Goal: Task Accomplishment & Management: Manage account settings

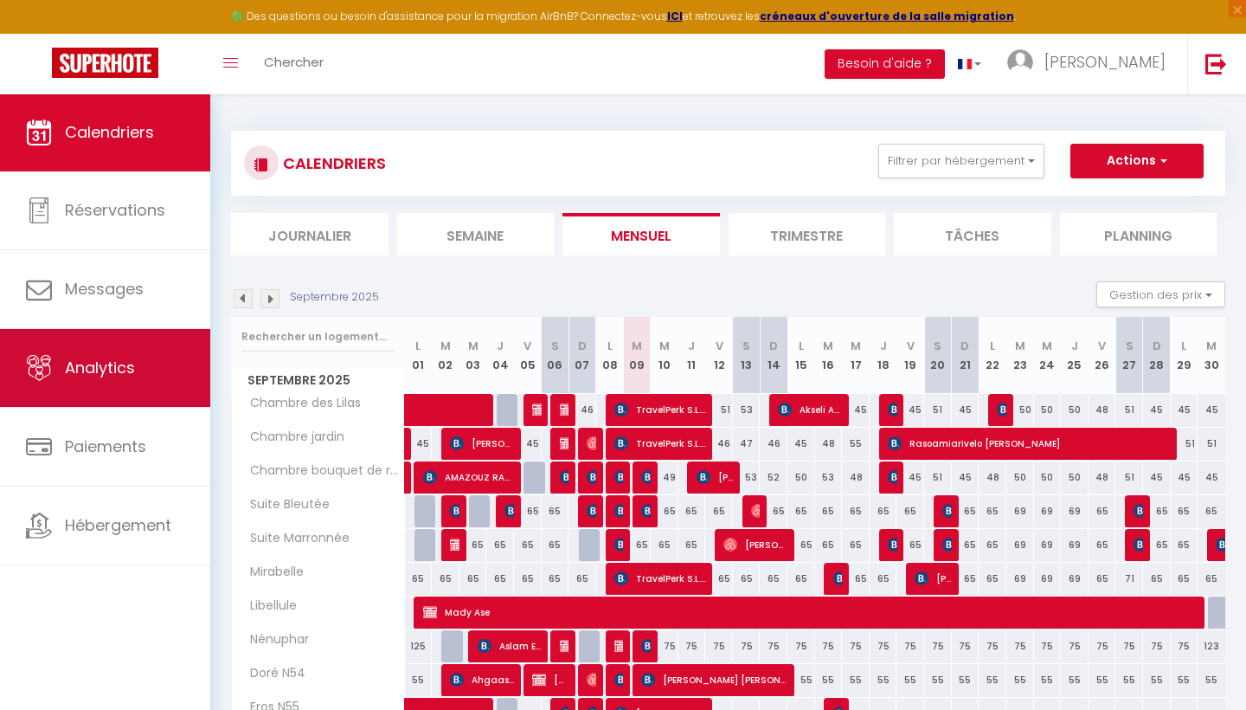
click at [130, 351] on link "Analytics" at bounding box center [105, 368] width 210 height 78
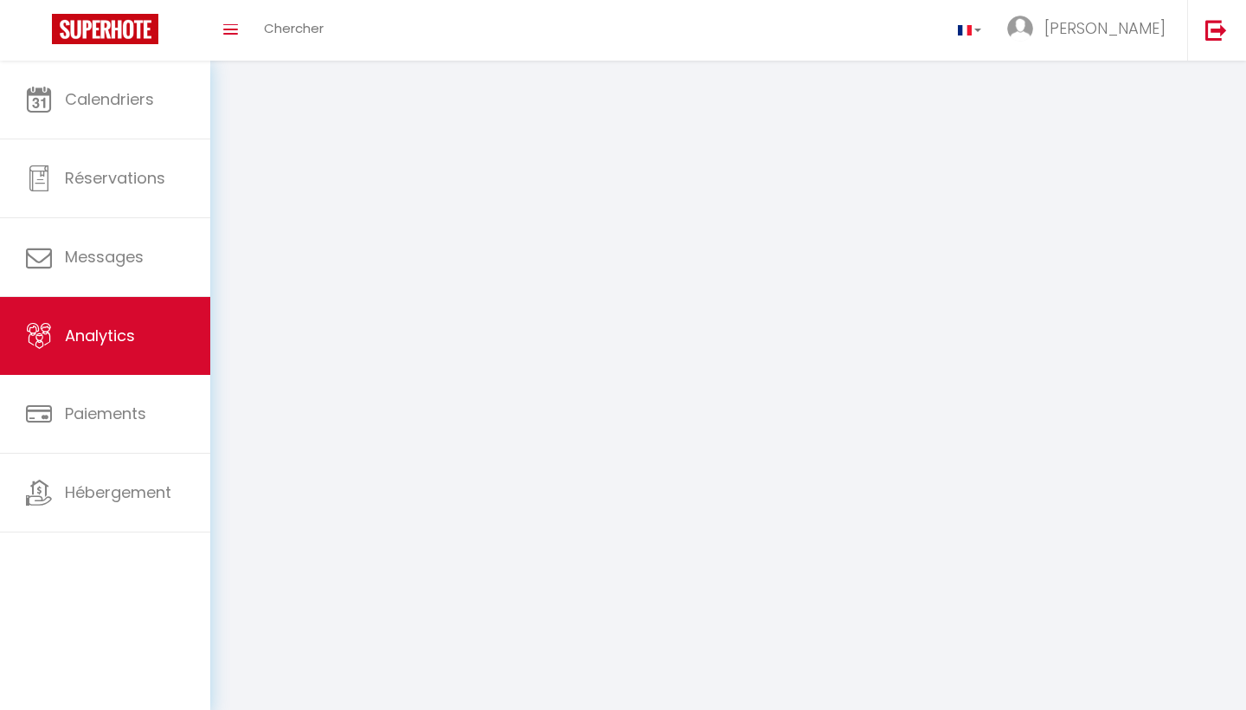
select select "2025"
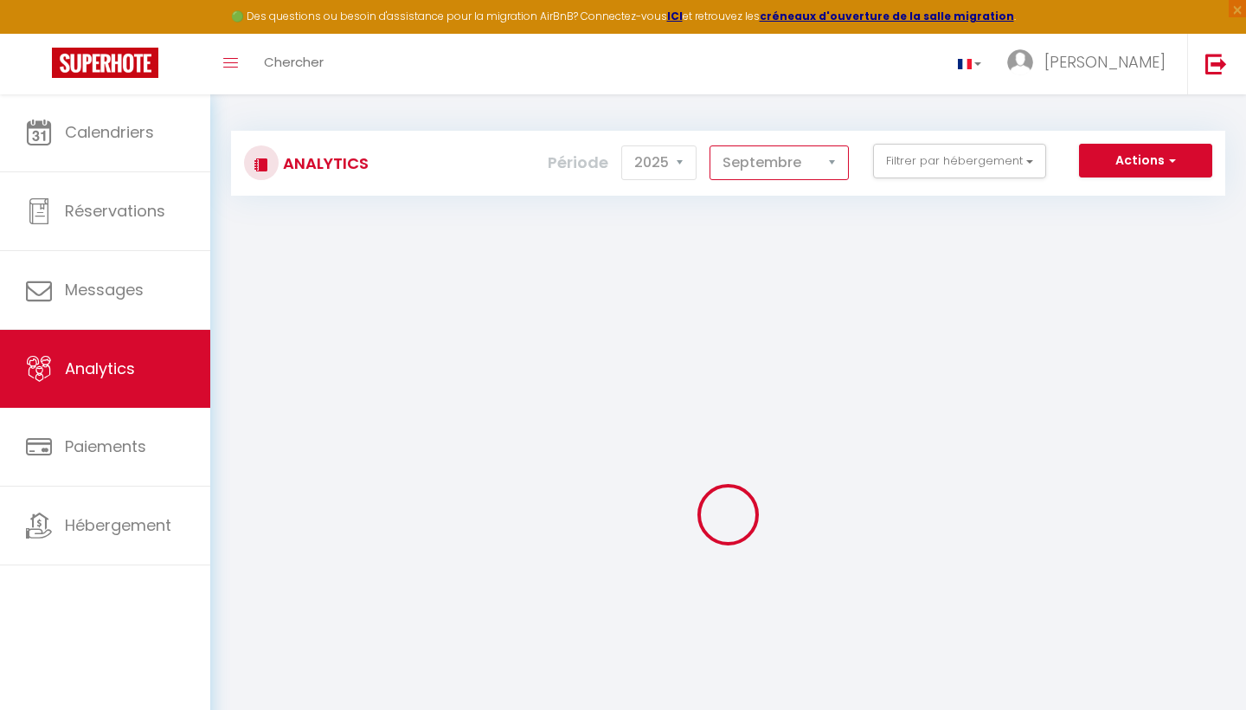
select select "8"
checkbox Mathilde "false"
checkbox Lilas "false"
checkbox jardin "false"
checkbox roses "false"
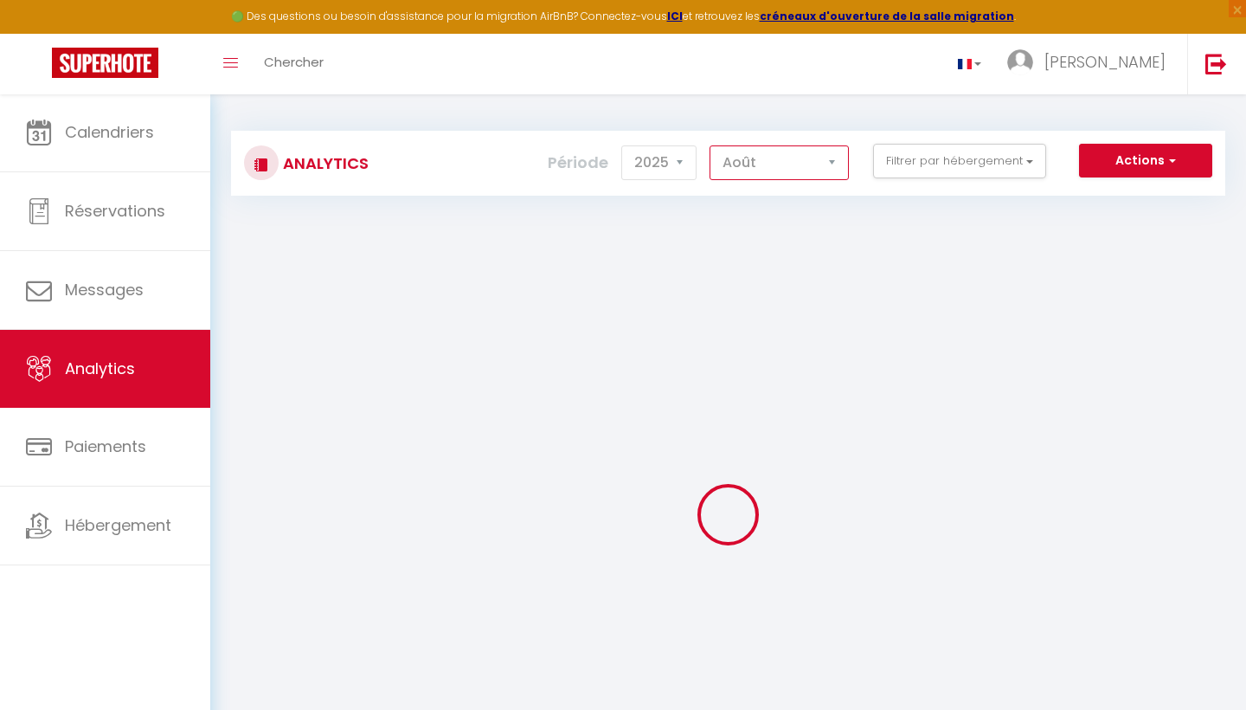
checkbox Bleutée "false"
checkbox Marronnée "false"
checkbox input "false"
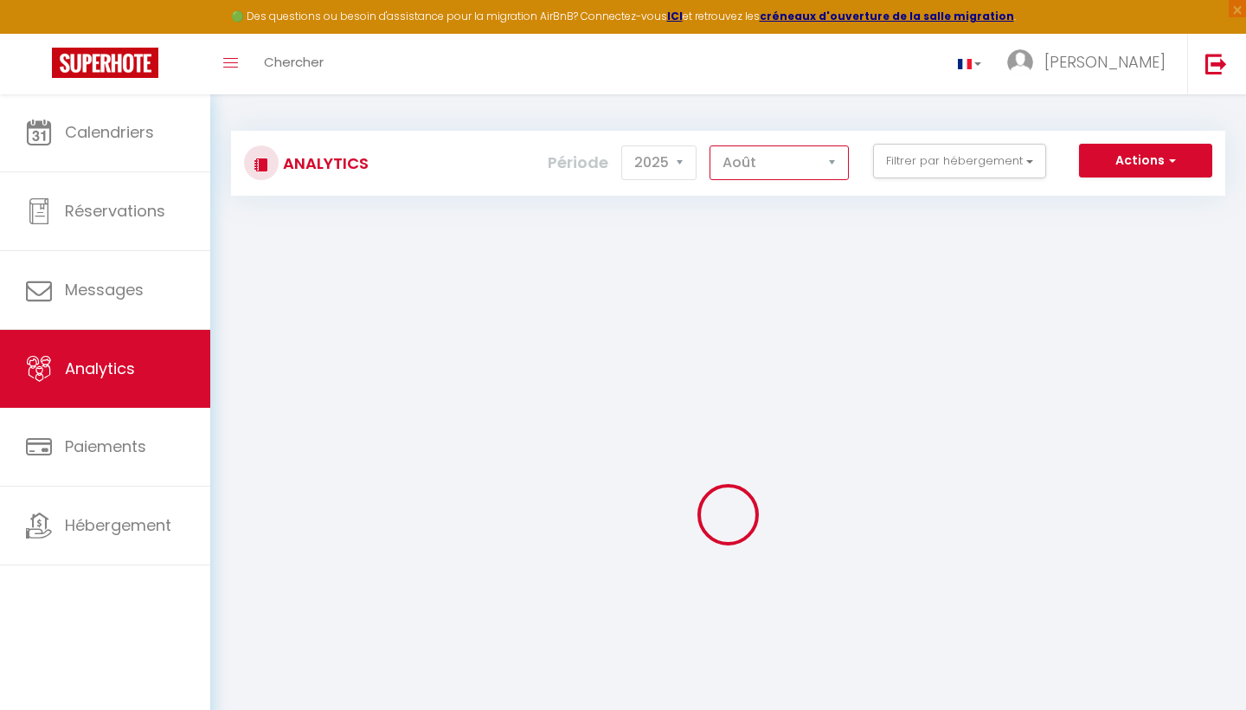
checkbox input "false"
checkbox N54 "false"
checkbox N55 "false"
checkbox N63 "false"
checkbox N64 "false"
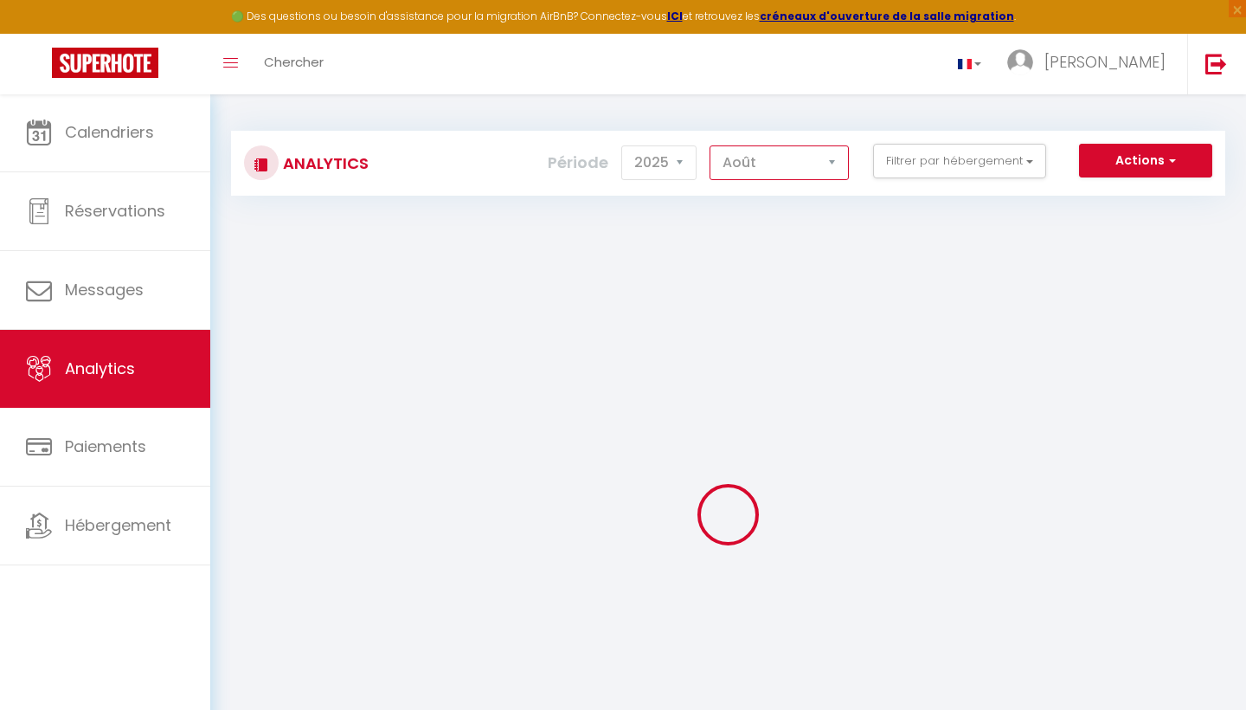
checkbox N57 "false"
checkbox pyramide "false"
click at [990, 164] on button "Filtrer par hébergement" at bounding box center [959, 161] width 173 height 35
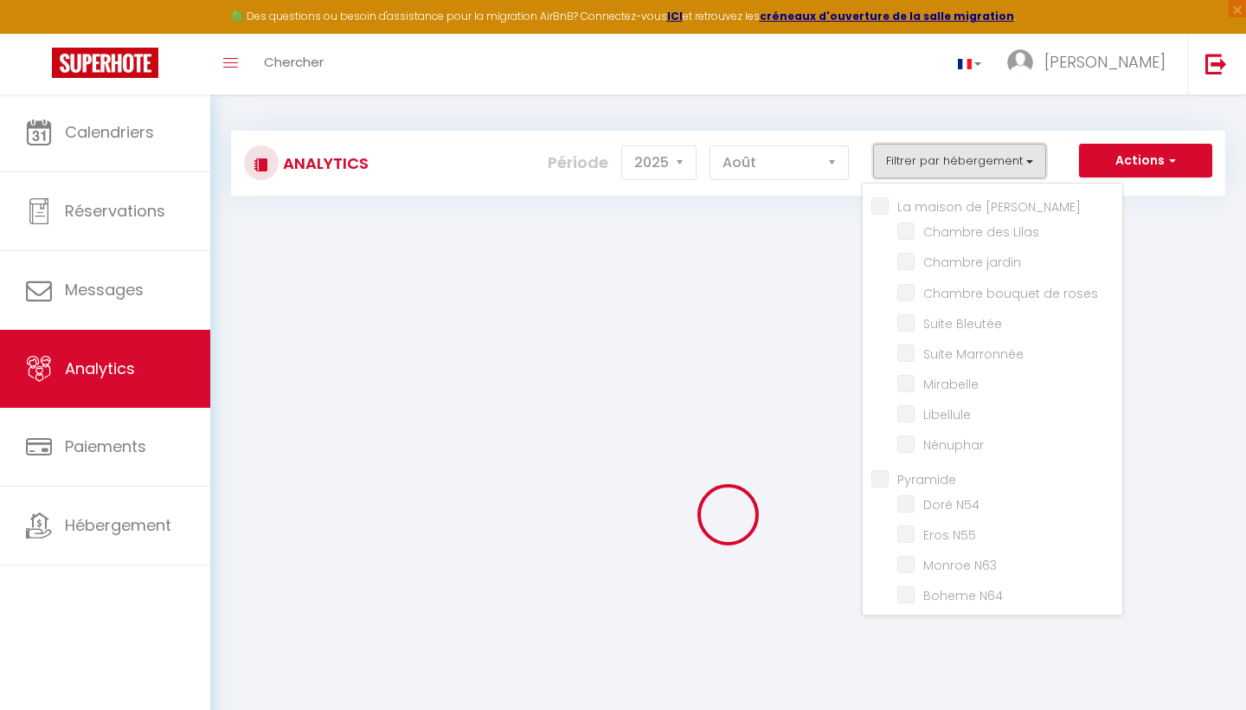
checkbox Mathilde "false"
checkbox Lilas "false"
checkbox jardin "false"
checkbox roses "false"
checkbox Bleutée "false"
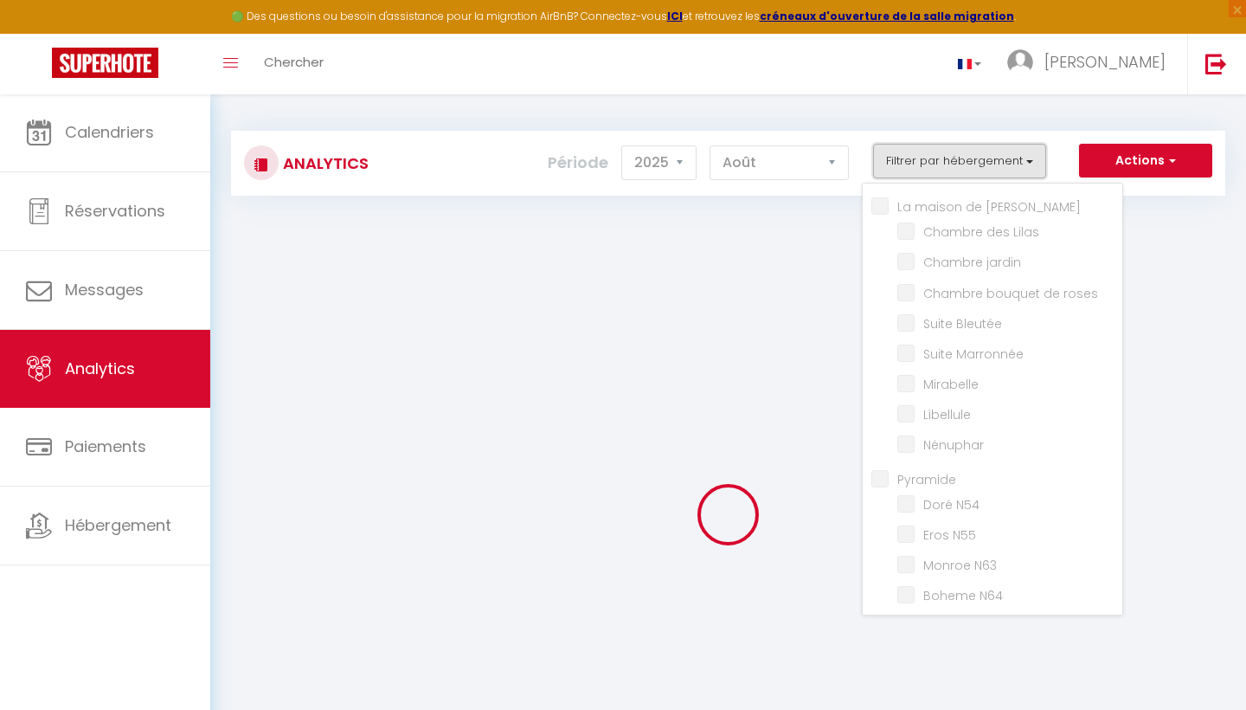
checkbox Marronnée "false"
checkbox input "false"
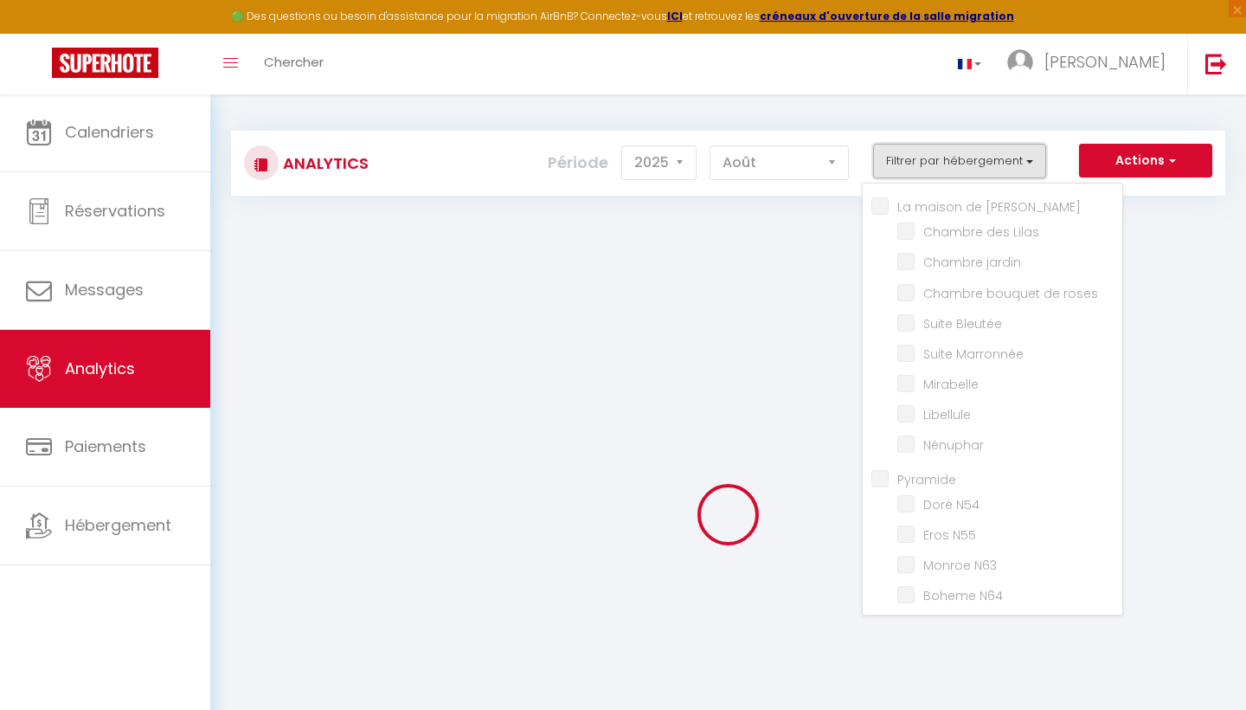
checkbox N54 "false"
checkbox N55 "false"
checkbox N63 "false"
checkbox N64 "false"
checkbox N57 "false"
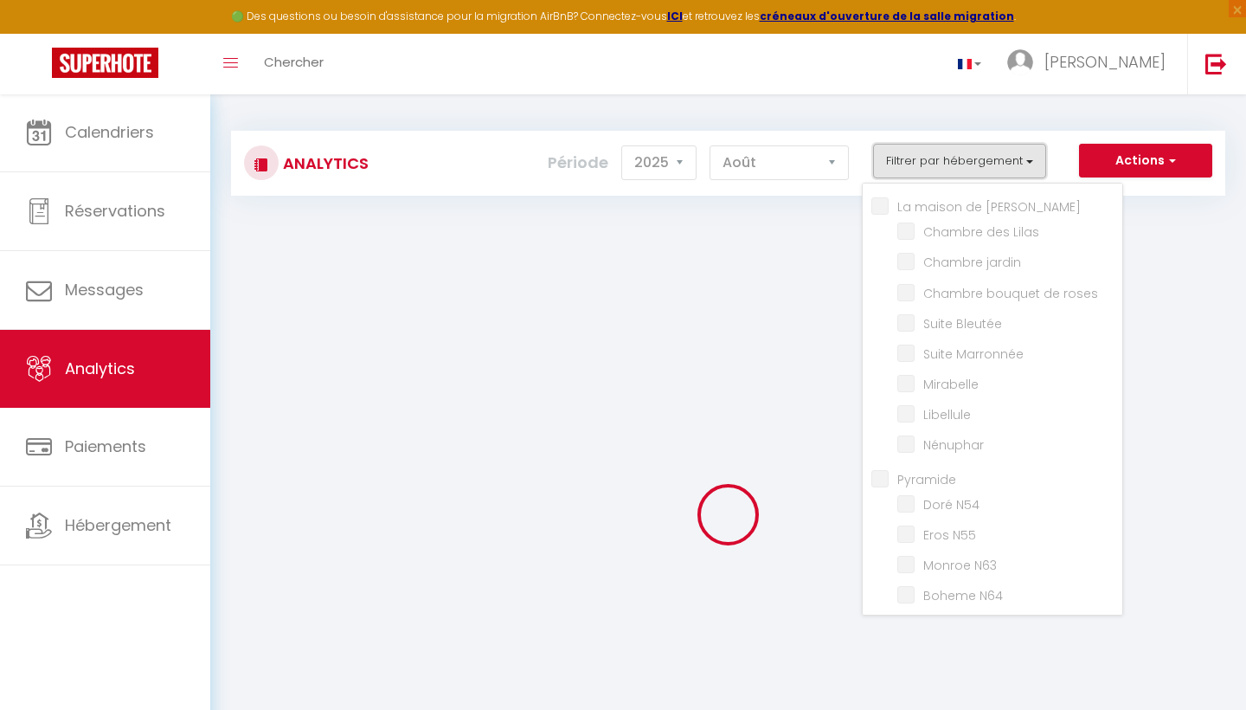
checkbox pyramide "false"
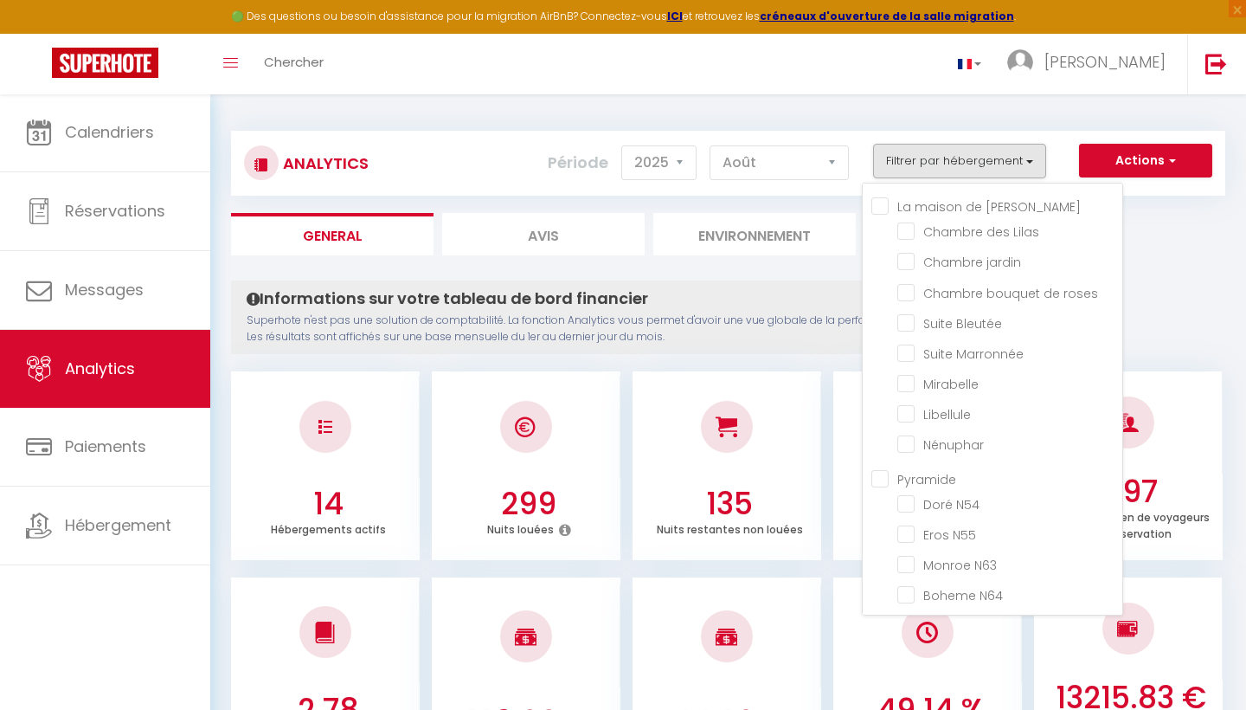
click at [882, 472] on input "Pyramide" at bounding box center [996, 476] width 251 height 17
checkbox input "true"
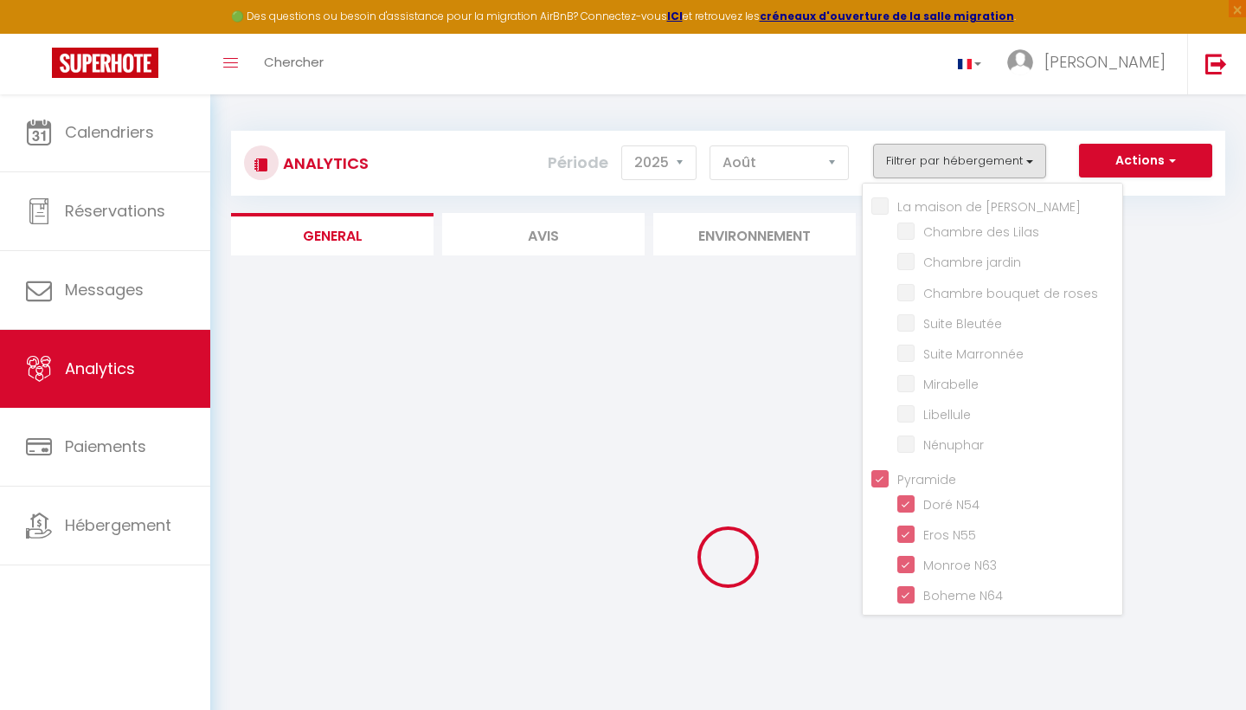
checkbox Lilas "false"
checkbox jardin "false"
checkbox roses "false"
checkbox Bleutée "false"
checkbox Marronnée "false"
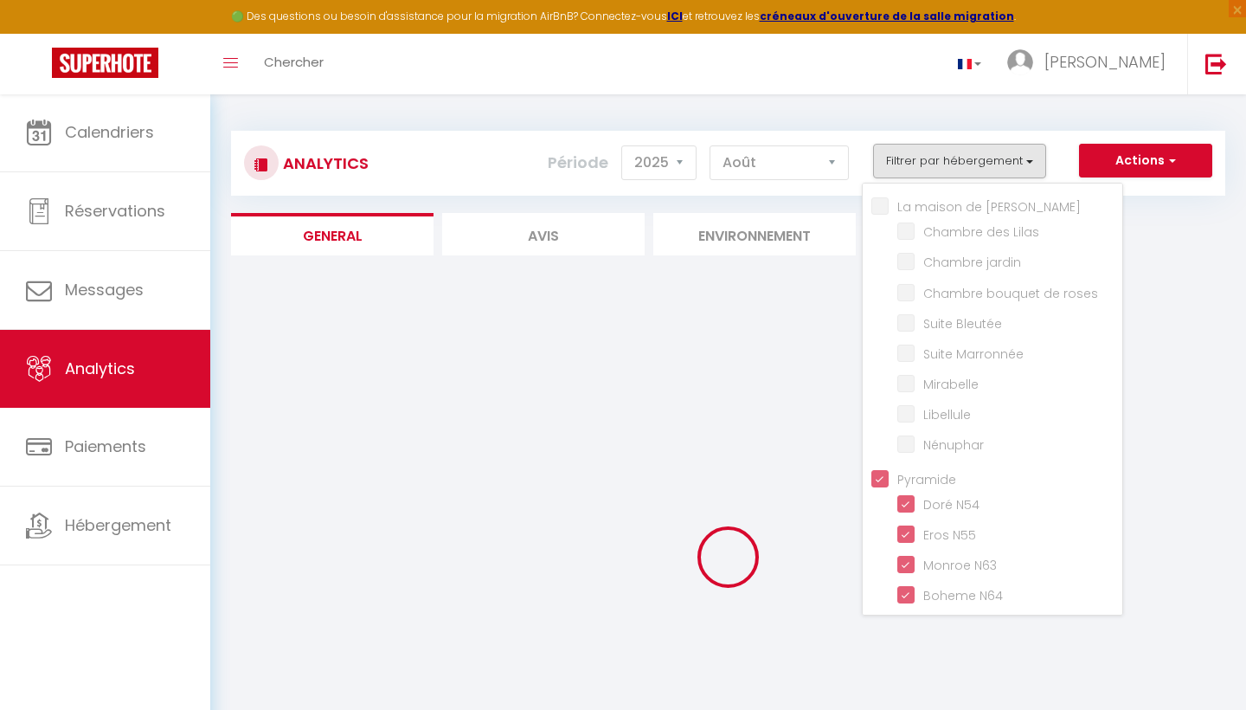
checkbox input "false"
checkbox N54 "true"
checkbox N55 "true"
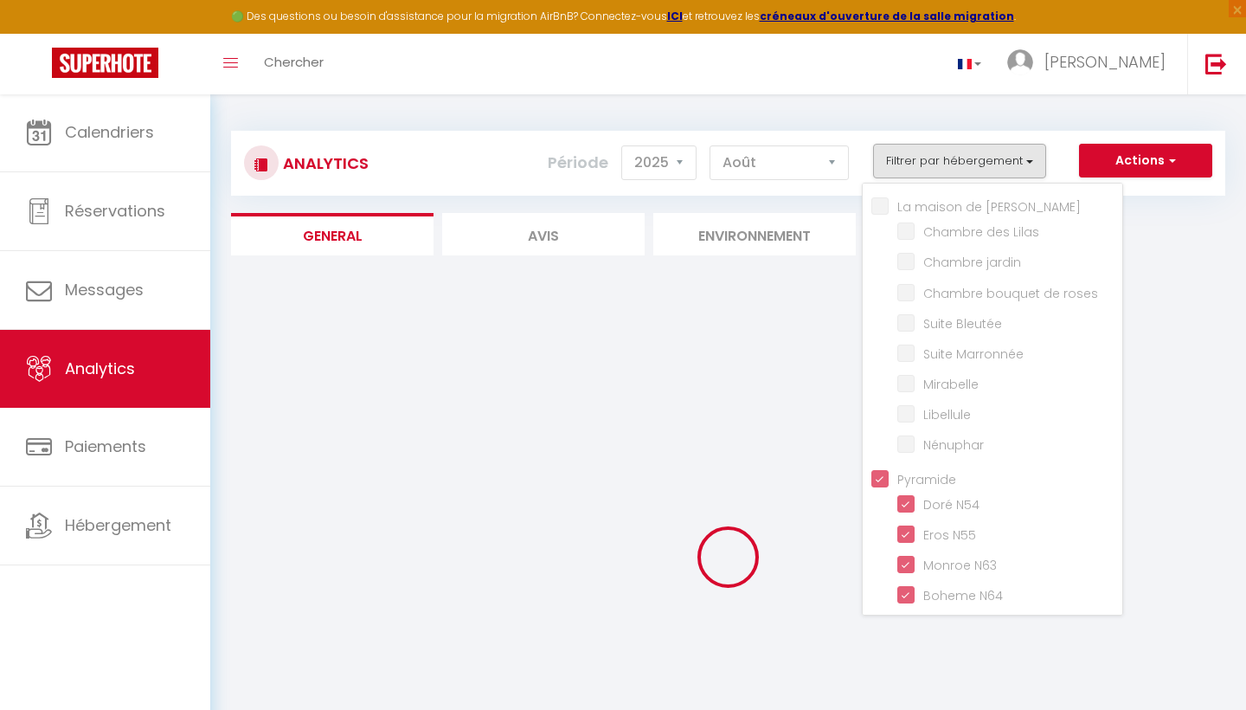
checkbox N63 "true"
checkbox N64 "true"
checkbox N57 "true"
checkbox pyramide "true"
checkbox Lilas "false"
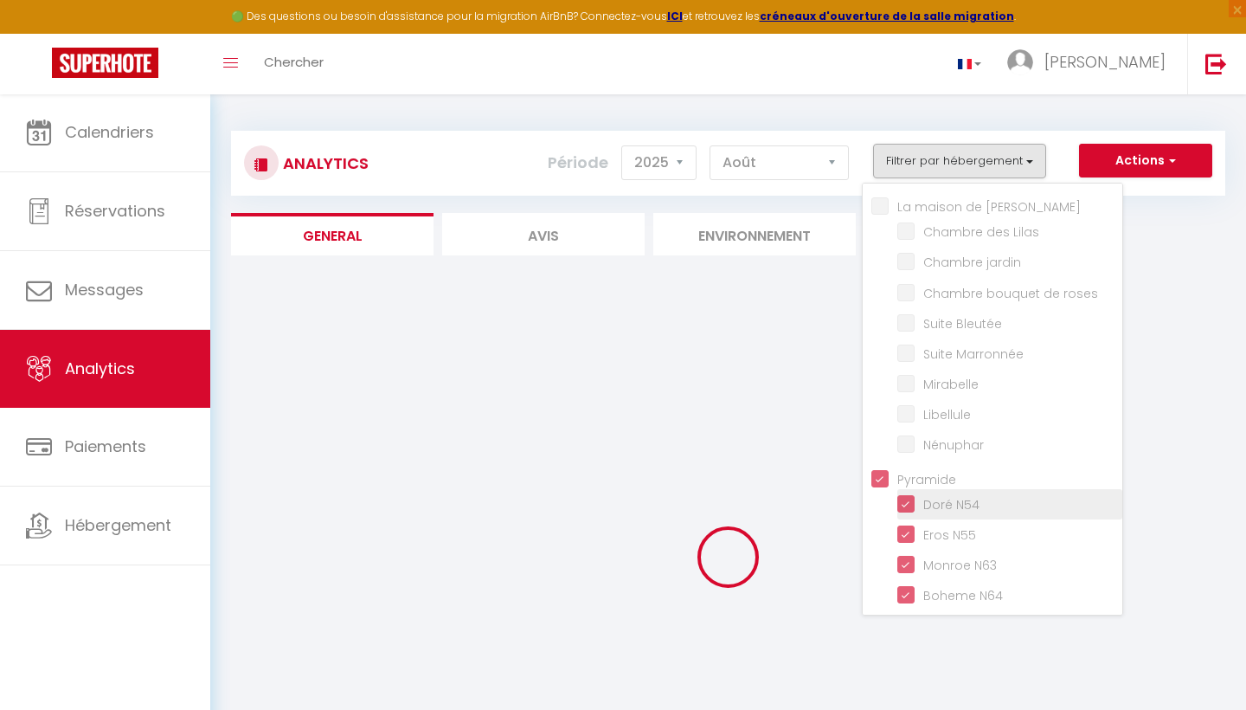
checkbox jardin "false"
checkbox roses "false"
checkbox Bleutée "false"
checkbox Marronnée "false"
checkbox input "false"
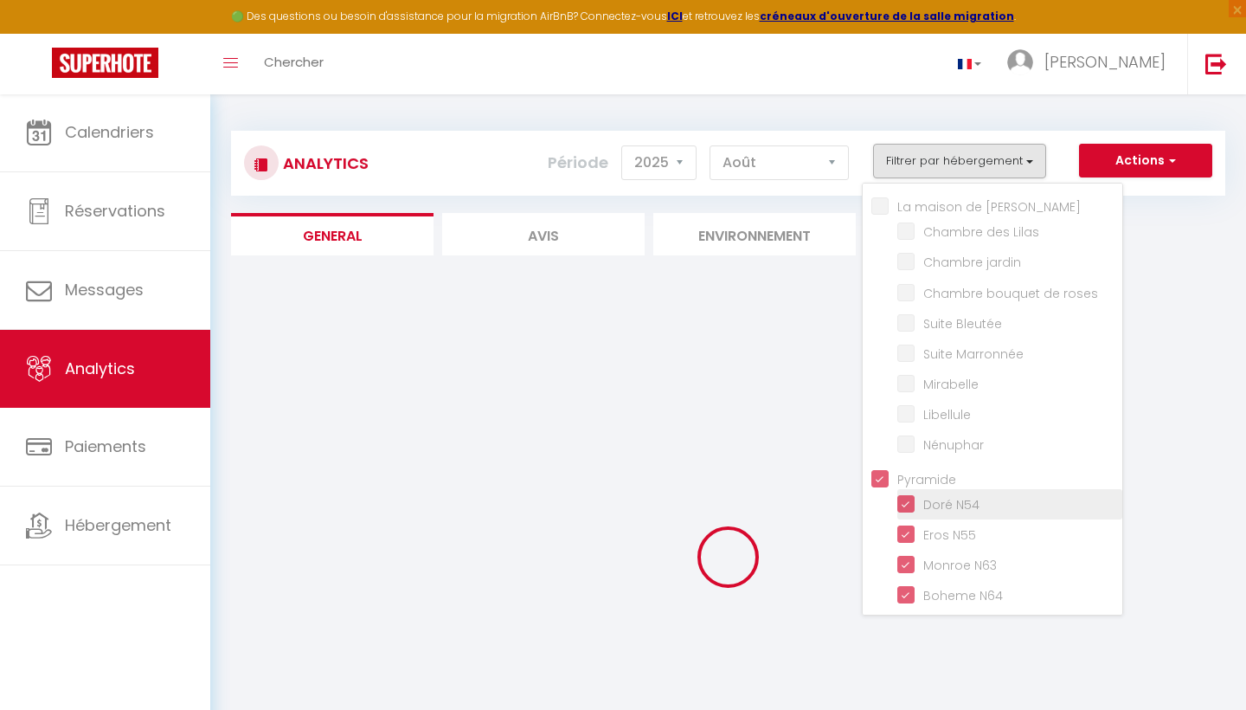
checkbox input "false"
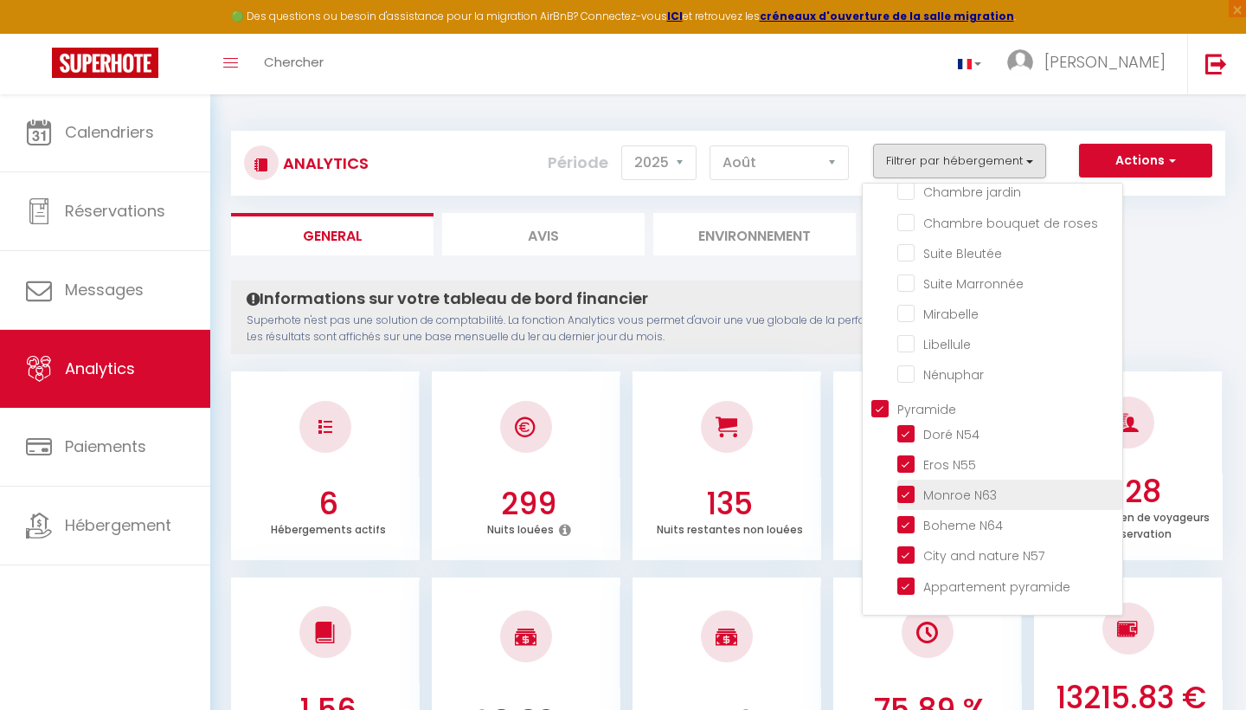
checkbox Lilas "false"
checkbox jardin "false"
checkbox roses "false"
checkbox Bleutée "false"
checkbox Marronnée "false"
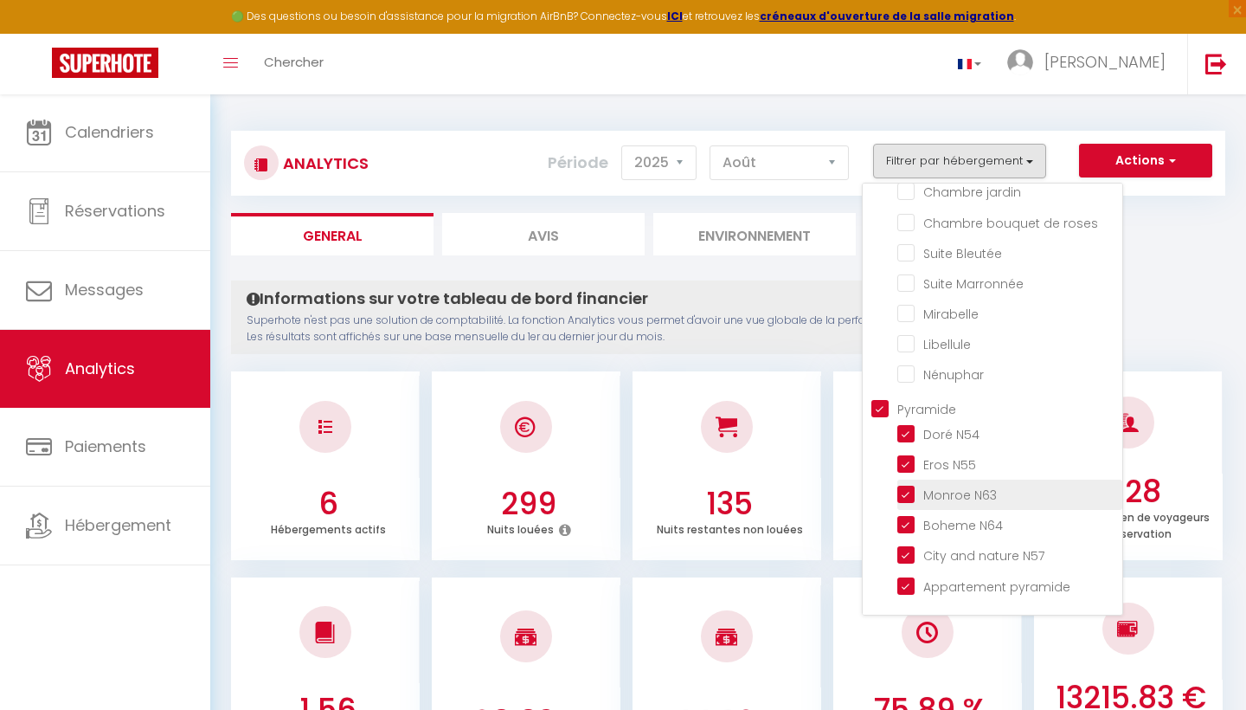
checkbox input "false"
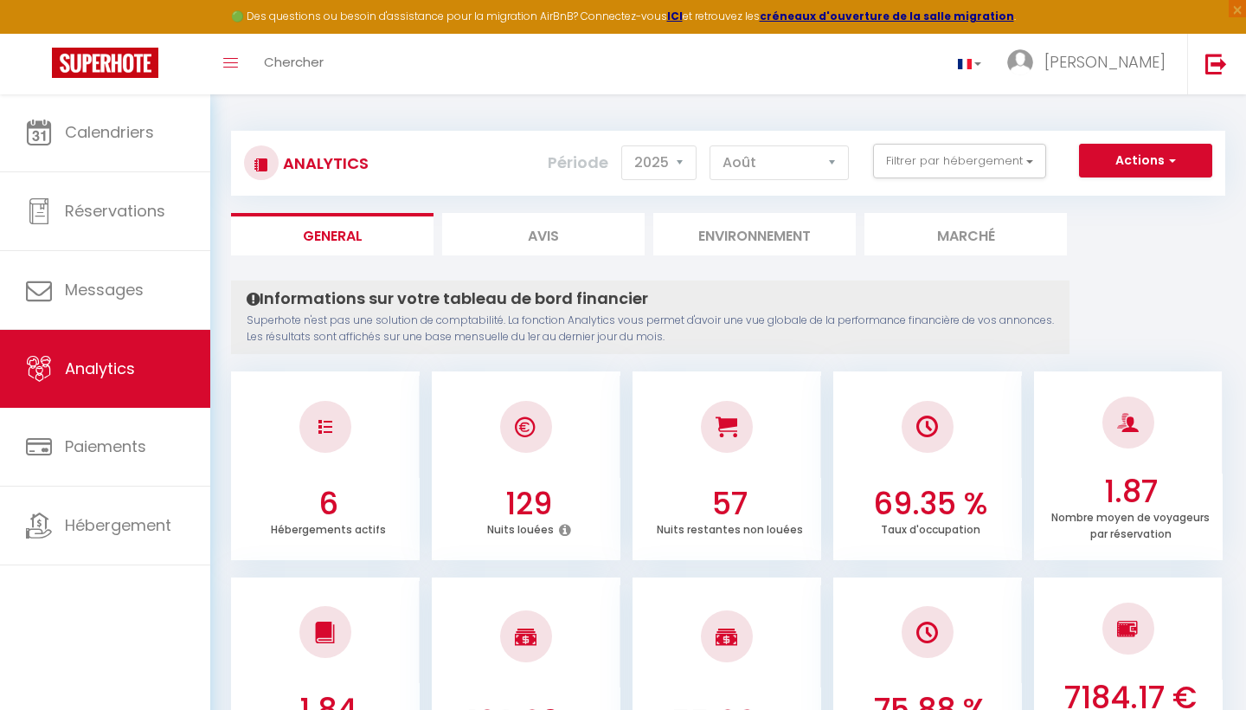
scroll to position [0, 0]
click at [1003, 153] on button "Filtrer par hébergement" at bounding box center [959, 161] width 173 height 35
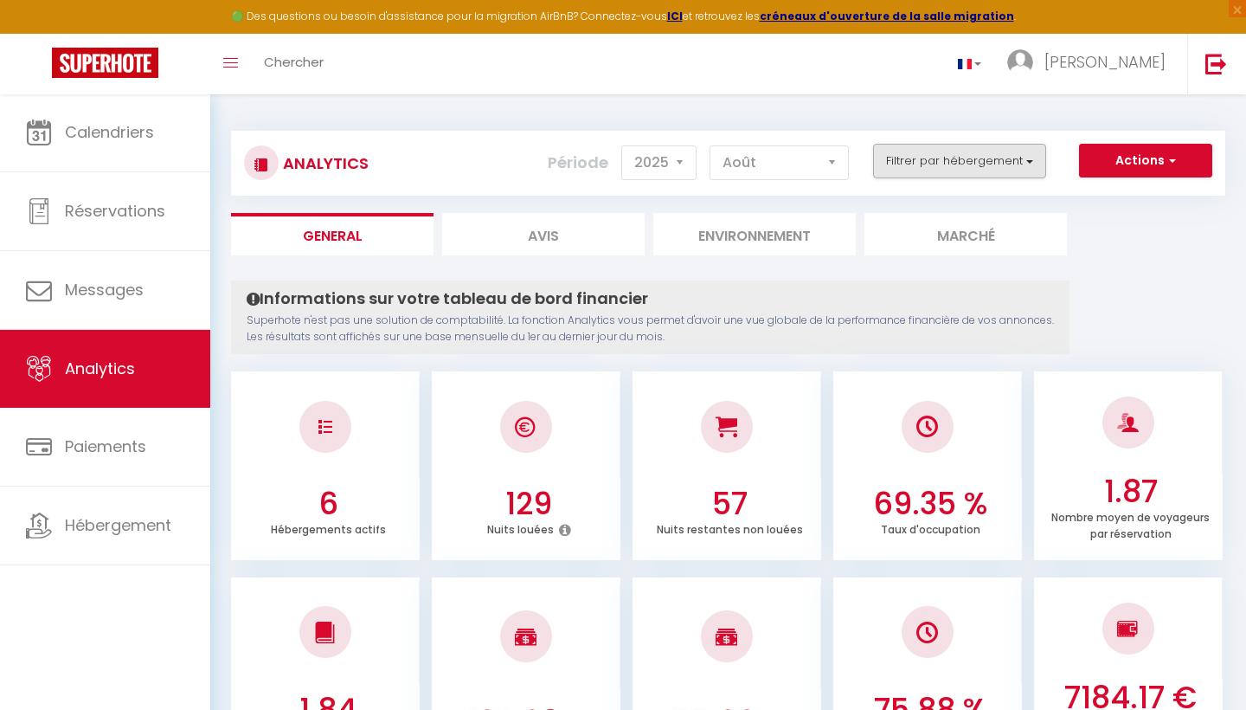
click at [1025, 169] on button "Filtrer par hébergement" at bounding box center [959, 161] width 173 height 35
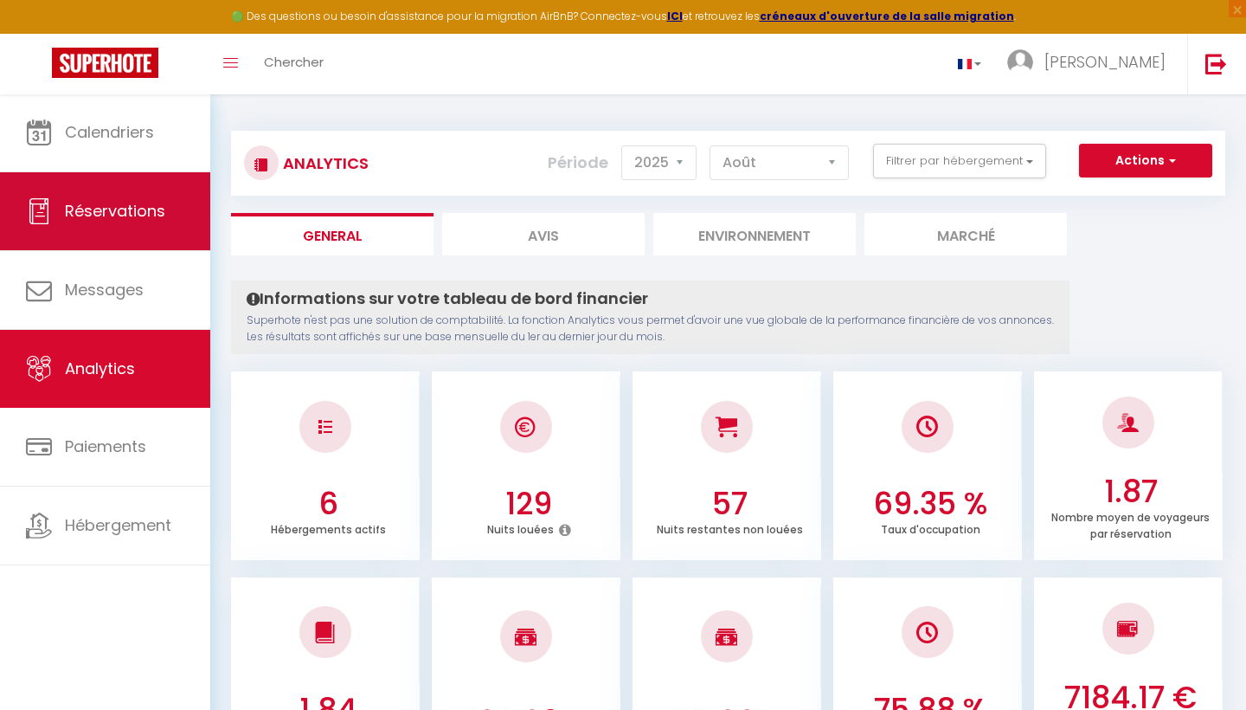
click at [128, 204] on span "Réservations" at bounding box center [115, 211] width 100 height 22
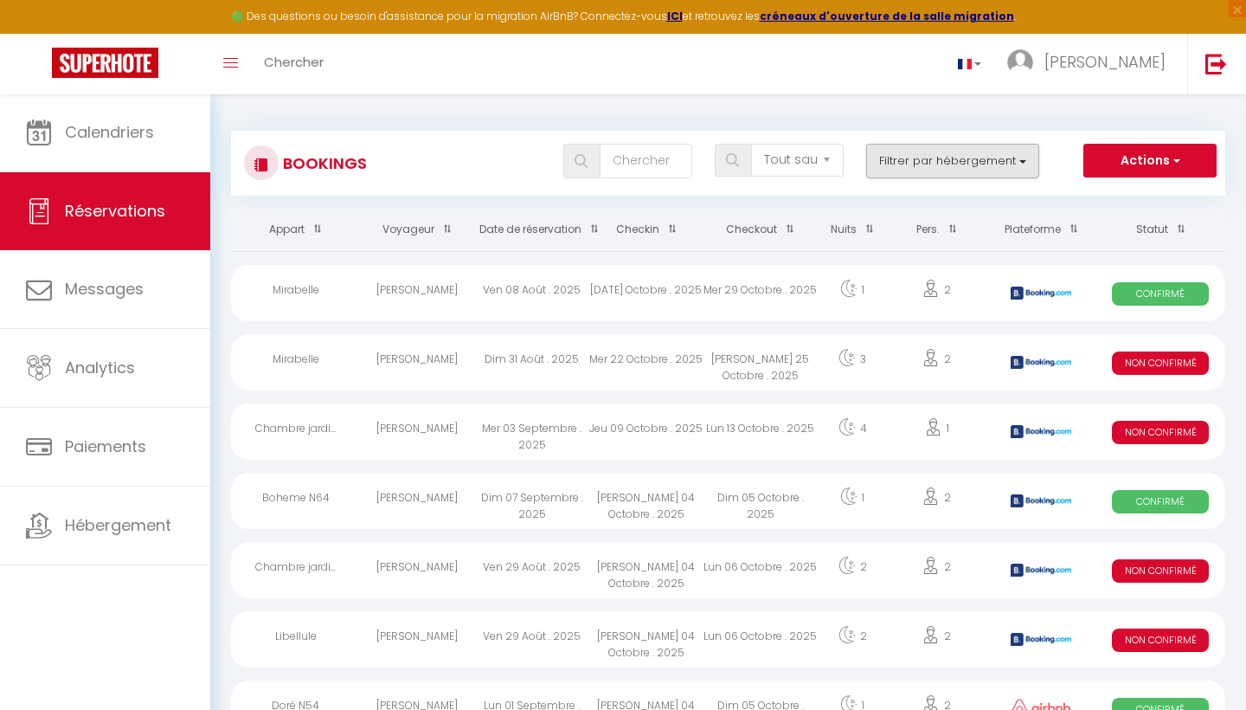
click at [993, 151] on button "Filtrer par hébergement" at bounding box center [952, 161] width 173 height 35
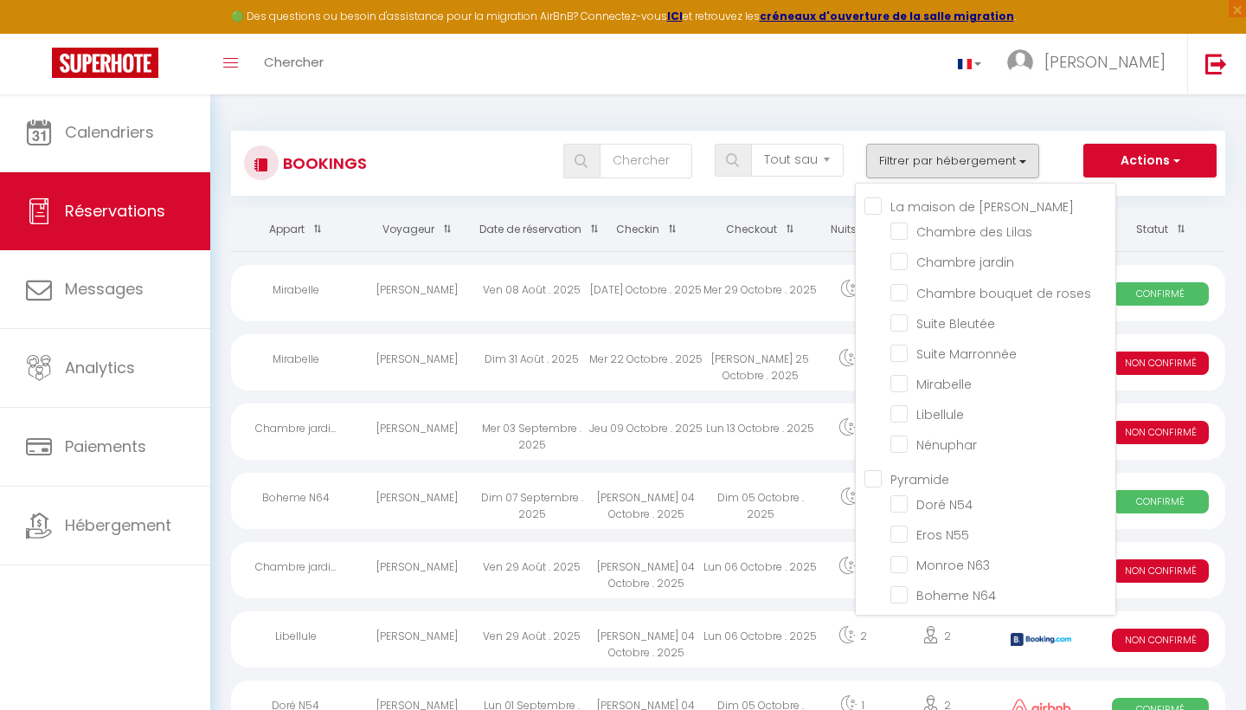
click at [802, 119] on div "Bookings Tous les statuts Annulé Confirmé Non Confirmé Tout sauf annulé No Show…" at bounding box center [728, 154] width 994 height 81
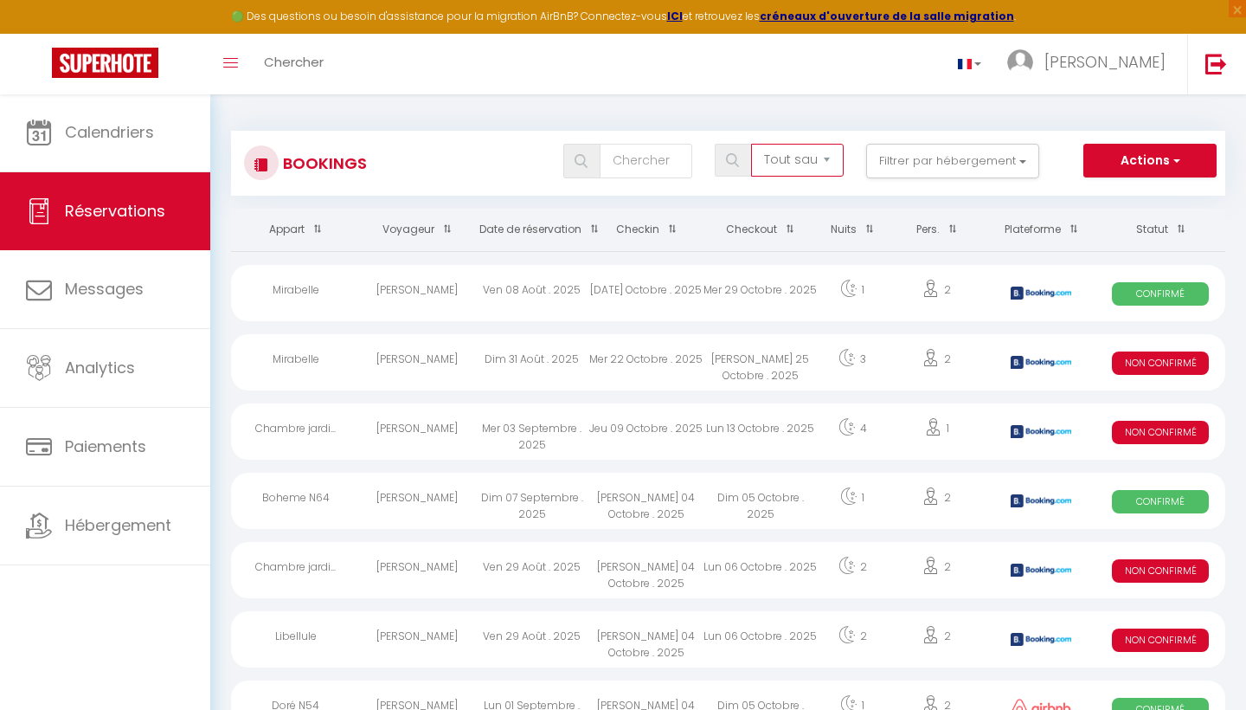
select select "not_confirmed"
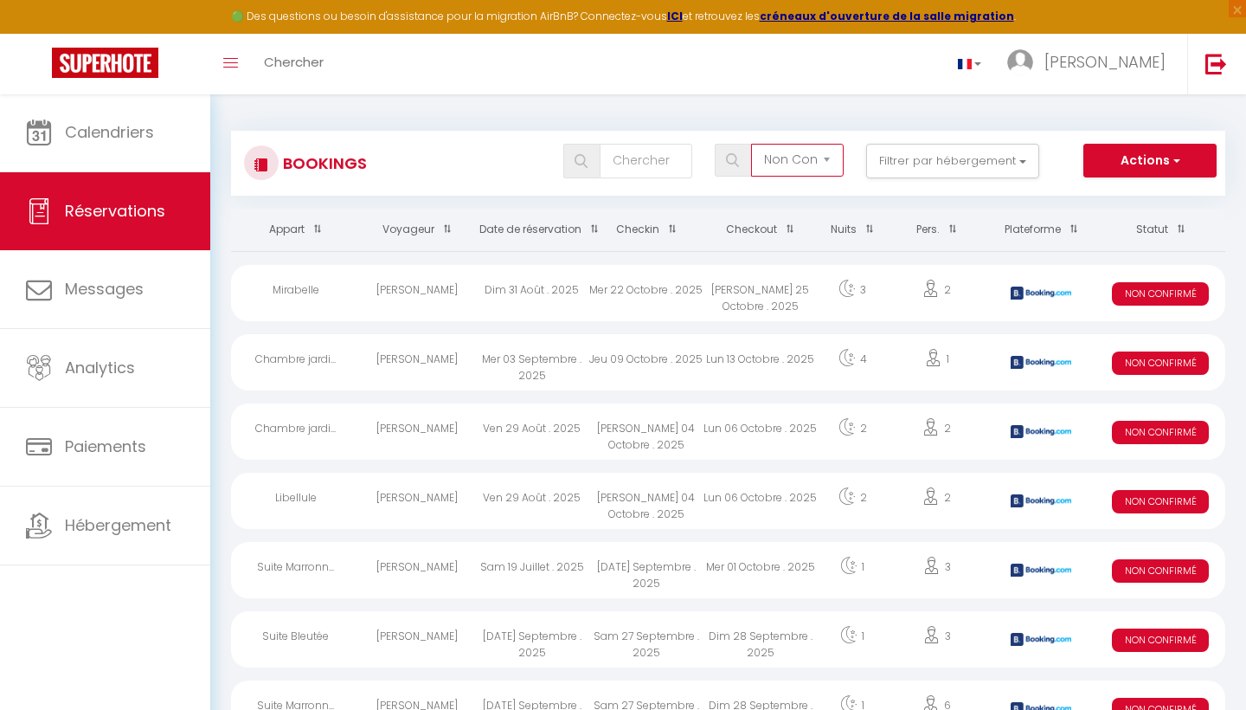
click at [1157, 289] on span "Non Confirmé" at bounding box center [1160, 293] width 97 height 23
select select "KO"
select select "0"
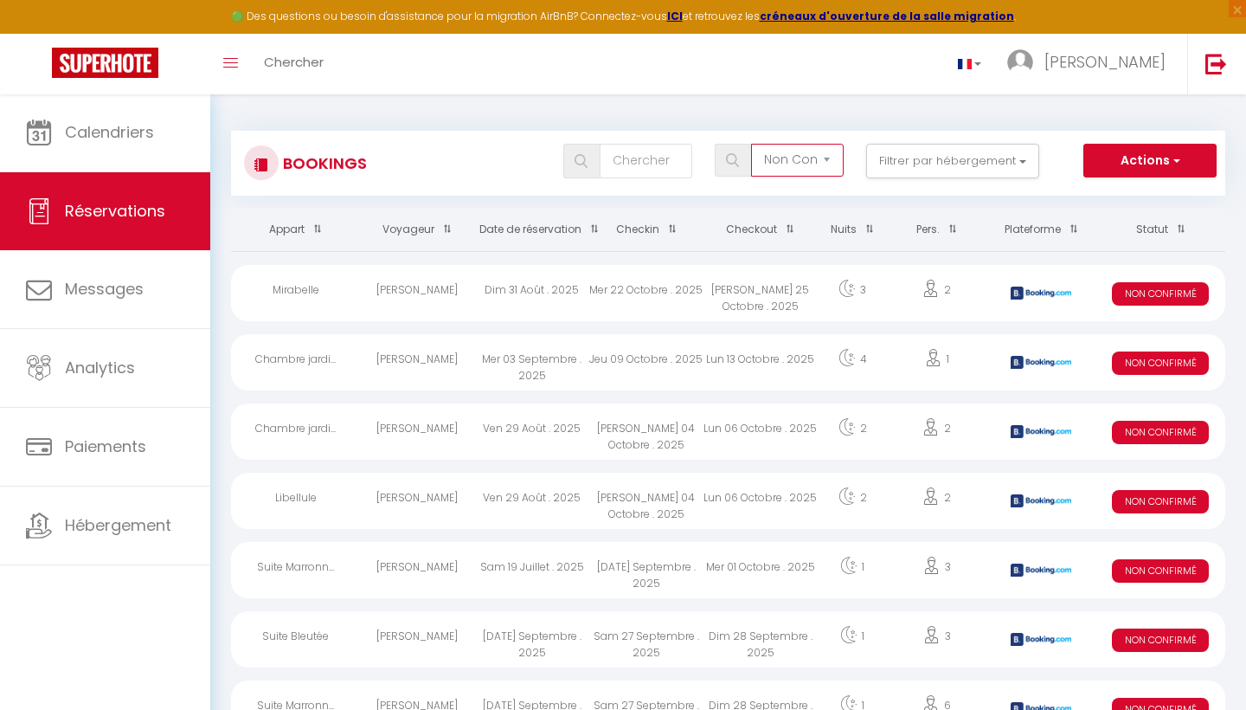
select select "1"
select select
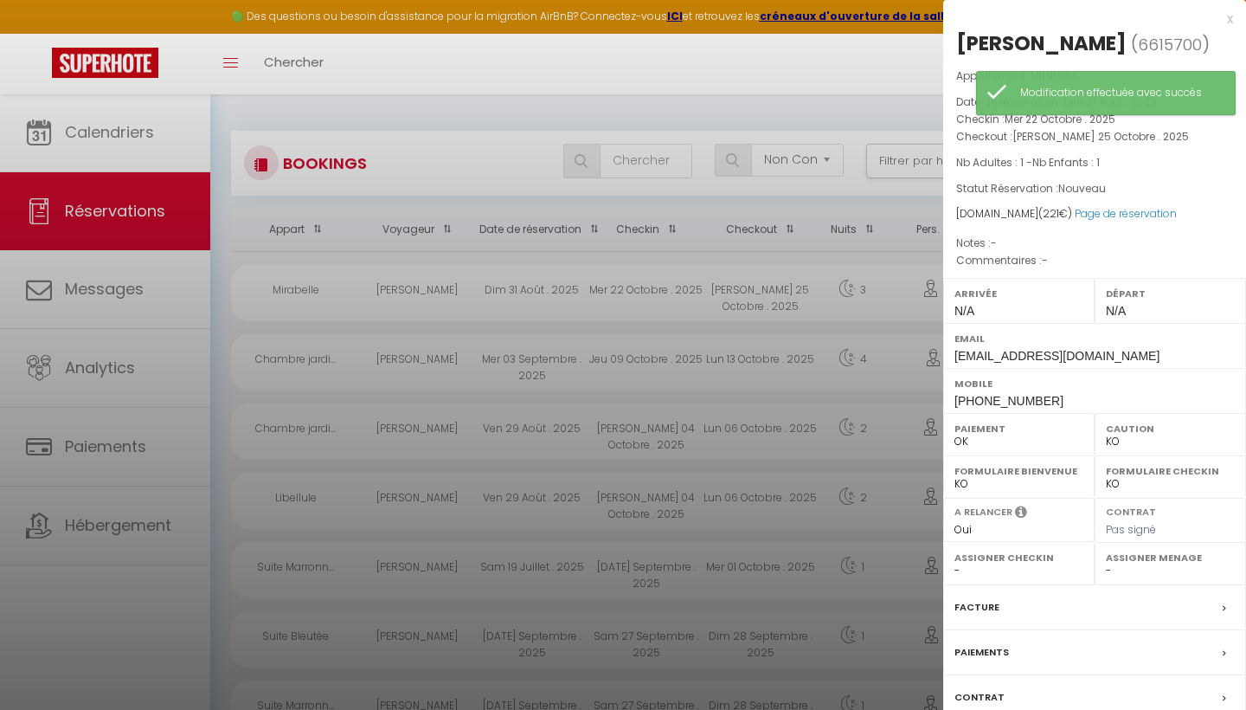
click at [637, 104] on div at bounding box center [623, 355] width 1246 height 710
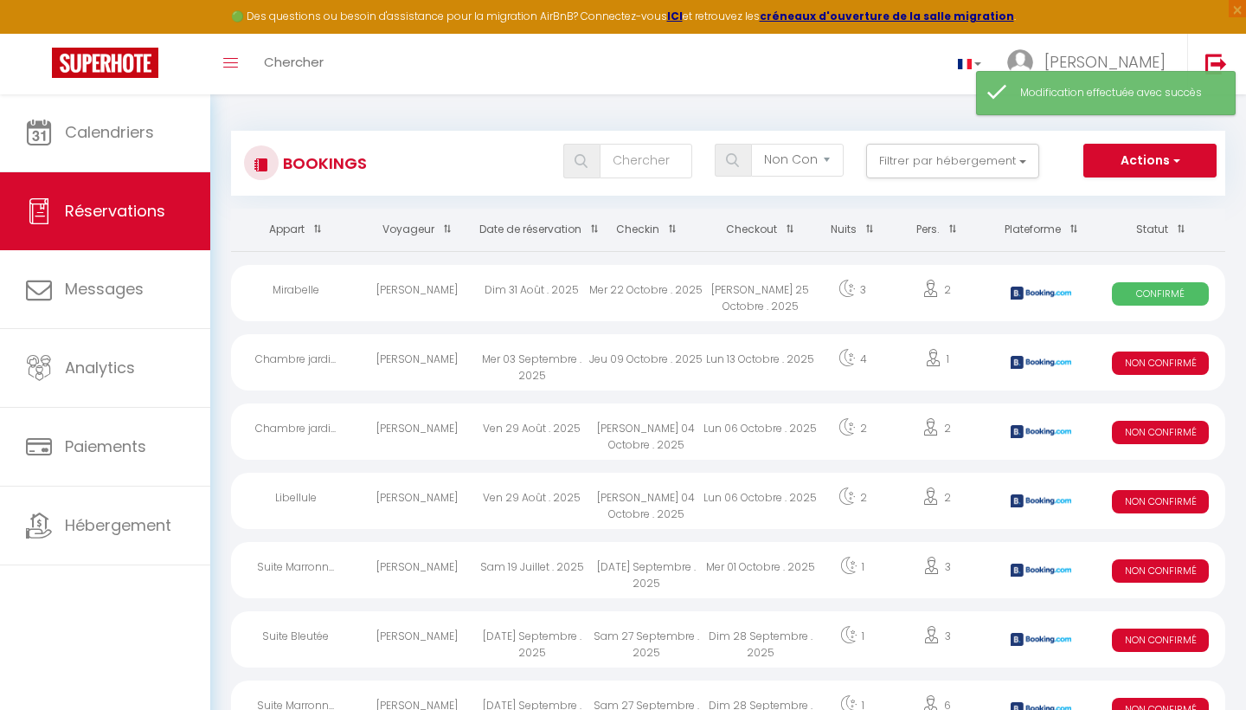
click at [1180, 359] on span "Non Confirmé" at bounding box center [1160, 362] width 97 height 23
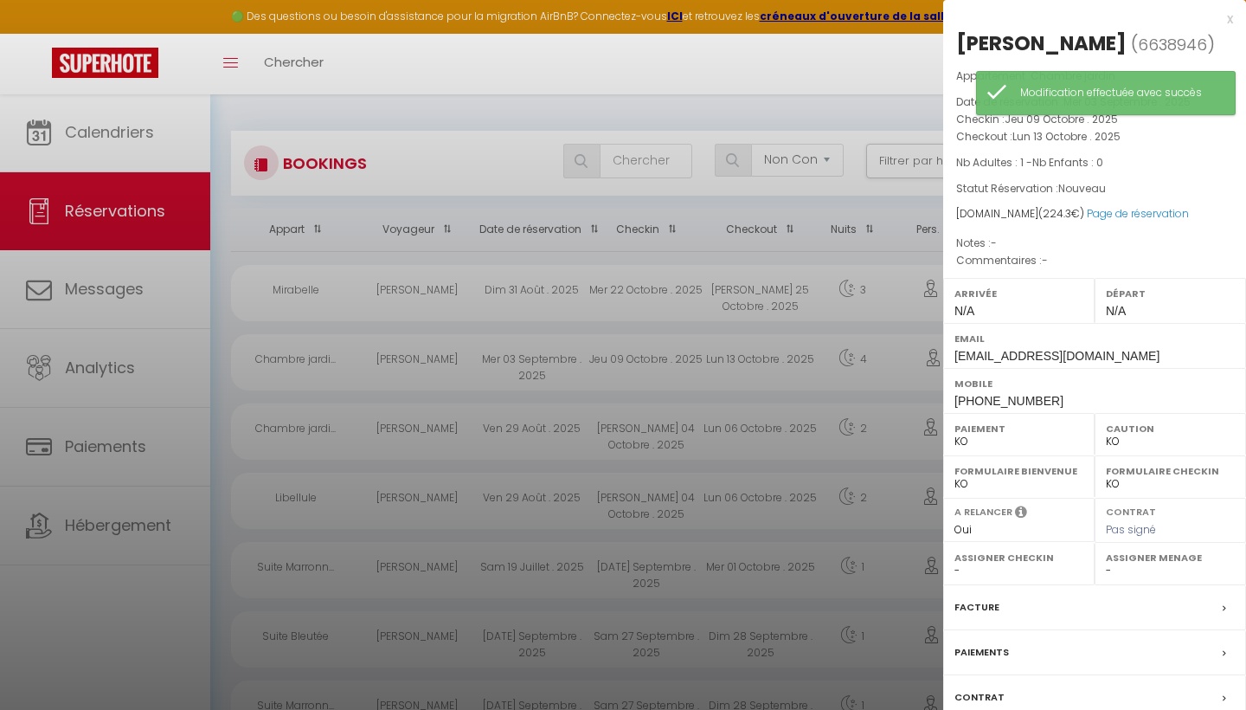
click at [982, 437] on label "Paiement" at bounding box center [1019, 428] width 129 height 17
click at [976, 437] on label "Paiement" at bounding box center [1019, 428] width 129 height 17
click at [968, 437] on label "Paiement" at bounding box center [1019, 428] width 129 height 17
click at [770, 93] on div at bounding box center [623, 355] width 1246 height 710
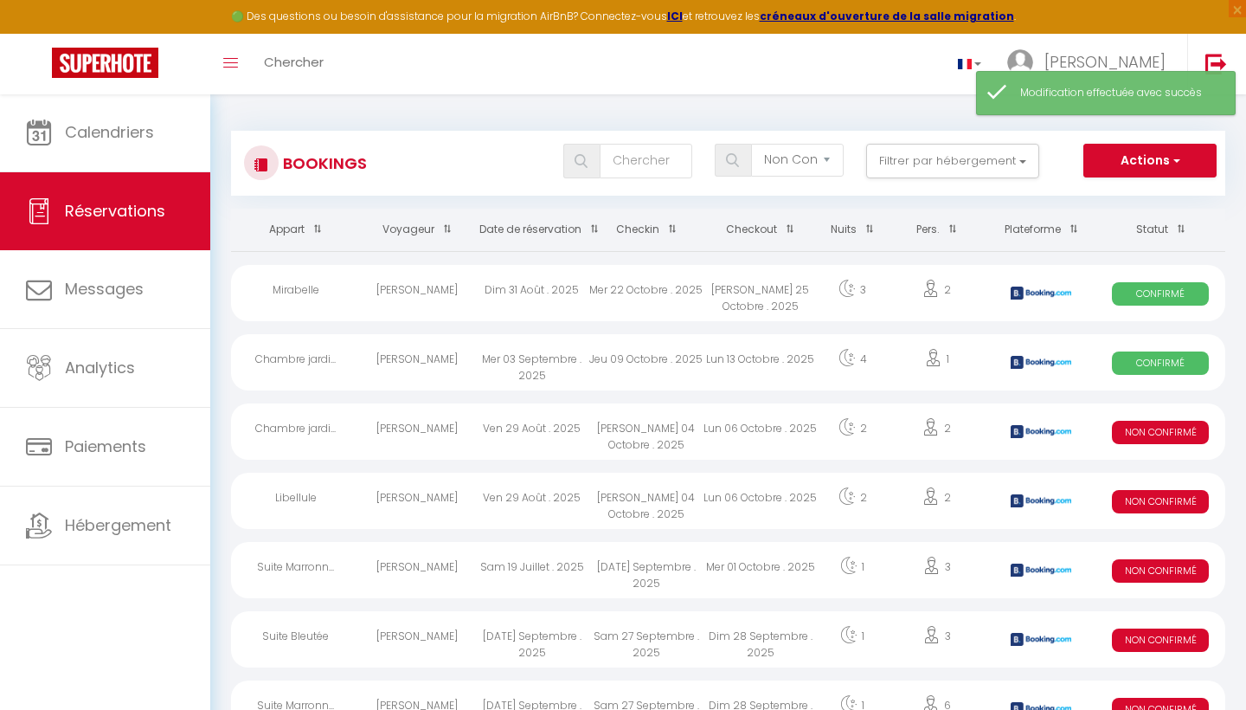
click at [1140, 426] on span "Non Confirmé" at bounding box center [1160, 432] width 97 height 23
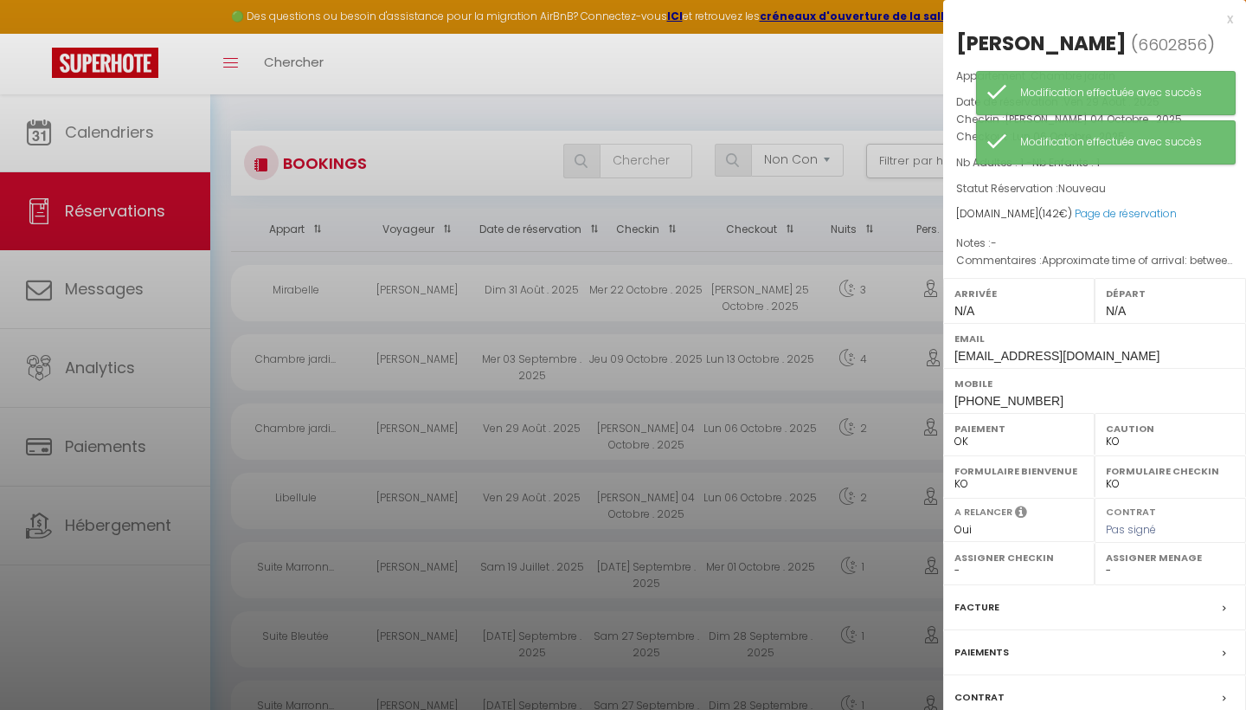
click at [704, 98] on div at bounding box center [623, 355] width 1246 height 710
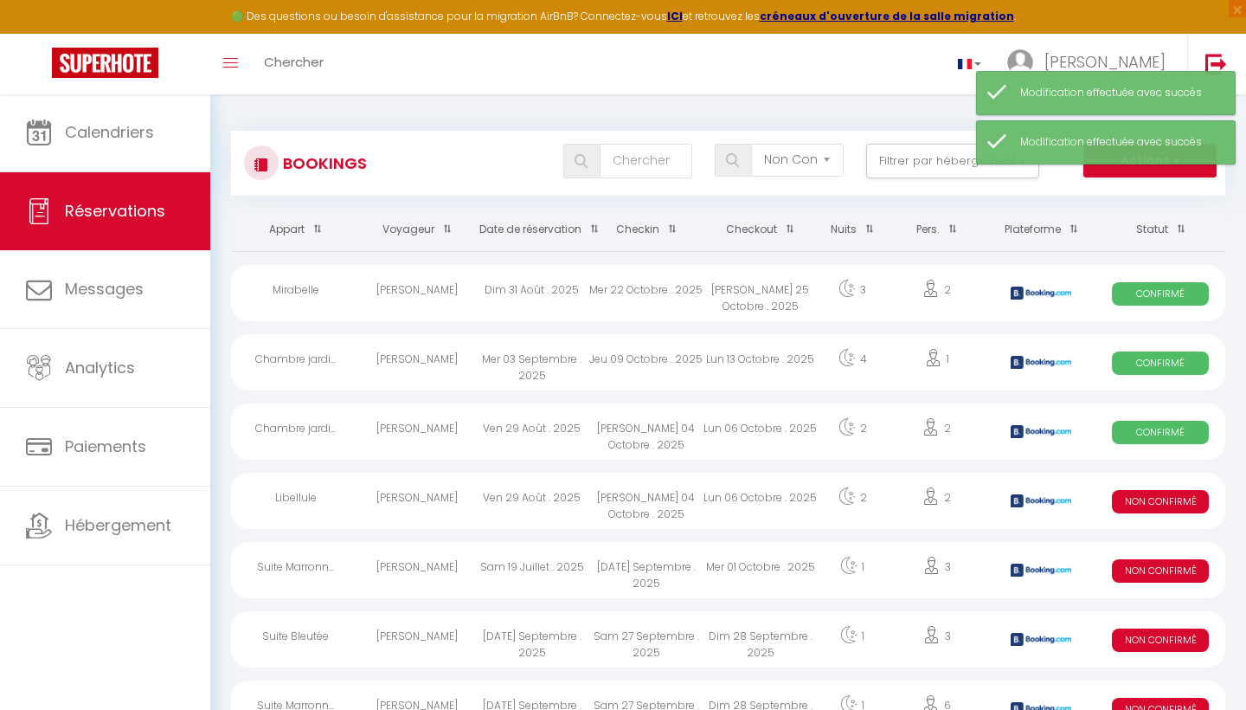
scroll to position [134, 0]
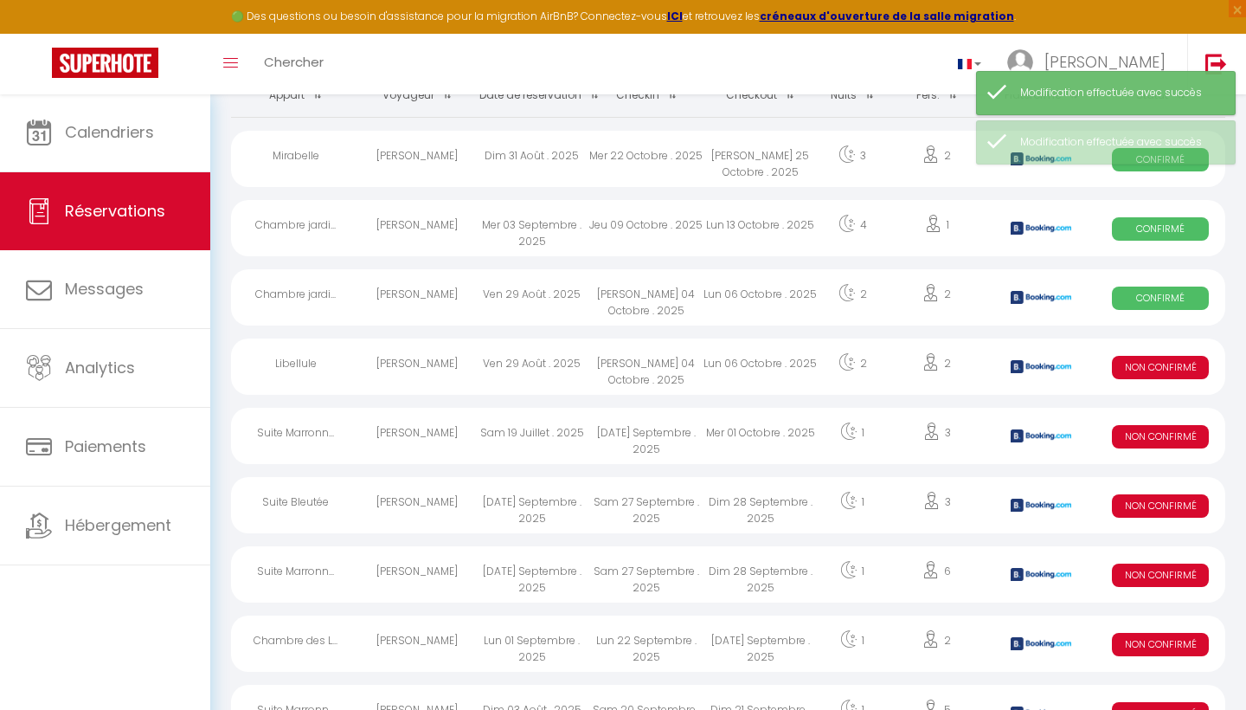
click at [1154, 370] on span "Non Confirmé" at bounding box center [1160, 367] width 97 height 23
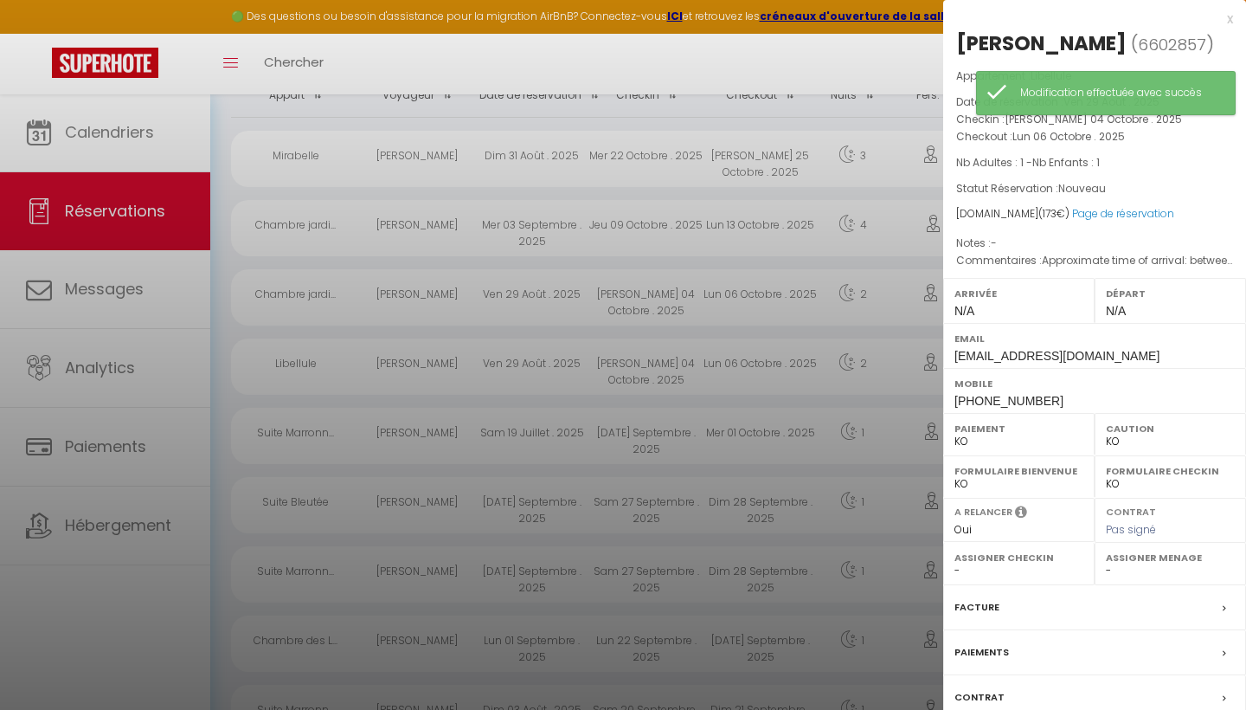
click at [950, 437] on div "Paiement OK KO" at bounding box center [1018, 434] width 151 height 42
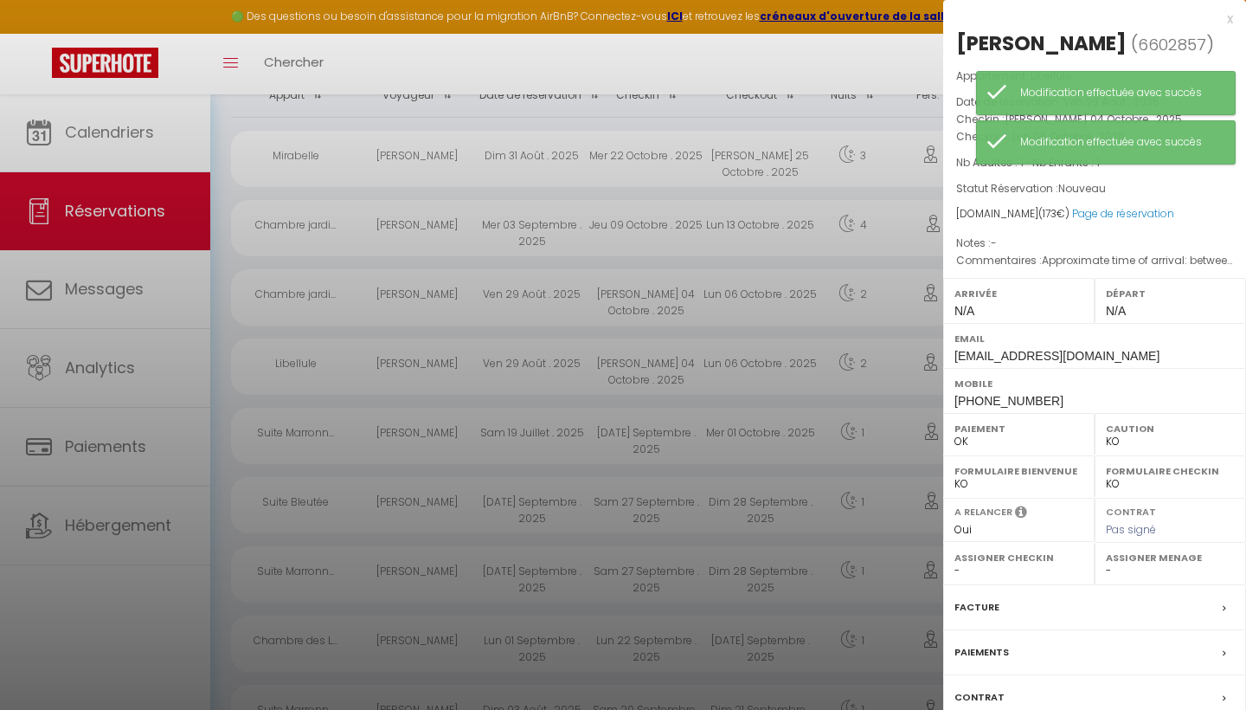
click at [837, 64] on div at bounding box center [623, 355] width 1246 height 710
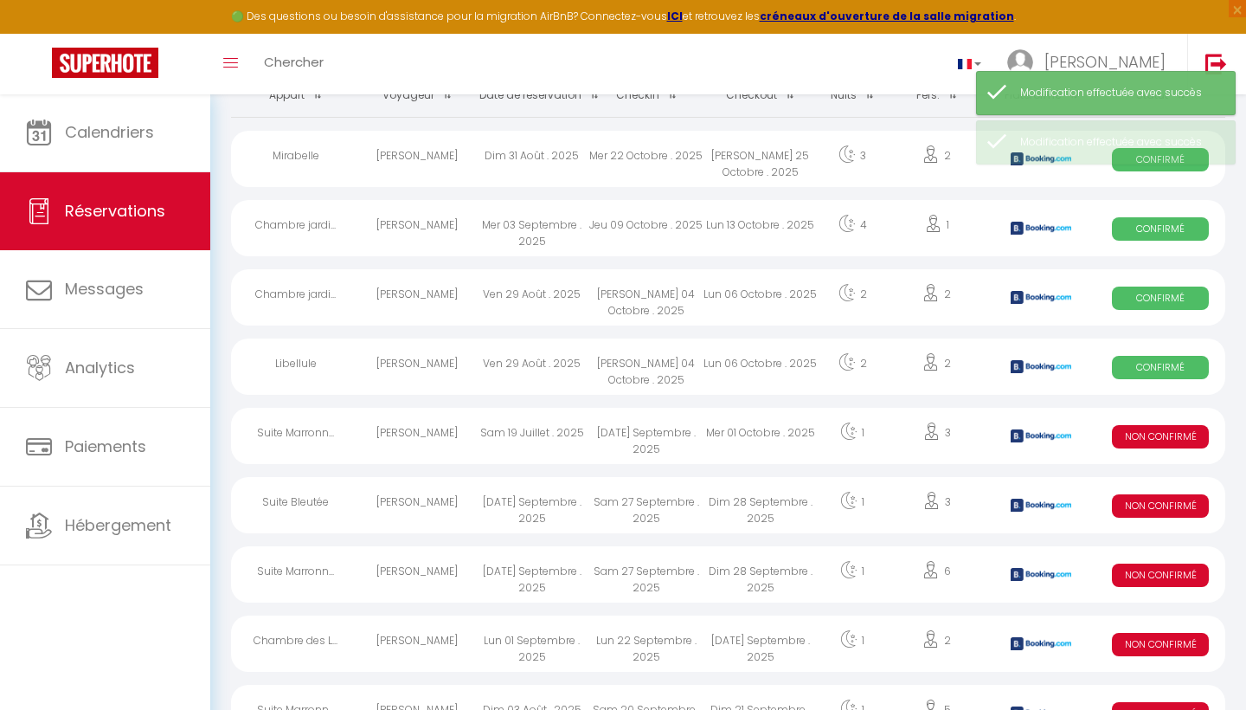
click at [1139, 435] on span "Non Confirmé" at bounding box center [1160, 436] width 97 height 23
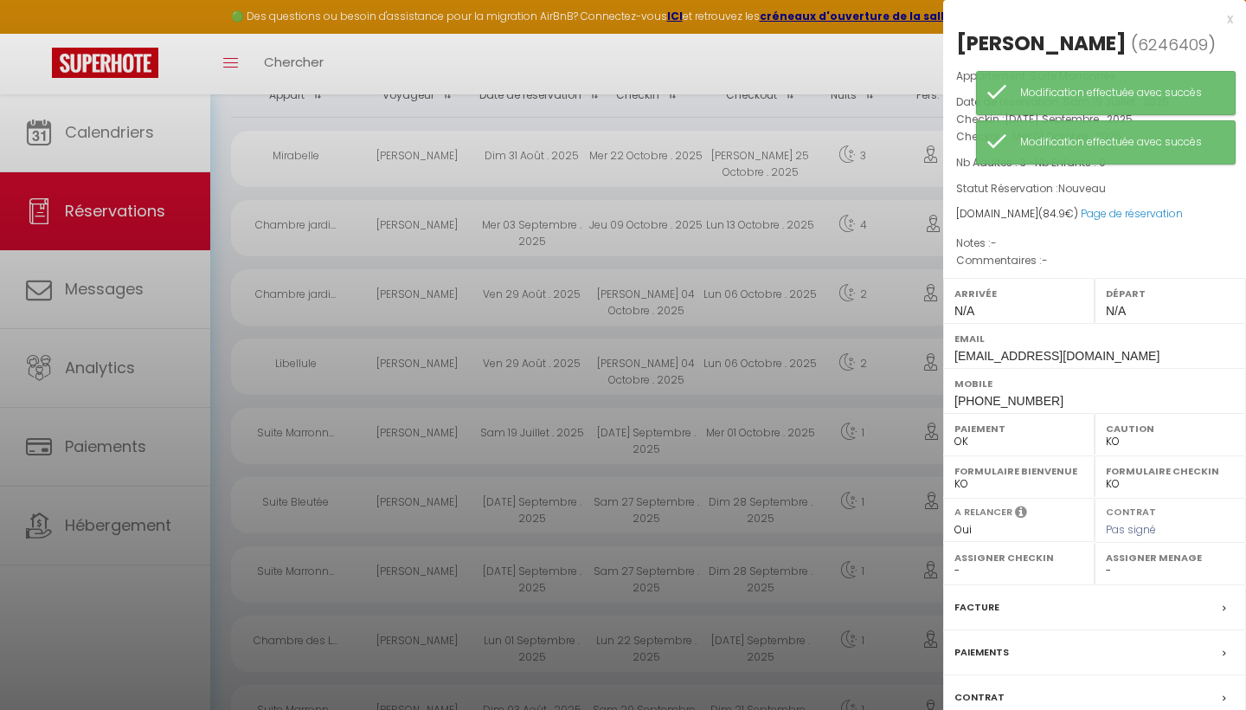
click at [851, 71] on div at bounding box center [623, 355] width 1246 height 710
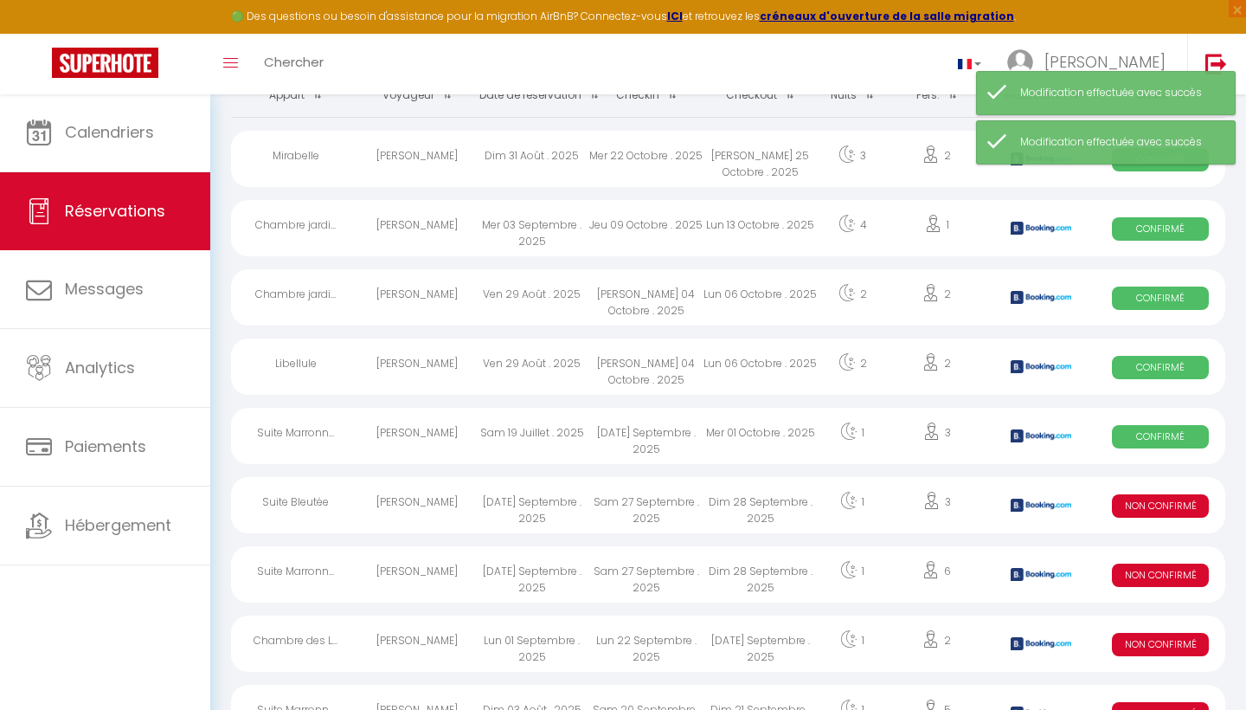
click at [1153, 500] on span "Non Confirmé" at bounding box center [1160, 505] width 97 height 23
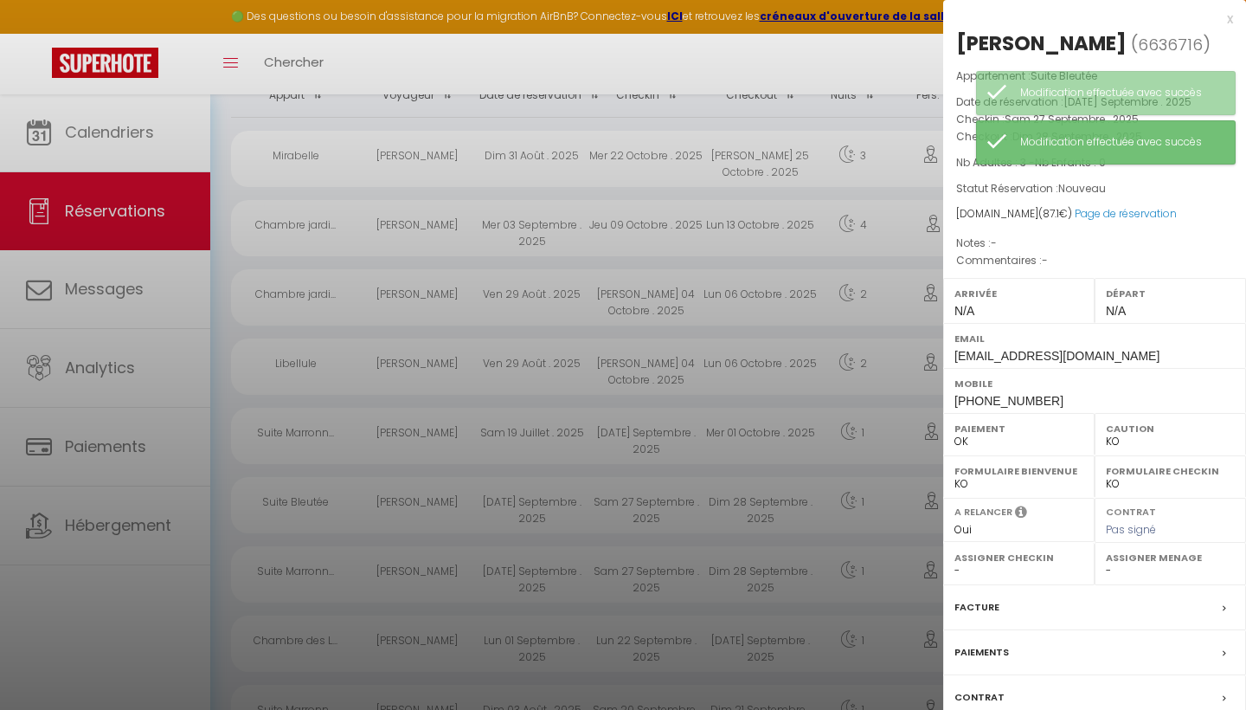
click at [802, 55] on div at bounding box center [623, 355] width 1246 height 710
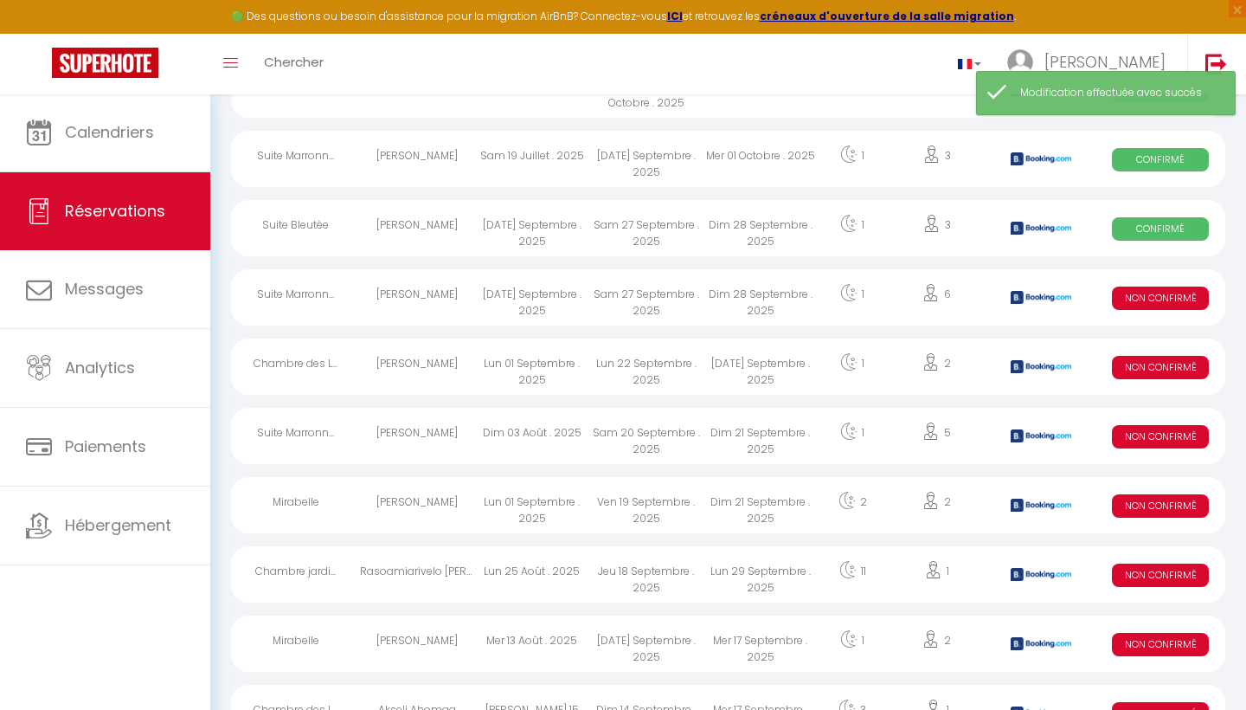
scroll to position [412, 0]
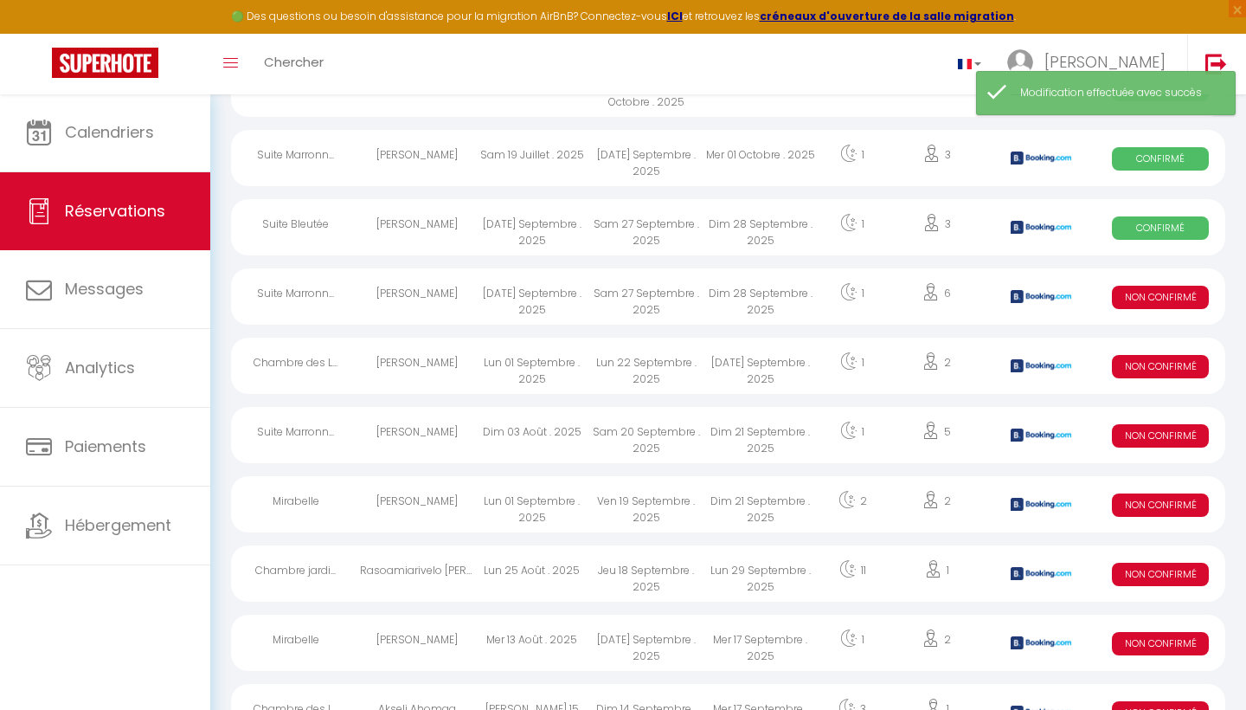
click at [1153, 294] on span "Non Confirmé" at bounding box center [1160, 297] width 97 height 23
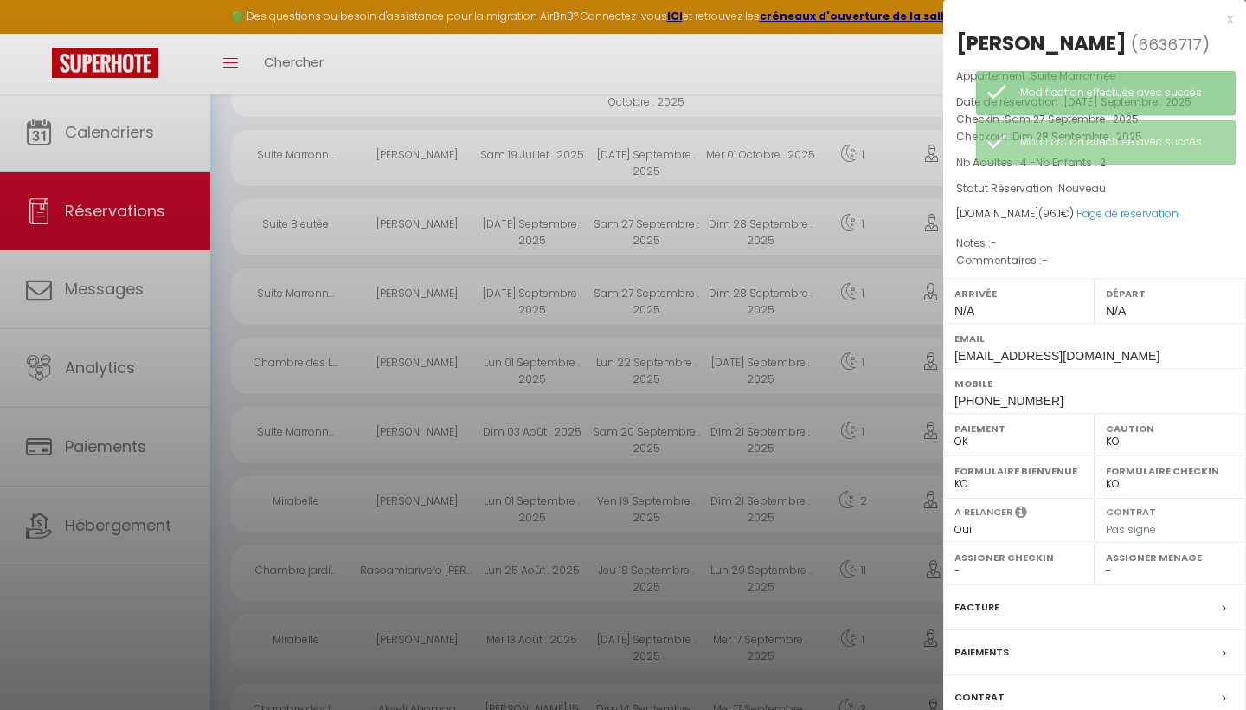
click at [833, 78] on div at bounding box center [623, 355] width 1246 height 710
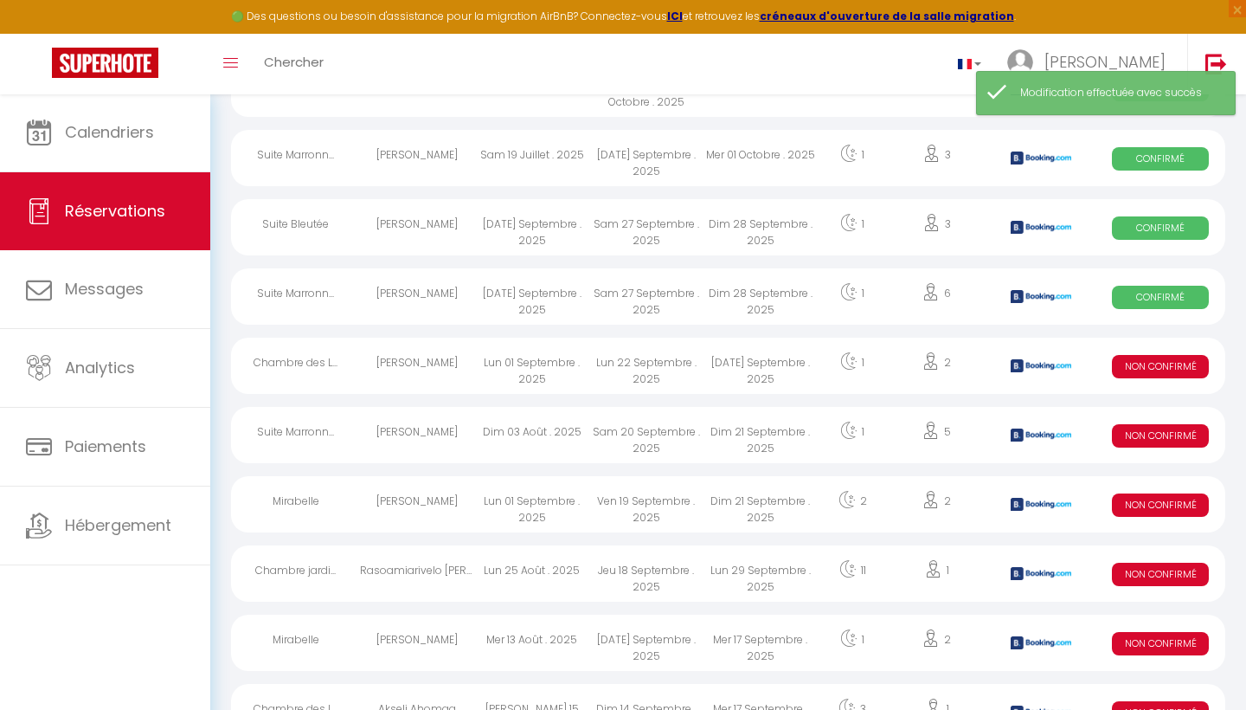
click at [1168, 367] on span "Non Confirmé" at bounding box center [1160, 366] width 97 height 23
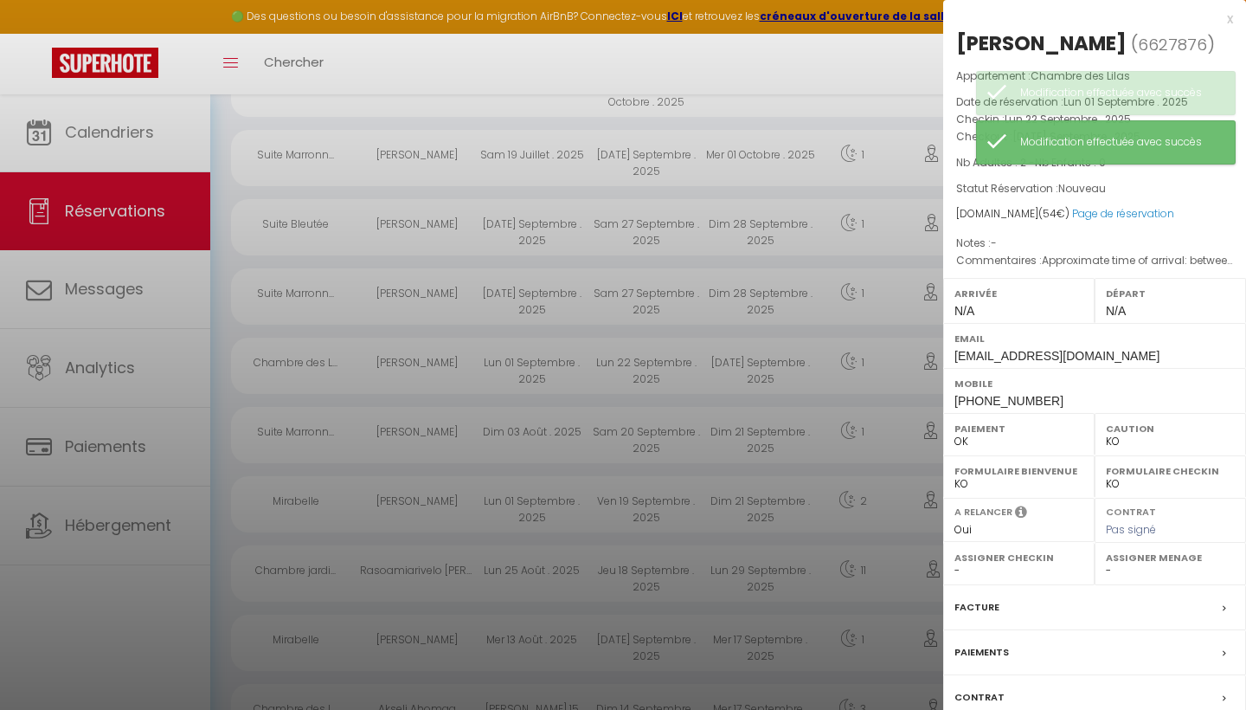
click at [824, 81] on div at bounding box center [623, 355] width 1246 height 710
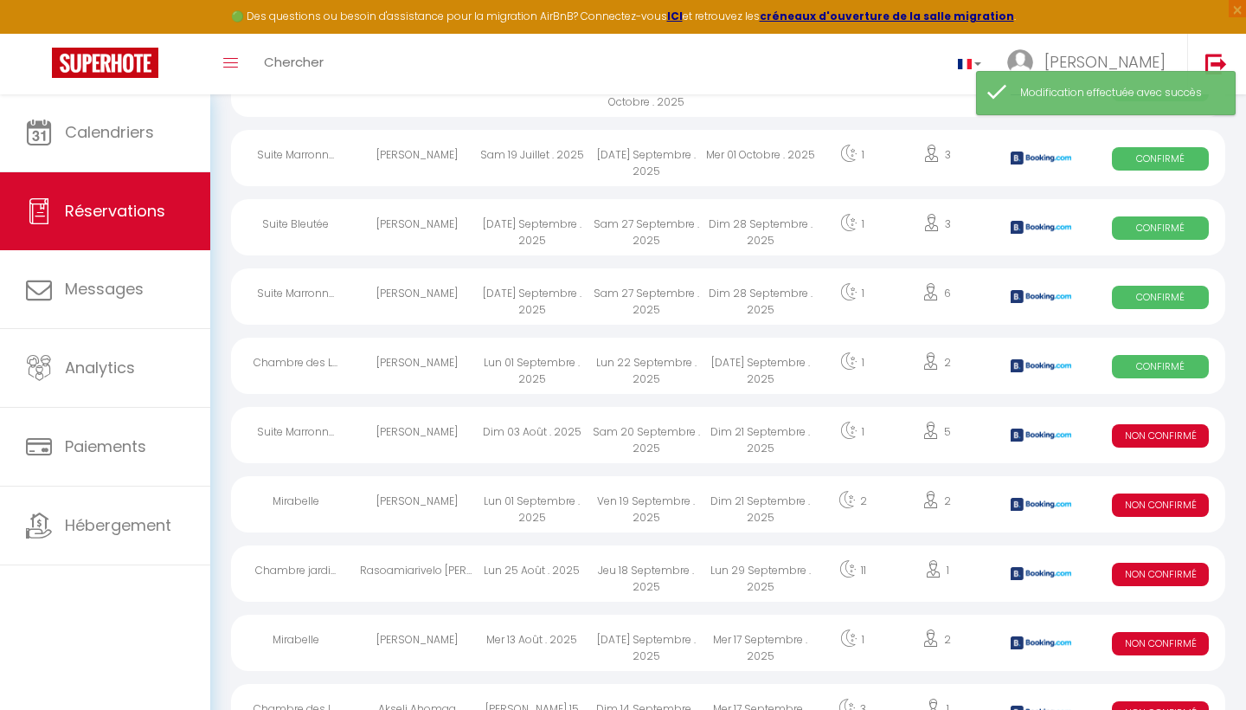
click at [1138, 436] on span "Non Confirmé" at bounding box center [1160, 435] width 97 height 23
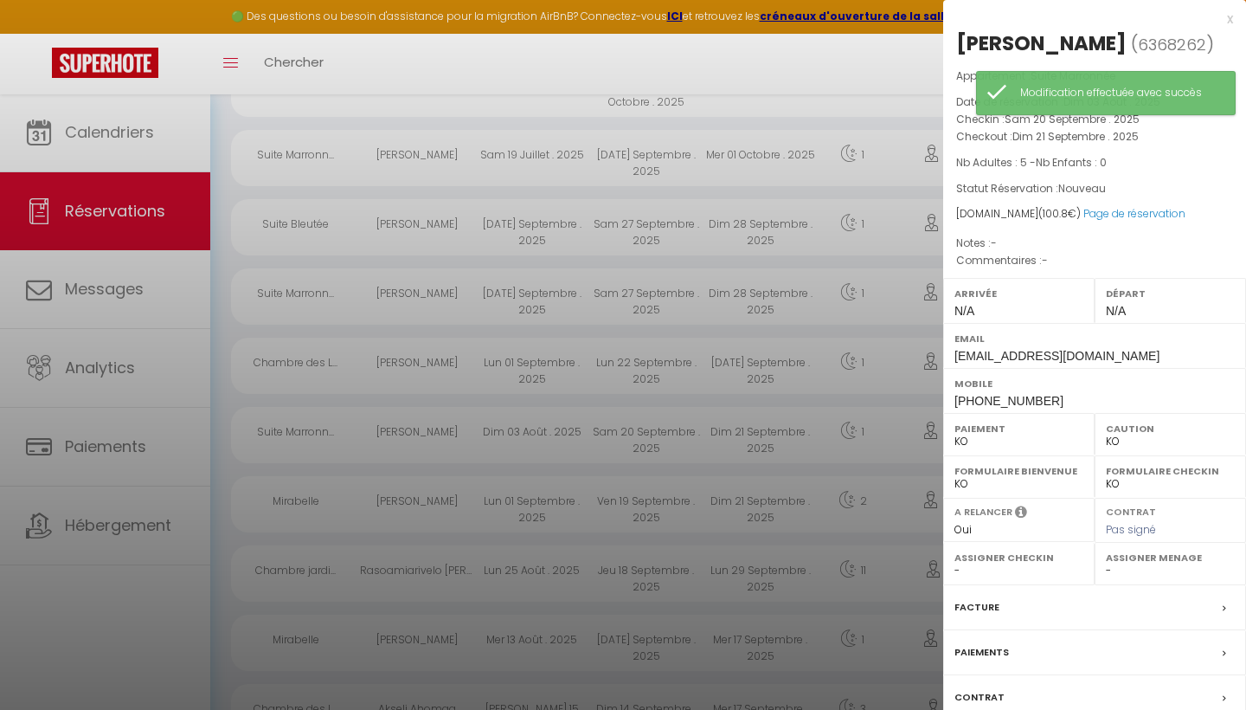
click at [958, 433] on label "Paiement" at bounding box center [1019, 428] width 129 height 17
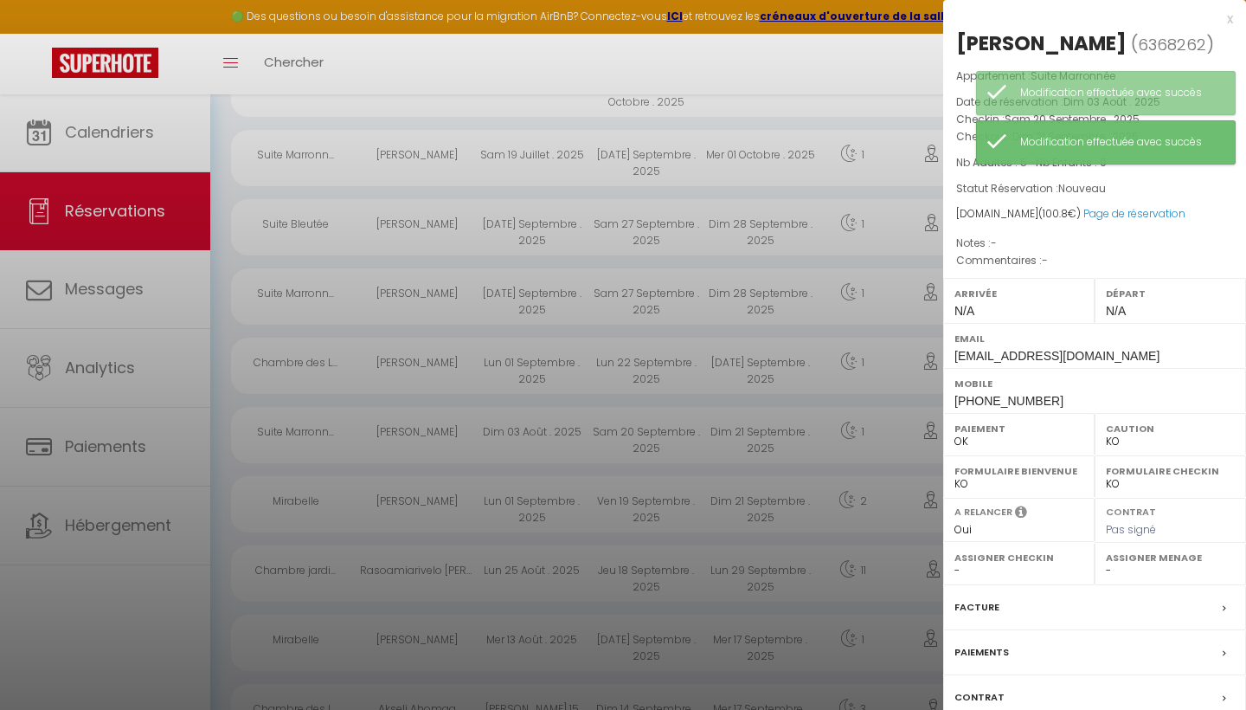
click at [796, 76] on div at bounding box center [623, 355] width 1246 height 710
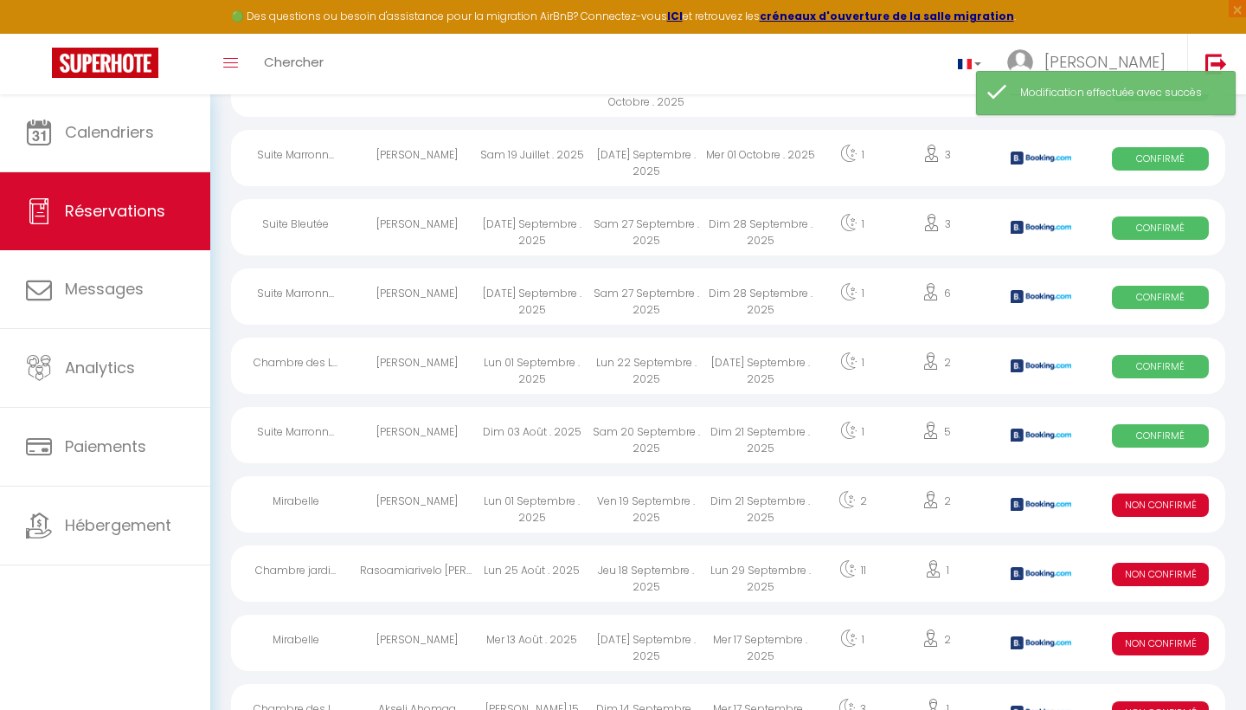
click at [1184, 508] on span "Non Confirmé" at bounding box center [1160, 504] width 97 height 23
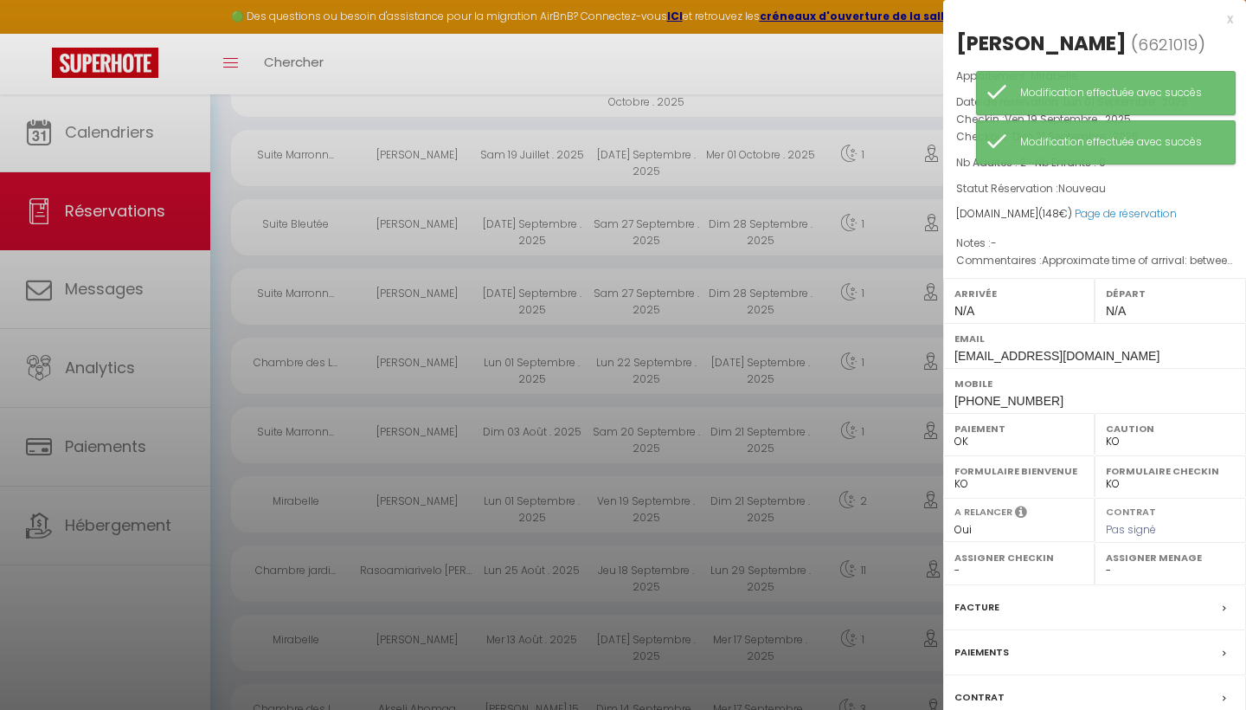
click at [826, 70] on div at bounding box center [623, 355] width 1246 height 710
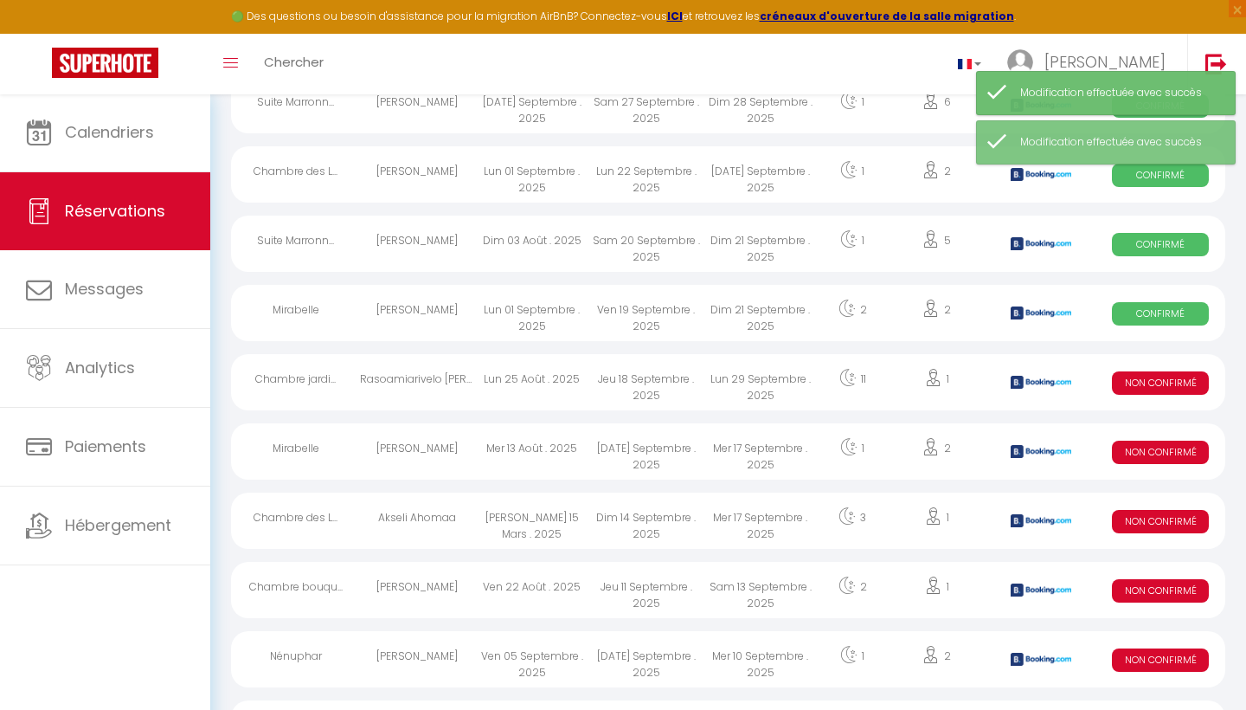
scroll to position [620, 0]
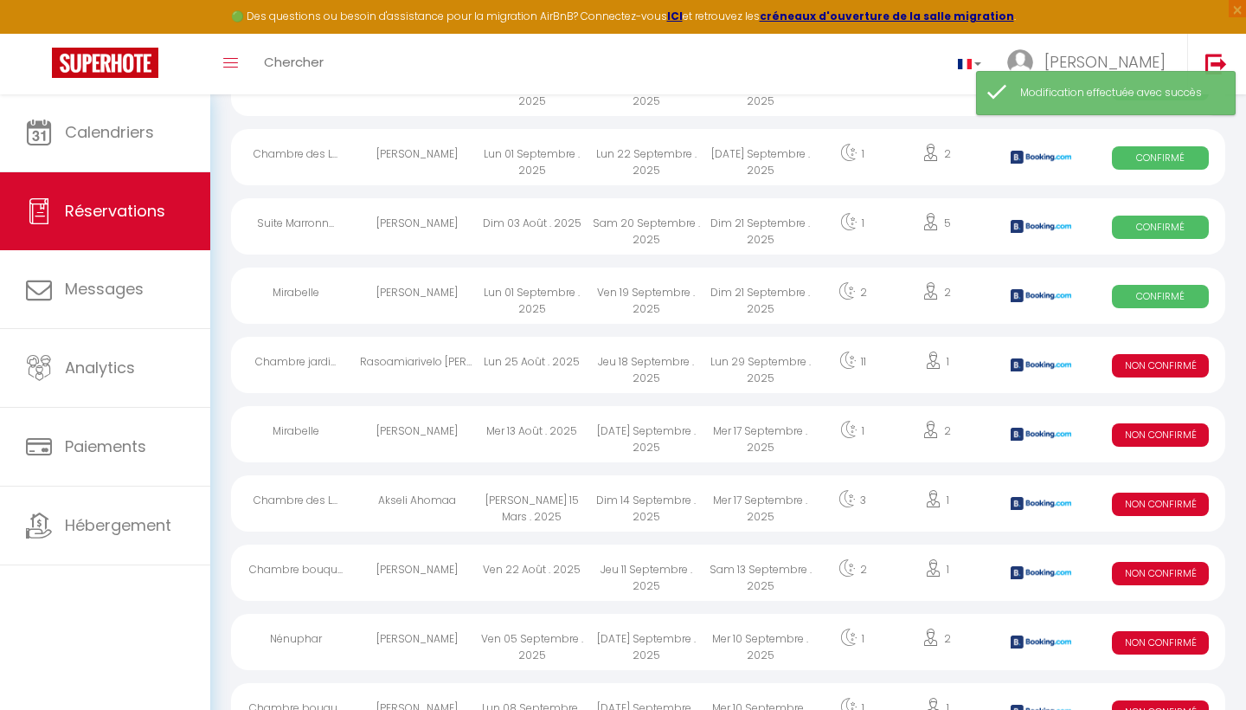
click at [1154, 373] on span "Non Confirmé" at bounding box center [1160, 365] width 97 height 23
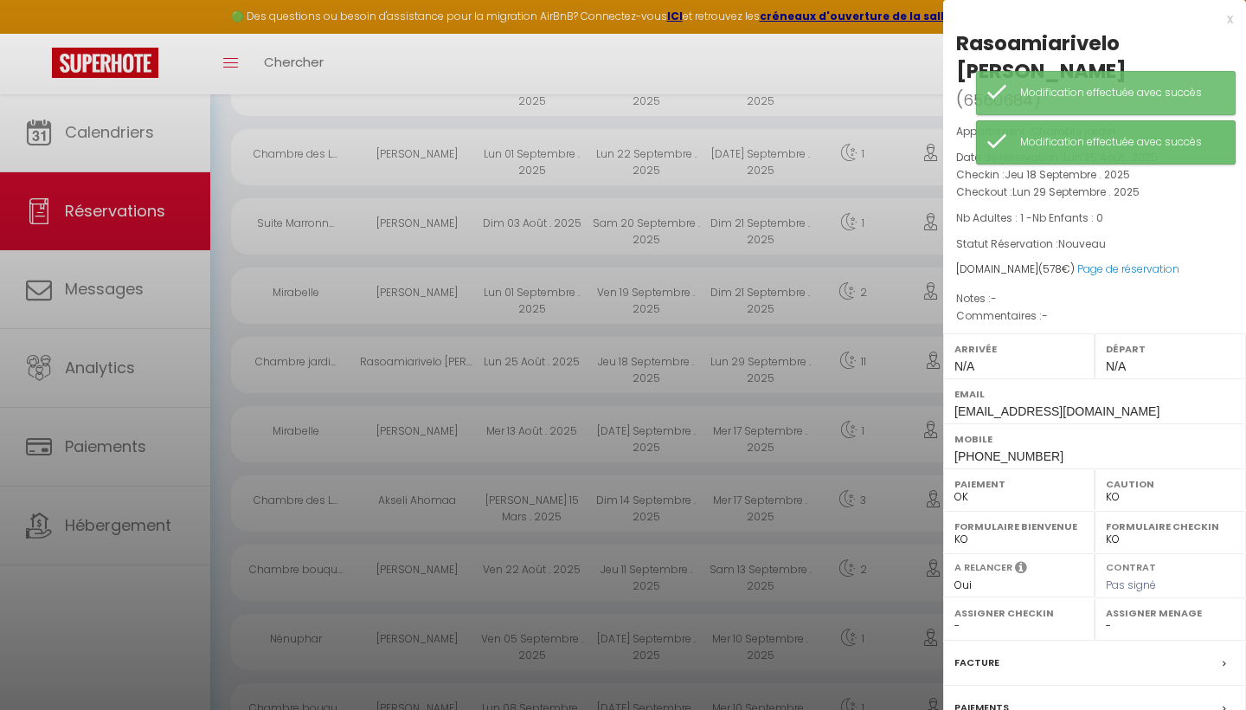
click at [821, 71] on div at bounding box center [623, 355] width 1246 height 710
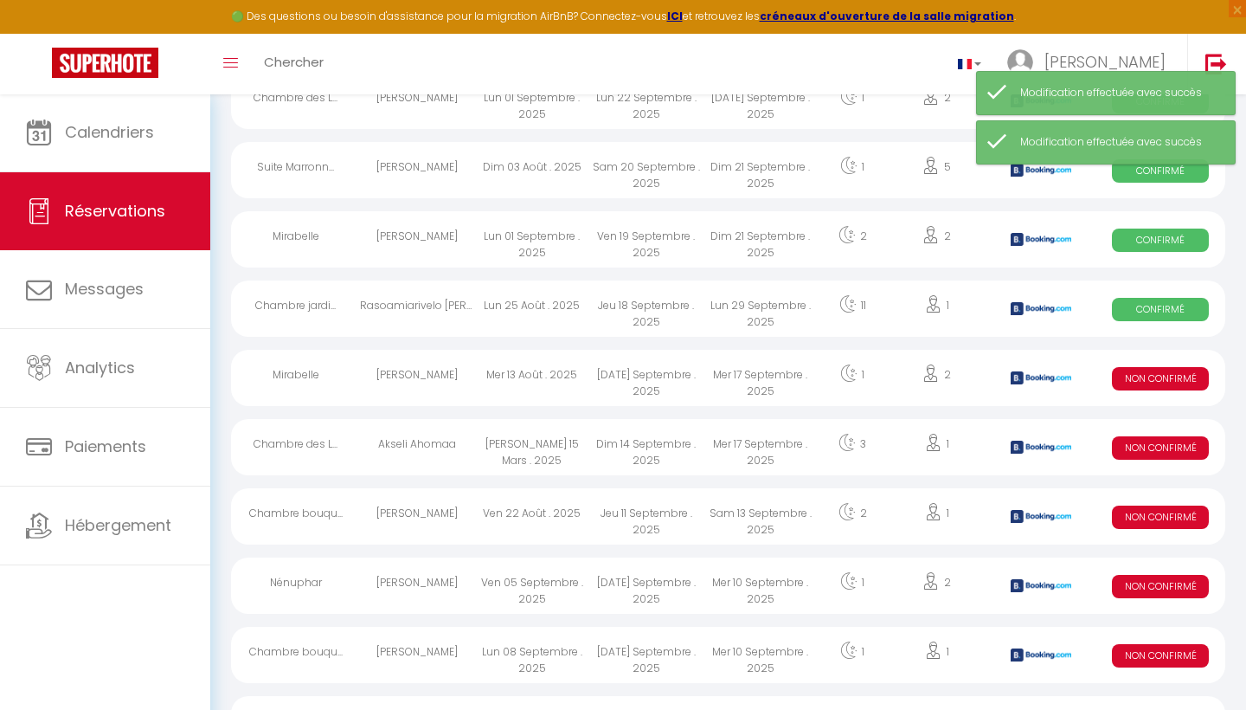
scroll to position [736, 0]
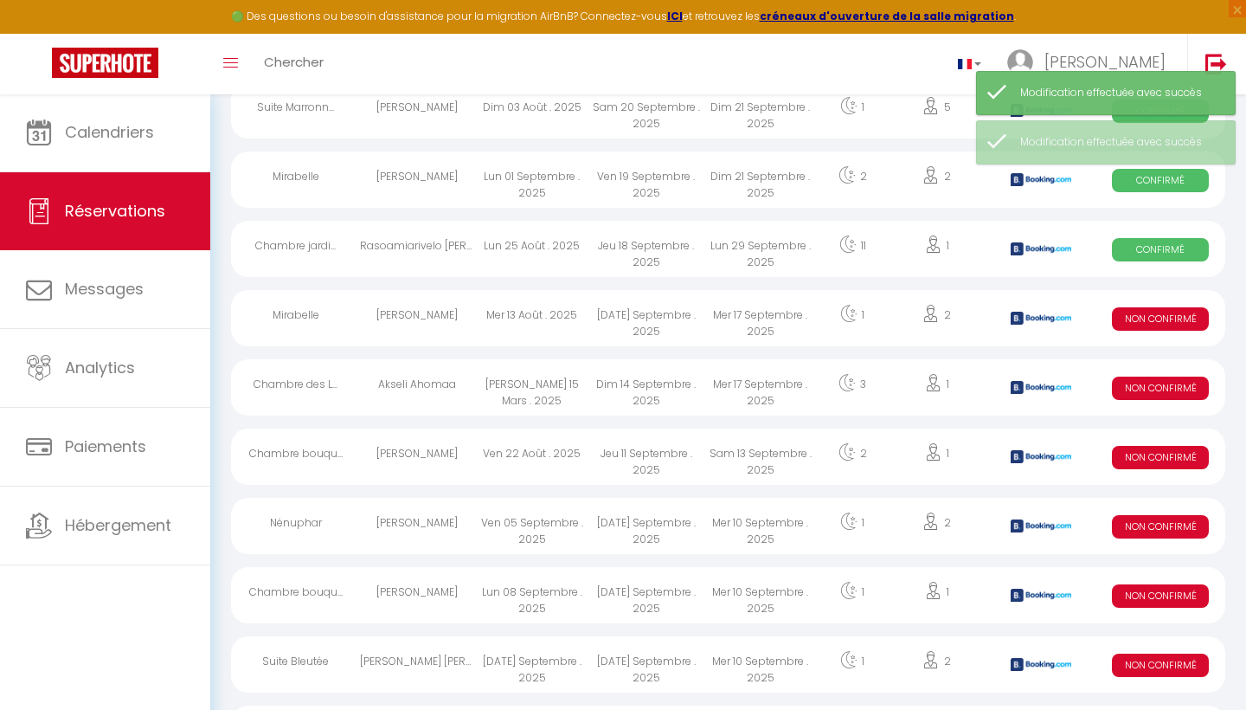
click at [1179, 312] on span "Non Confirmé" at bounding box center [1160, 318] width 97 height 23
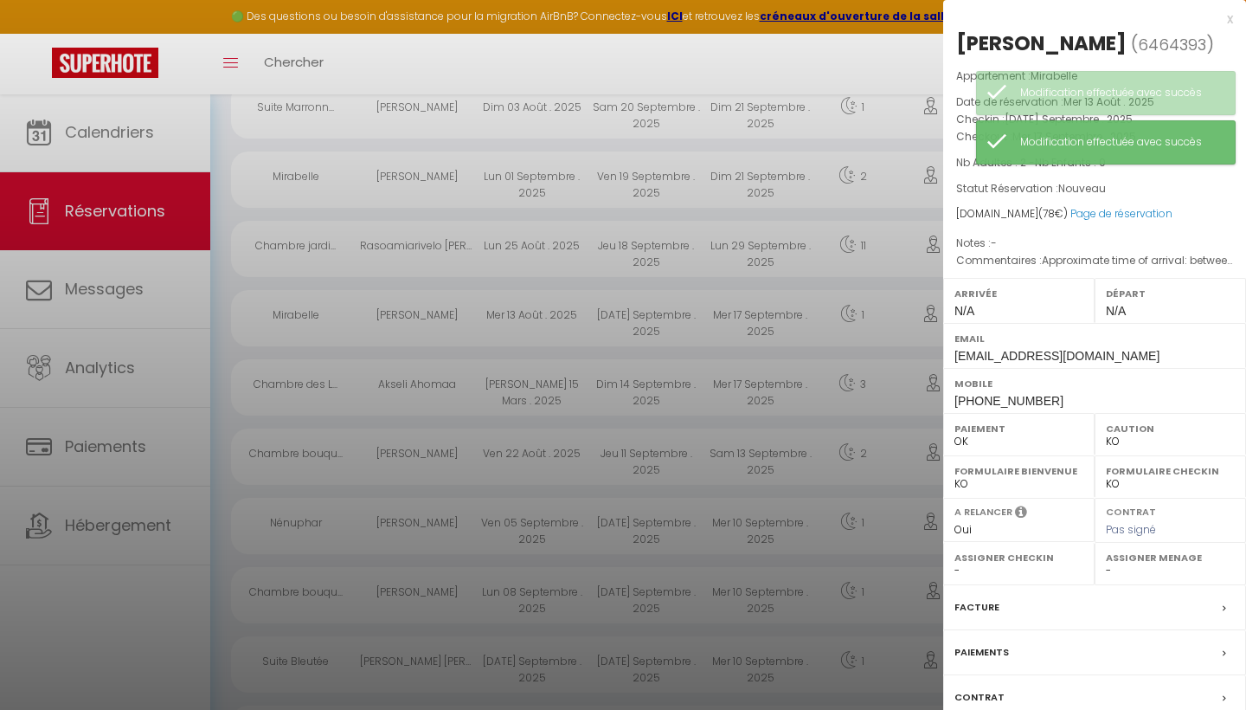
click at [860, 61] on div at bounding box center [623, 355] width 1246 height 710
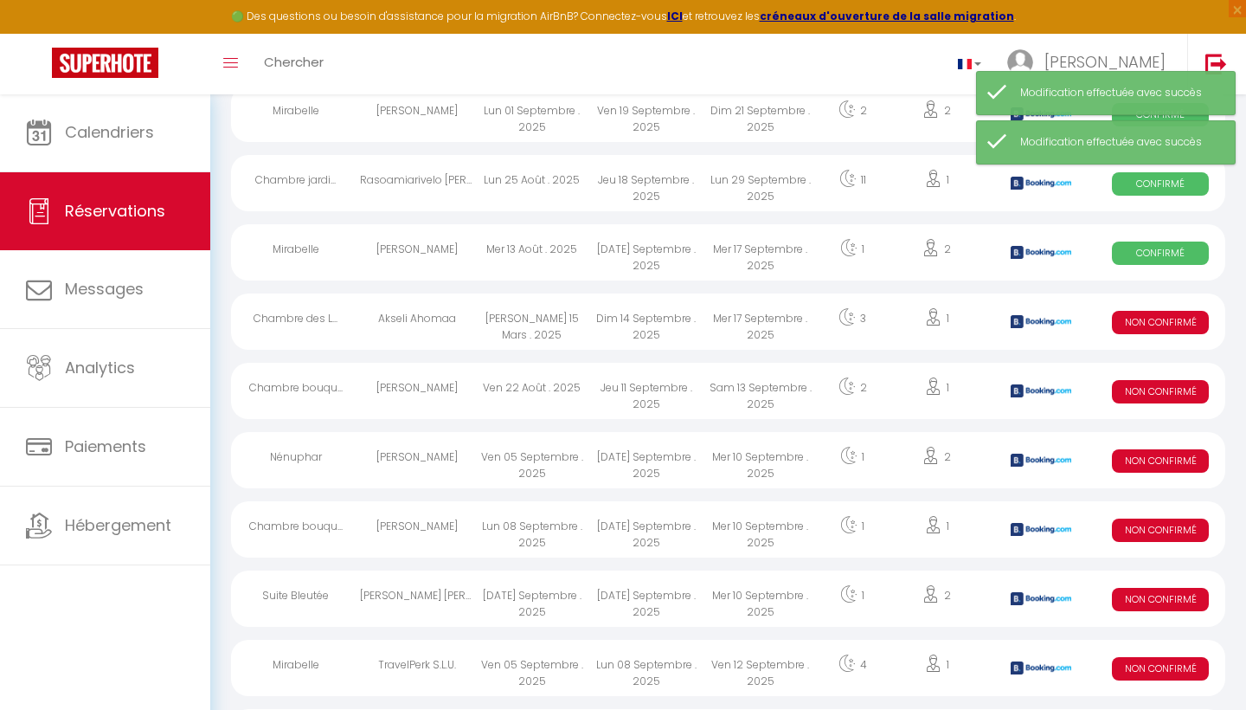
scroll to position [808, 0]
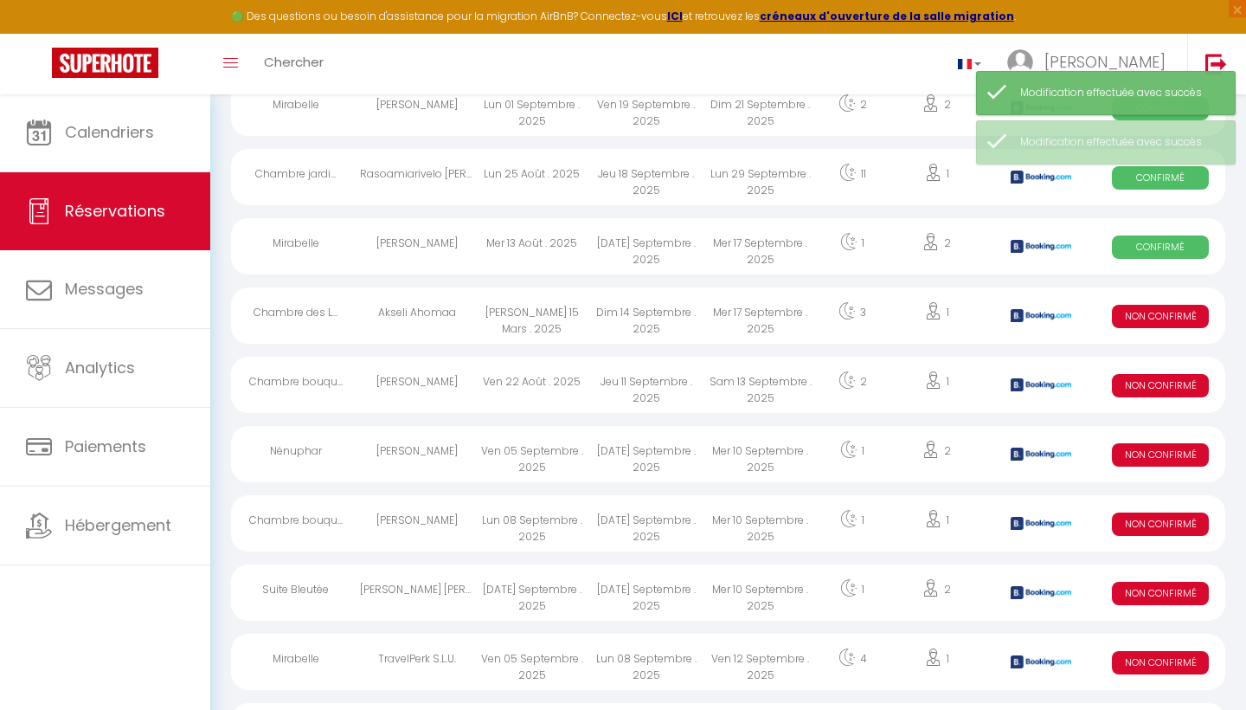
click at [1149, 319] on span "Non Confirmé" at bounding box center [1160, 316] width 97 height 23
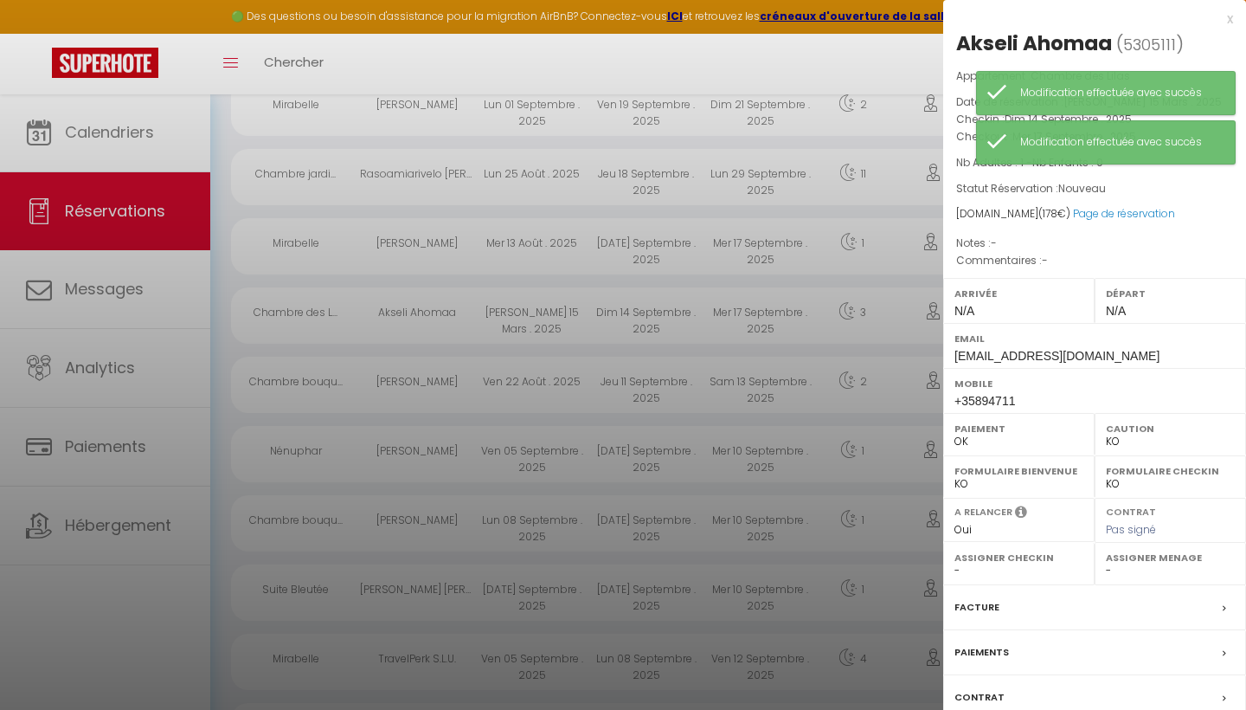
click at [877, 96] on div at bounding box center [623, 355] width 1246 height 710
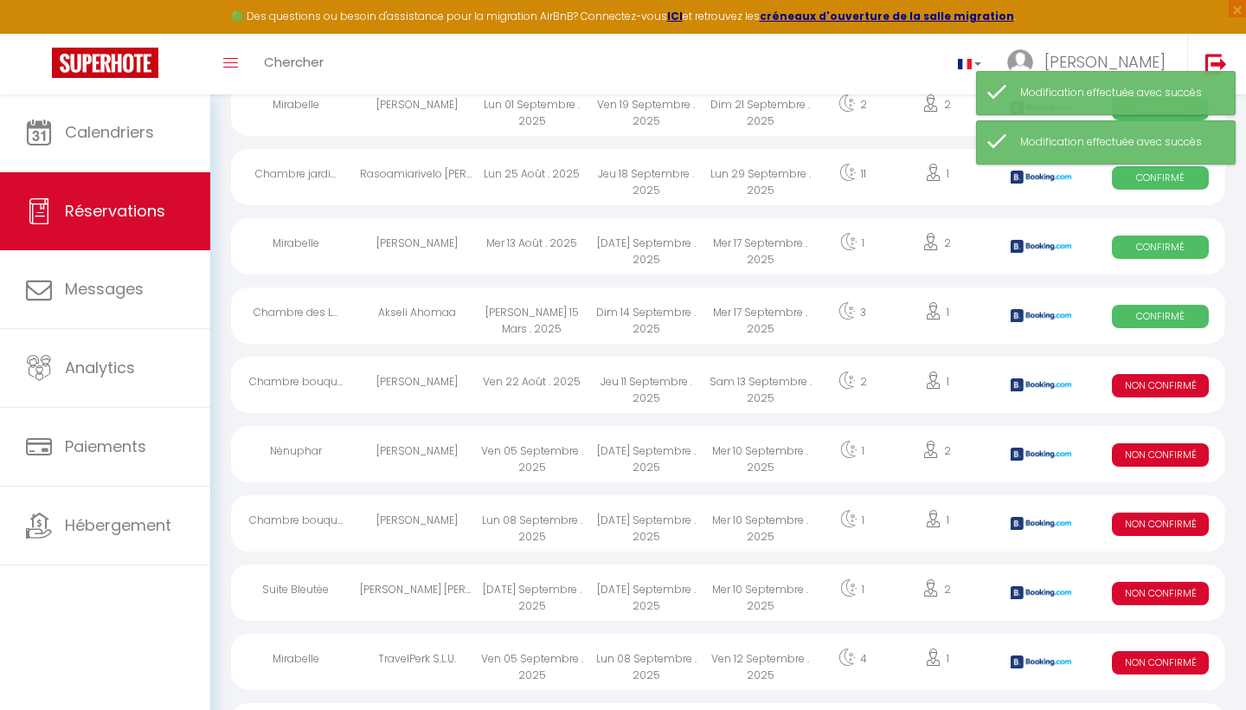
click at [1145, 402] on div "Non Confirmé" at bounding box center [1160, 385] width 129 height 56
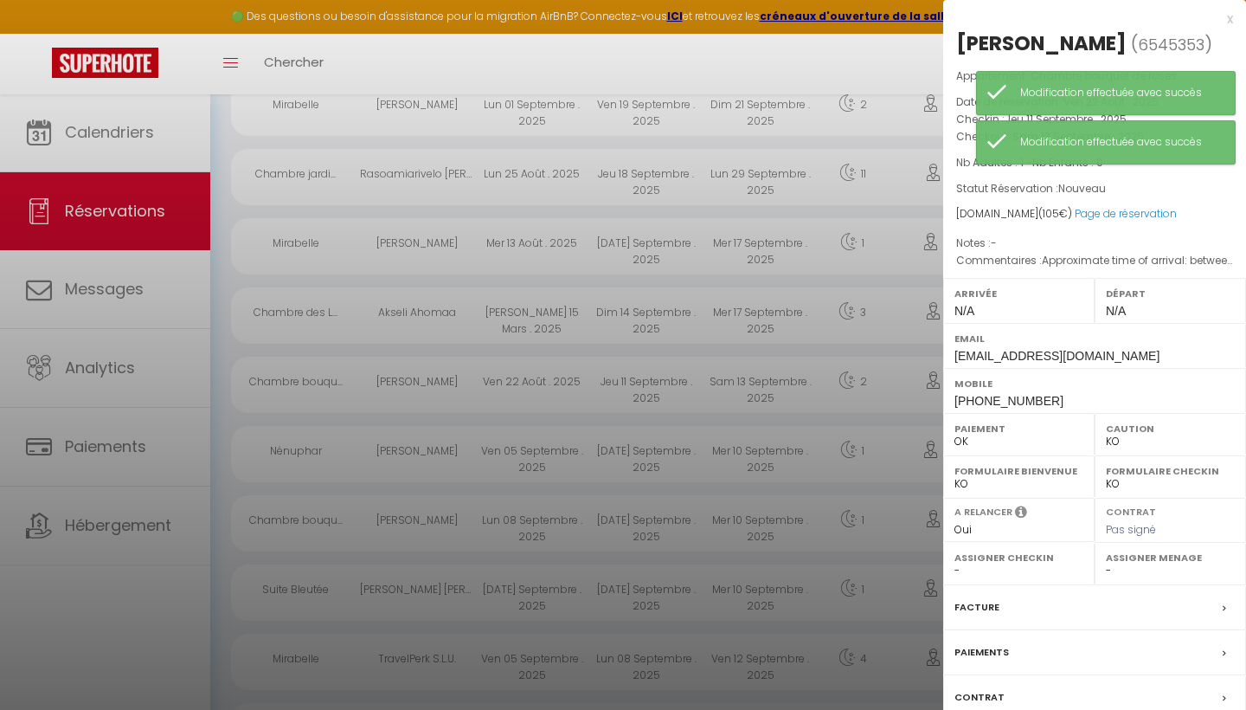
click at [867, 85] on div at bounding box center [623, 355] width 1246 height 710
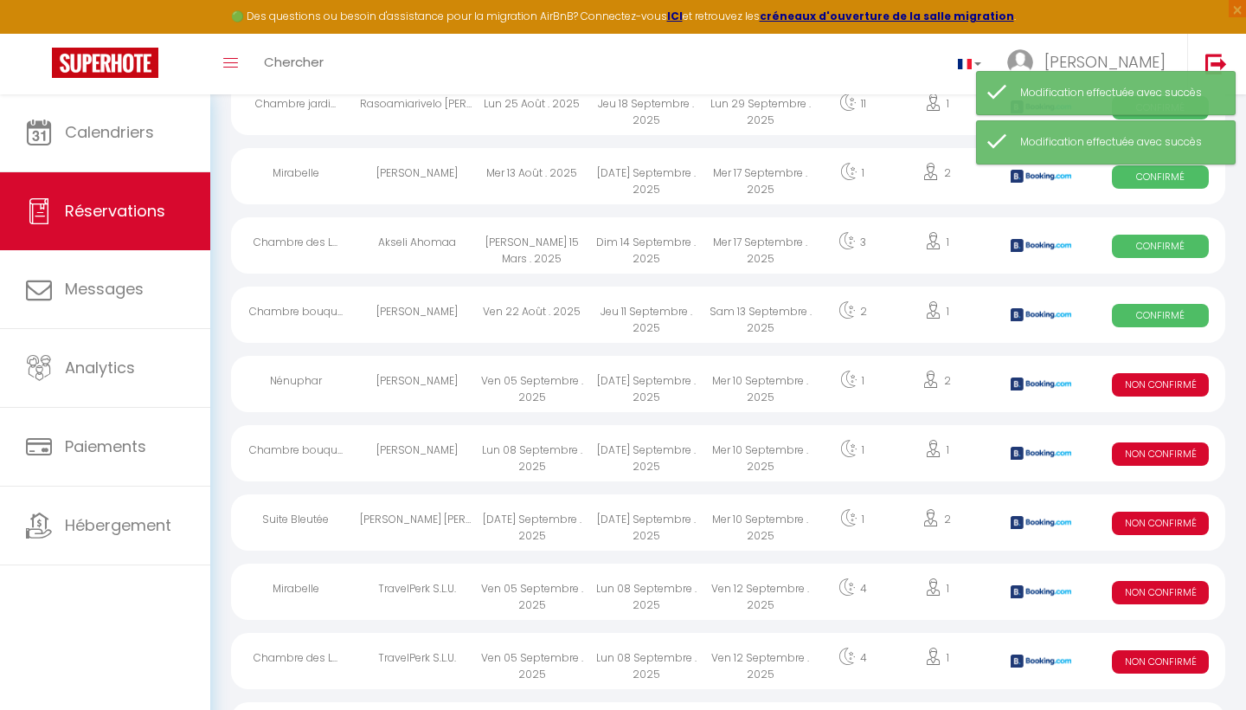
scroll to position [885, 0]
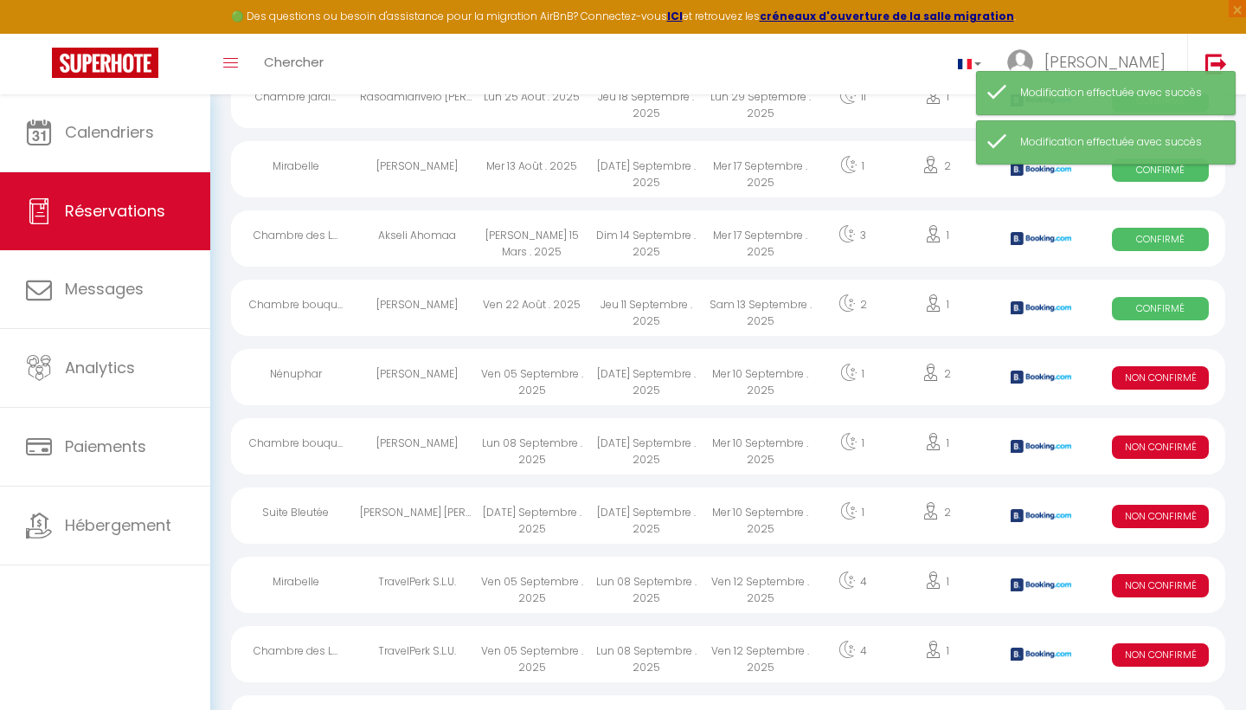
click at [1181, 370] on span "Non Confirmé" at bounding box center [1160, 377] width 97 height 23
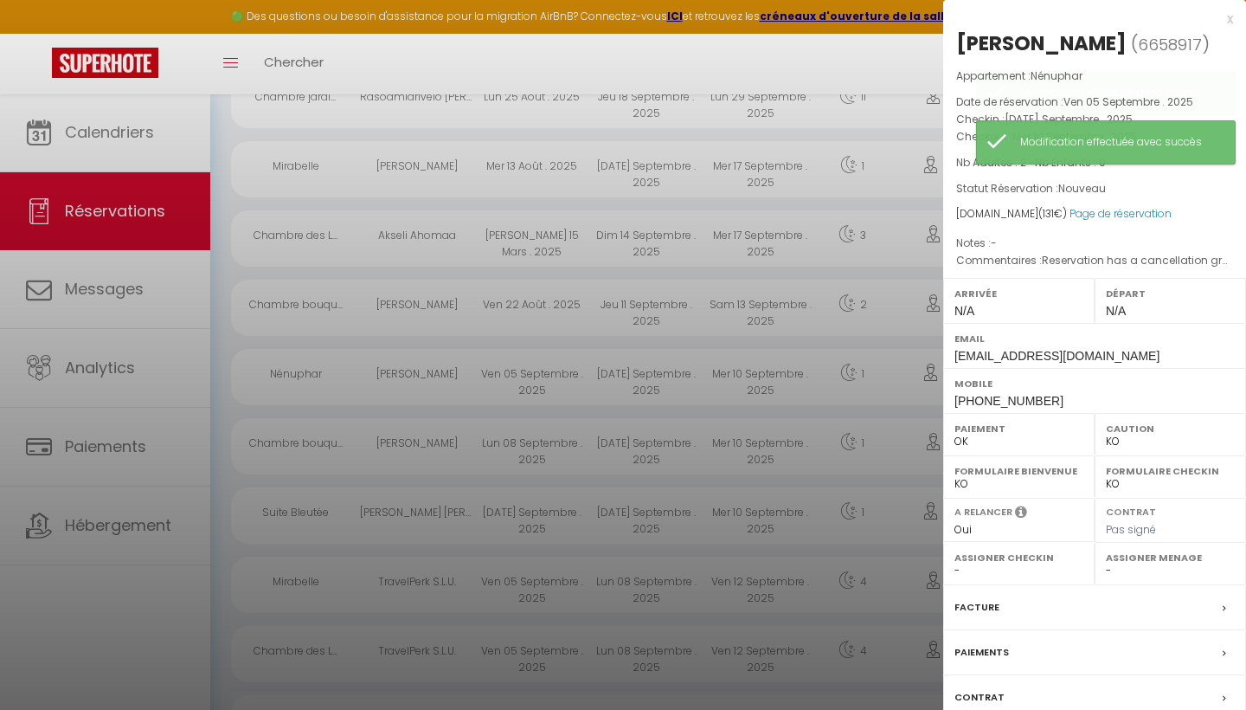
click at [864, 62] on div at bounding box center [623, 355] width 1246 height 710
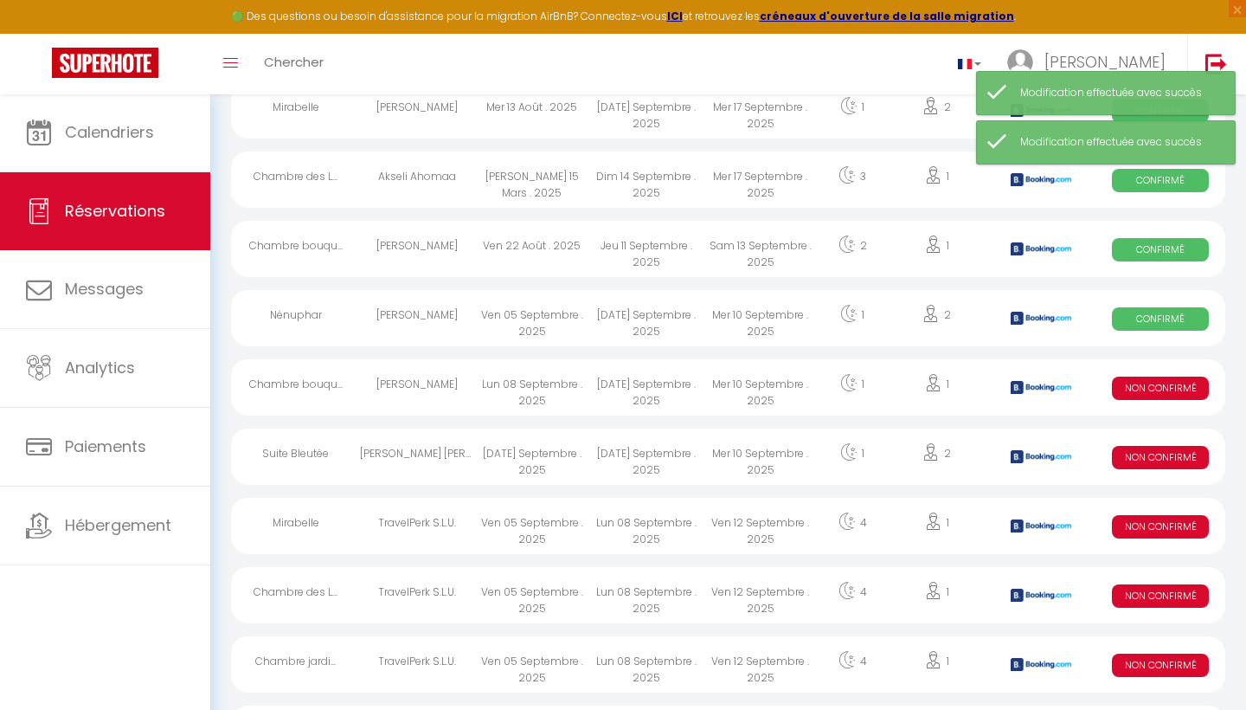
scroll to position [971, 0]
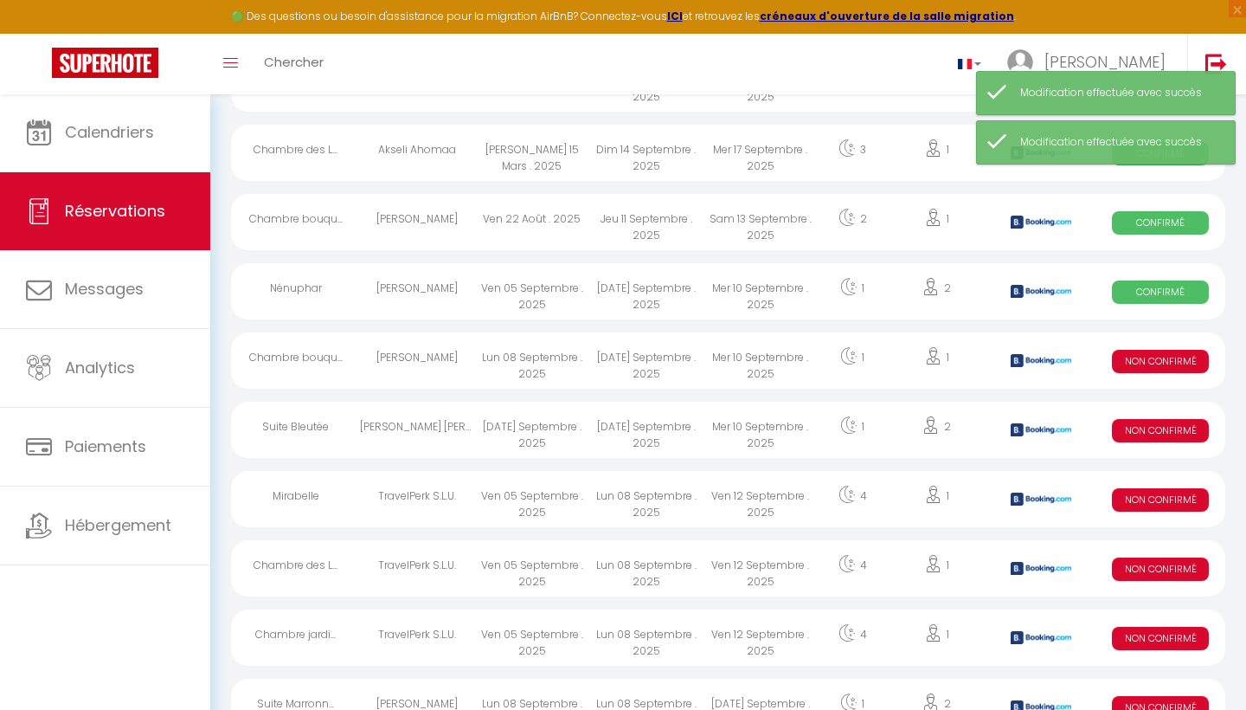
click at [1172, 368] on span "Non Confirmé" at bounding box center [1160, 361] width 97 height 23
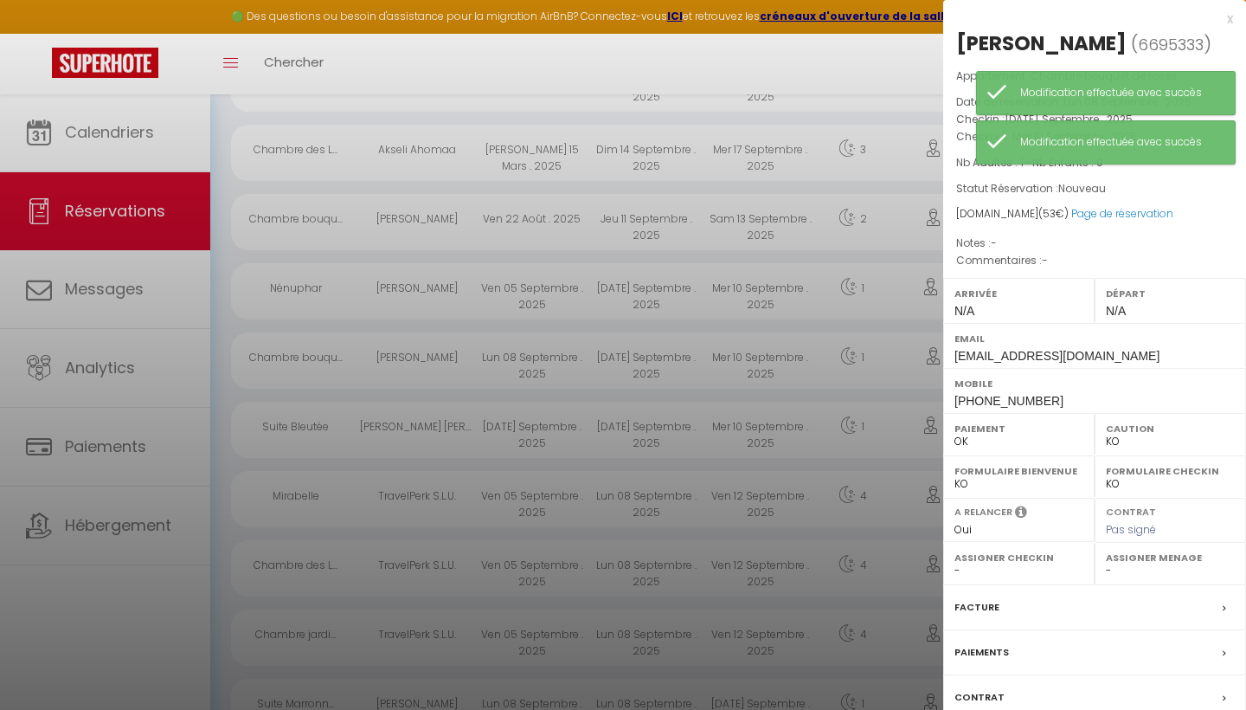
click at [829, 71] on div at bounding box center [623, 355] width 1246 height 710
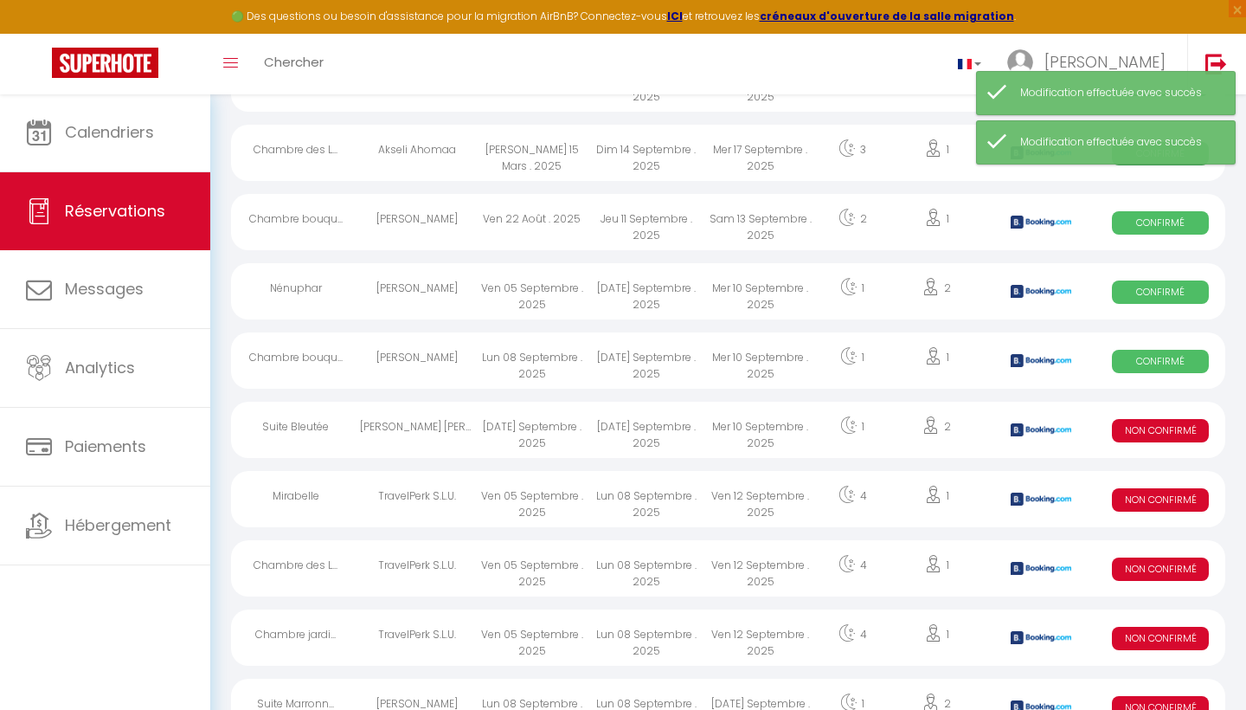
scroll to position [1016, 0]
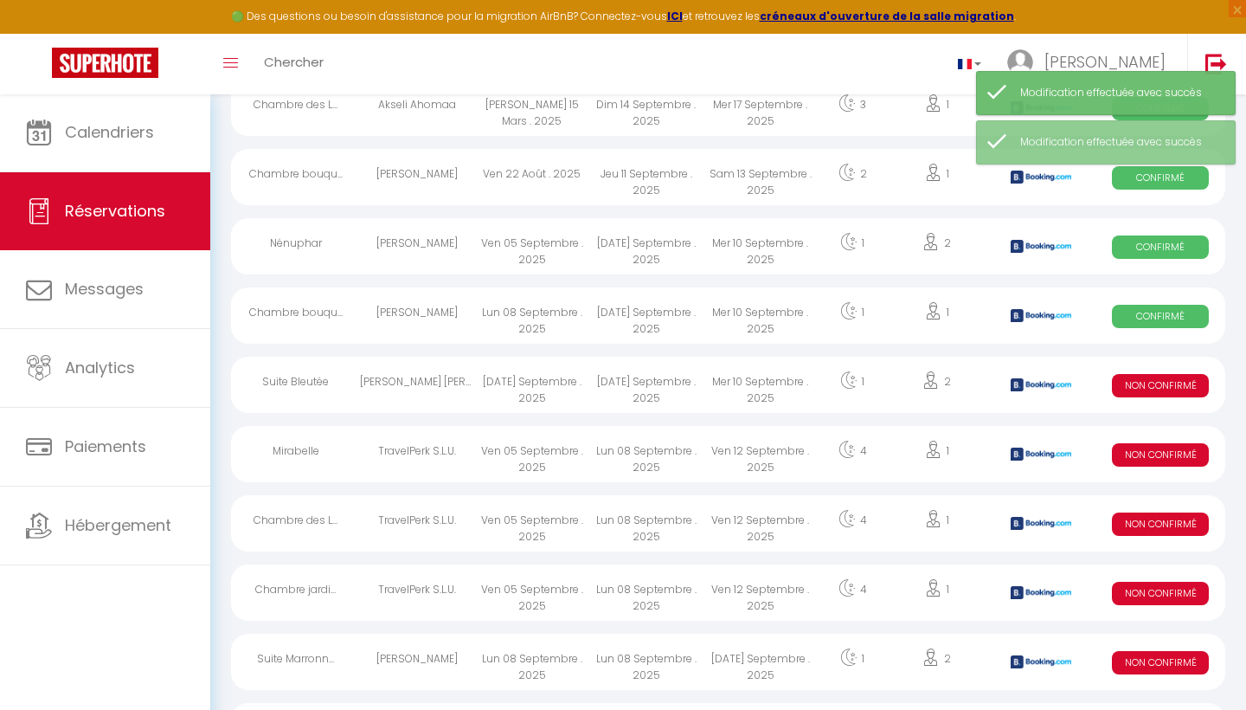
click at [1173, 382] on span "Non Confirmé" at bounding box center [1160, 385] width 97 height 23
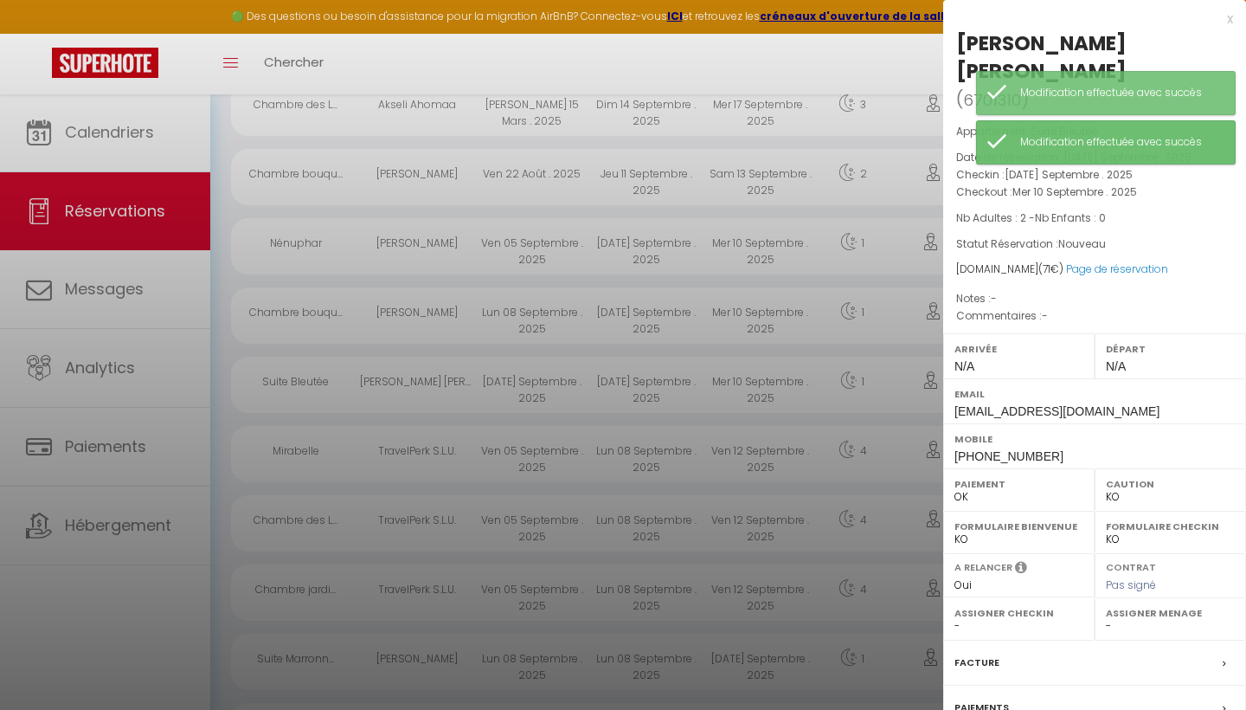
click at [835, 69] on div at bounding box center [623, 355] width 1246 height 710
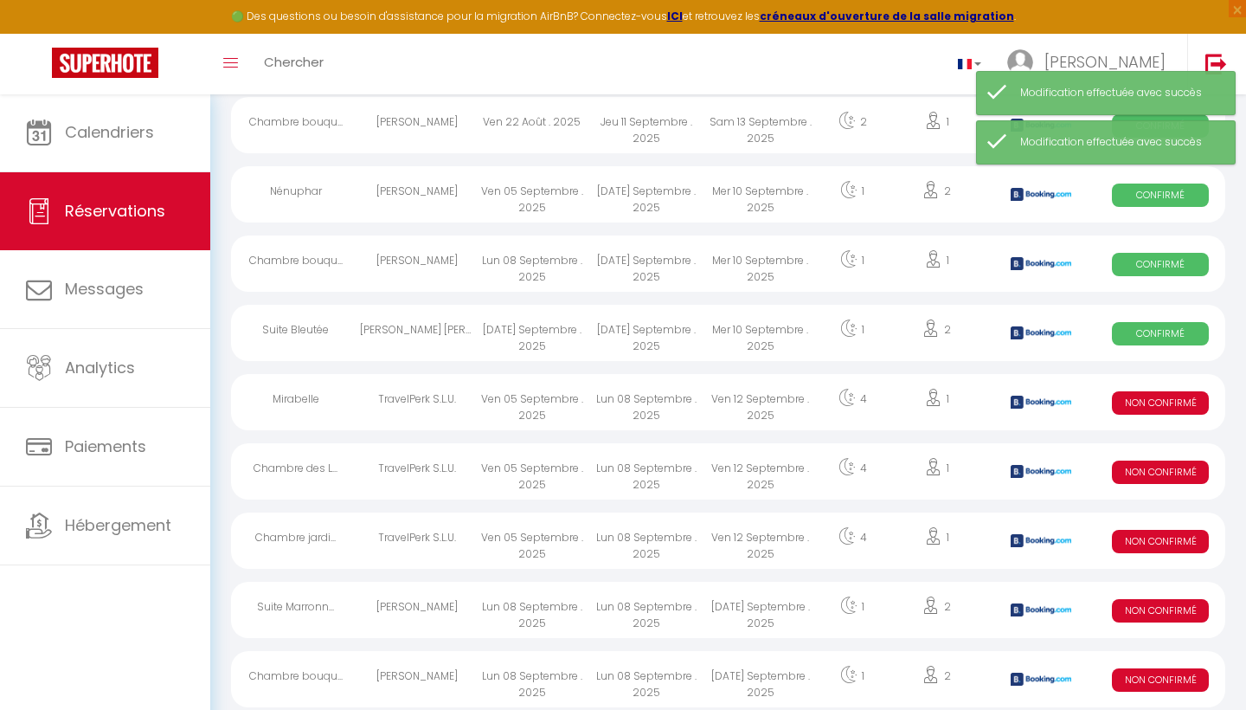
scroll to position [1081, 0]
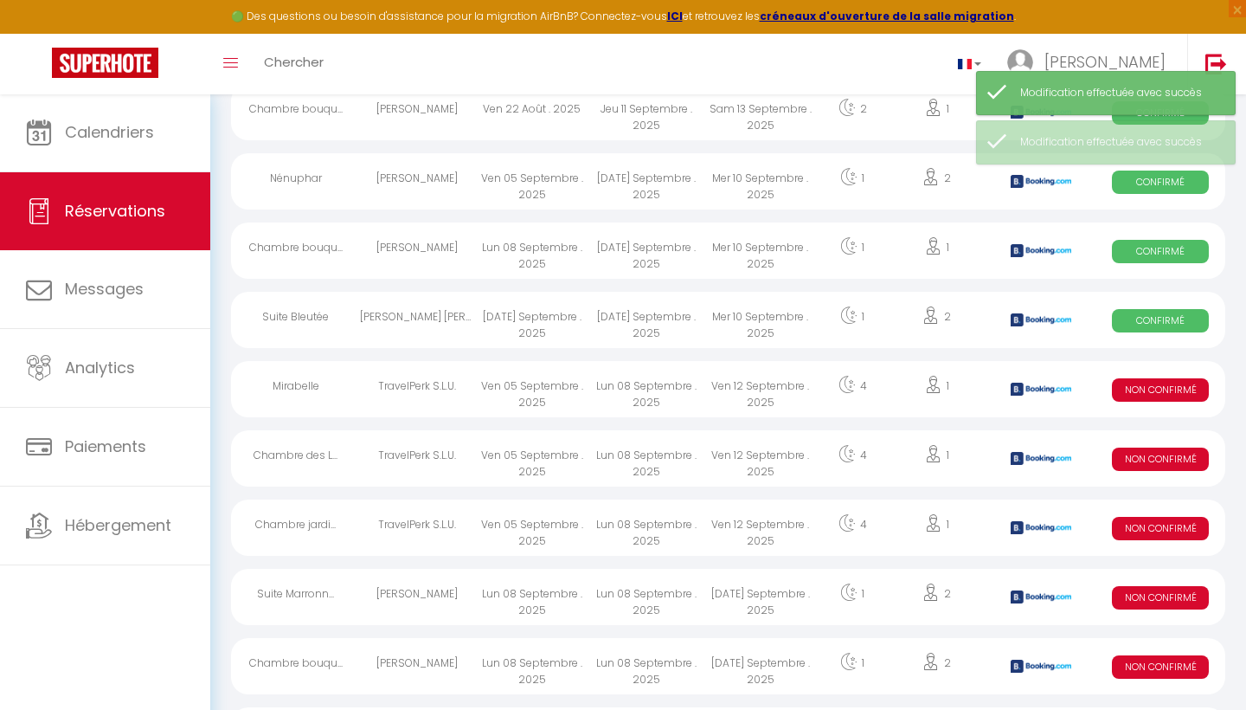
click at [1163, 390] on span "Non Confirmé" at bounding box center [1160, 389] width 97 height 23
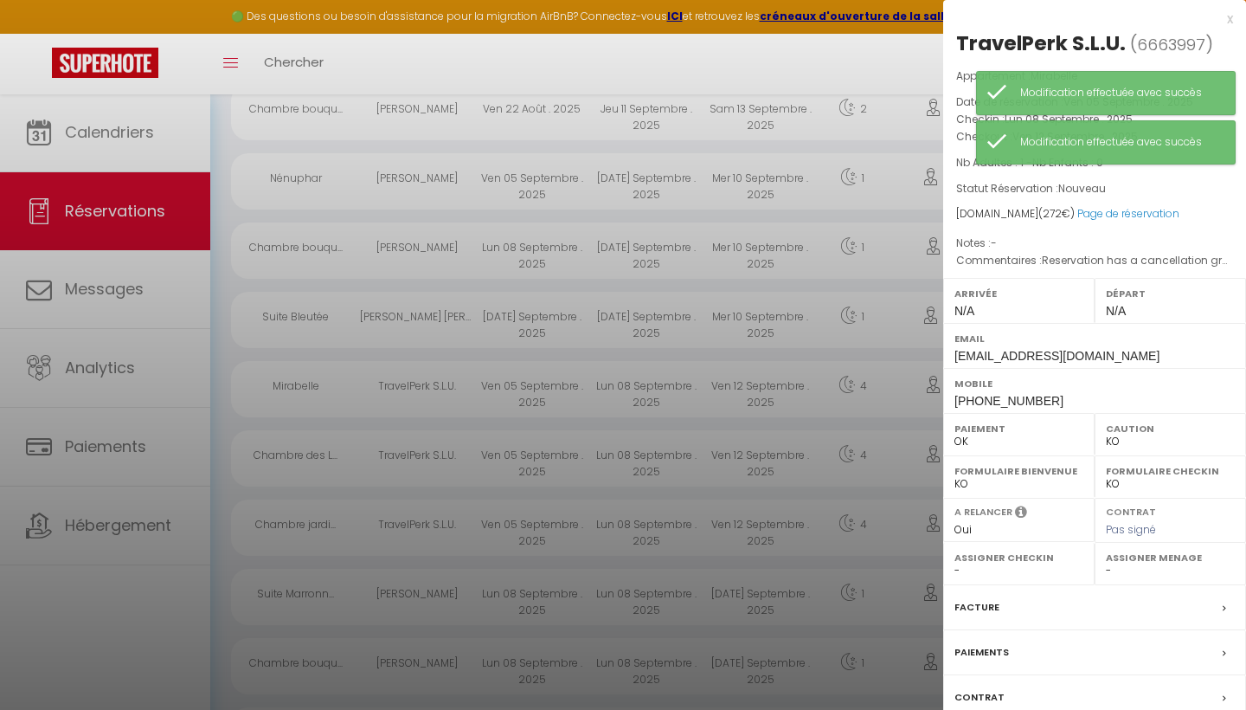
click at [816, 57] on div at bounding box center [623, 355] width 1246 height 710
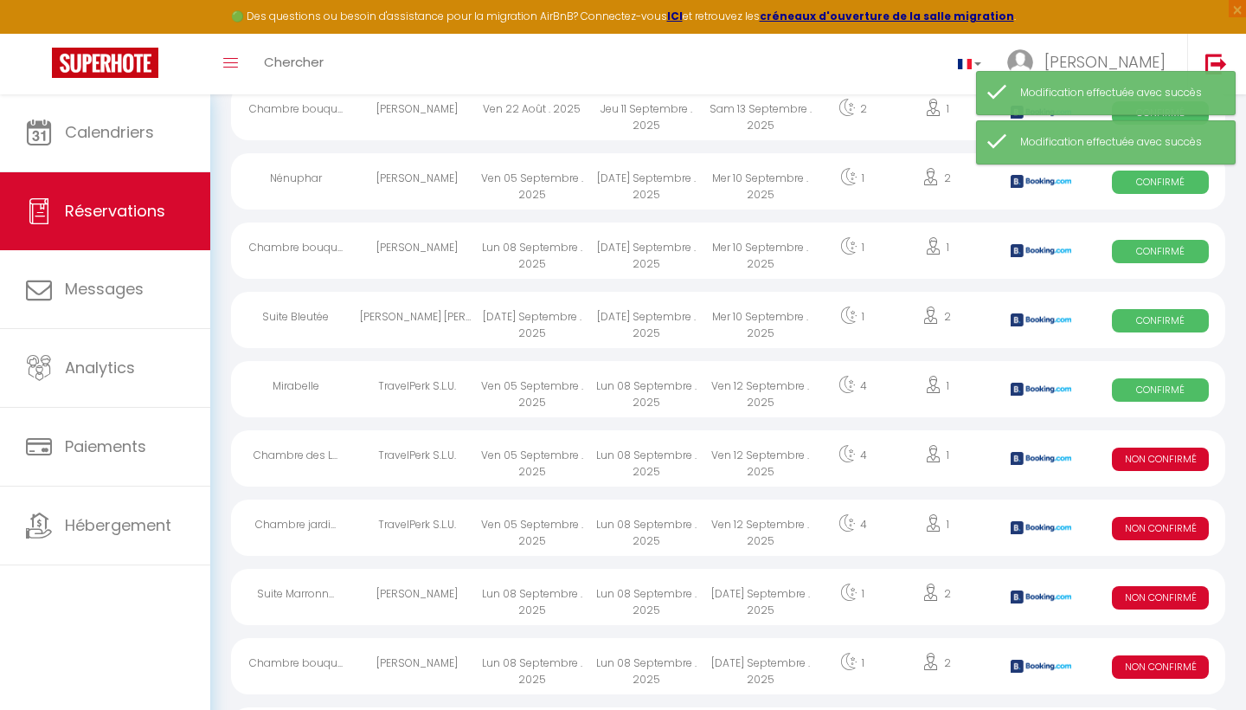
scroll to position [1129, 0]
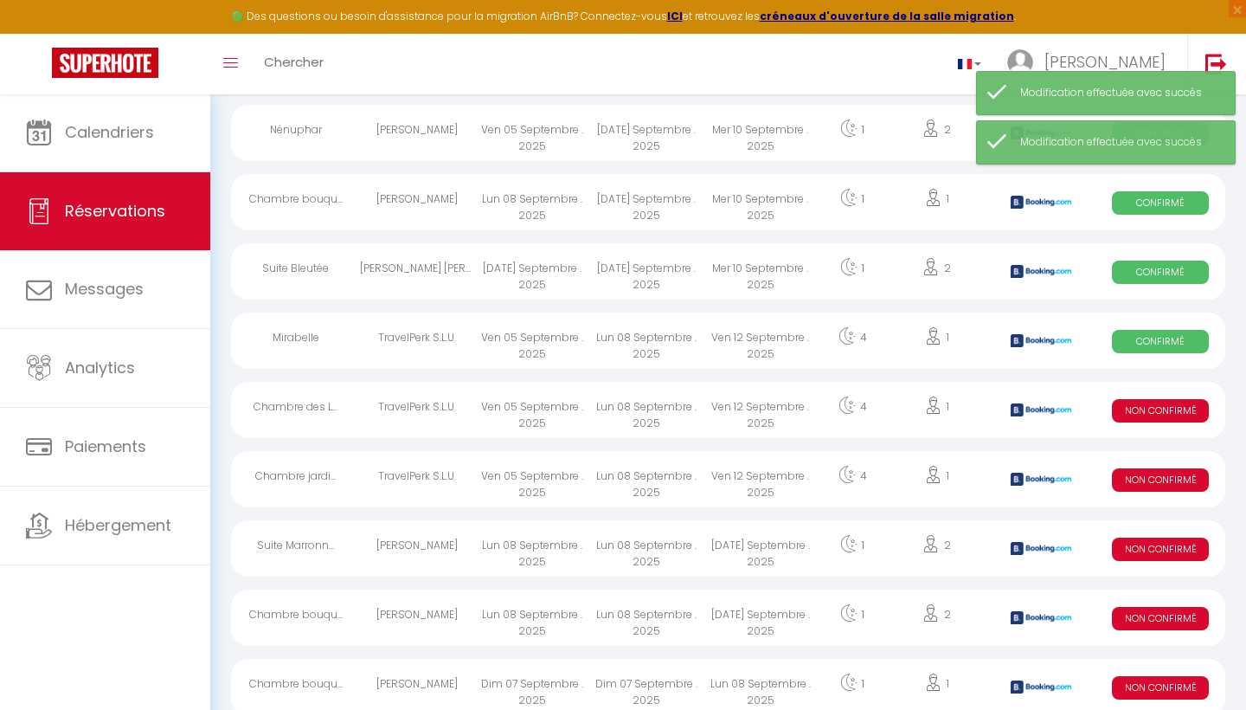
click at [1160, 408] on span "Non Confirmé" at bounding box center [1160, 410] width 97 height 23
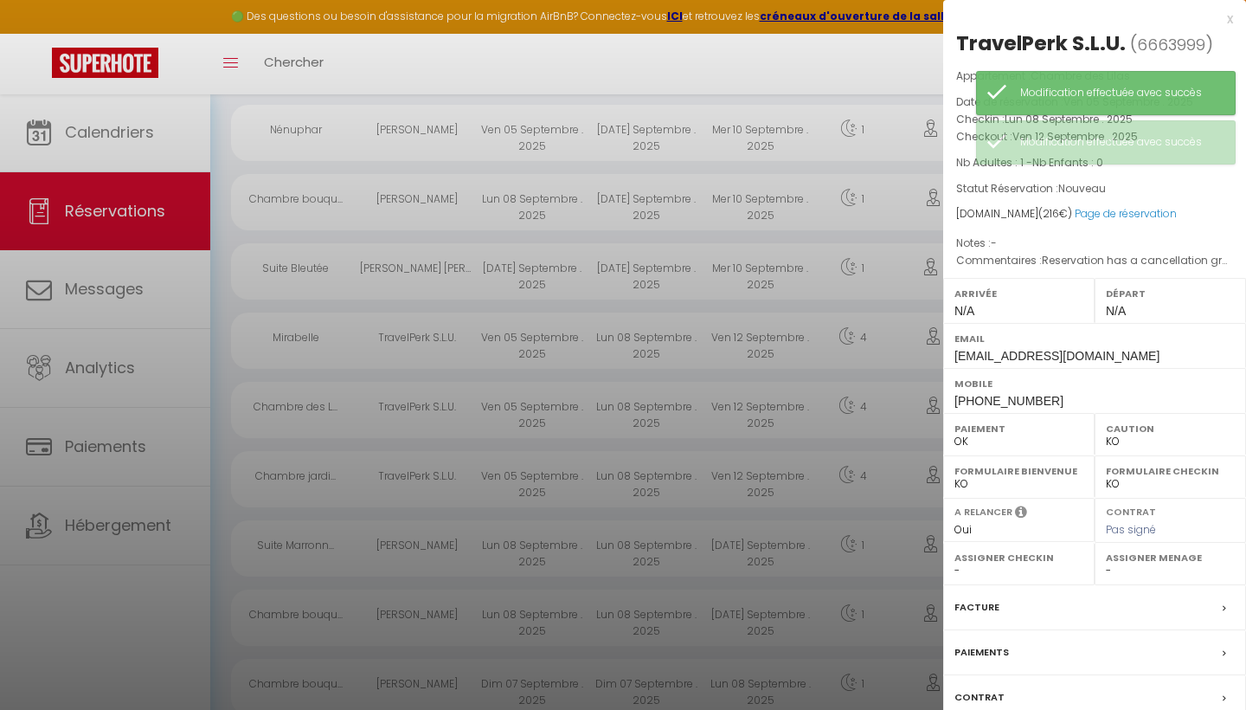
click at [835, 73] on div at bounding box center [623, 355] width 1246 height 710
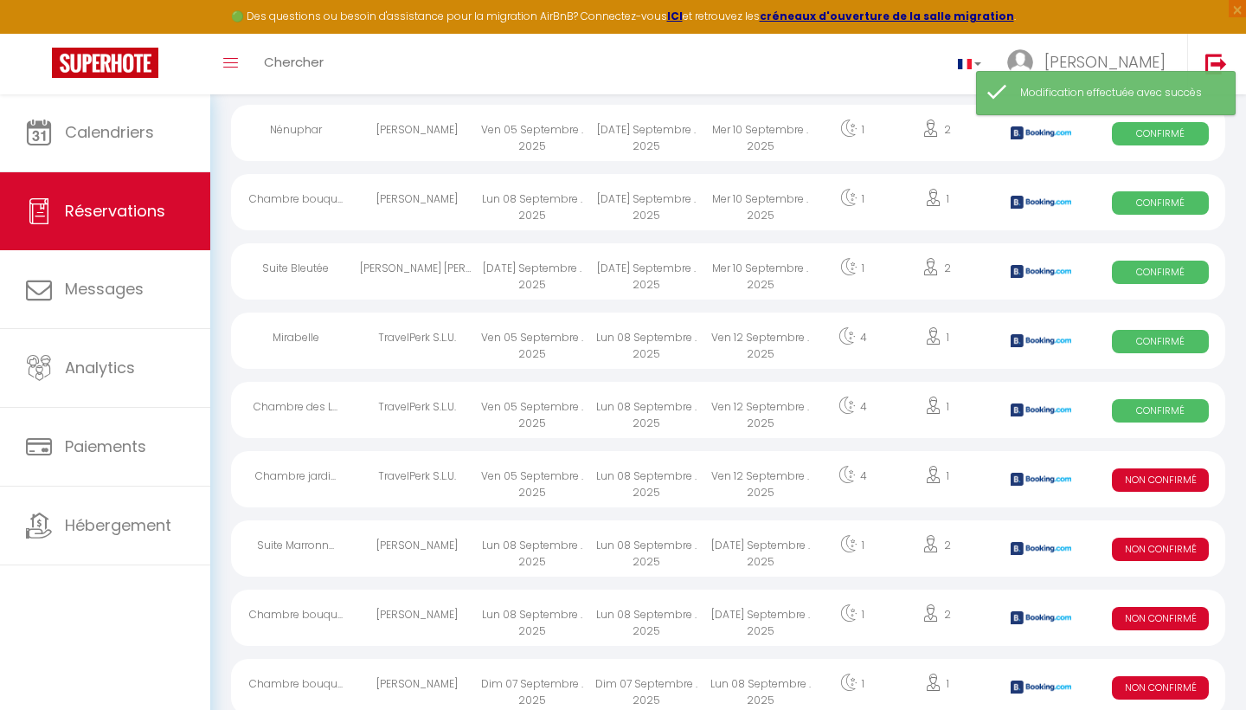
scroll to position [1244, 0]
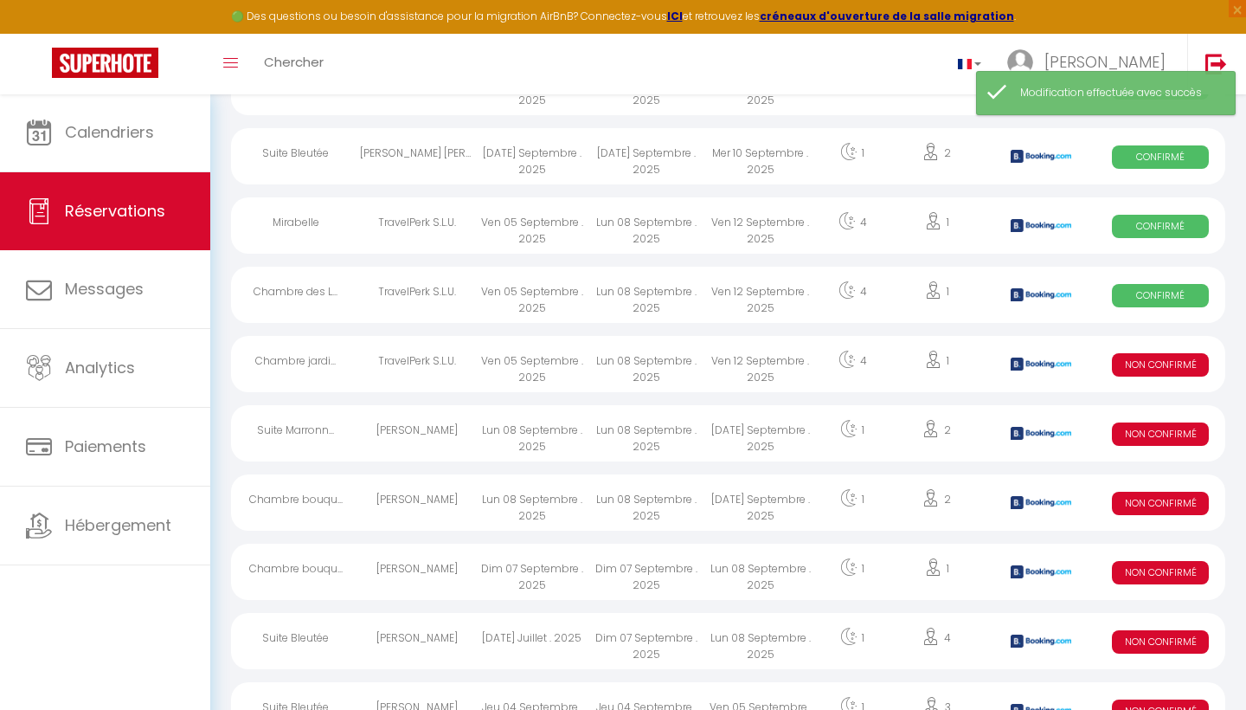
click at [1166, 364] on span "Non Confirmé" at bounding box center [1160, 364] width 97 height 23
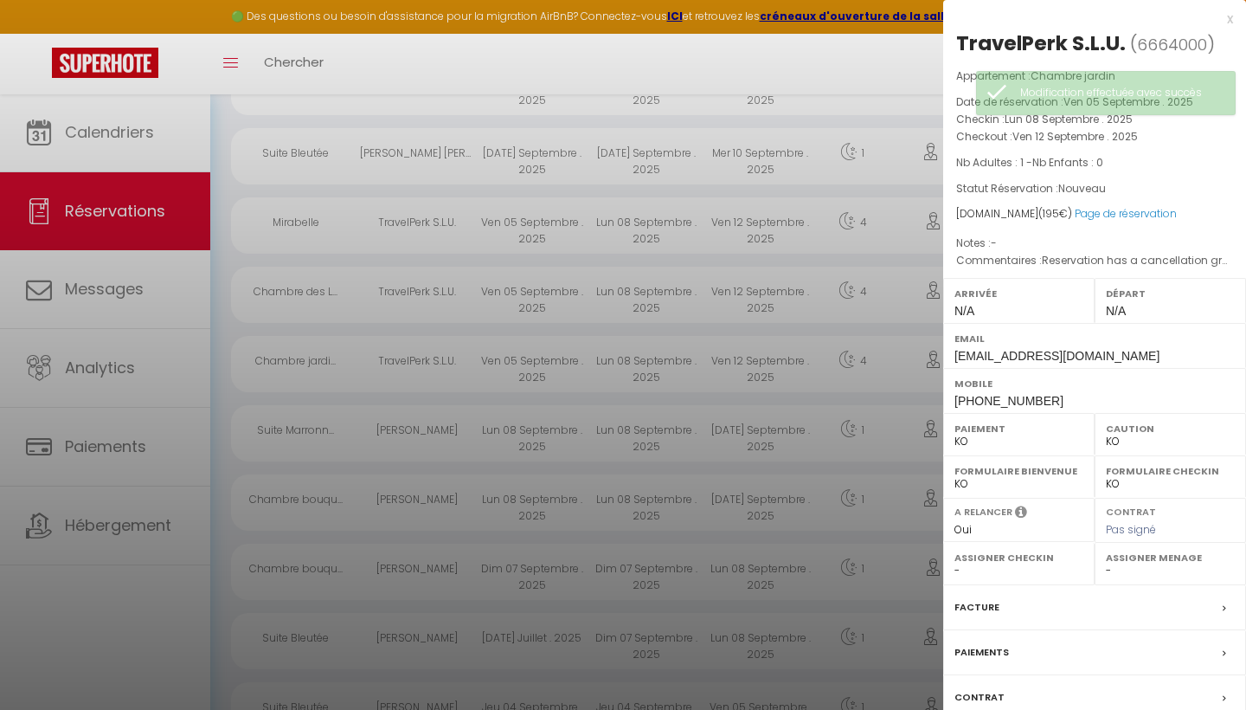
click at [961, 447] on div "Paiement OK KO" at bounding box center [1018, 434] width 151 height 42
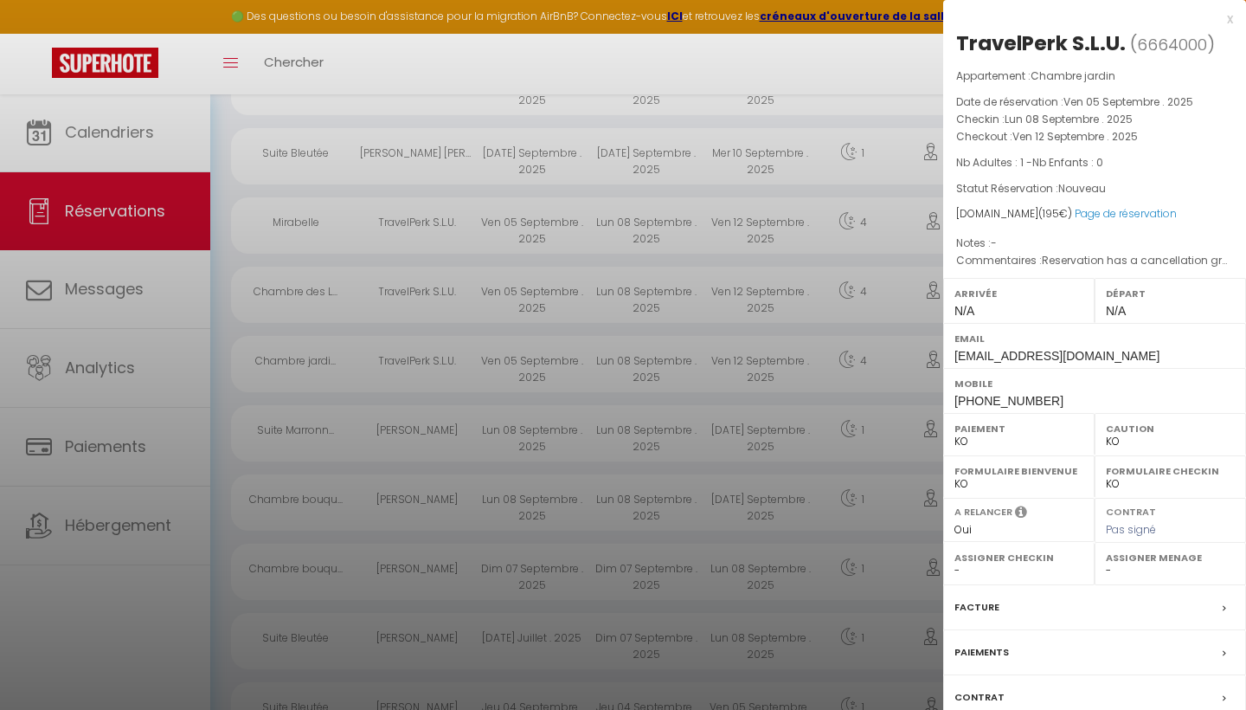
click at [963, 432] on label "Paiement" at bounding box center [1019, 428] width 129 height 17
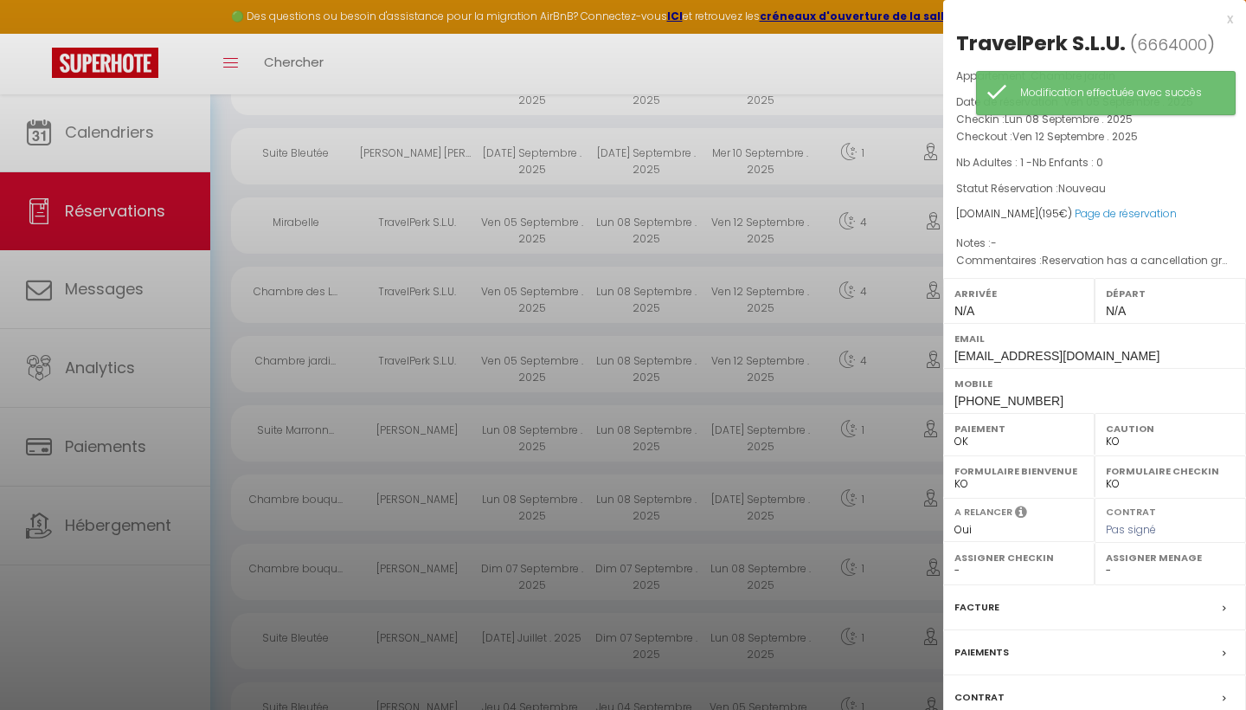
click at [858, 75] on div at bounding box center [623, 355] width 1246 height 710
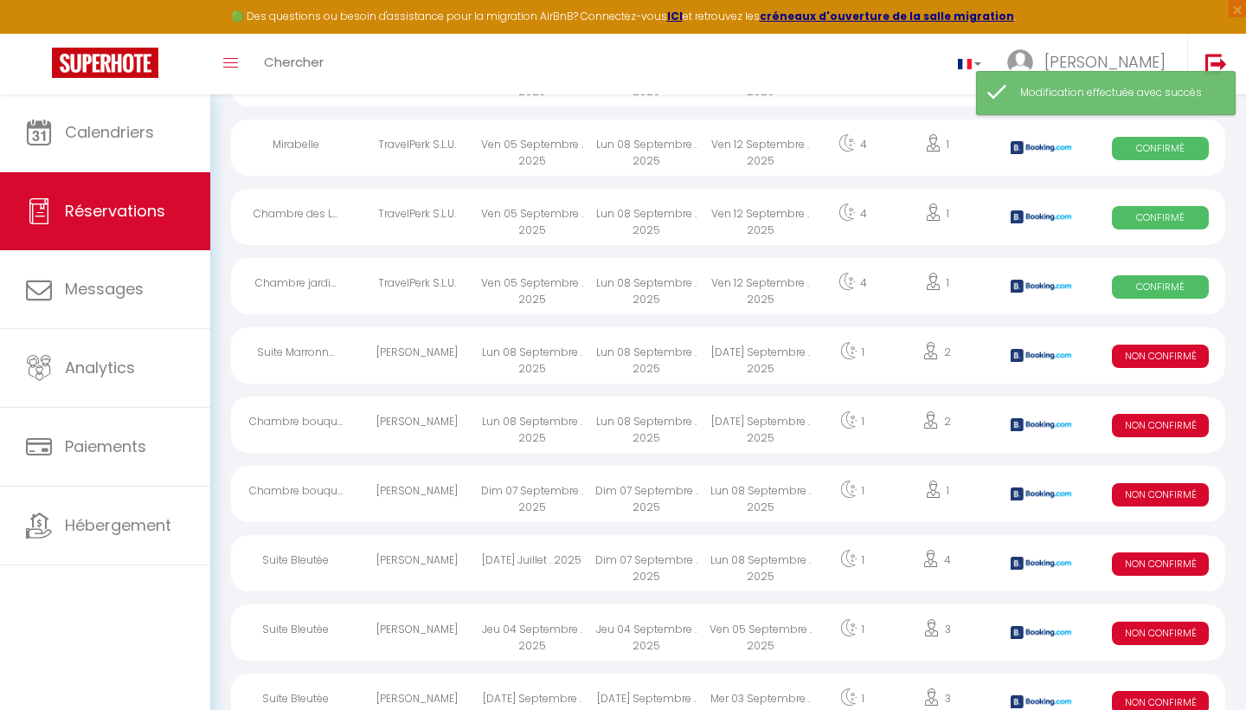
scroll to position [1336, 0]
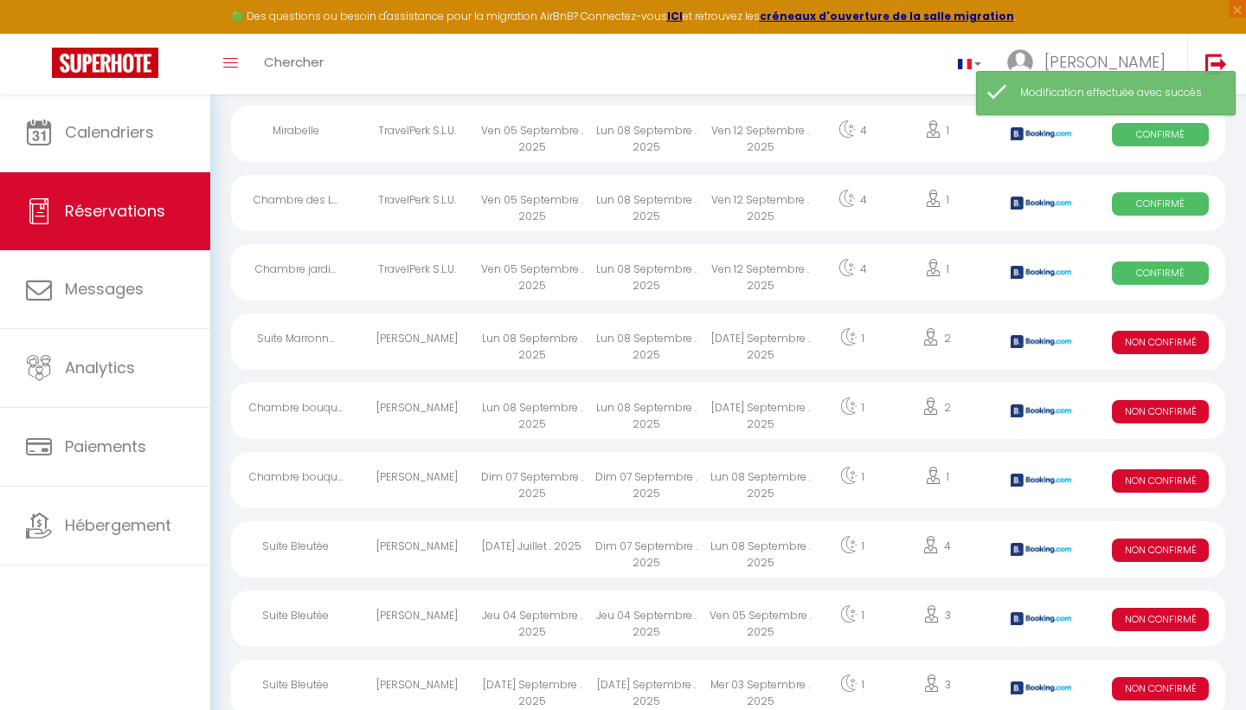
click at [1179, 343] on span "Non Confirmé" at bounding box center [1160, 342] width 97 height 23
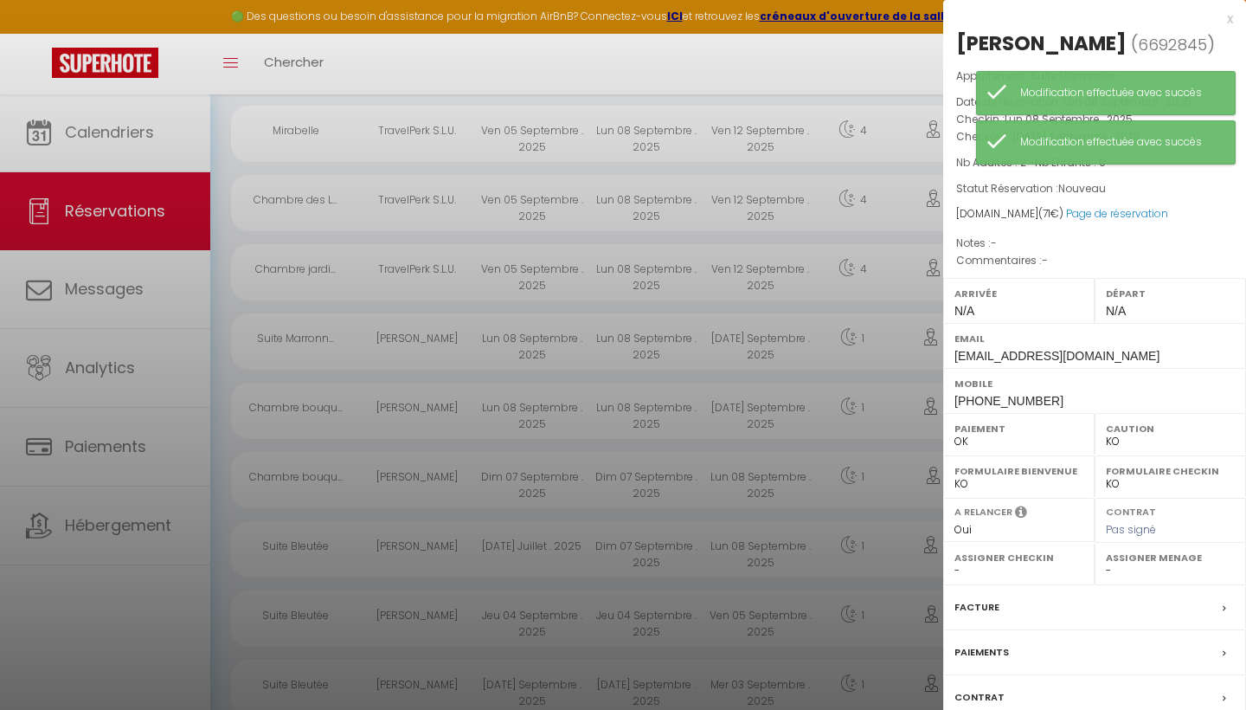
click at [820, 88] on div at bounding box center [623, 355] width 1246 height 710
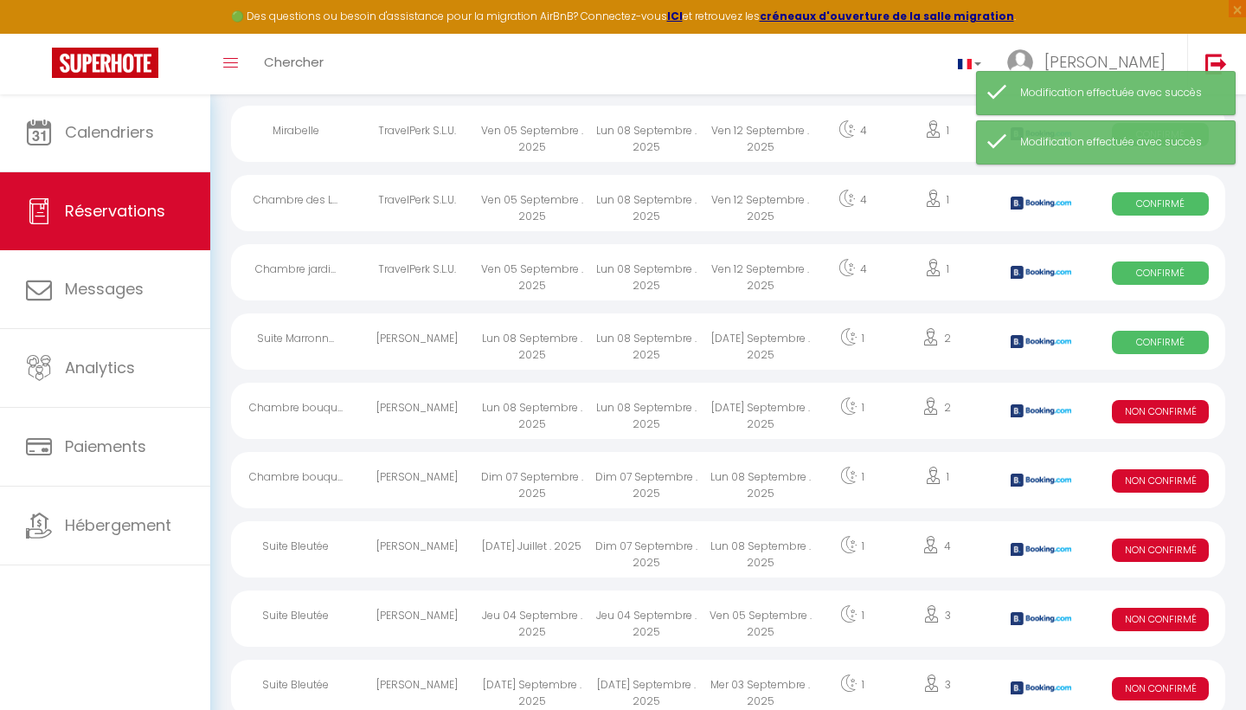
scroll to position [1372, 0]
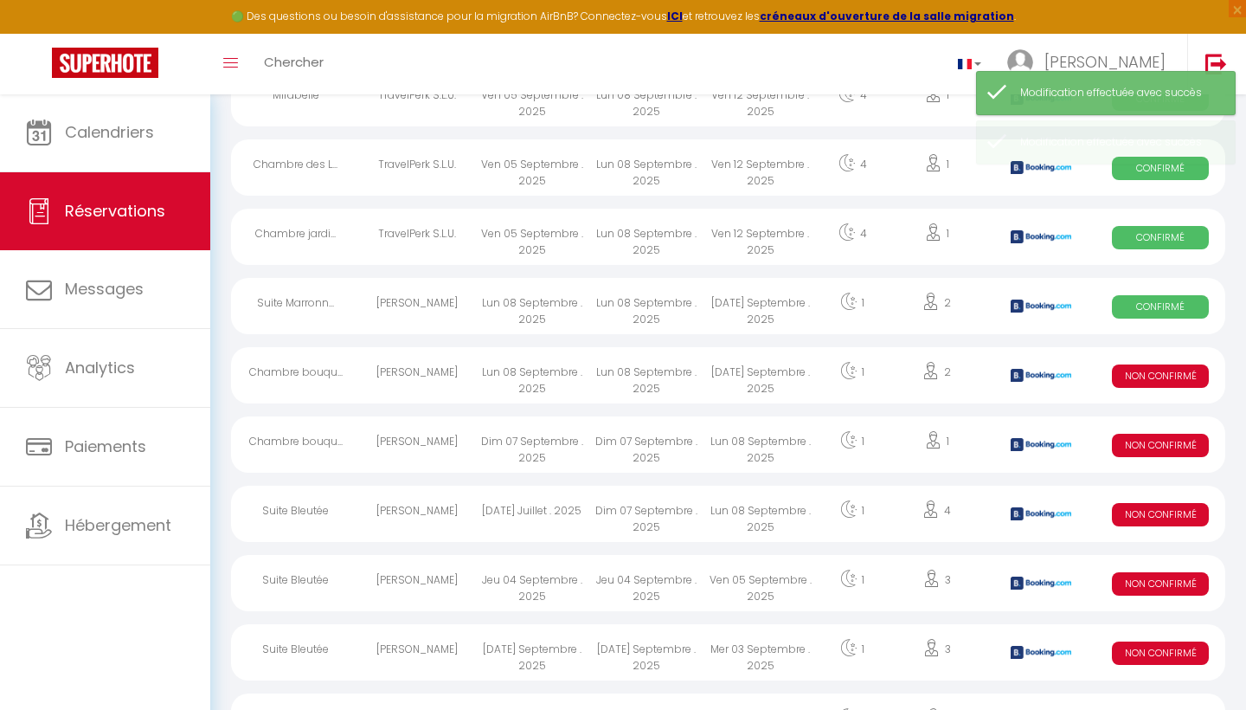
click at [1142, 383] on span "Non Confirmé" at bounding box center [1160, 375] width 97 height 23
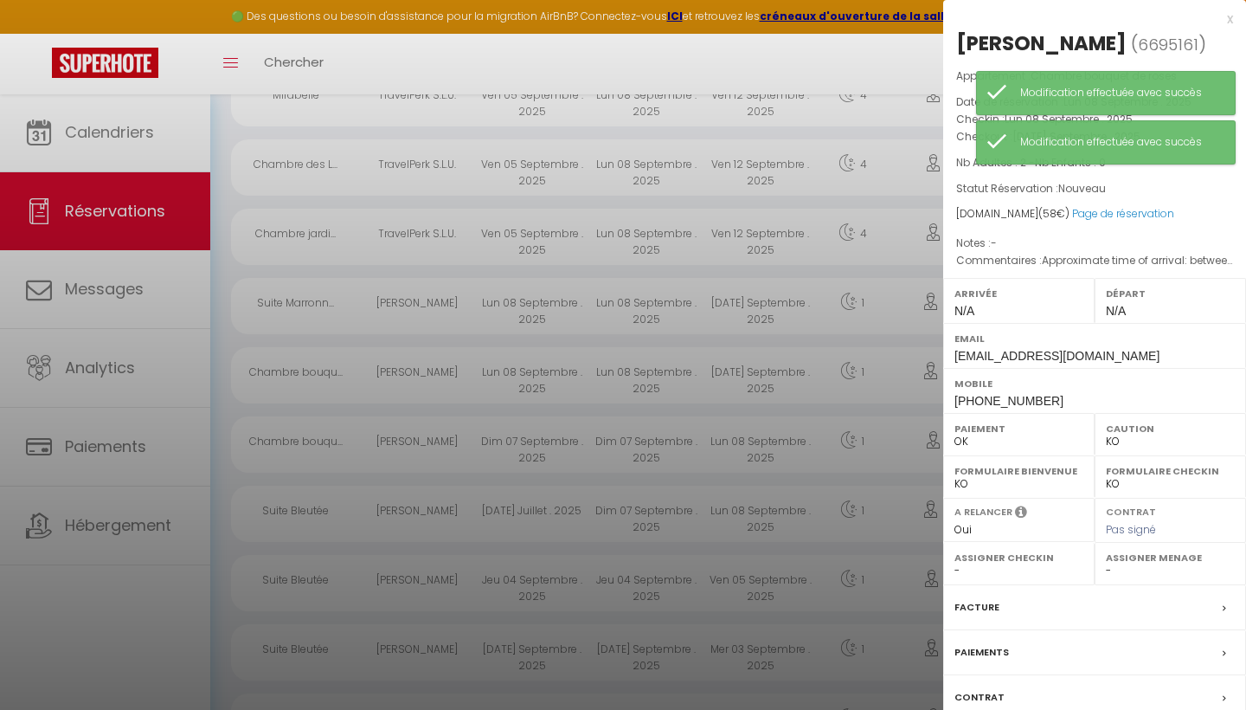
click at [810, 61] on div at bounding box center [623, 355] width 1246 height 710
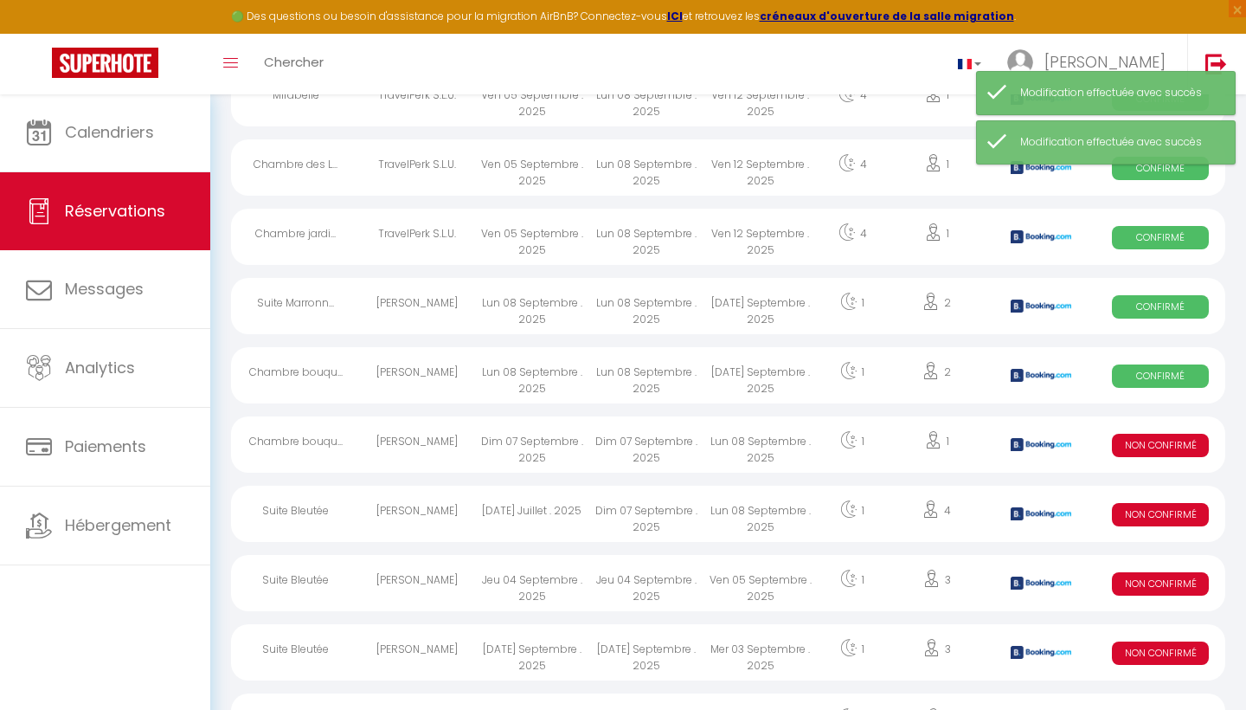
scroll to position [1439, 0]
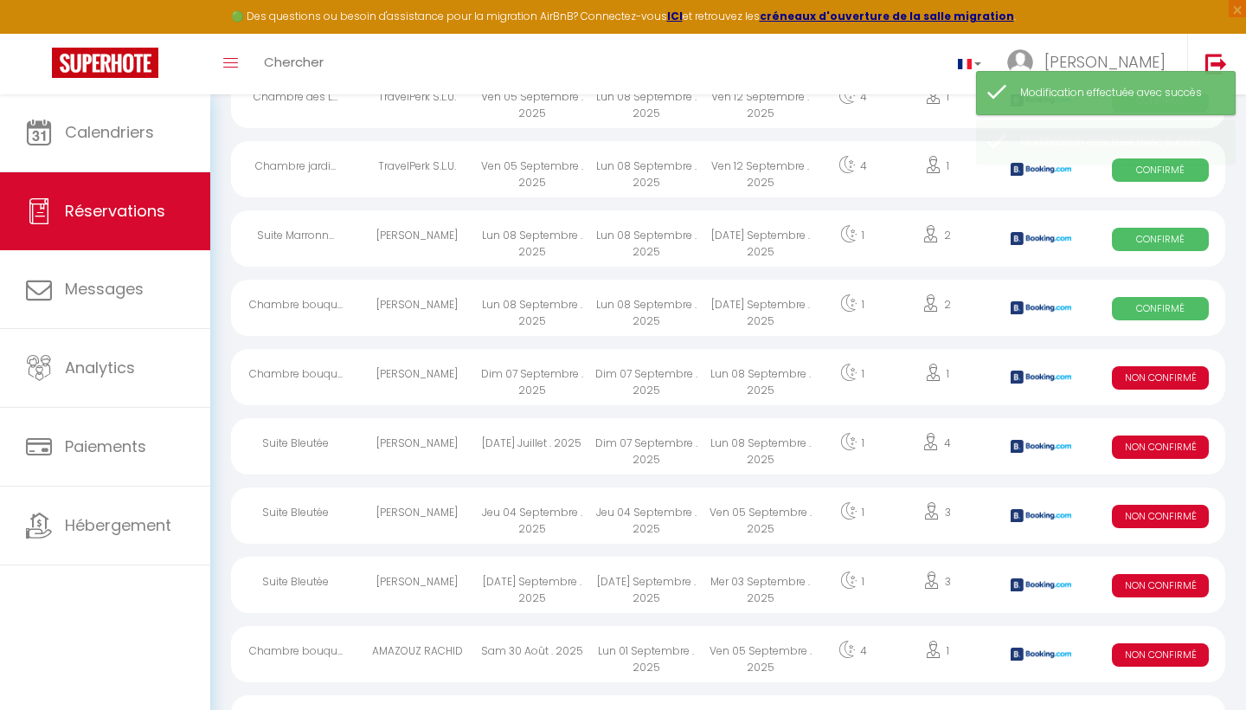
click at [1147, 370] on span "Non Confirmé" at bounding box center [1160, 377] width 97 height 23
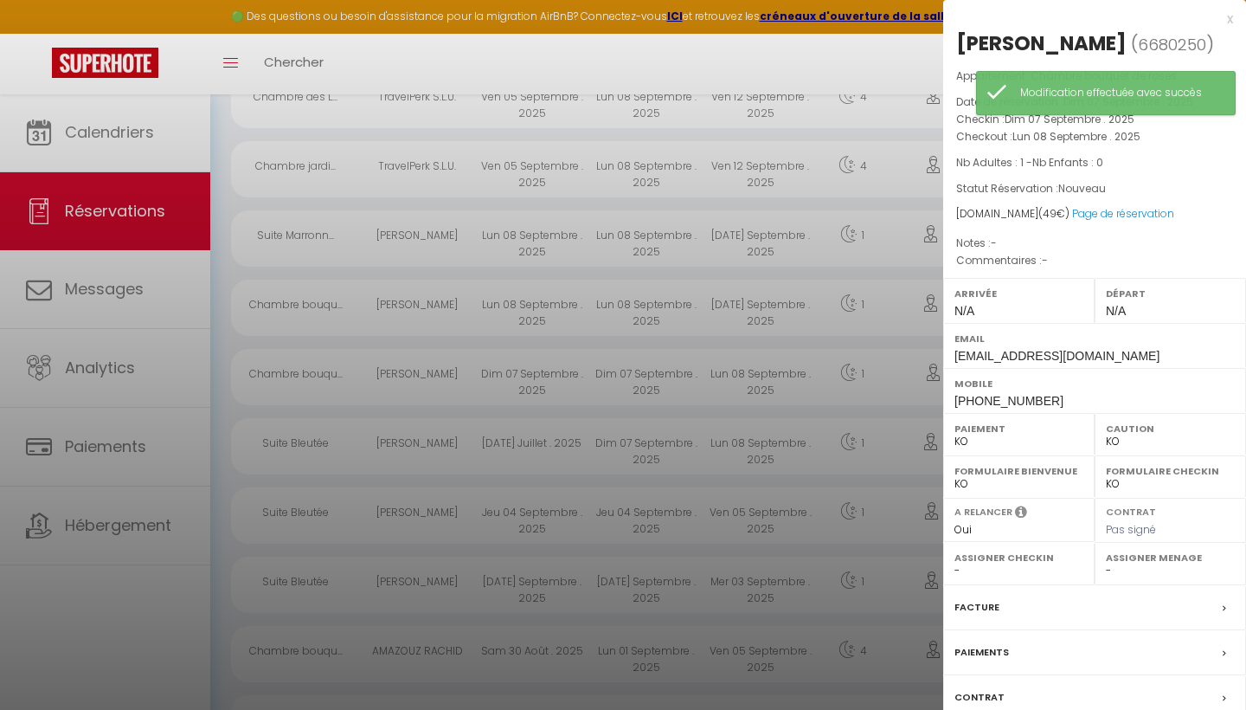
click at [961, 432] on label "Paiement" at bounding box center [1019, 428] width 129 height 17
click at [869, 67] on div at bounding box center [623, 355] width 1246 height 710
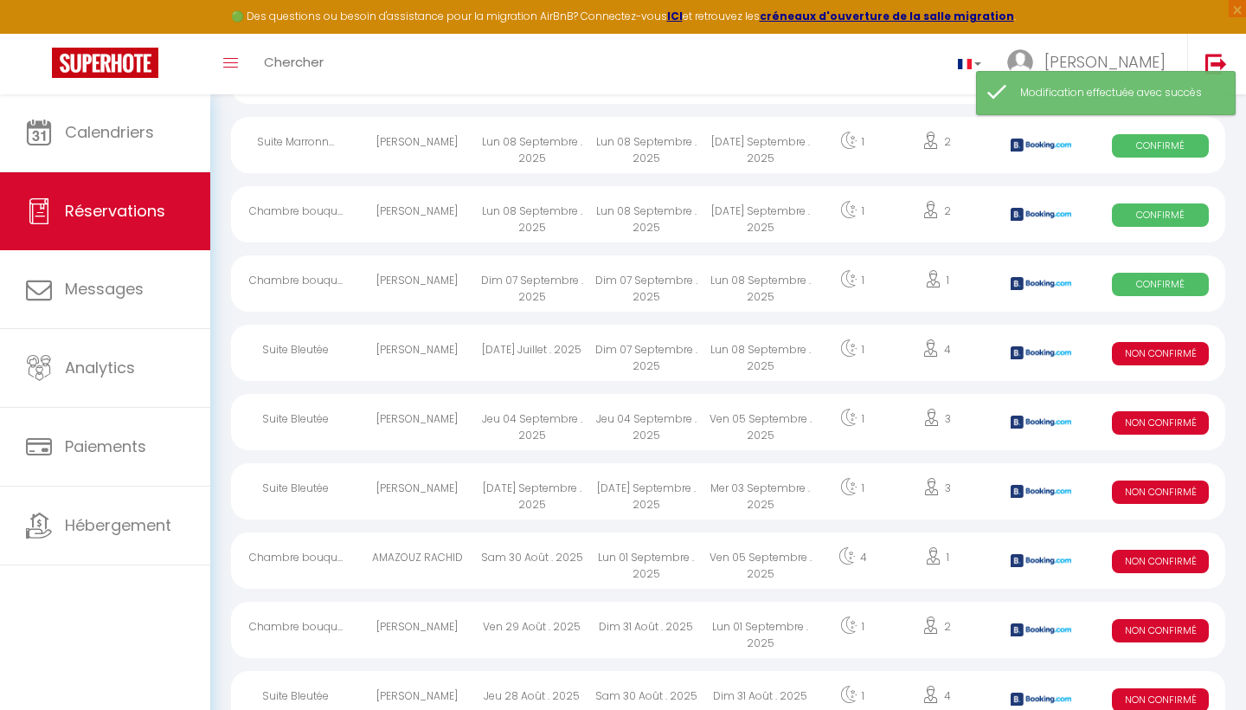
scroll to position [1552, 0]
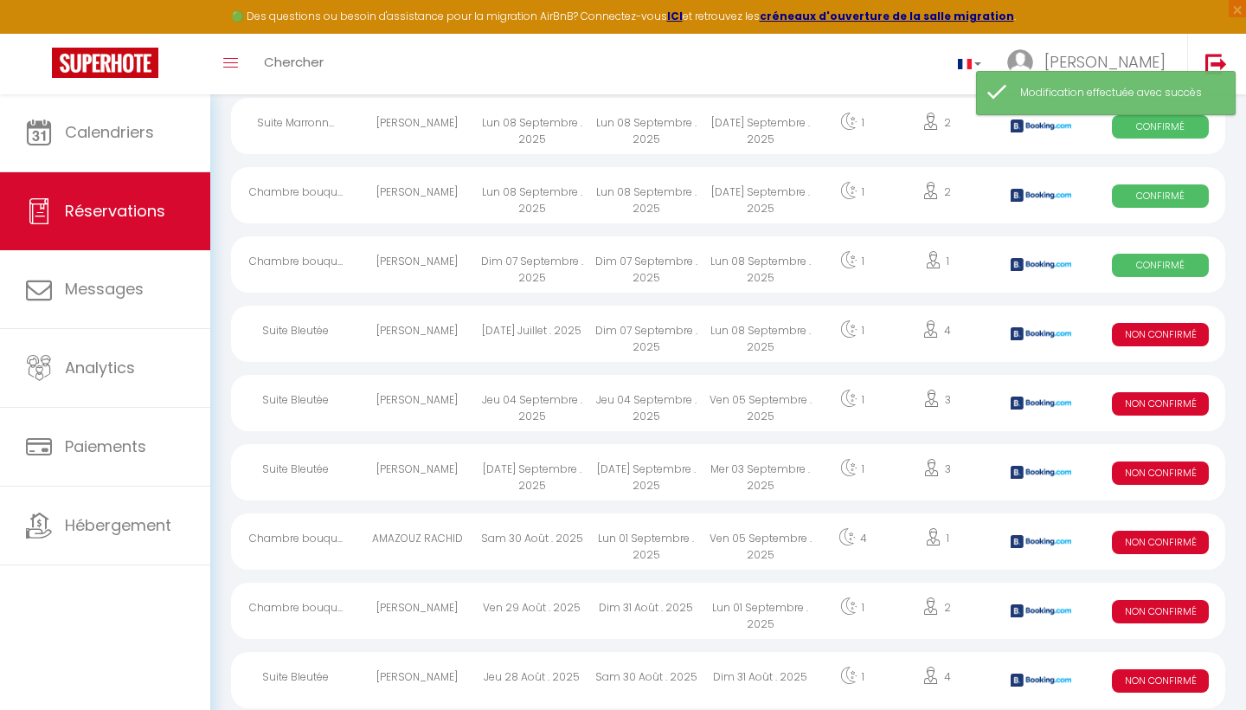
click at [1170, 337] on span "Non Confirmé" at bounding box center [1160, 334] width 97 height 23
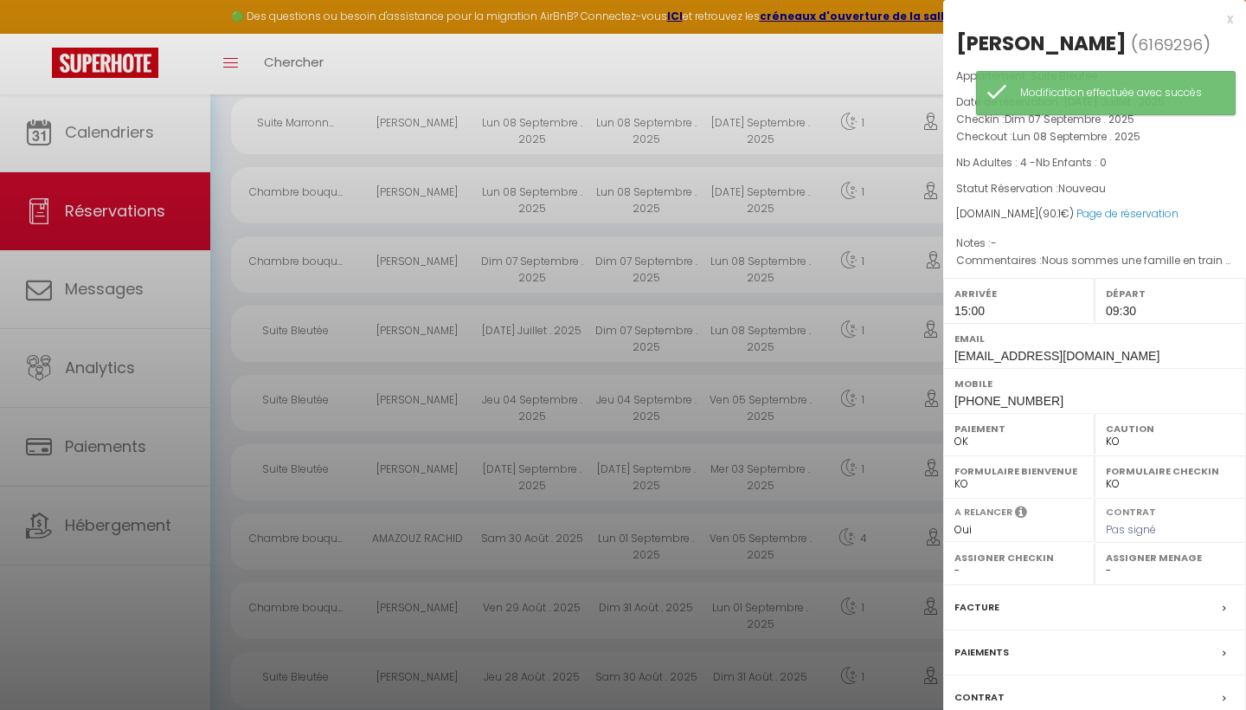
click at [858, 75] on div at bounding box center [623, 355] width 1246 height 710
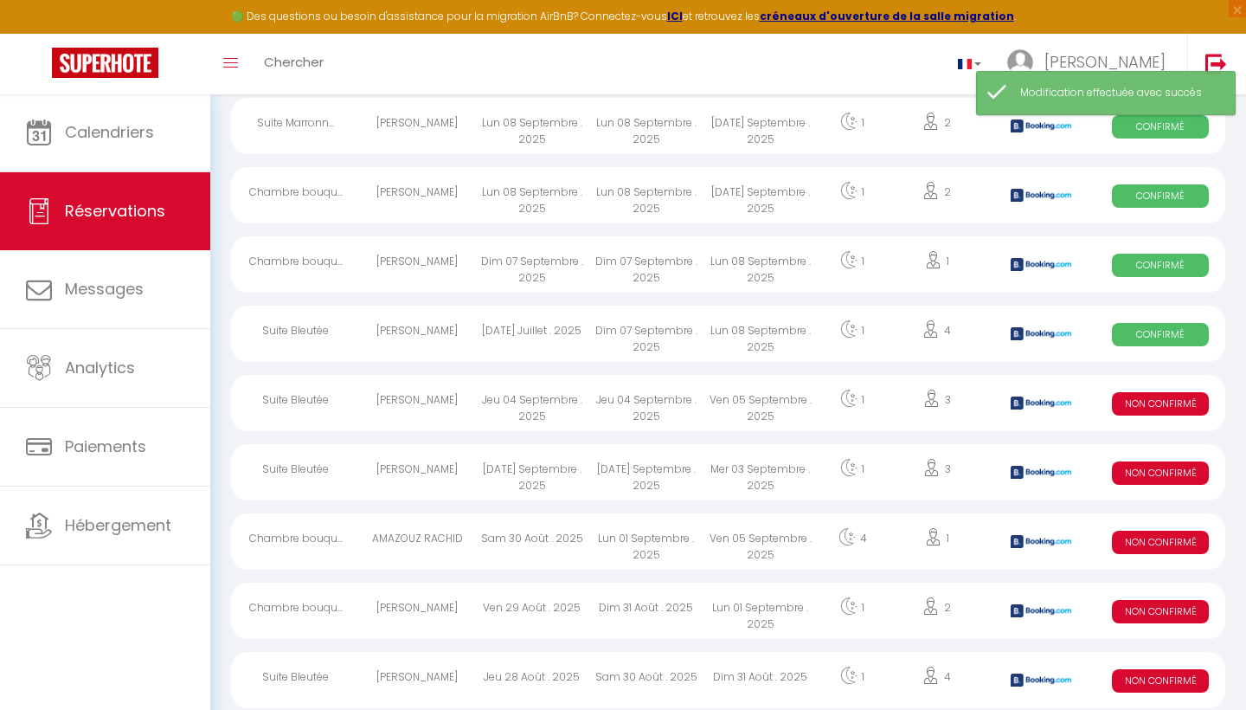
click at [1159, 412] on span "Non Confirmé" at bounding box center [1160, 403] width 97 height 23
select select "KO"
select select "0"
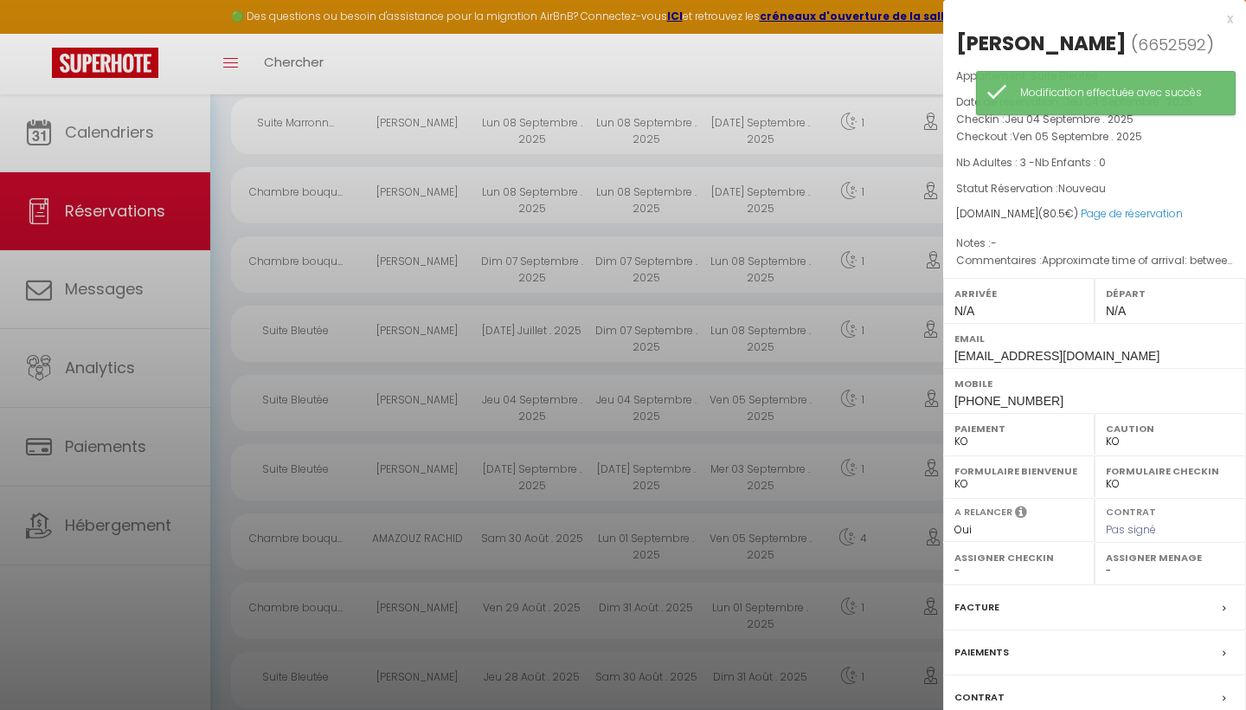
click at [961, 431] on label "Paiement" at bounding box center [1019, 428] width 129 height 17
click at [881, 61] on div at bounding box center [623, 355] width 1246 height 710
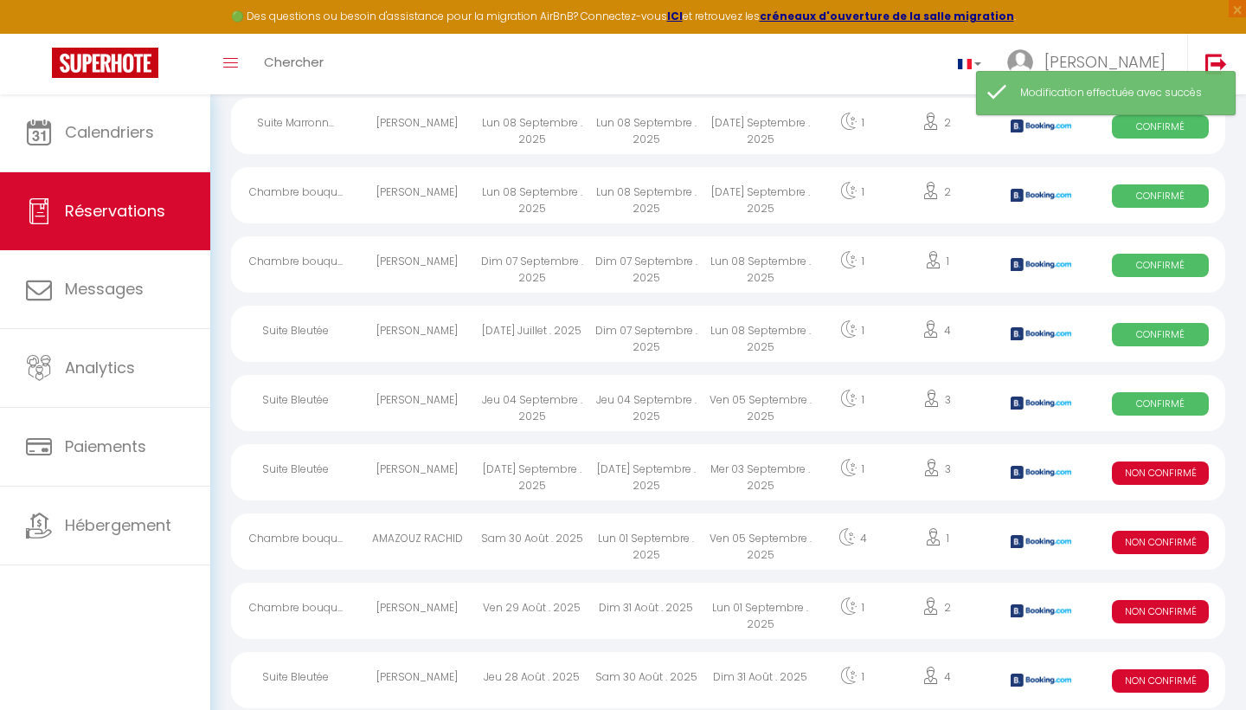
click at [1123, 461] on span "Non Confirmé" at bounding box center [1160, 472] width 97 height 23
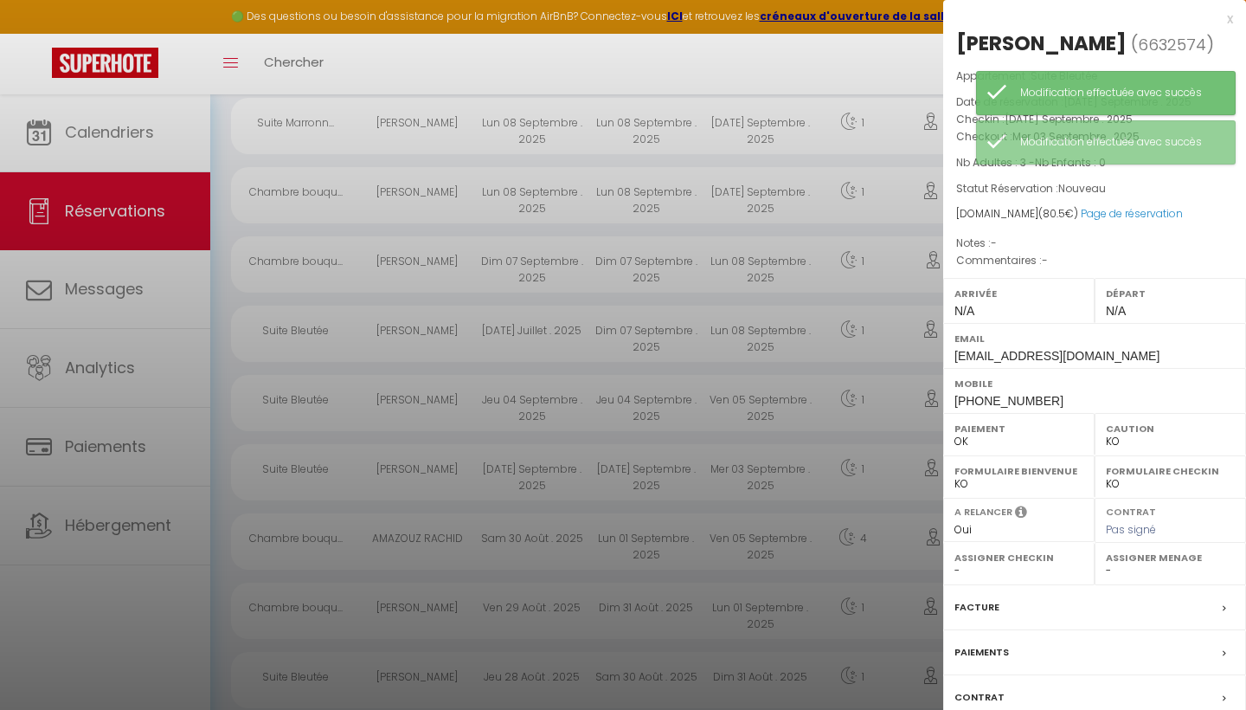
click at [855, 96] on div at bounding box center [623, 355] width 1246 height 710
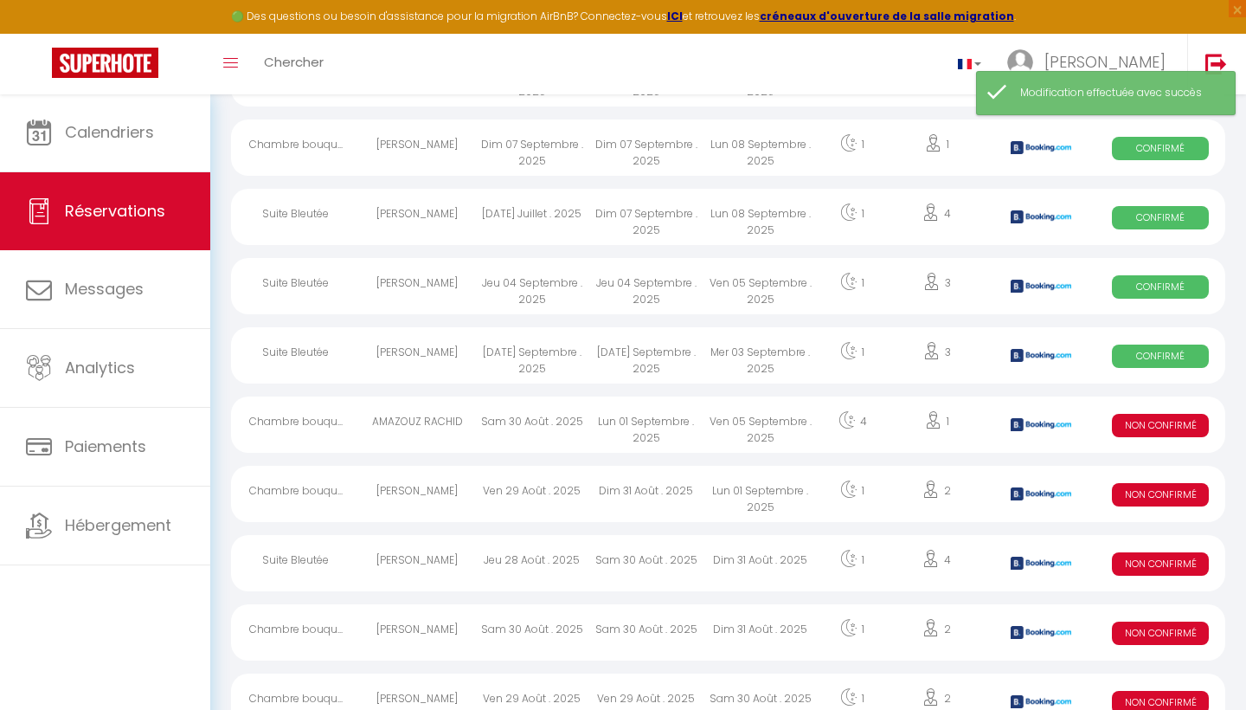
scroll to position [1705, 0]
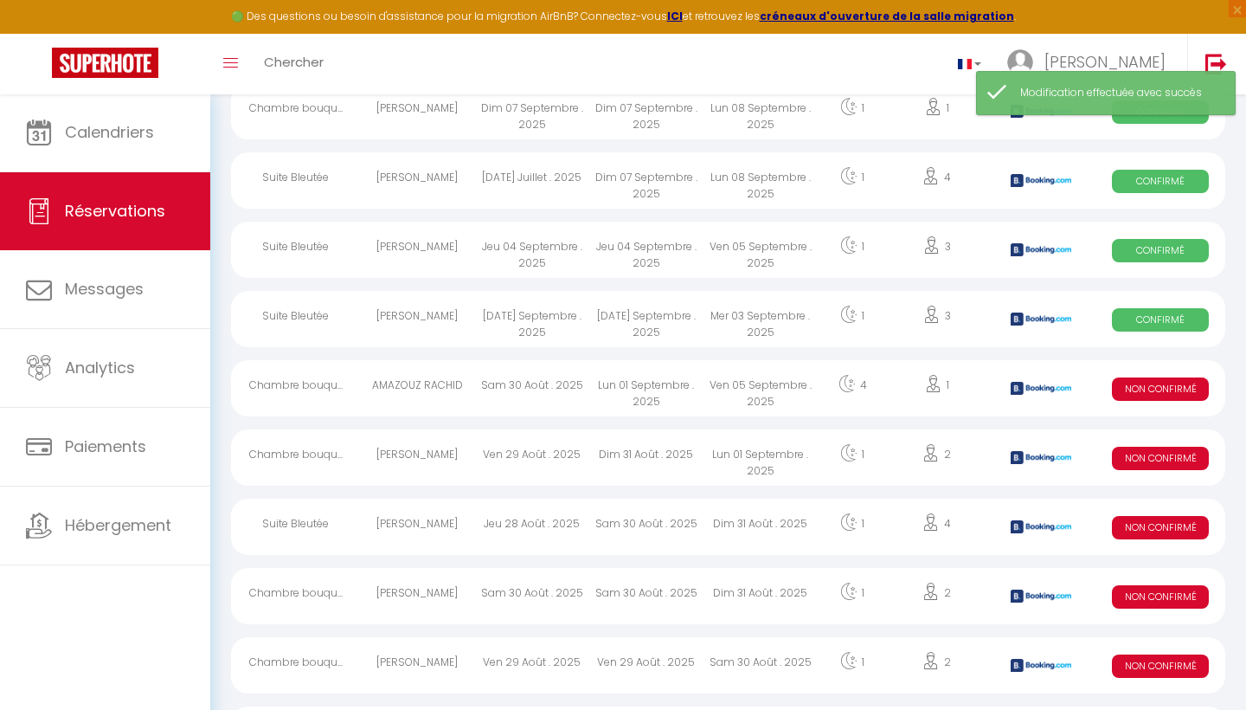
click at [1167, 387] on span "Non Confirmé" at bounding box center [1160, 388] width 97 height 23
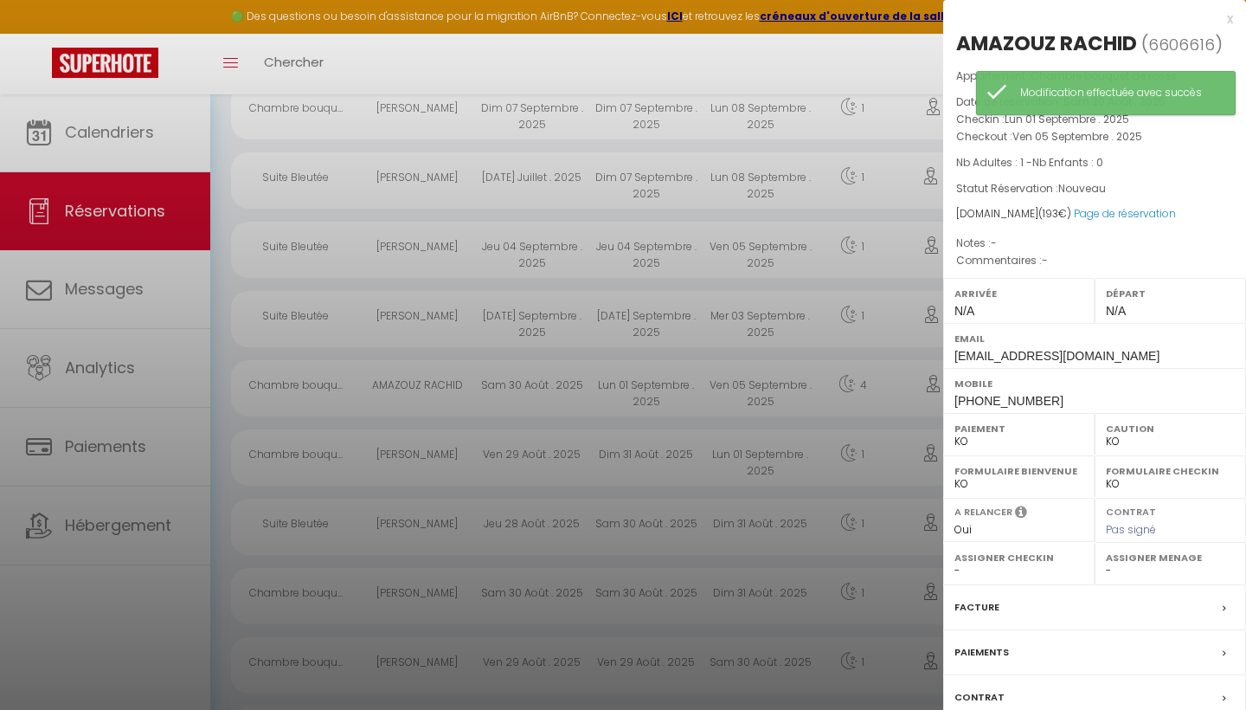
click at [968, 431] on label "Paiement" at bounding box center [1019, 428] width 129 height 17
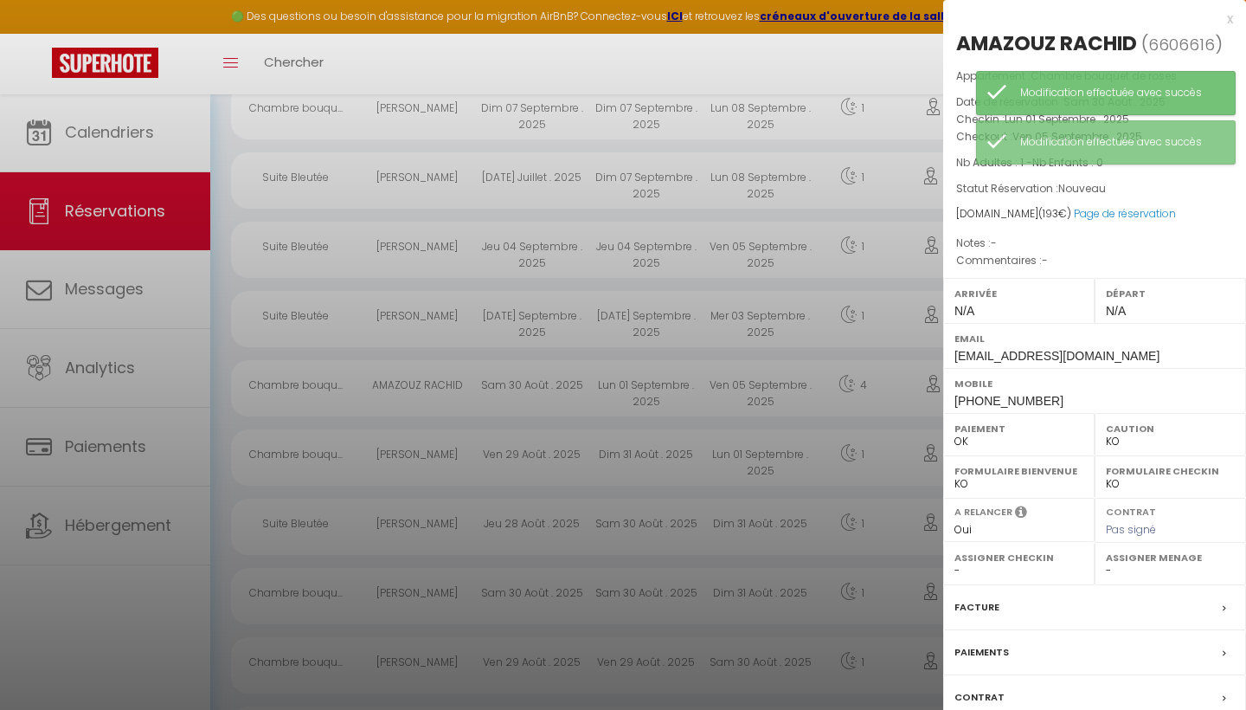
click at [819, 69] on div at bounding box center [623, 355] width 1246 height 710
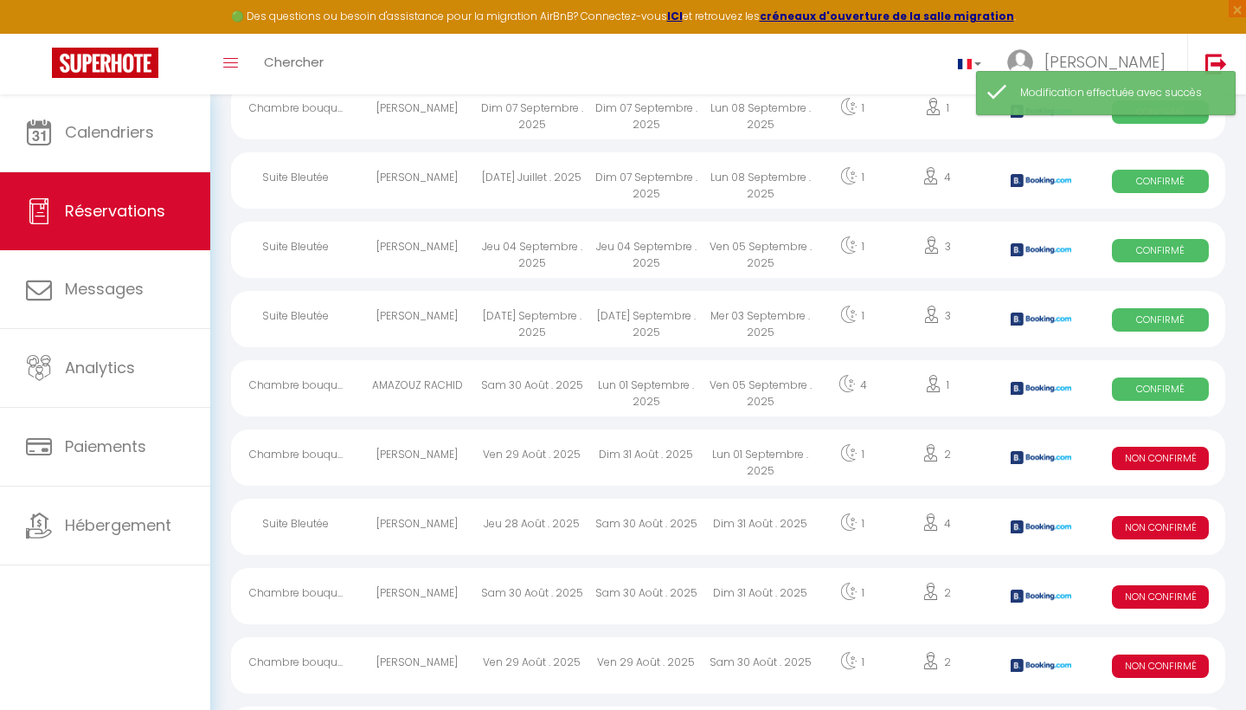
click at [1171, 460] on span "Non Confirmé" at bounding box center [1160, 458] width 97 height 23
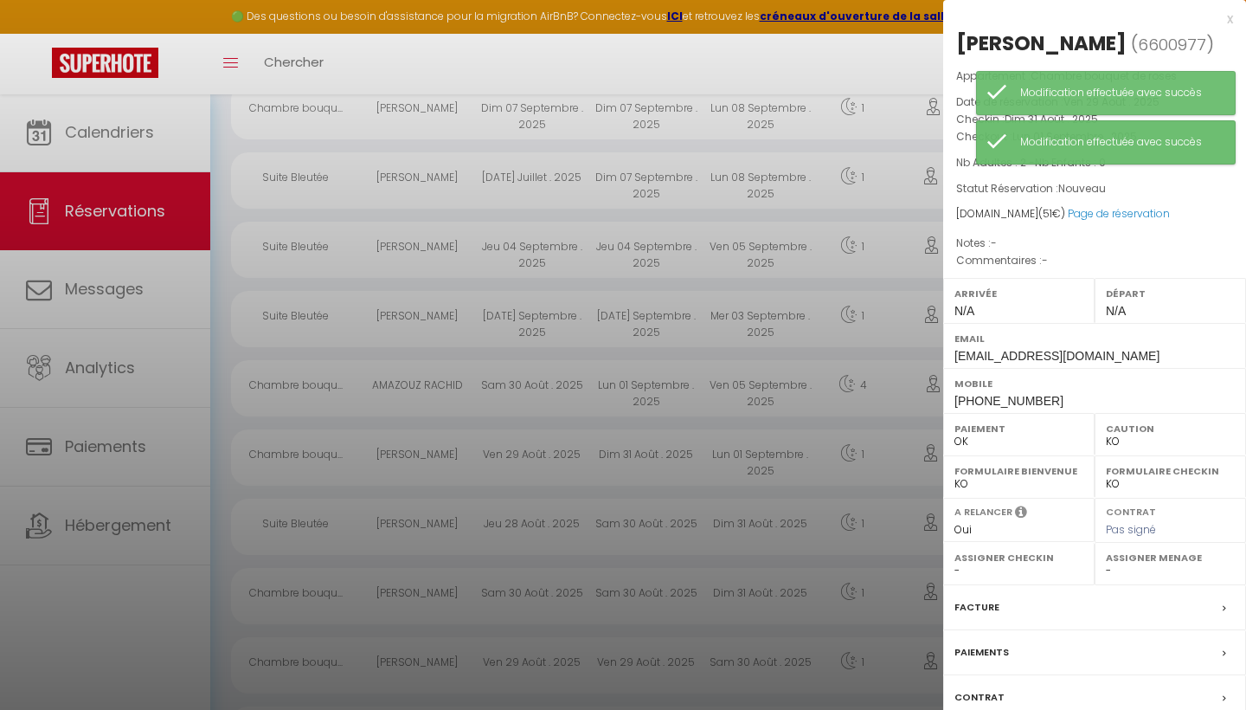
click at [834, 62] on div at bounding box center [623, 355] width 1246 height 710
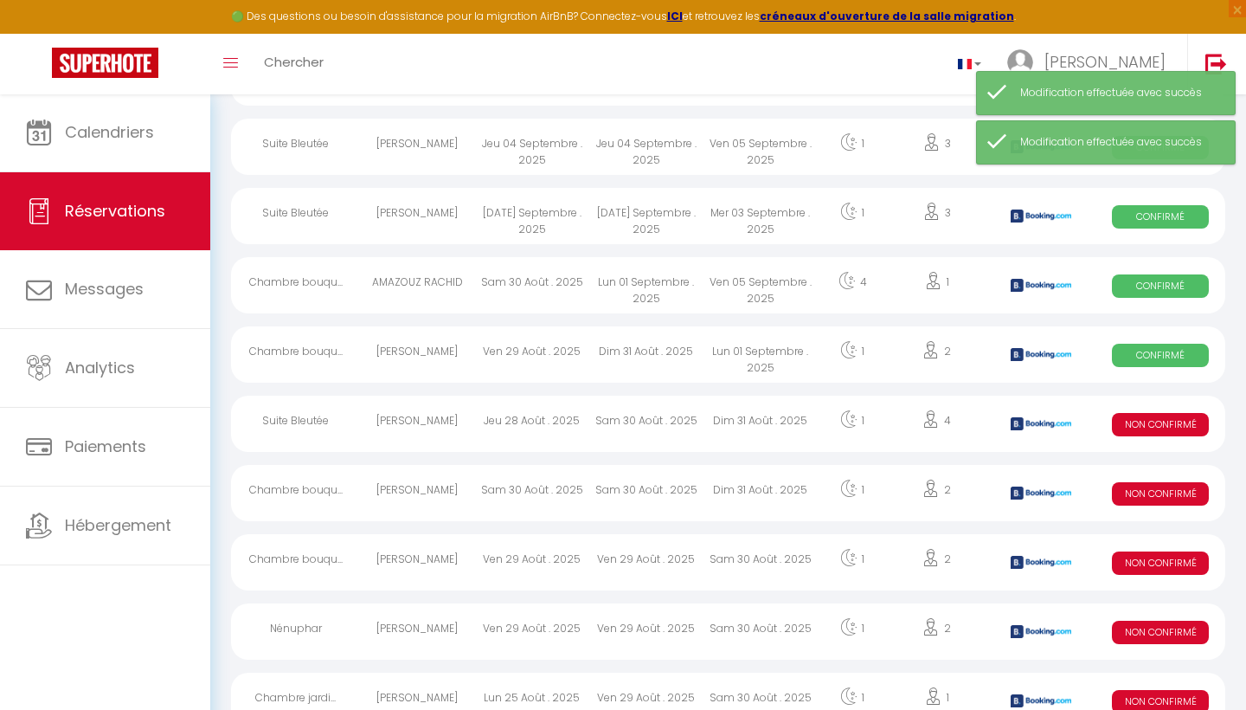
scroll to position [1846, 0]
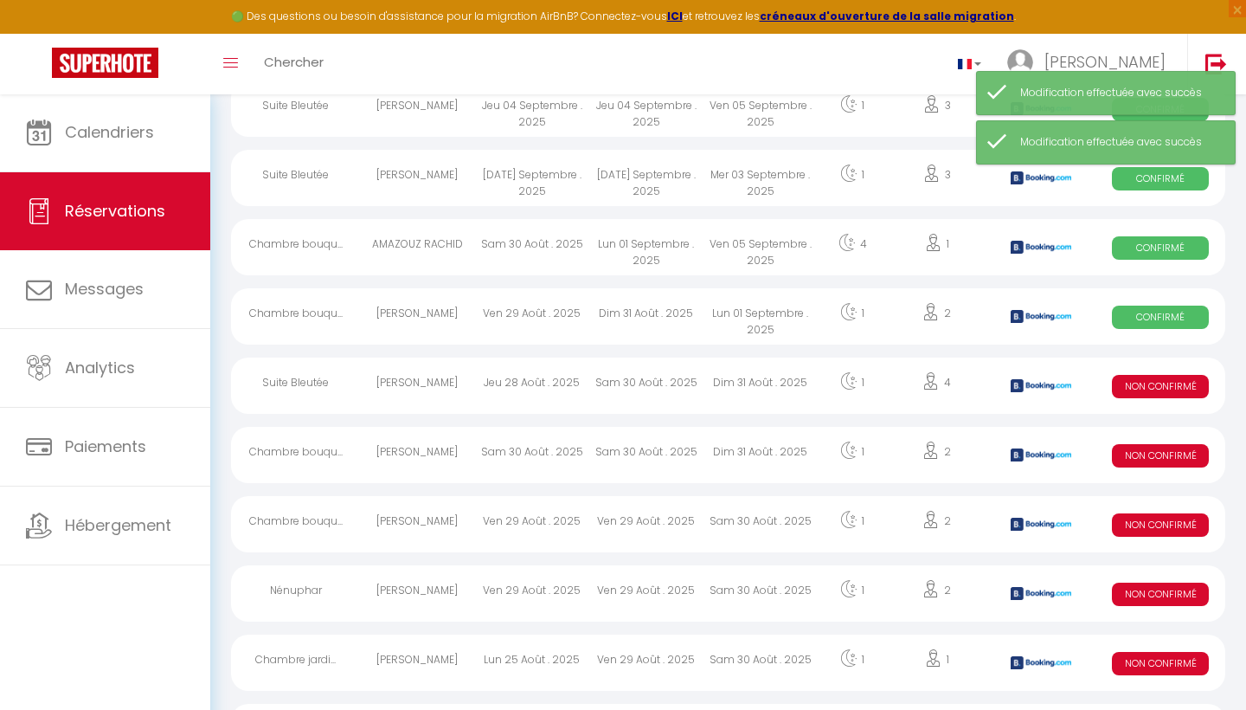
click at [1170, 389] on span "Non Confirmé" at bounding box center [1160, 386] width 97 height 23
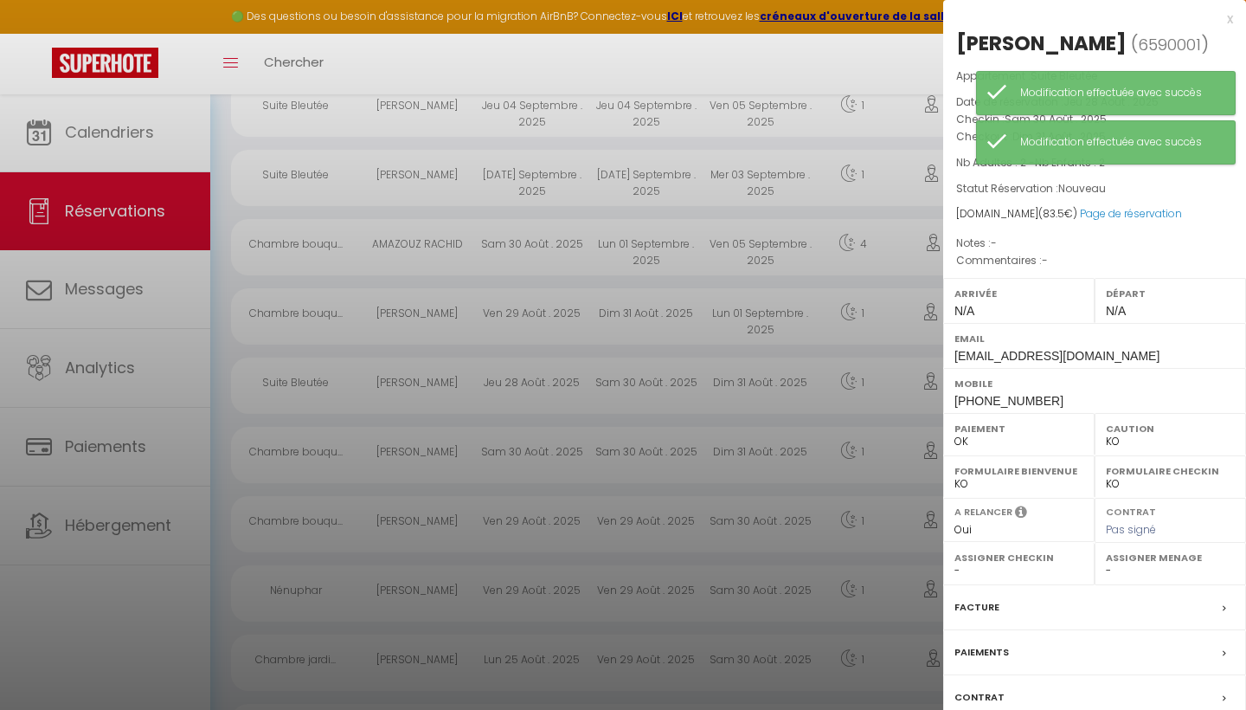
click at [788, 63] on div at bounding box center [623, 355] width 1246 height 710
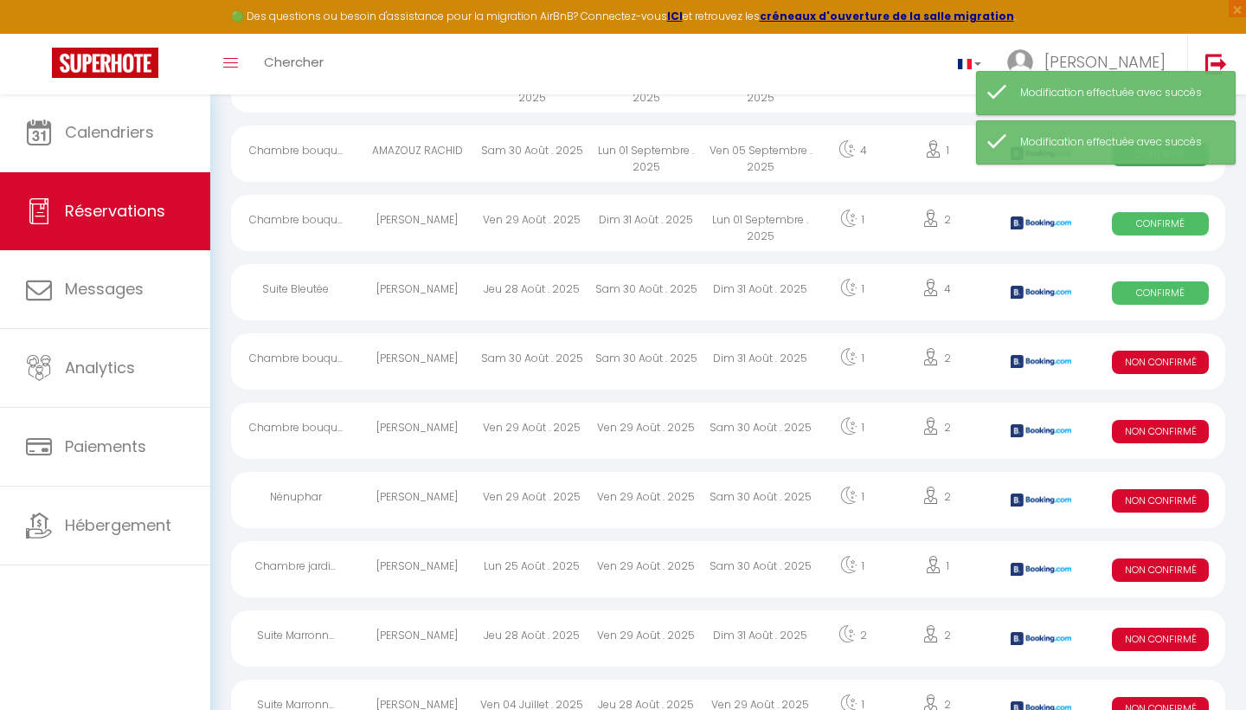
scroll to position [1963, 0]
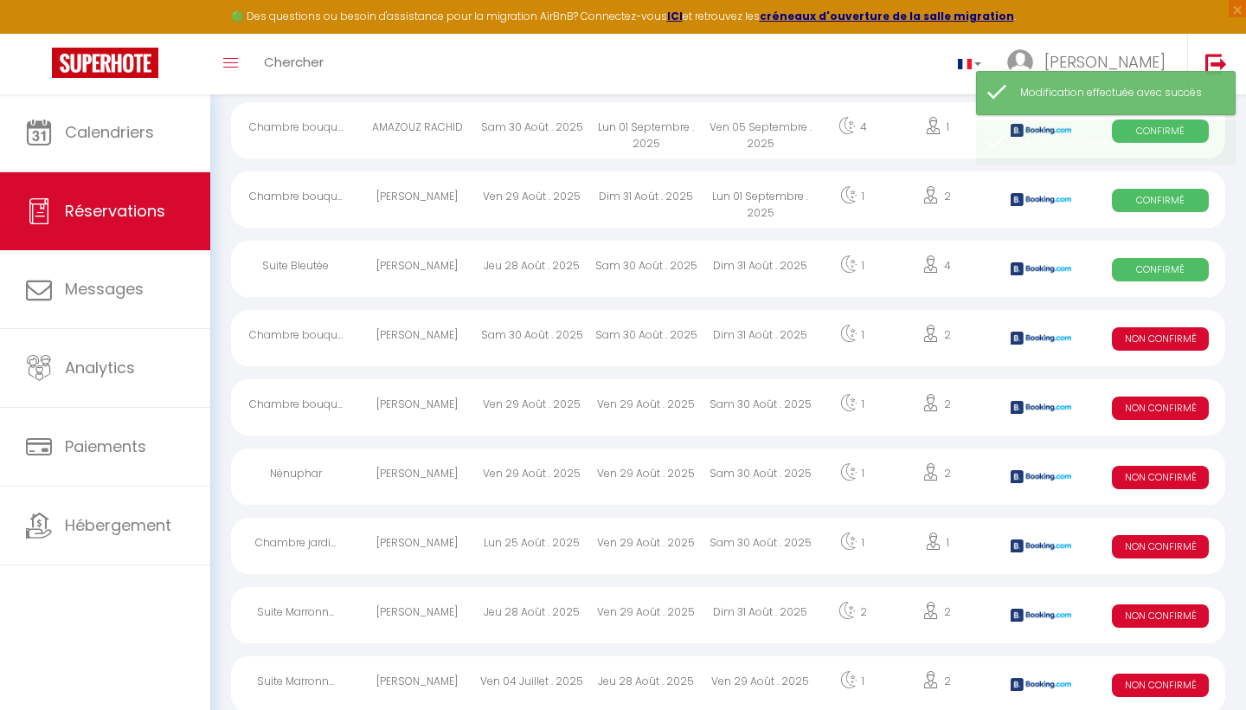
click at [1159, 341] on span "Non Confirmé" at bounding box center [1160, 338] width 97 height 23
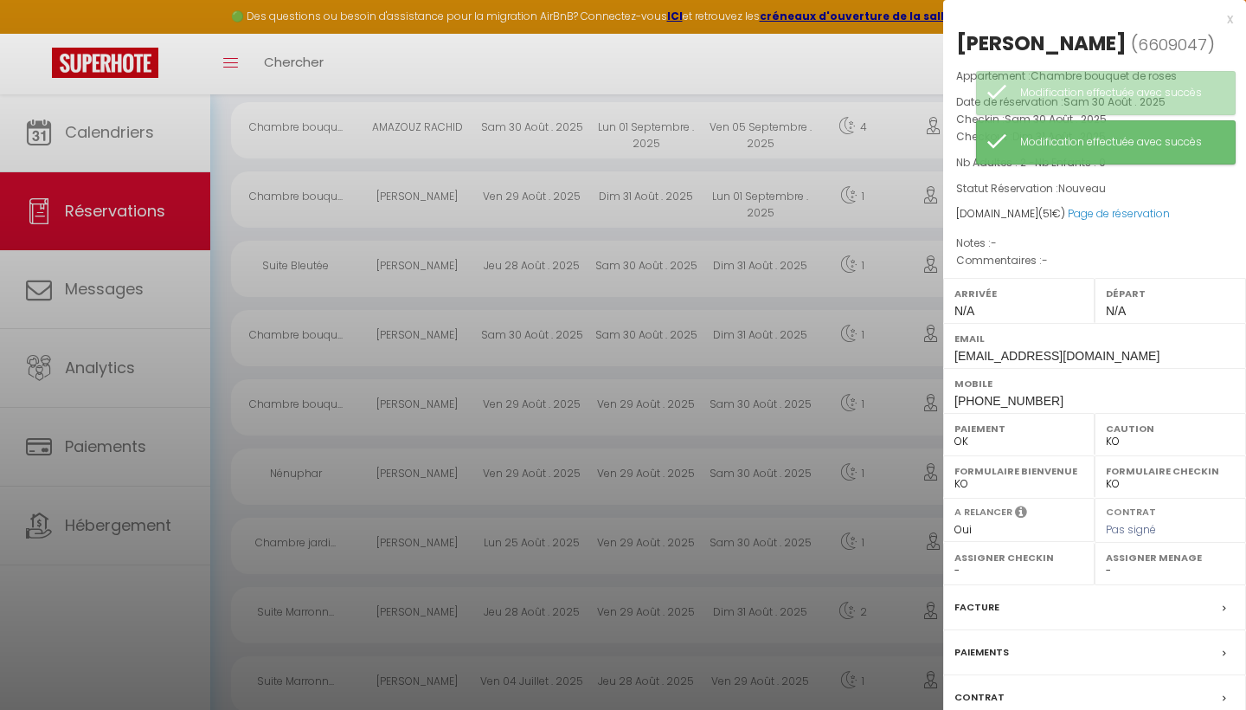
click at [839, 63] on div at bounding box center [623, 355] width 1246 height 710
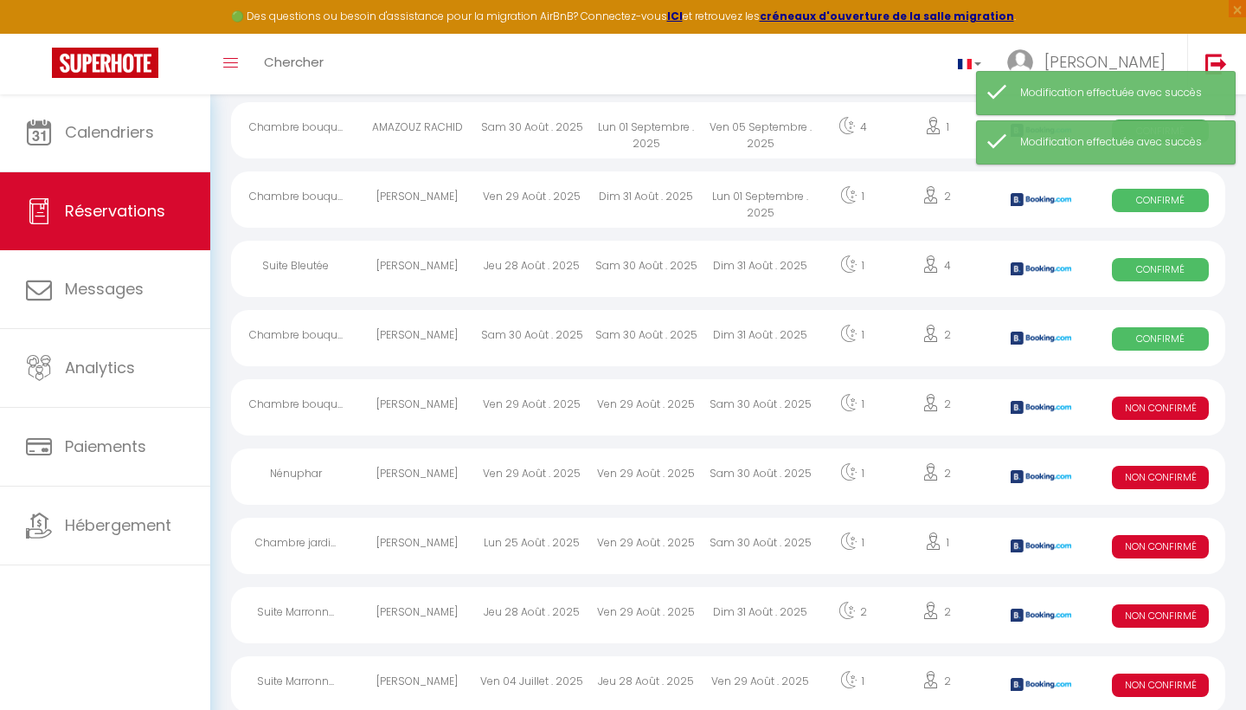
click at [1155, 398] on span "Non Confirmé" at bounding box center [1160, 407] width 97 height 23
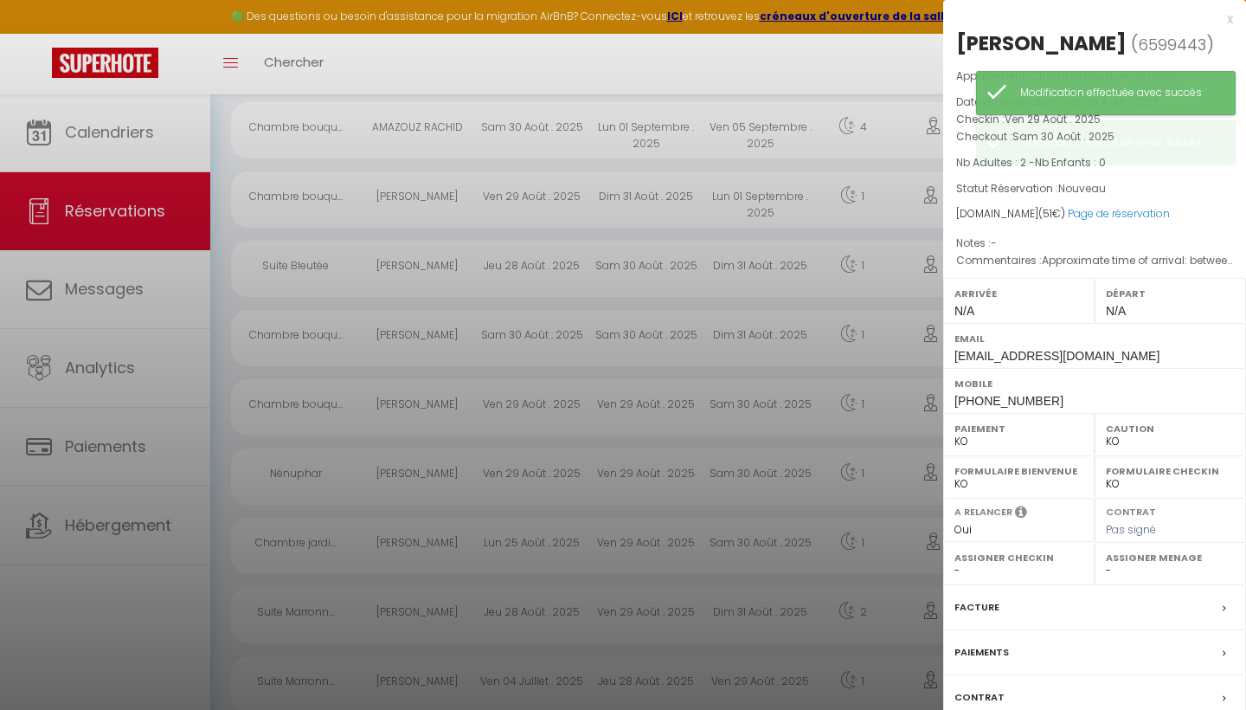
click at [965, 428] on label "Paiement" at bounding box center [1019, 428] width 129 height 17
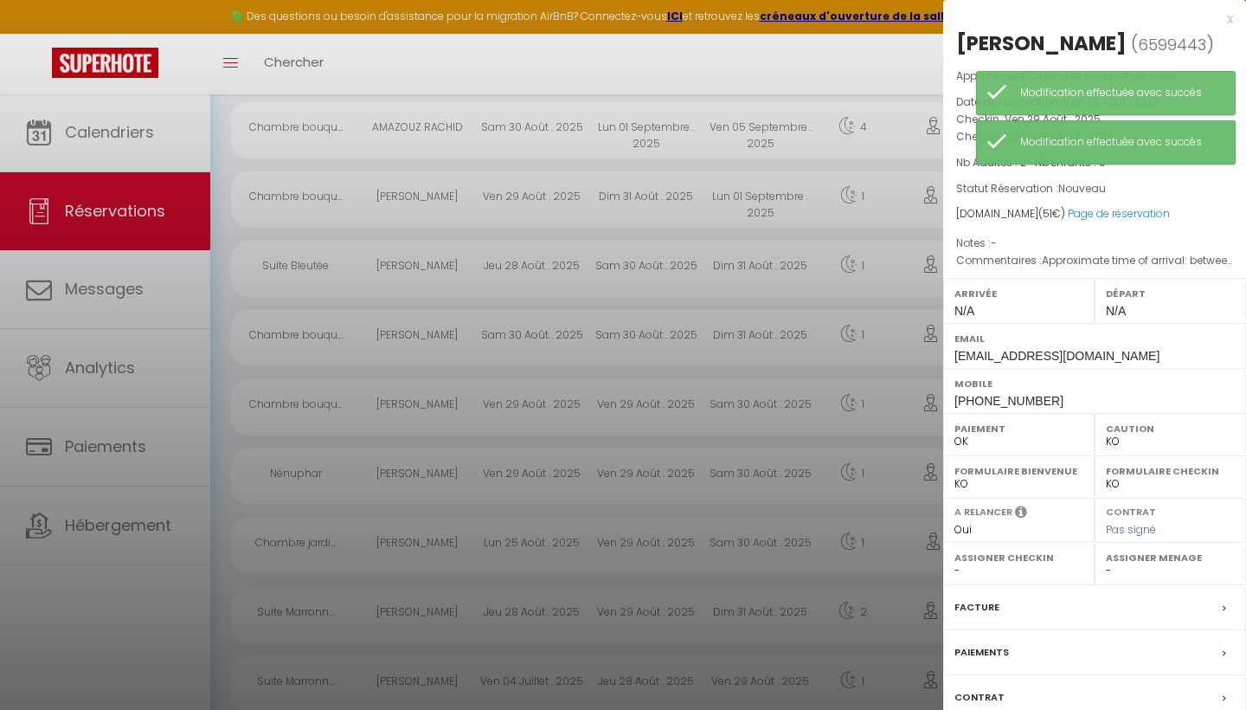
click at [840, 67] on div at bounding box center [623, 355] width 1246 height 710
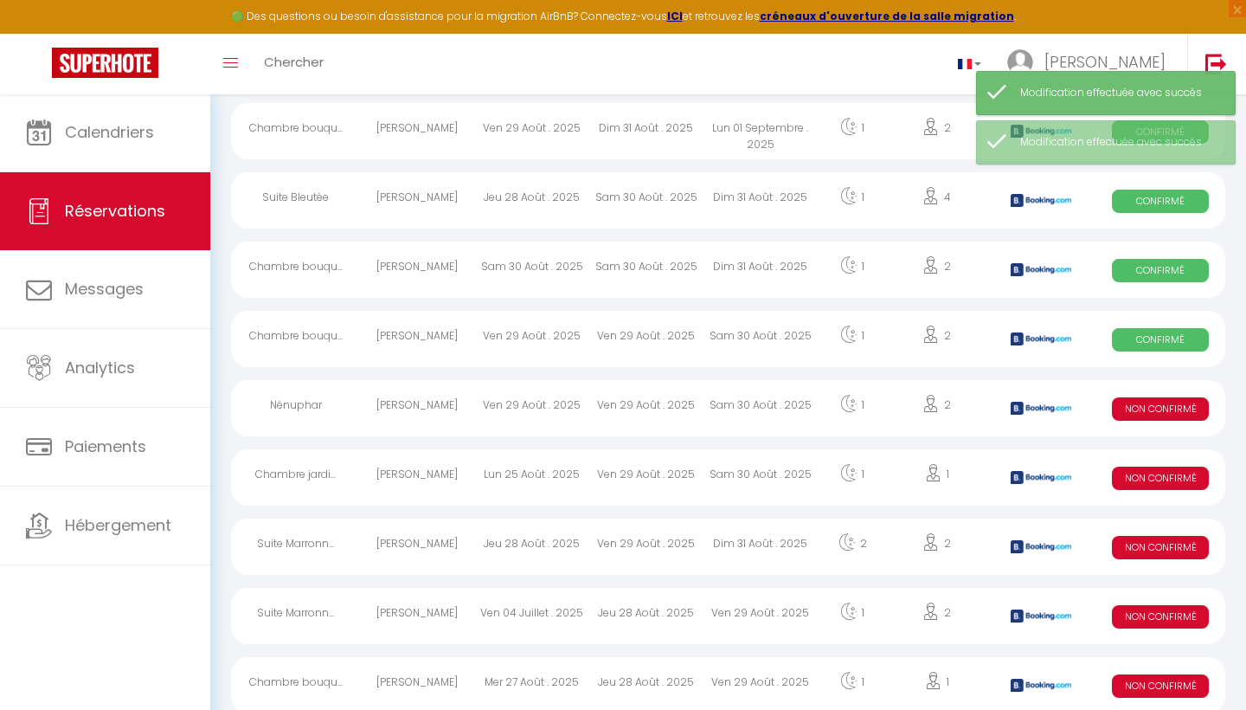
scroll to position [2060, 0]
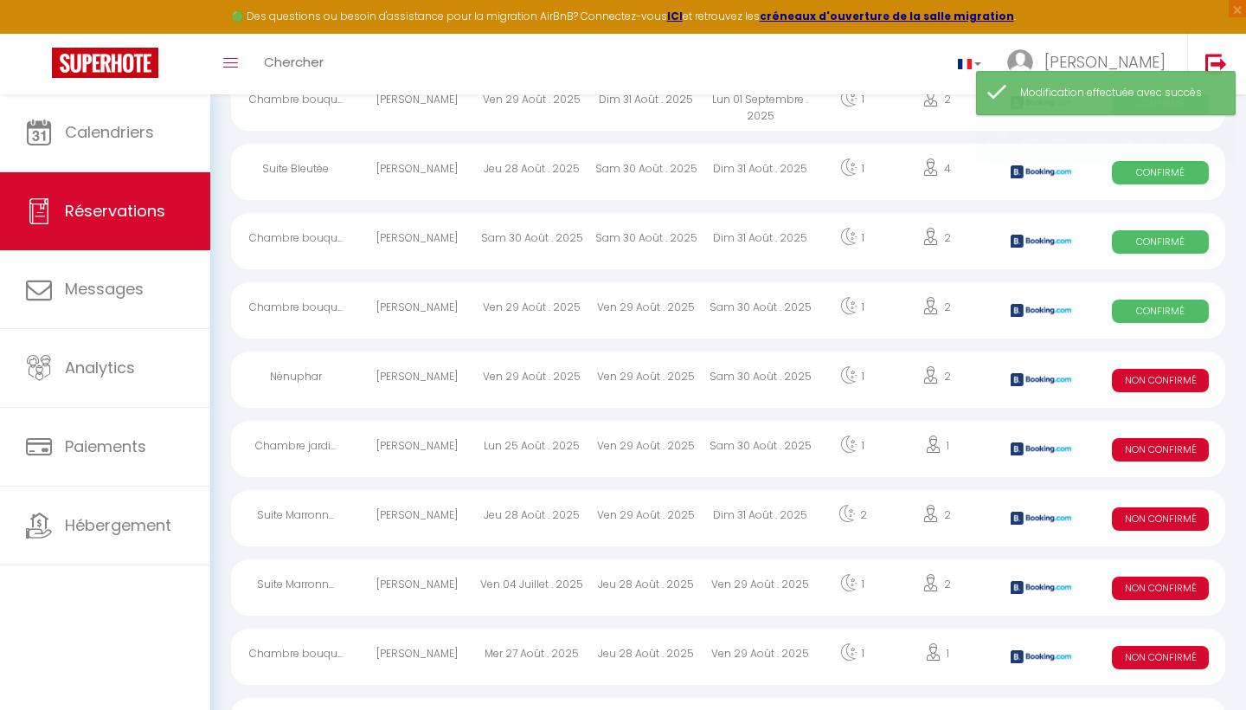
click at [1154, 381] on span "Non Confirmé" at bounding box center [1160, 380] width 97 height 23
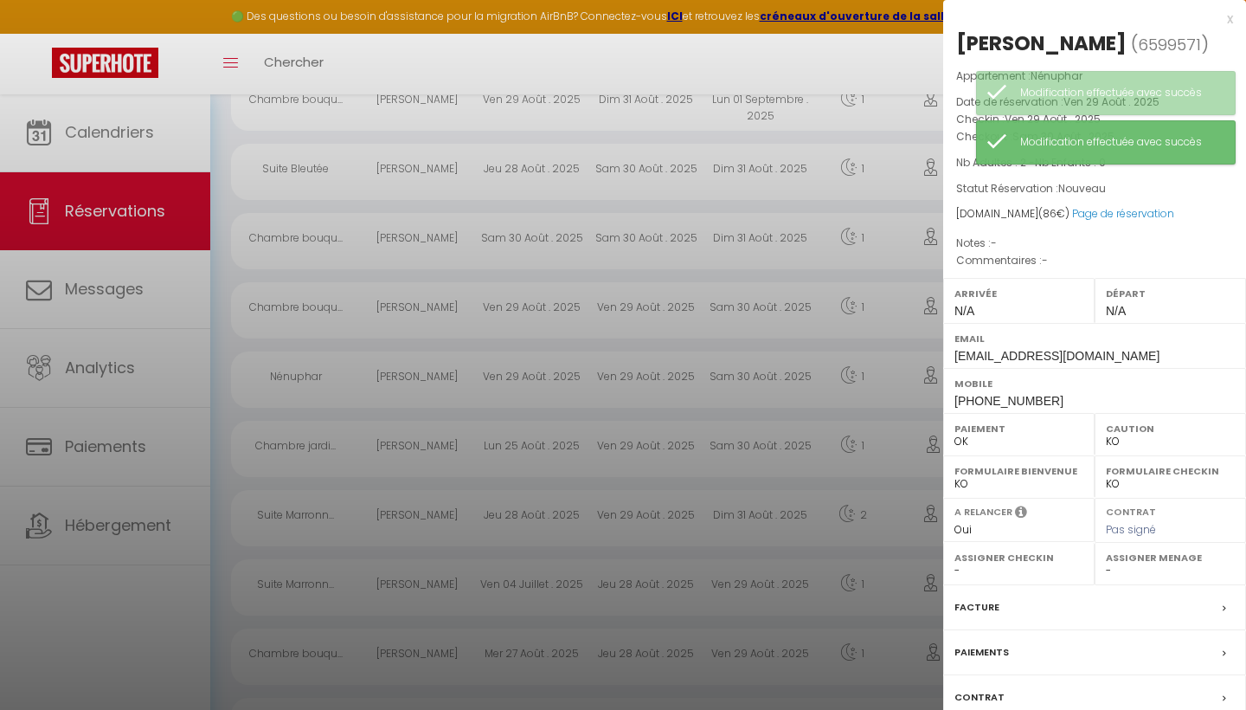
click at [832, 74] on div at bounding box center [623, 355] width 1246 height 710
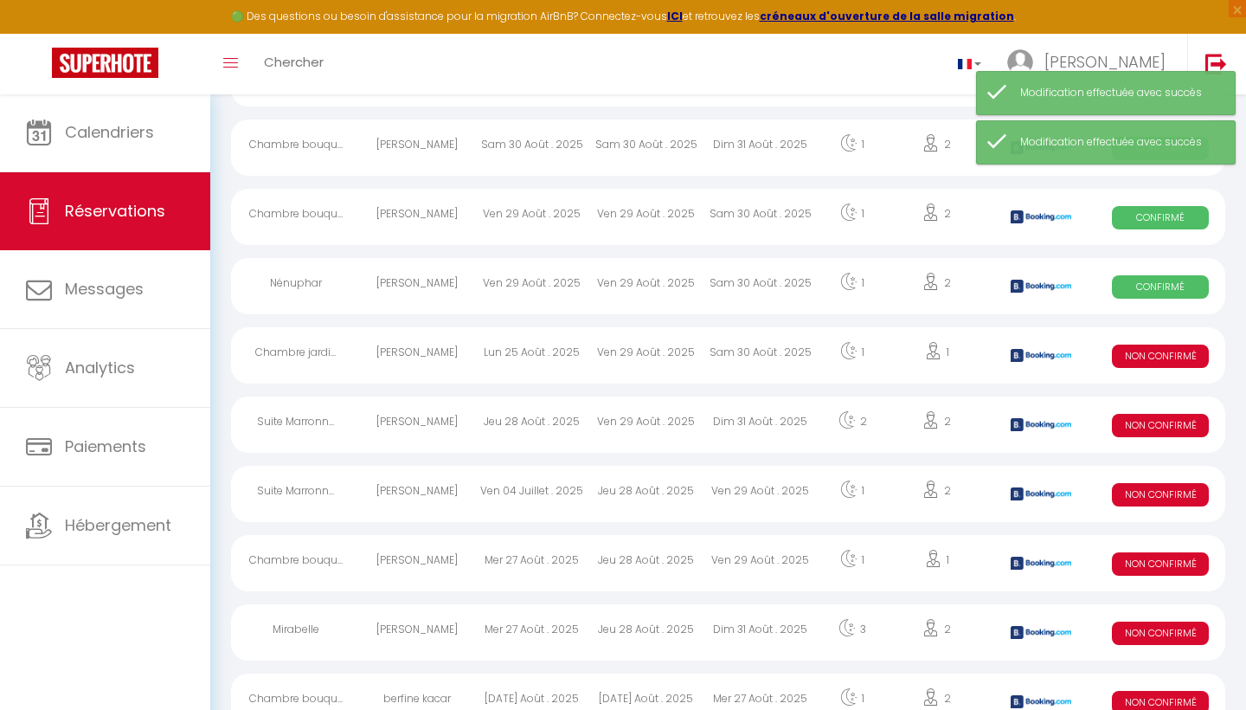
scroll to position [2176, 0]
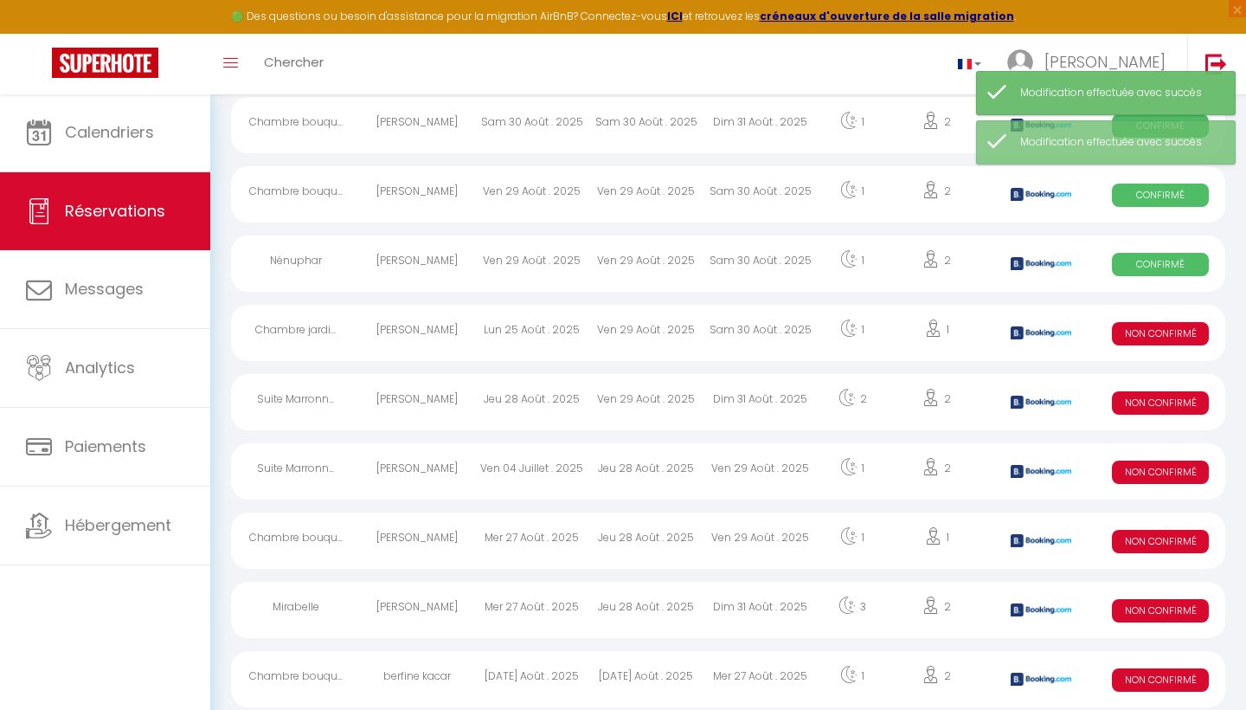
click at [1171, 326] on span "Non Confirmé" at bounding box center [1160, 333] width 97 height 23
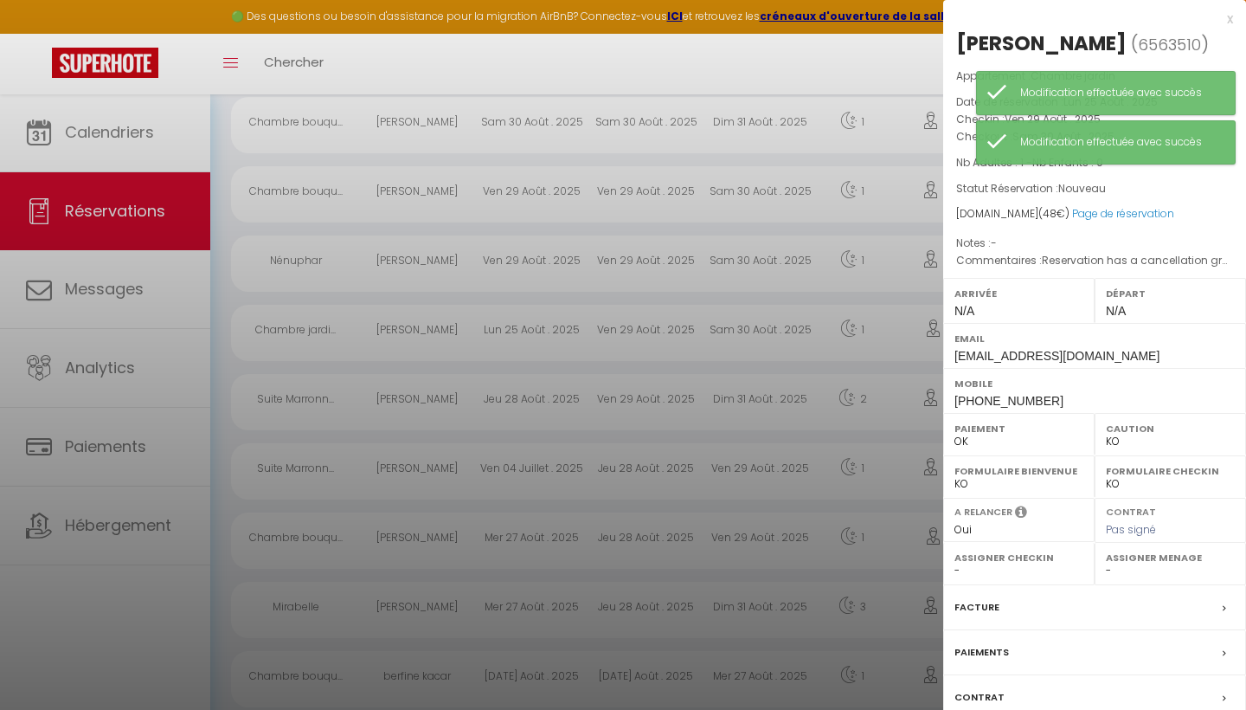
click at [831, 74] on div at bounding box center [623, 355] width 1246 height 710
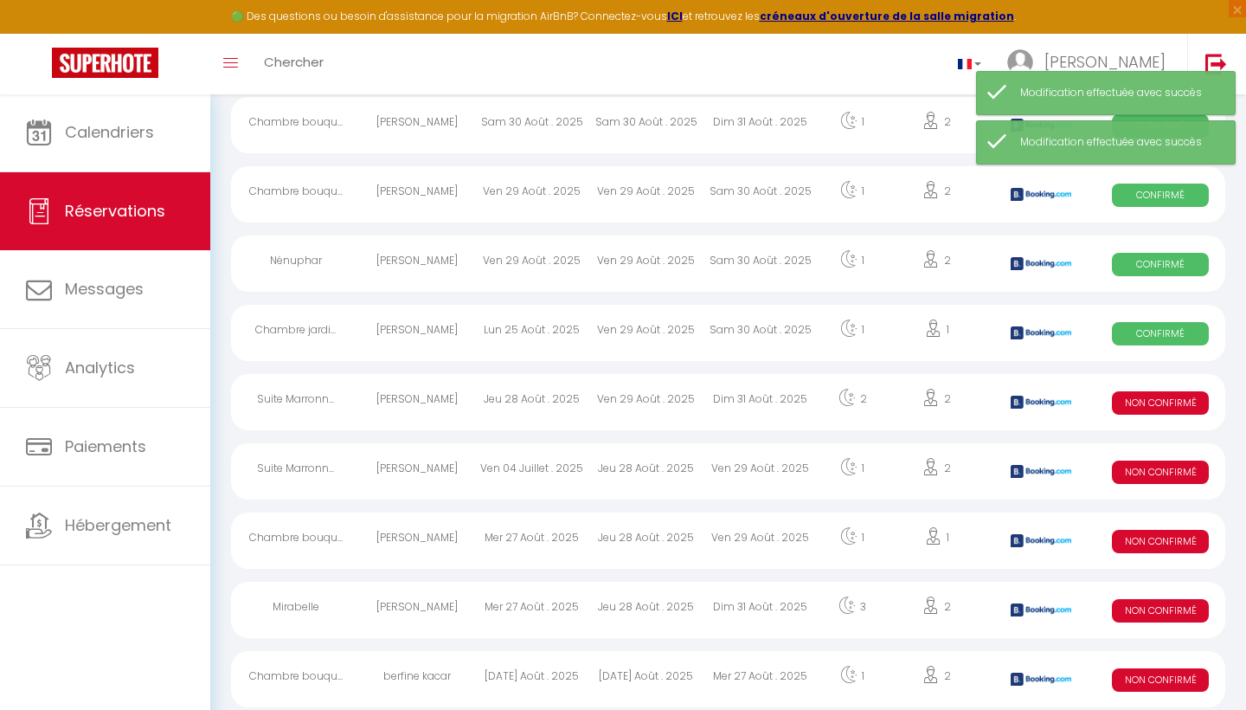
scroll to position [2247, 0]
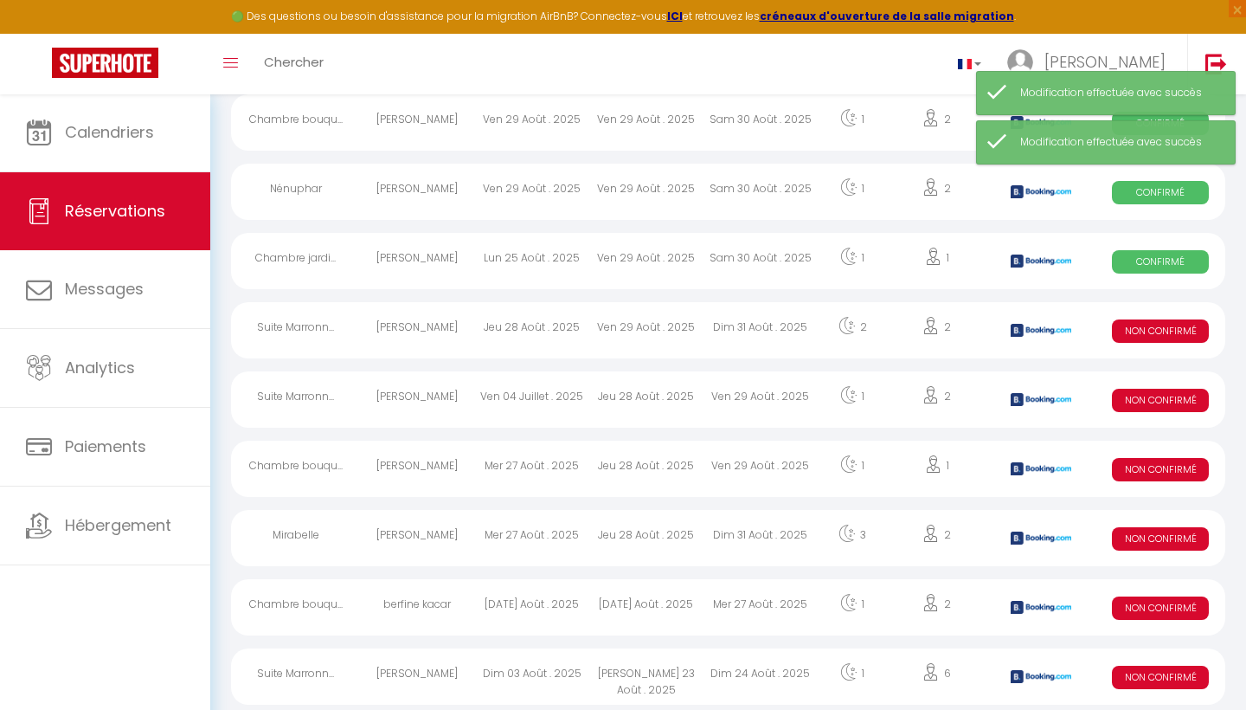
click at [1149, 339] on span "Non Confirmé" at bounding box center [1160, 330] width 97 height 23
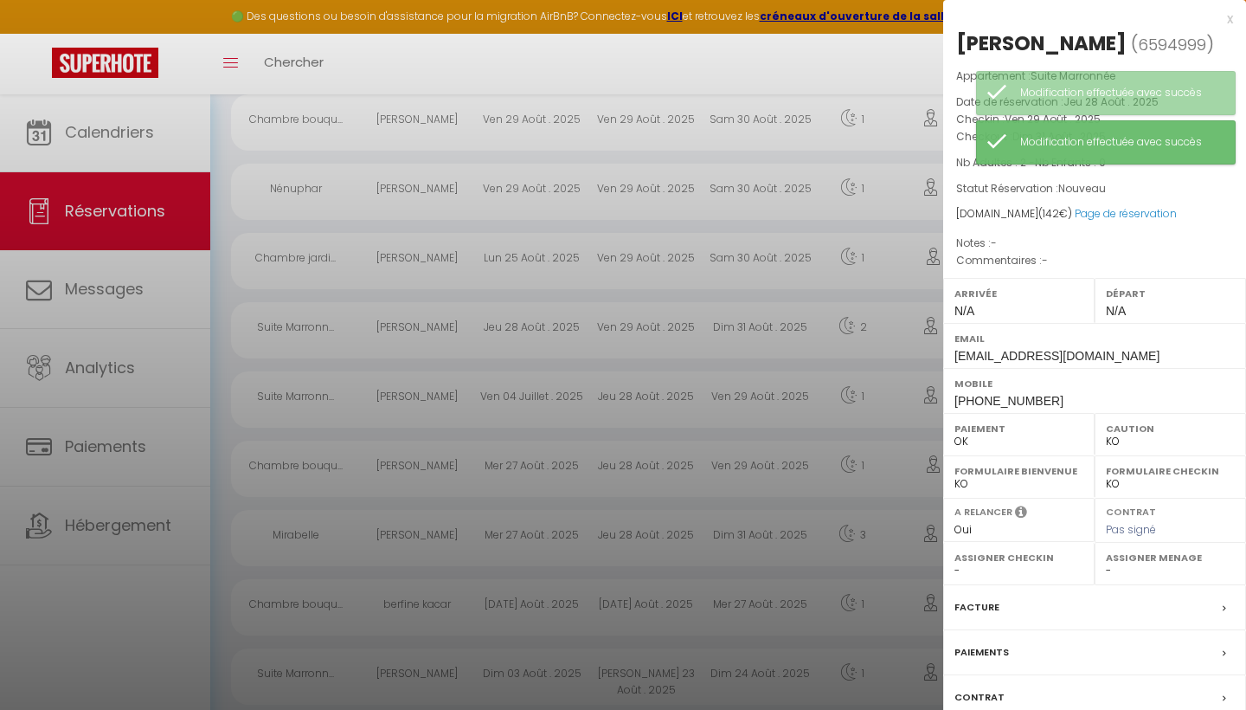
click at [832, 57] on div at bounding box center [623, 355] width 1246 height 710
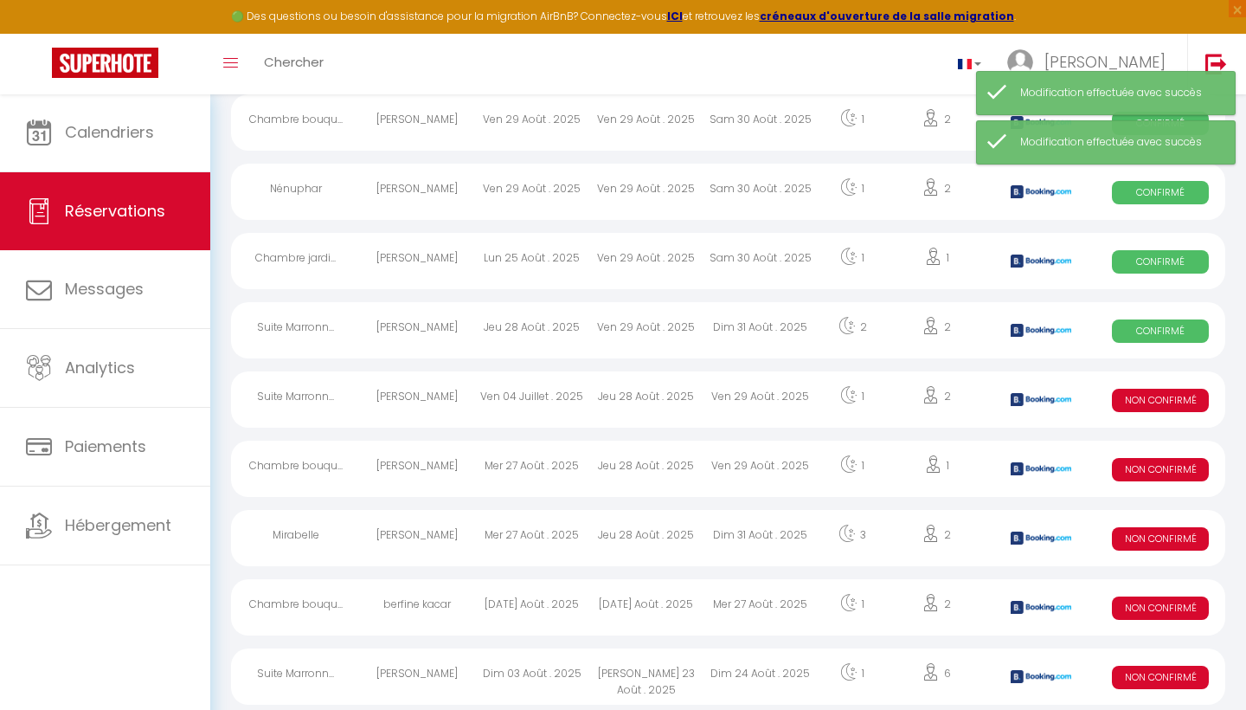
scroll to position [2306, 0]
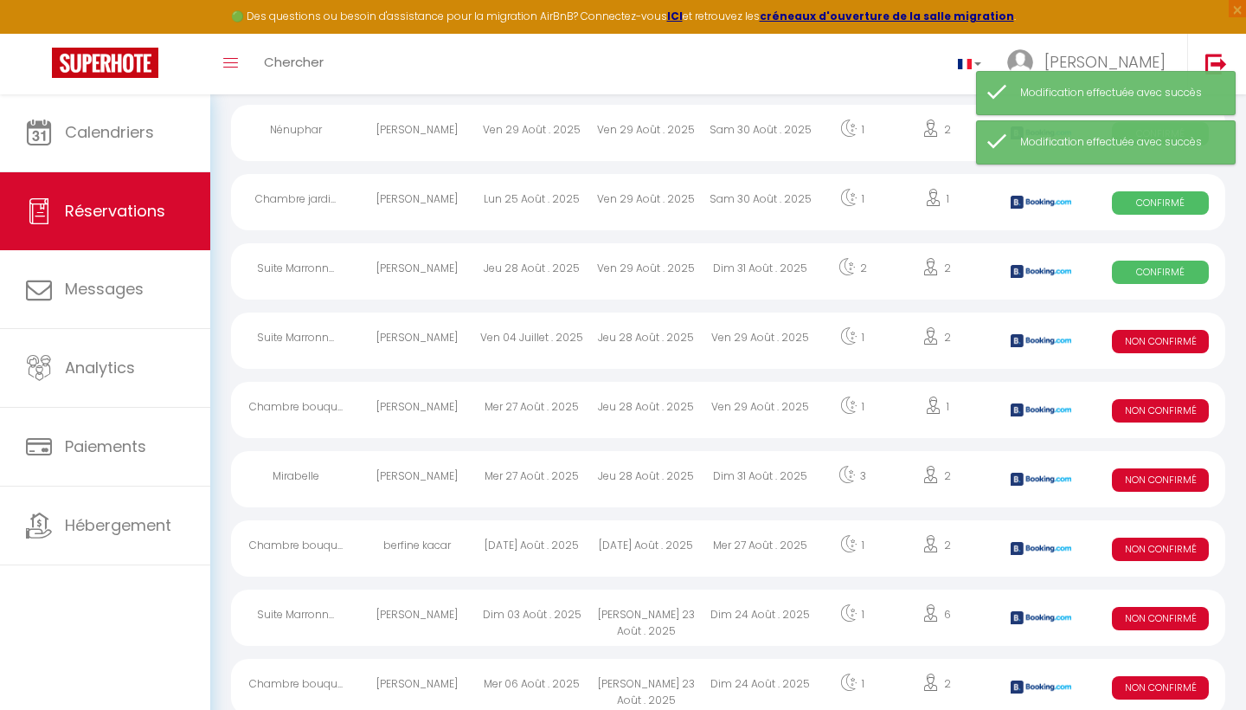
click at [1141, 327] on div "Non Confirmé" at bounding box center [1160, 340] width 129 height 56
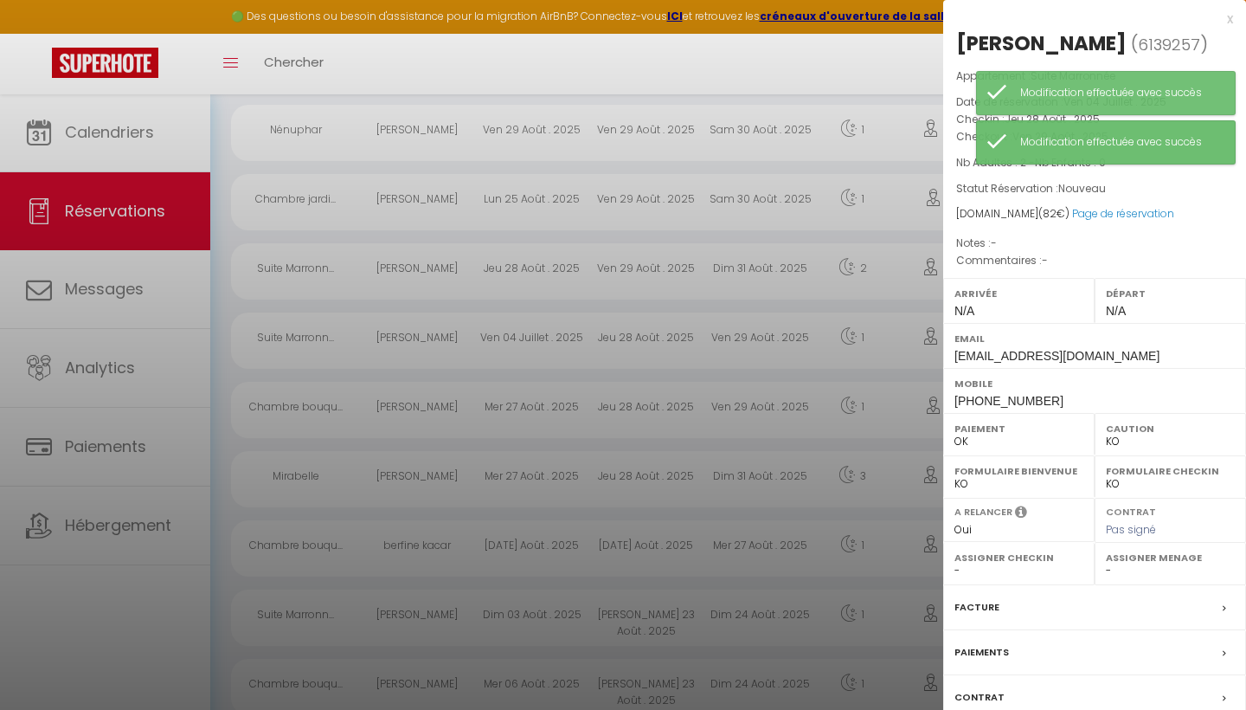
click at [826, 68] on div at bounding box center [623, 355] width 1246 height 710
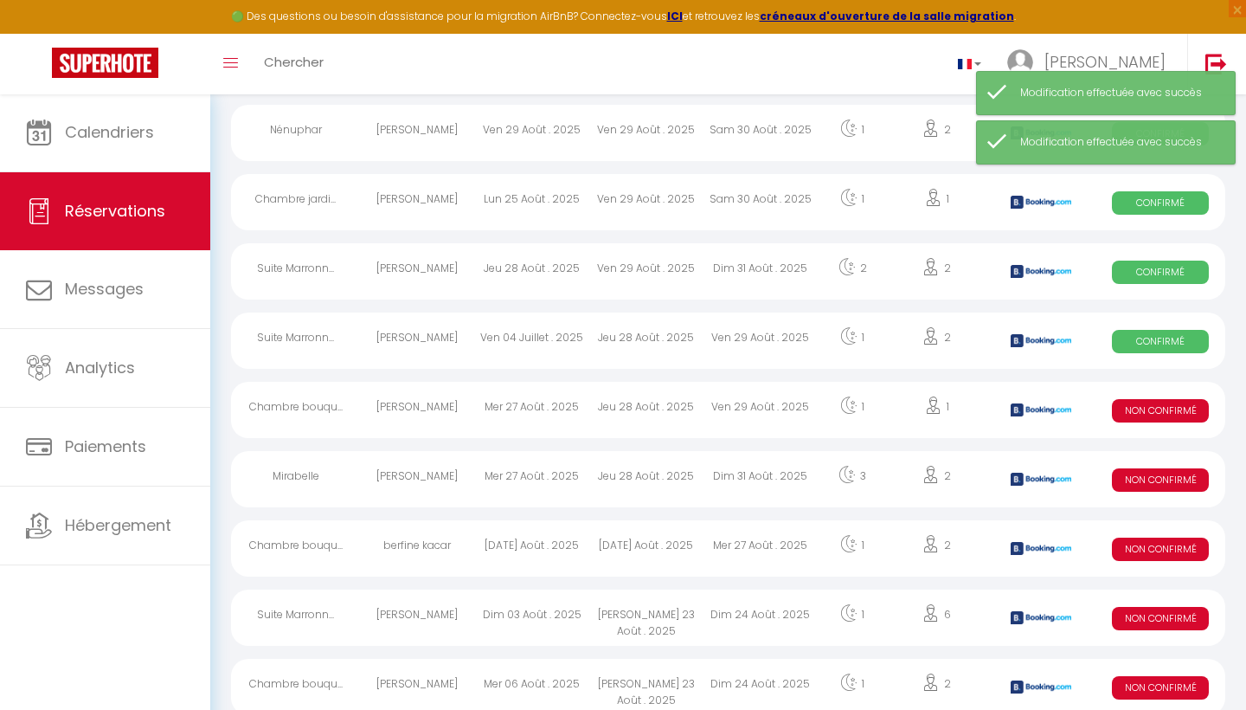
click at [1154, 423] on div "Non Confirmé" at bounding box center [1160, 410] width 129 height 56
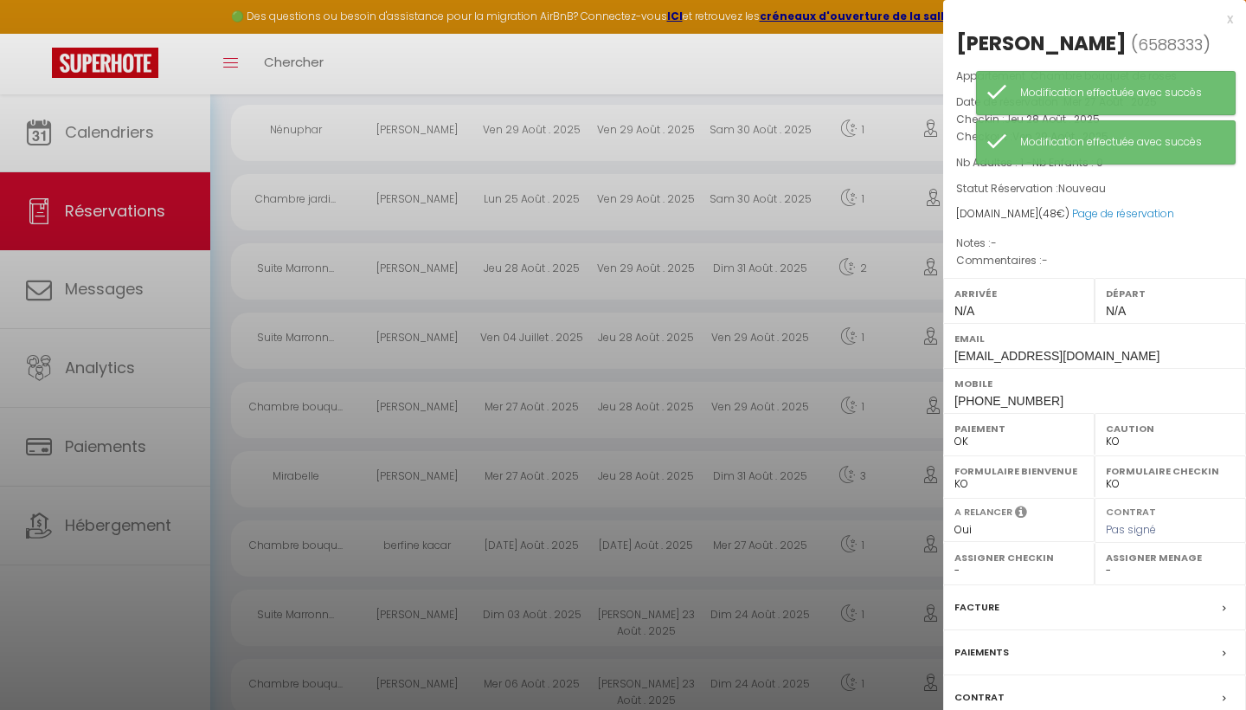
click at [826, 68] on div at bounding box center [623, 355] width 1246 height 710
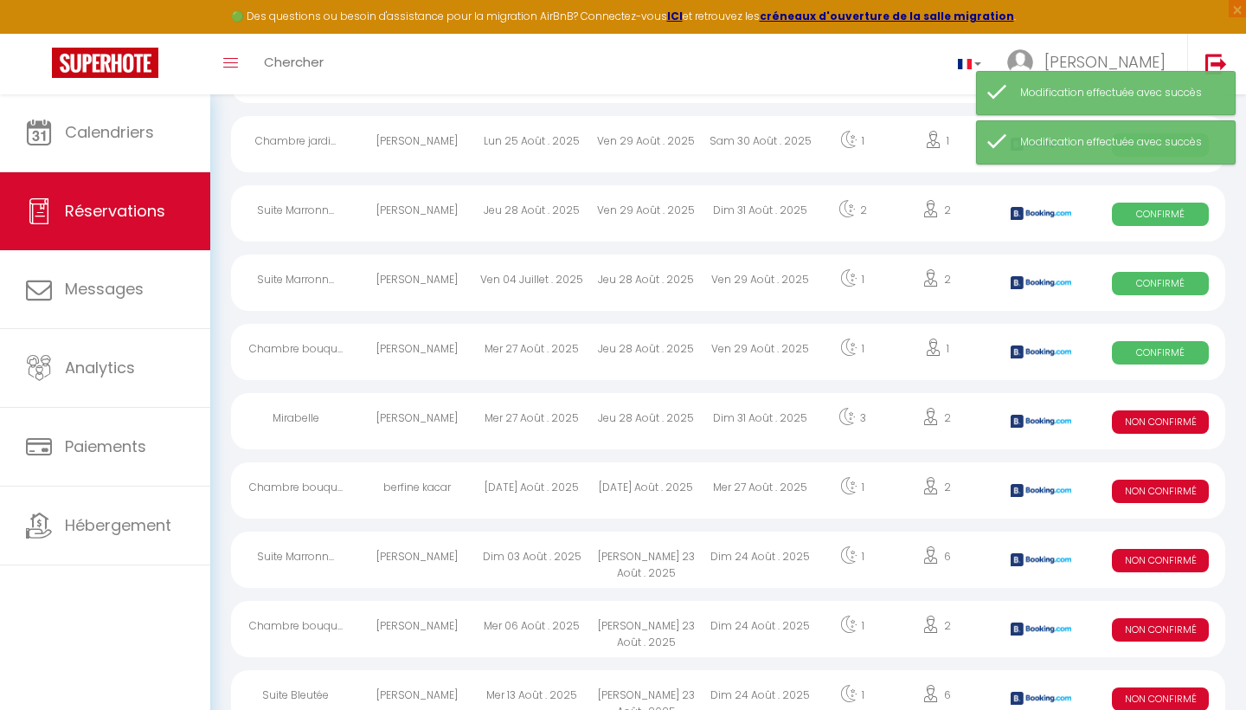
scroll to position [2366, 0]
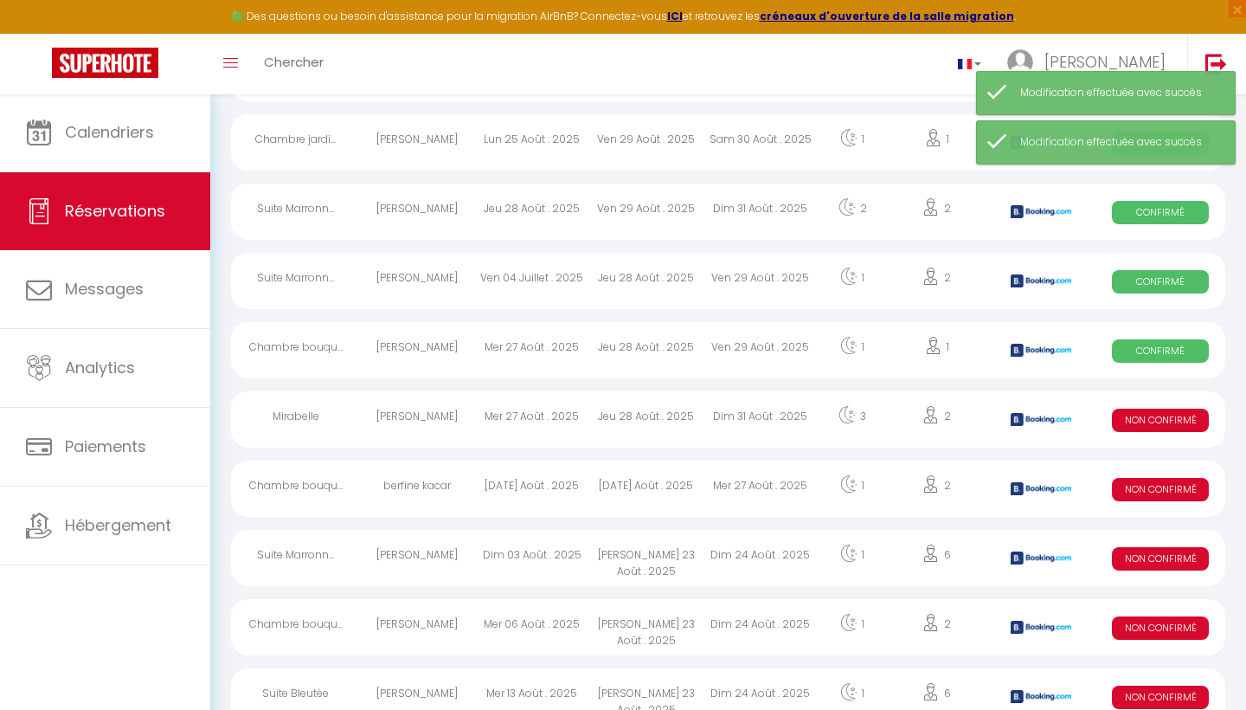
click at [1145, 421] on span "Non Confirmé" at bounding box center [1160, 419] width 97 height 23
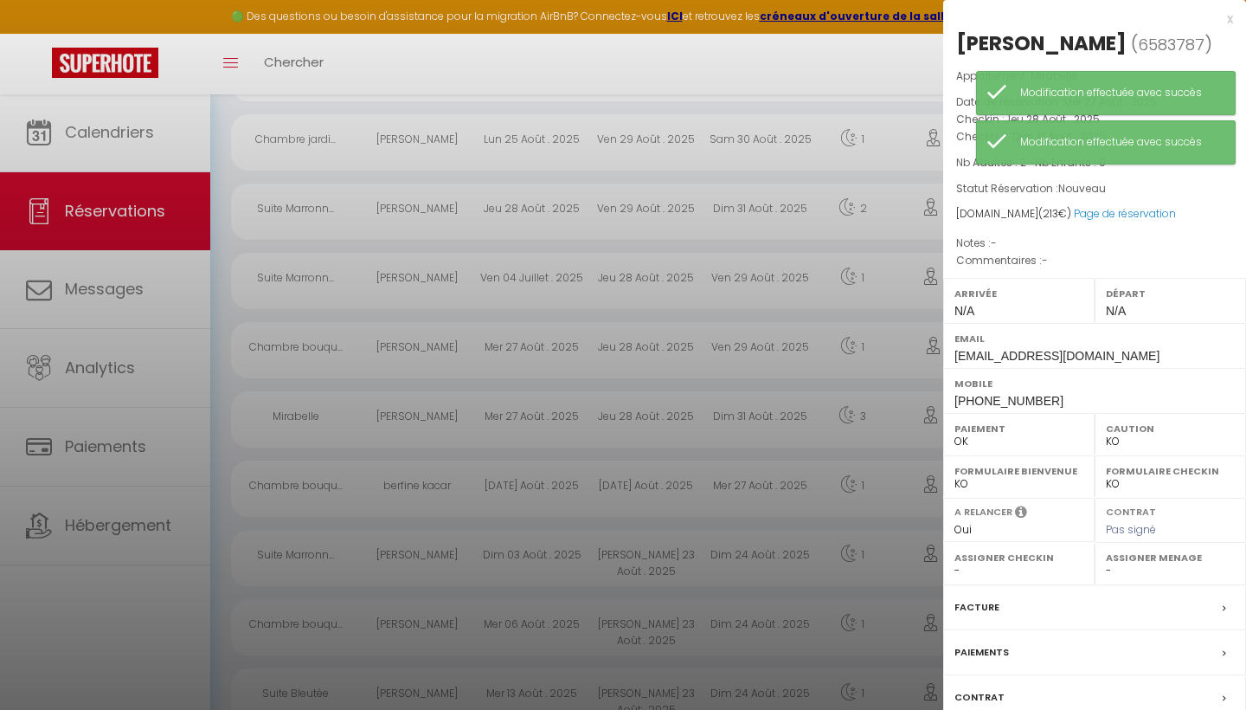
click at [832, 79] on div at bounding box center [623, 355] width 1246 height 710
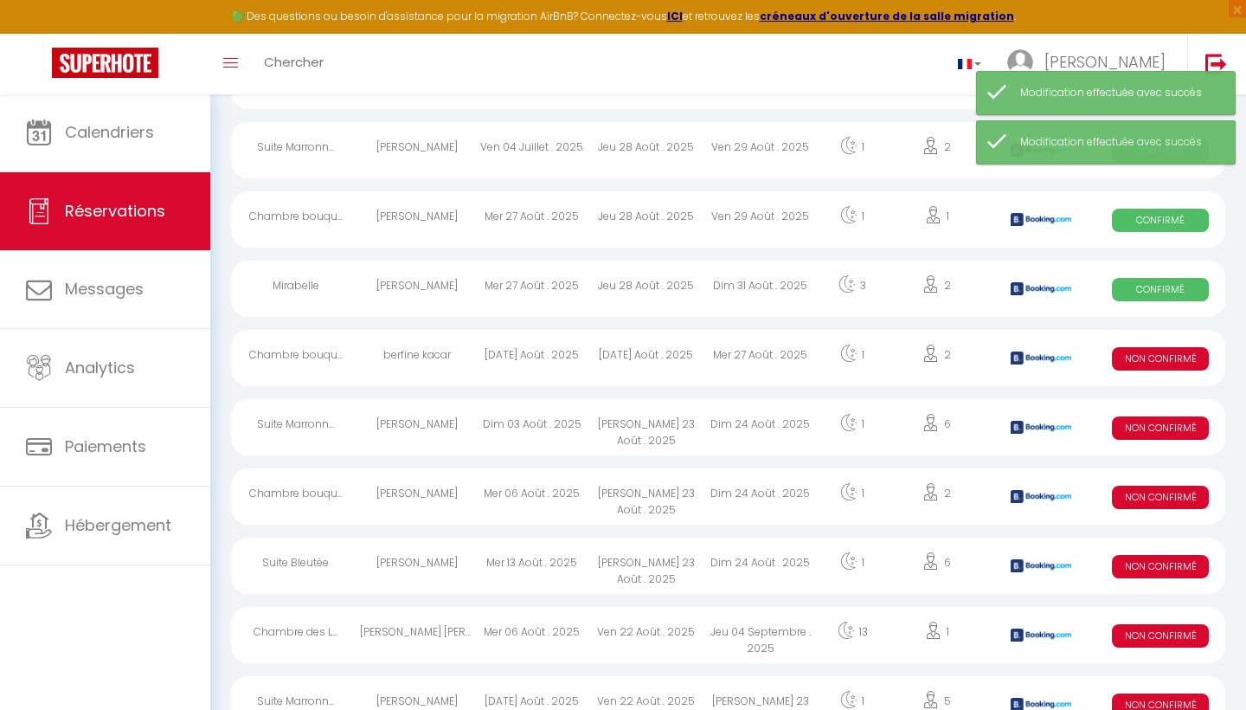
scroll to position [2504, 0]
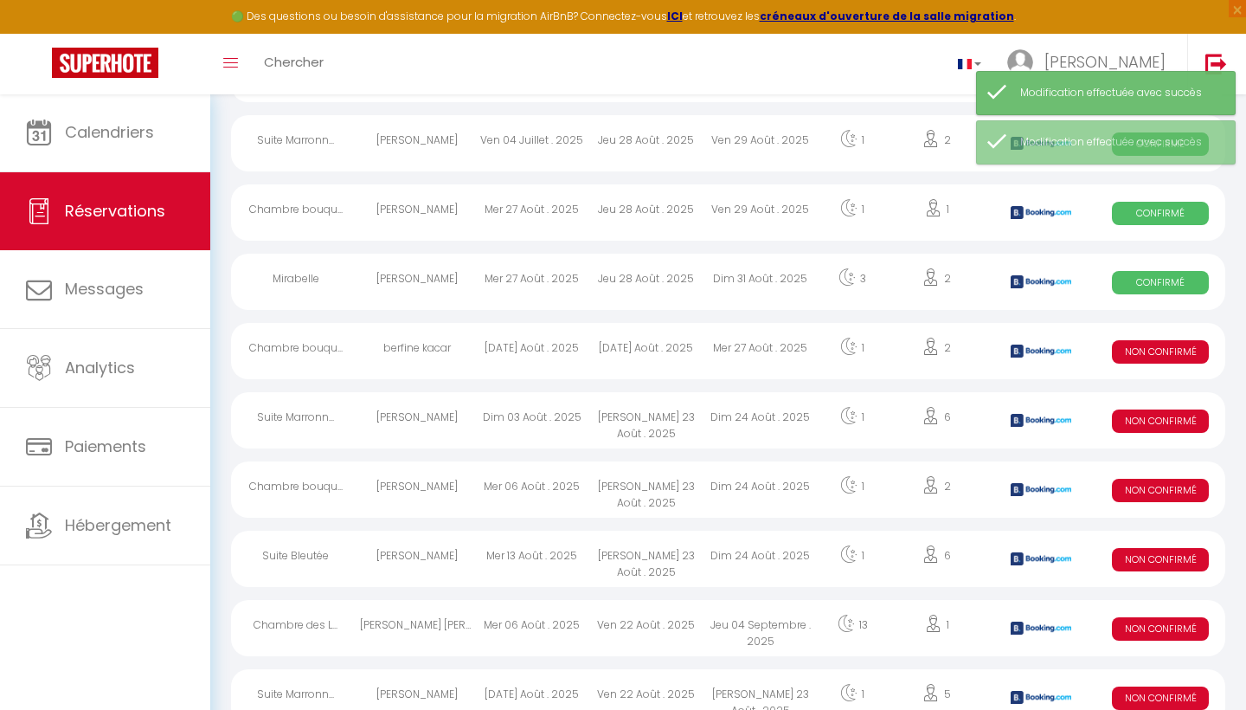
click at [1172, 352] on span "Non Confirmé" at bounding box center [1160, 351] width 97 height 23
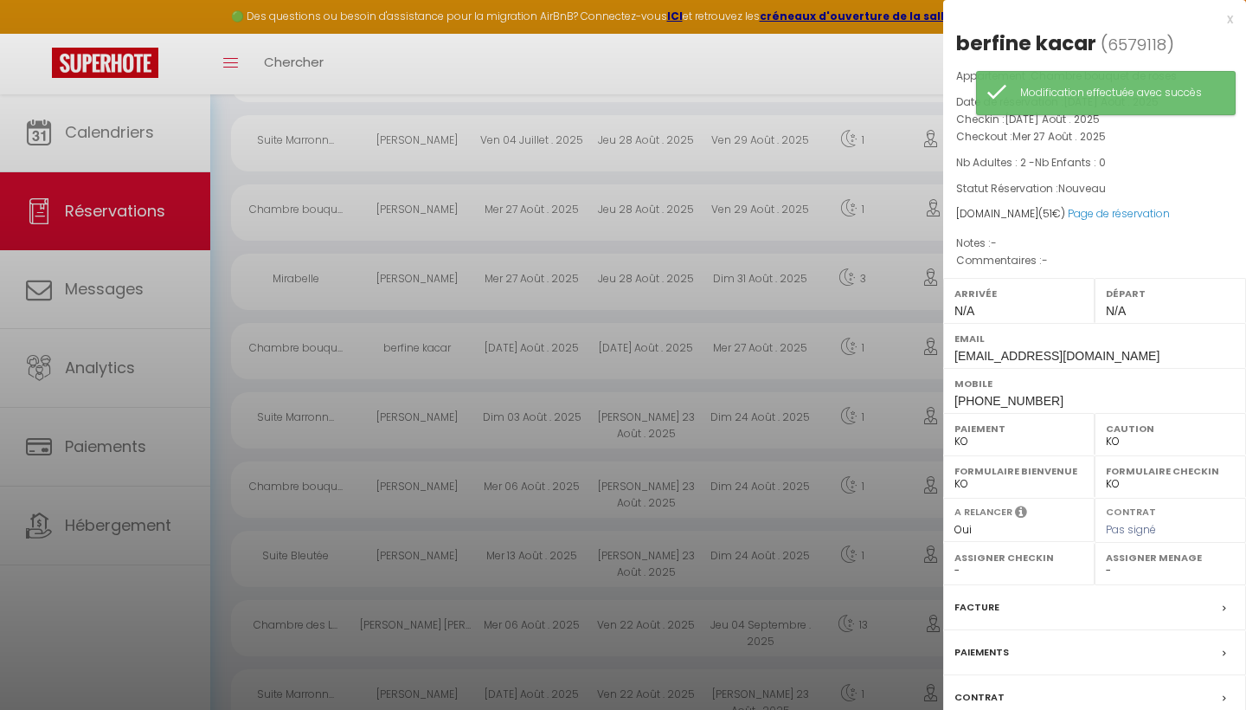
click at [962, 430] on label "Paiement" at bounding box center [1019, 428] width 129 height 17
click at [892, 75] on div at bounding box center [623, 355] width 1246 height 710
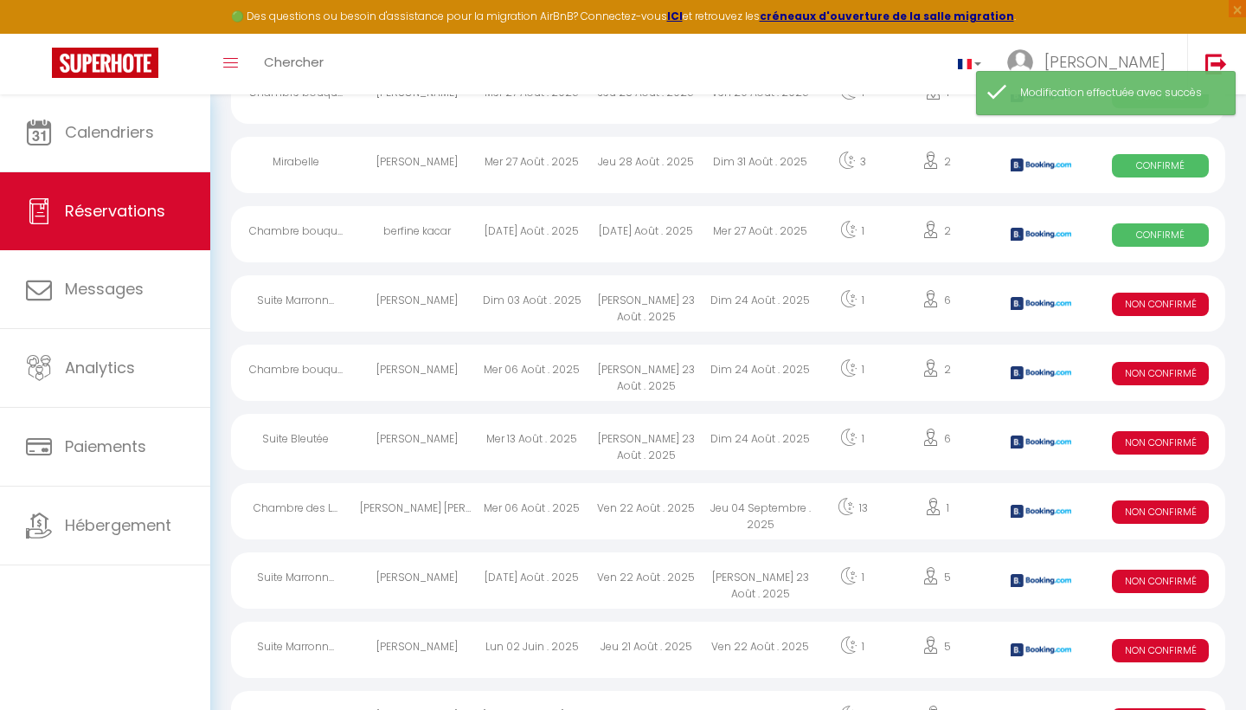
scroll to position [2621, 0]
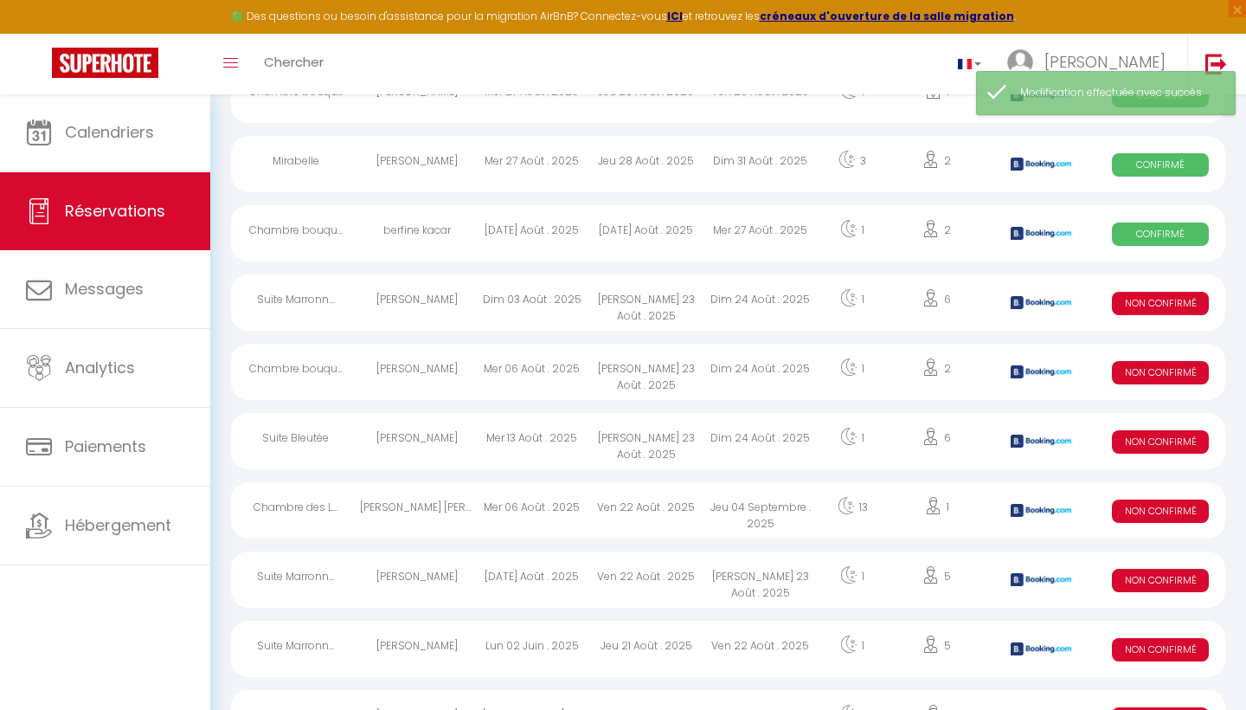
click at [1159, 298] on span "Non Confirmé" at bounding box center [1160, 303] width 97 height 23
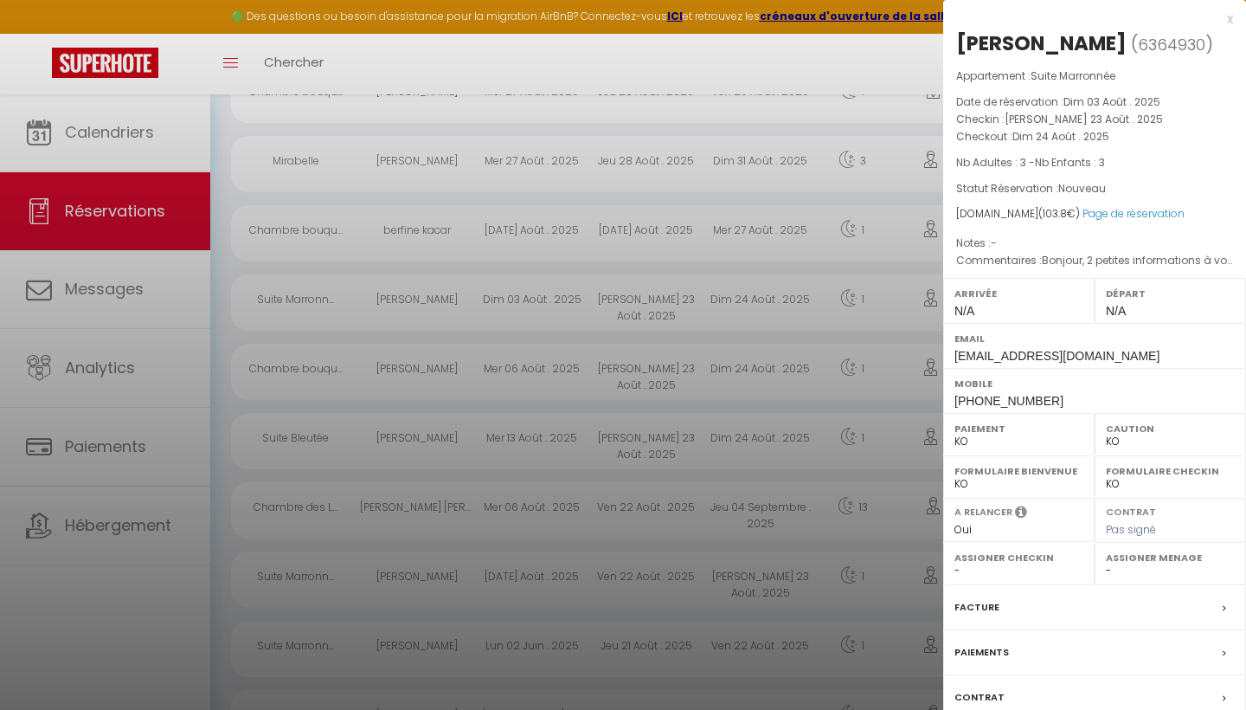
click at [959, 428] on label "Paiement" at bounding box center [1019, 428] width 129 height 17
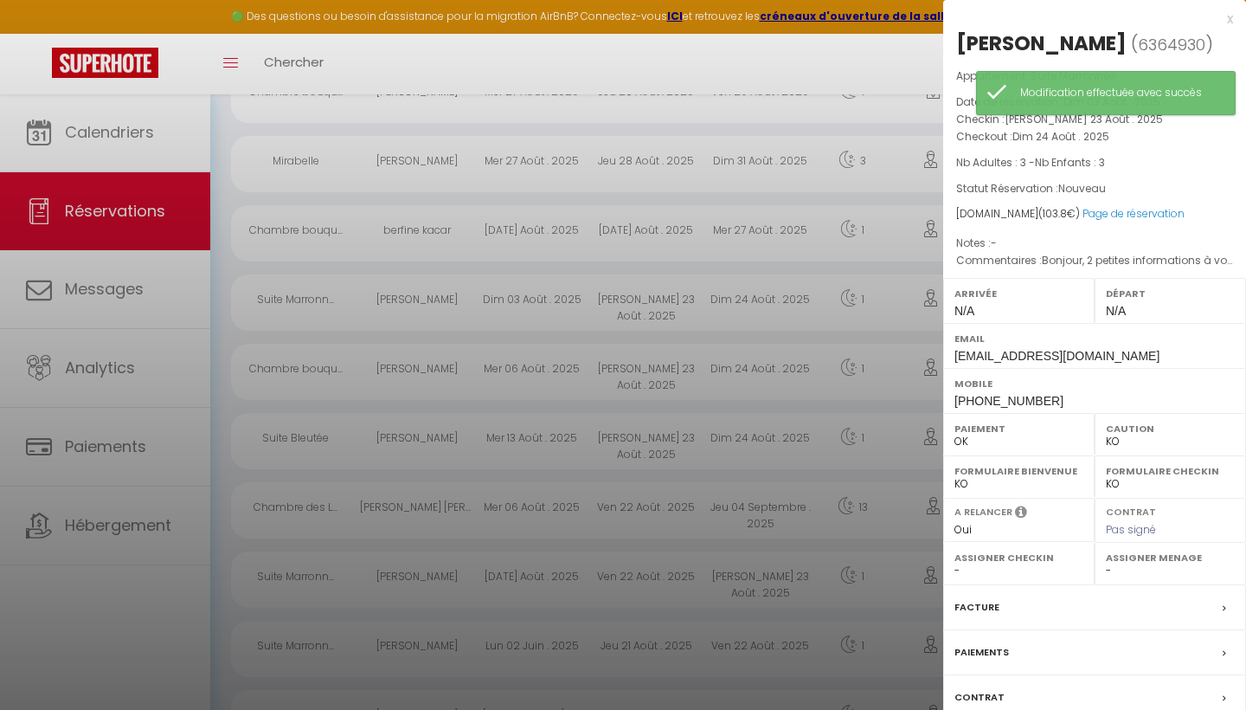
click at [768, 99] on div at bounding box center [623, 355] width 1246 height 710
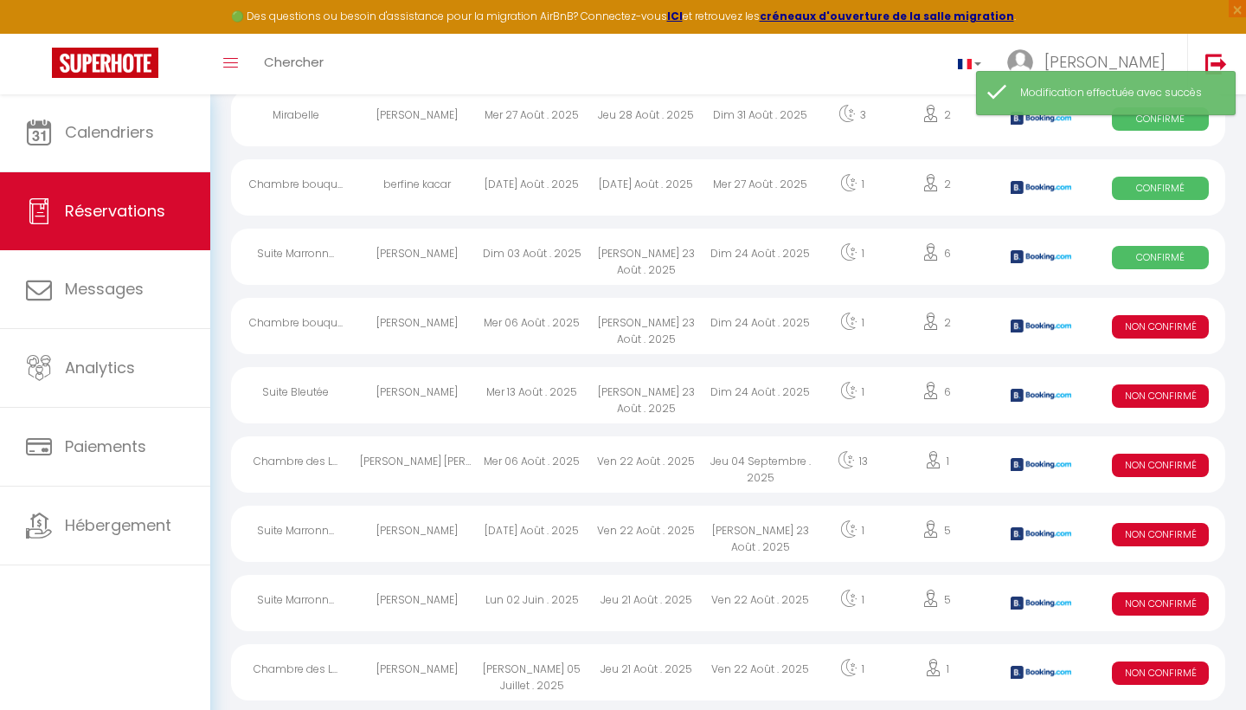
scroll to position [2681, 0]
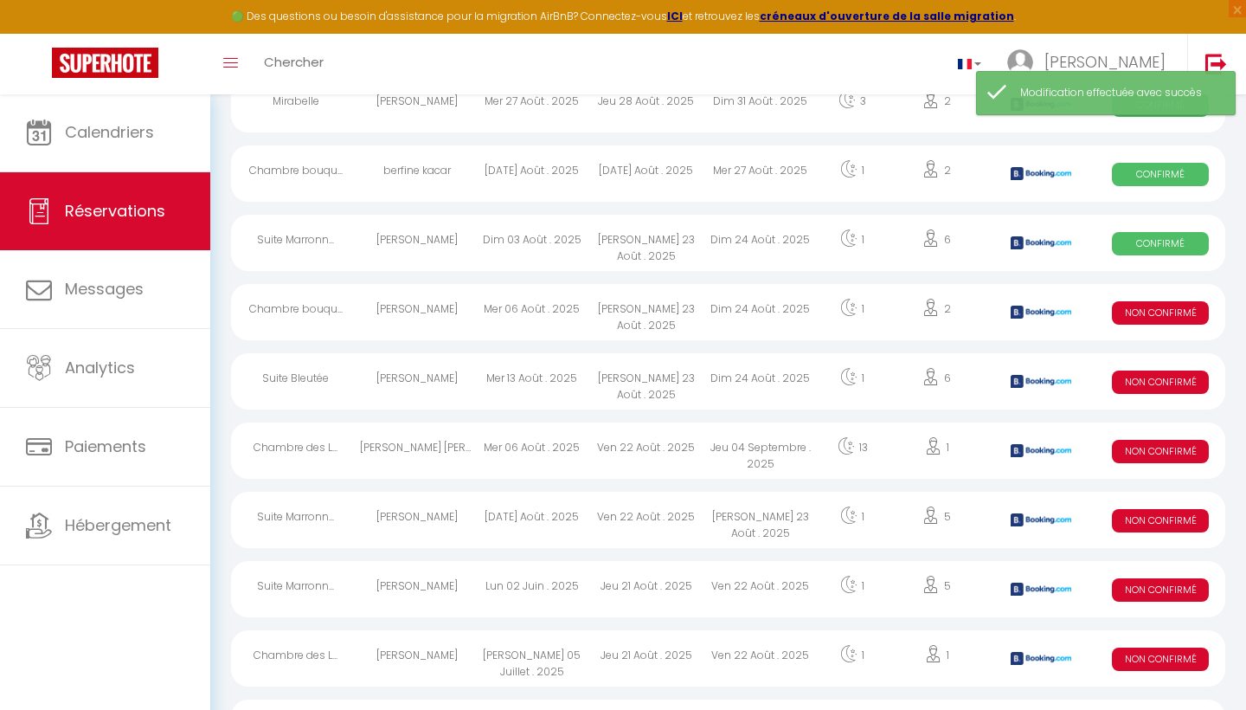
click at [1165, 320] on span "Non Confirmé" at bounding box center [1160, 312] width 97 height 23
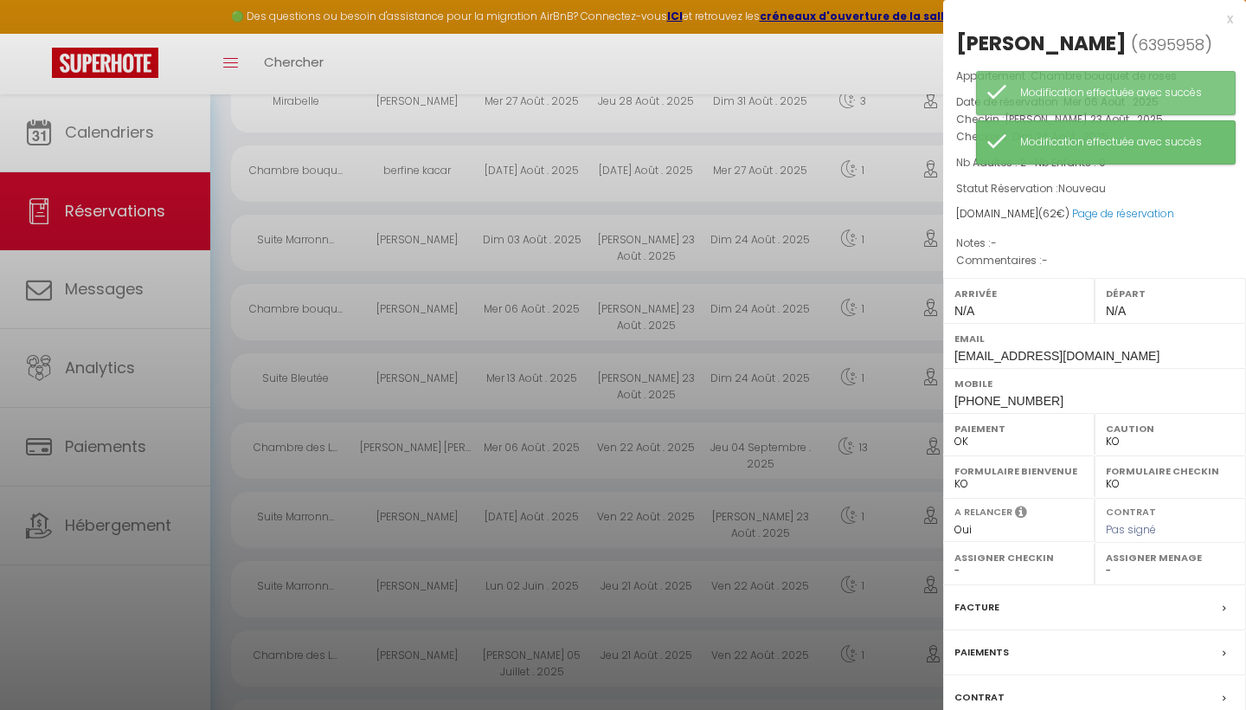
click at [882, 65] on div at bounding box center [623, 355] width 1246 height 710
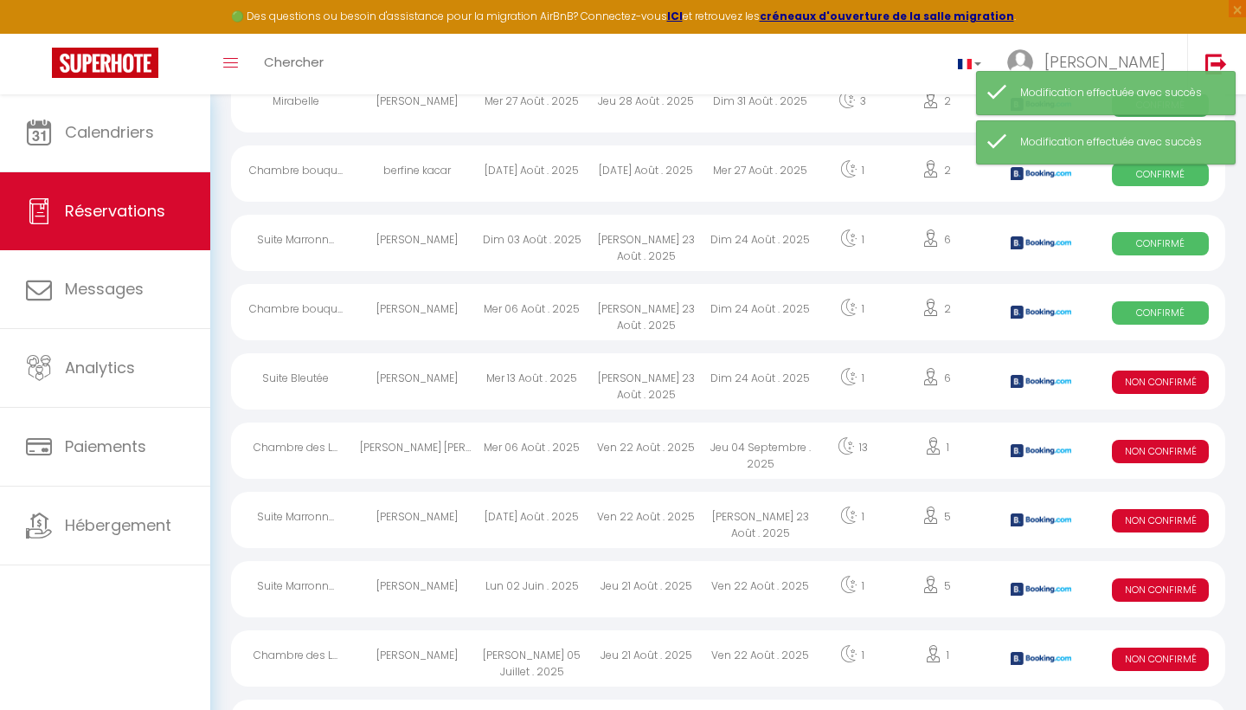
scroll to position [2735, 0]
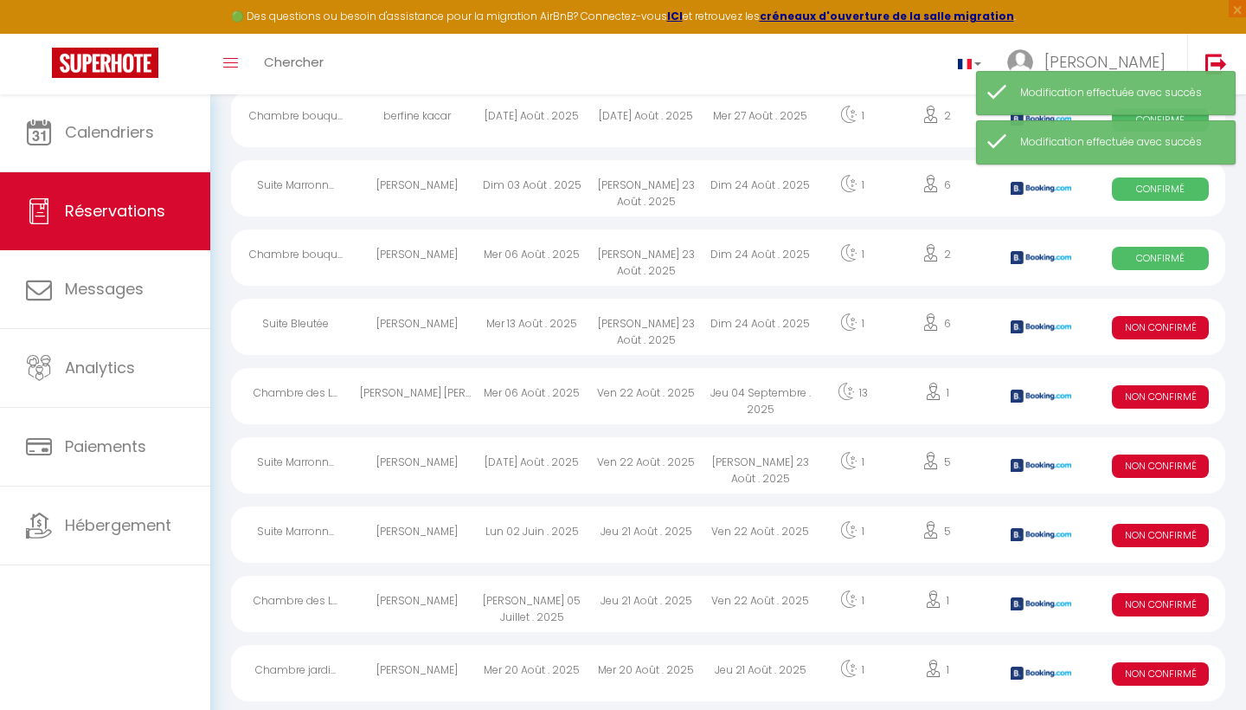
click at [1141, 330] on span "Non Confirmé" at bounding box center [1160, 327] width 97 height 23
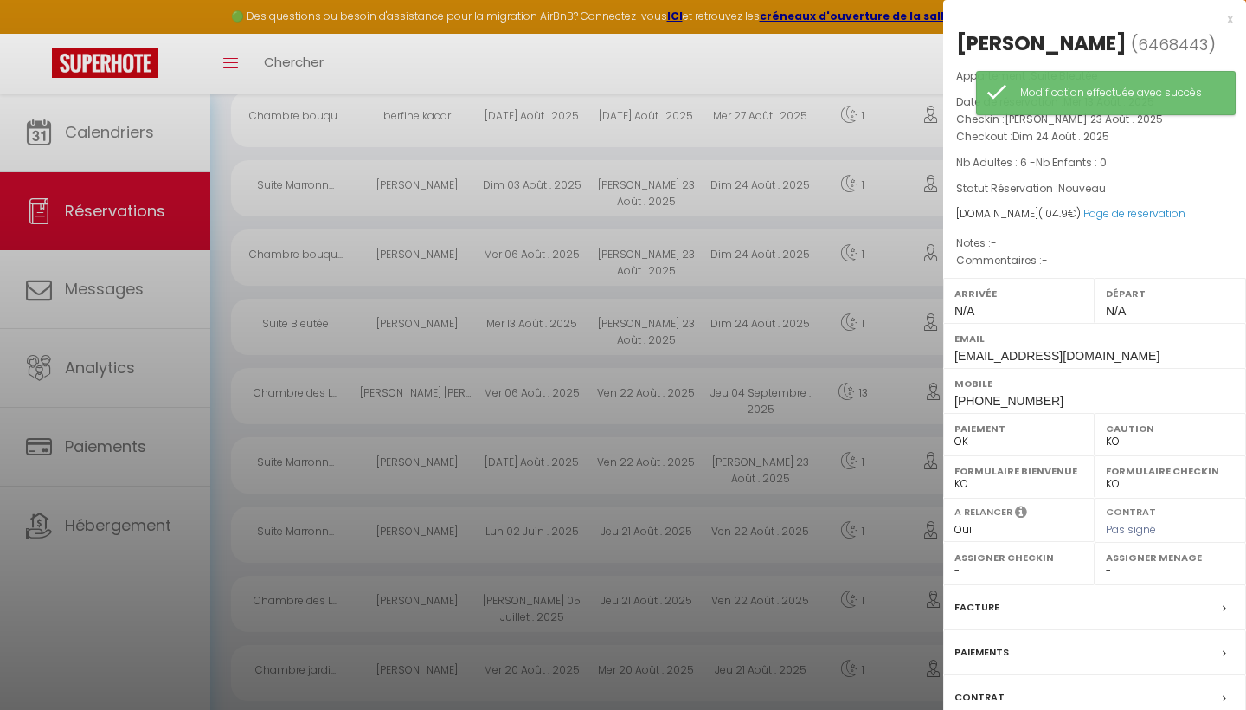
click at [852, 61] on div at bounding box center [623, 355] width 1246 height 710
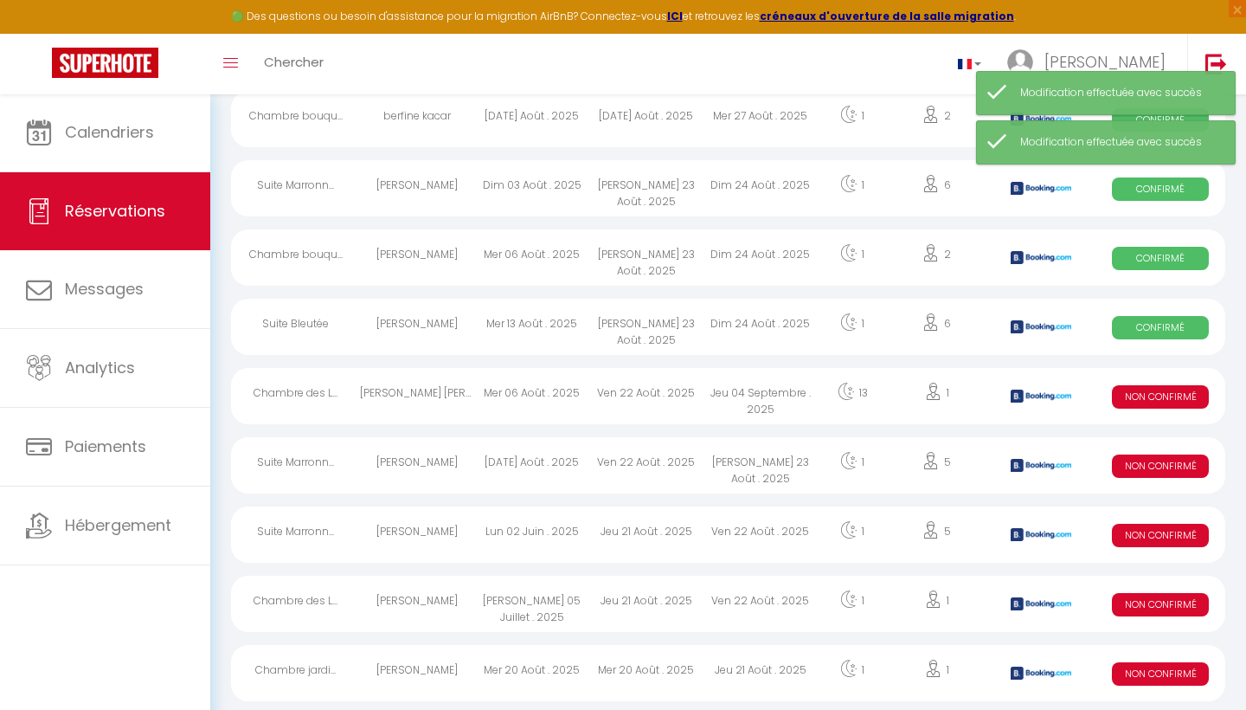
click at [1147, 391] on span "Non Confirmé" at bounding box center [1160, 396] width 97 height 23
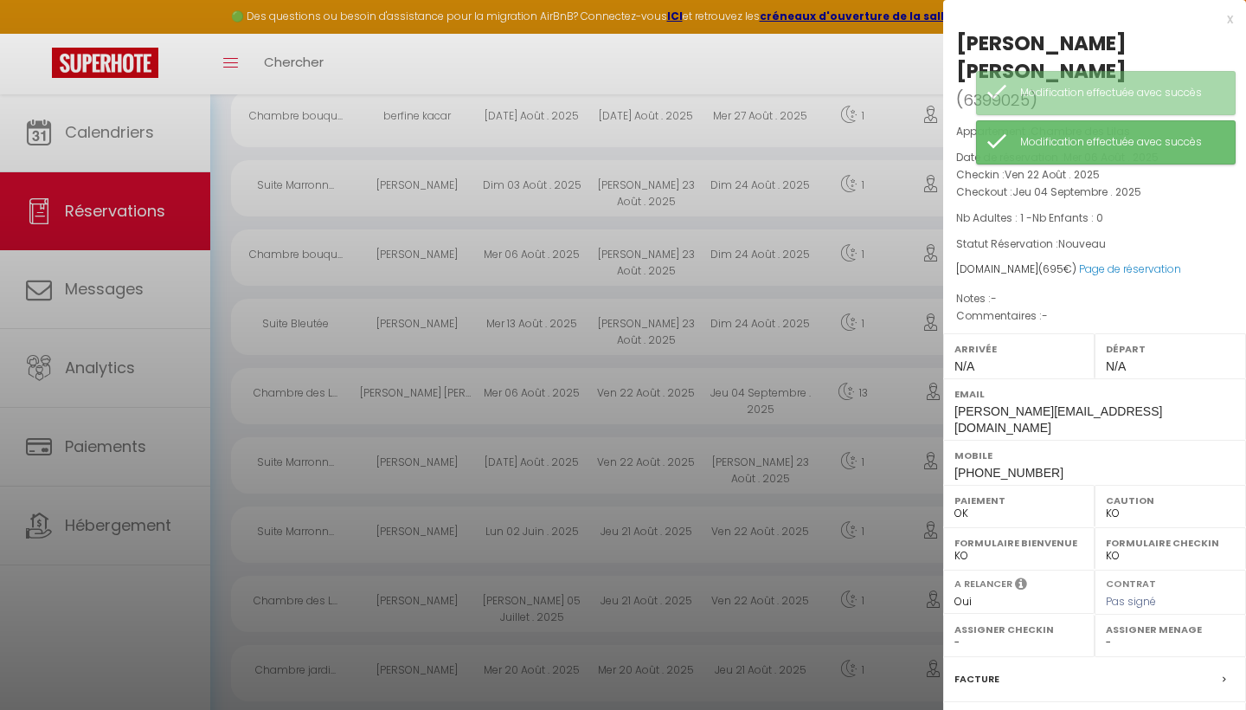
click at [864, 74] on div at bounding box center [623, 355] width 1246 height 710
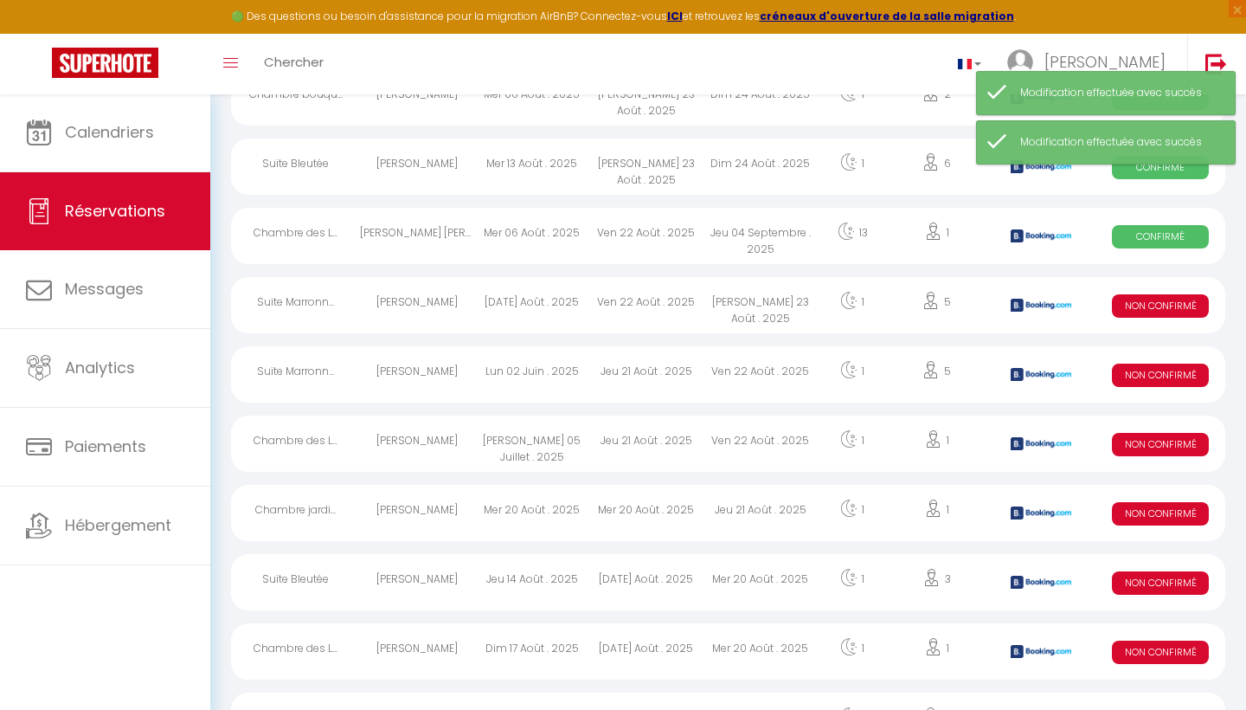
scroll to position [2898, 0]
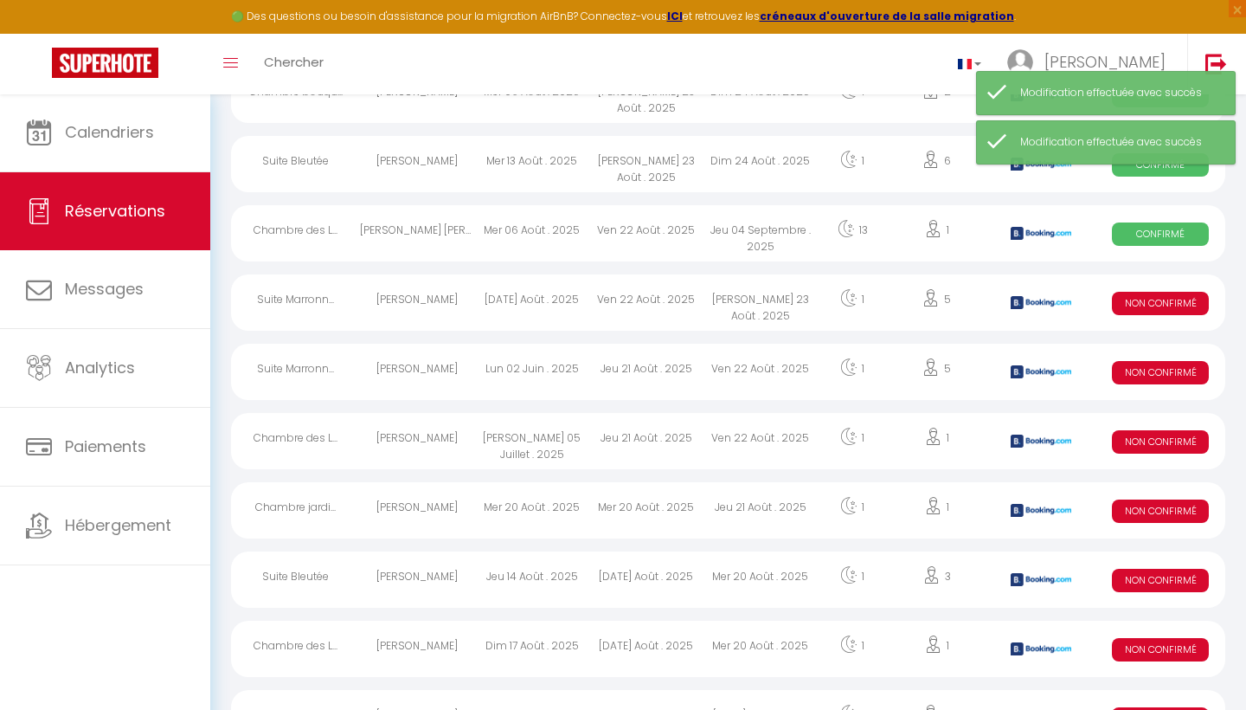
click at [1150, 305] on span "Non Confirmé" at bounding box center [1160, 303] width 97 height 23
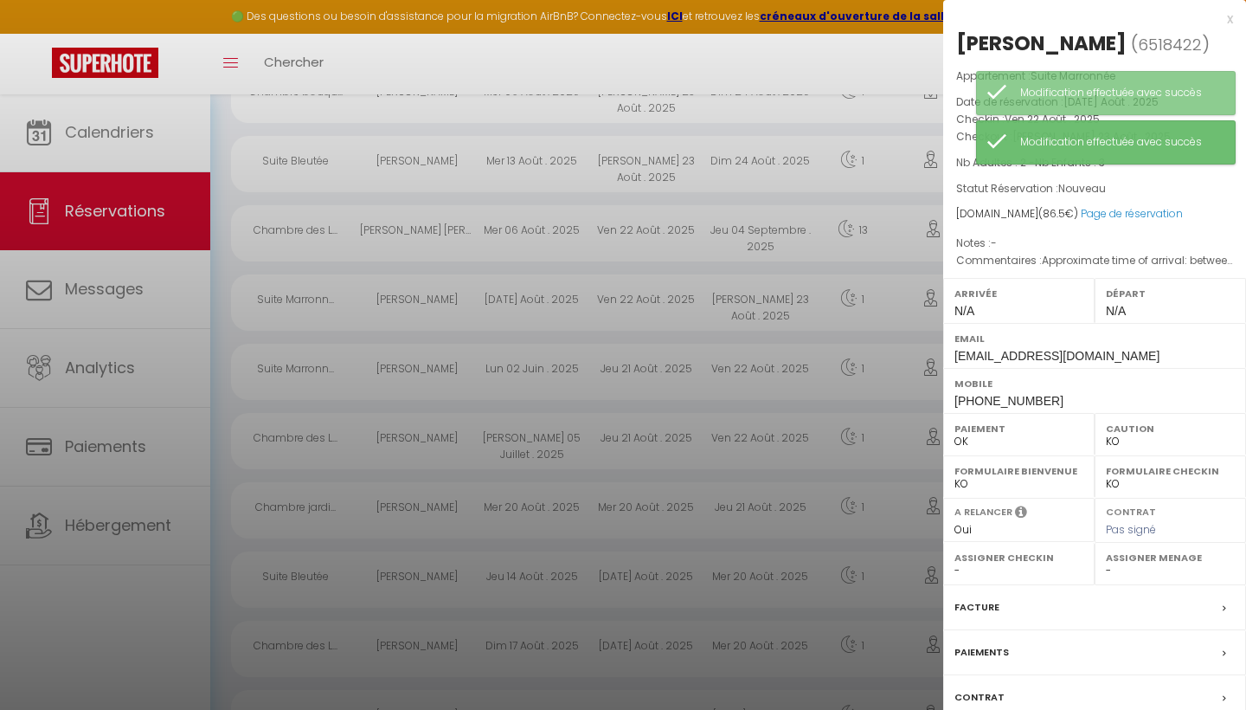
click at [847, 72] on div at bounding box center [623, 355] width 1246 height 710
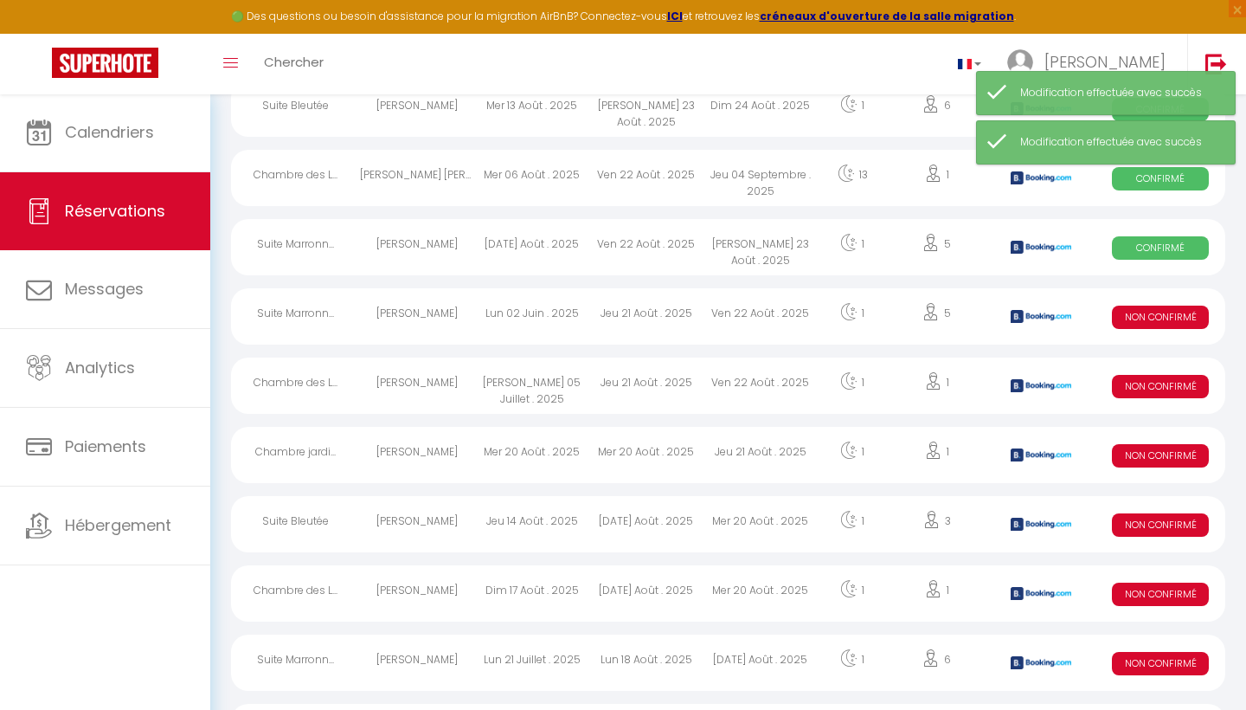
scroll to position [2960, 0]
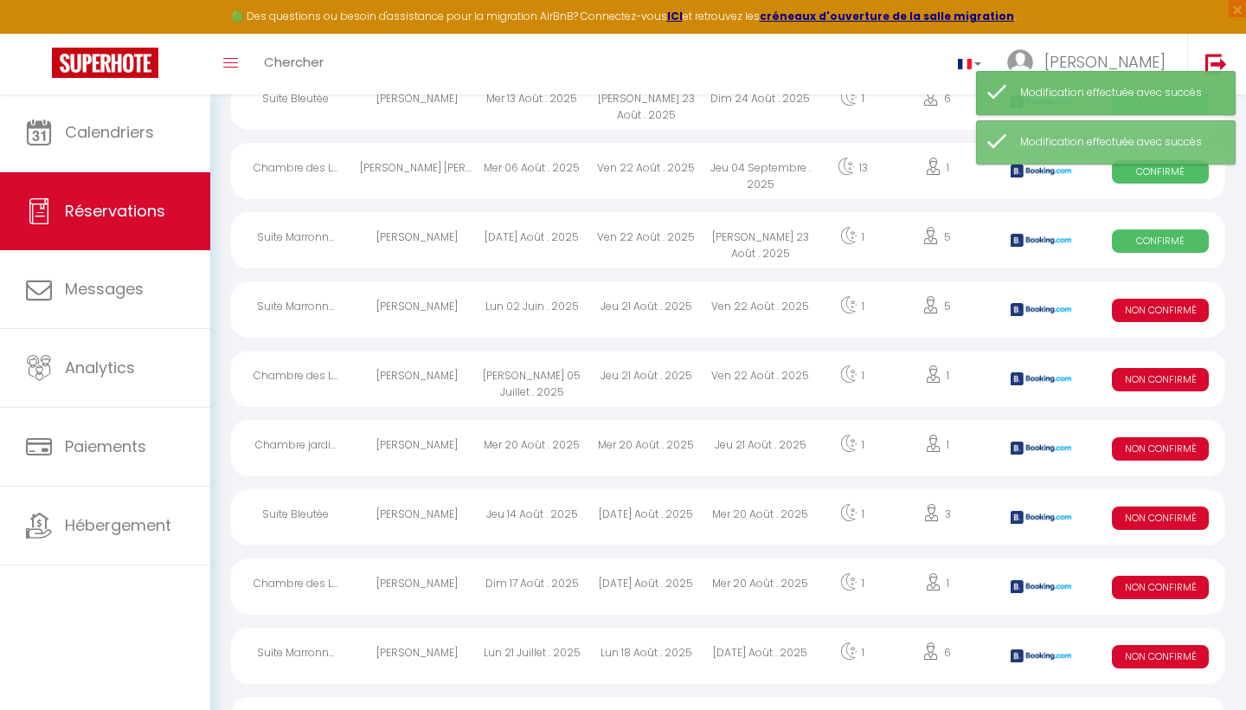
click at [1168, 321] on div "Non Confirmé" at bounding box center [1160, 309] width 129 height 56
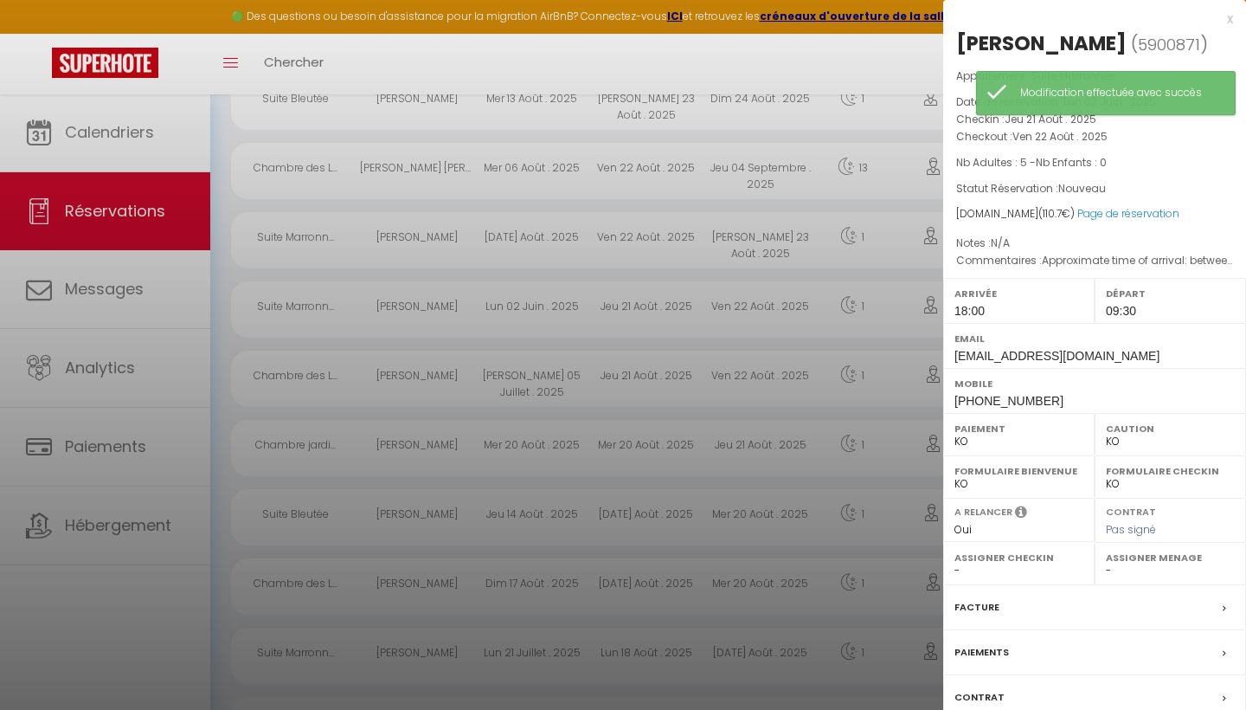
click at [961, 430] on label "Paiement" at bounding box center [1019, 428] width 129 height 17
click at [962, 433] on label "Paiement" at bounding box center [1019, 428] width 129 height 17
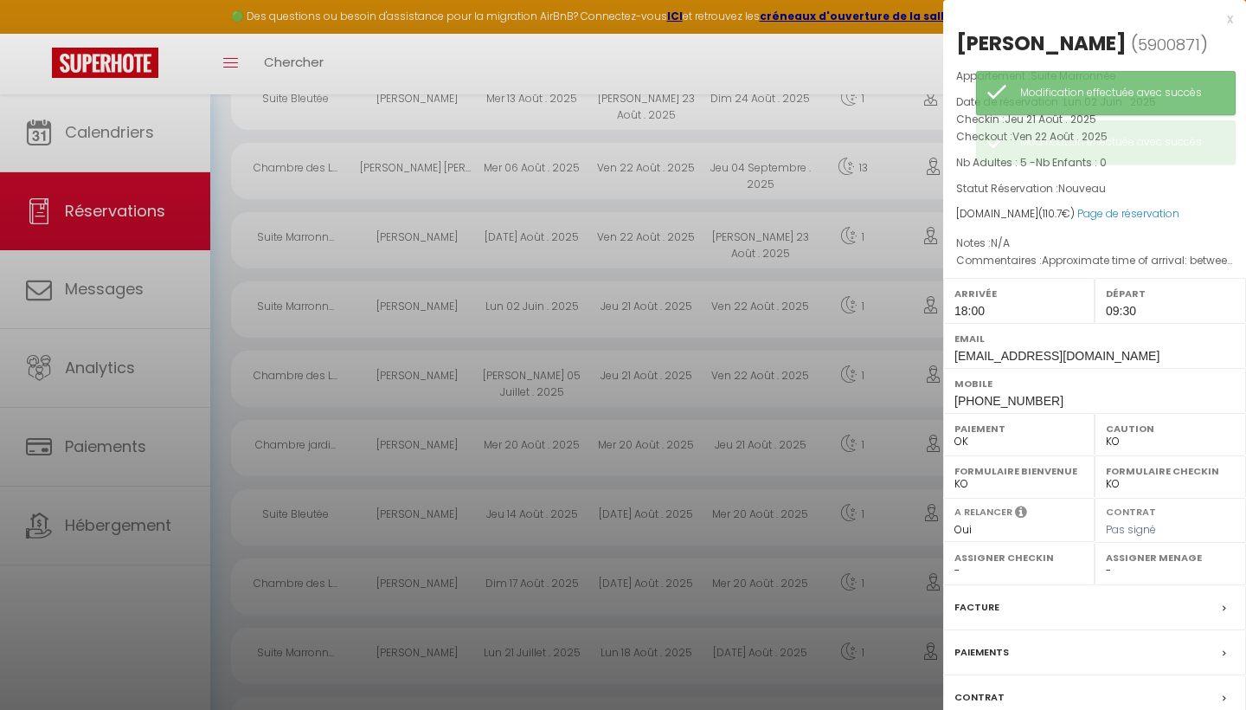
click at [870, 82] on div at bounding box center [623, 355] width 1246 height 710
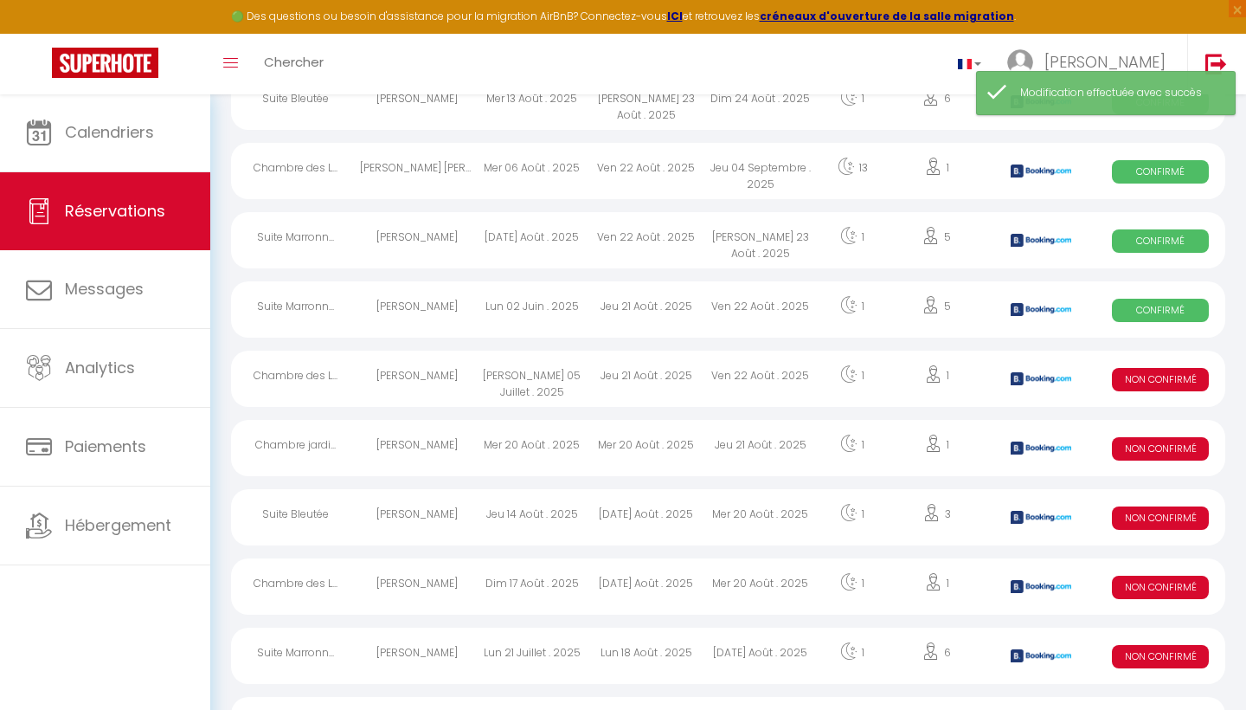
click at [1163, 370] on span "Non Confirmé" at bounding box center [1160, 379] width 97 height 23
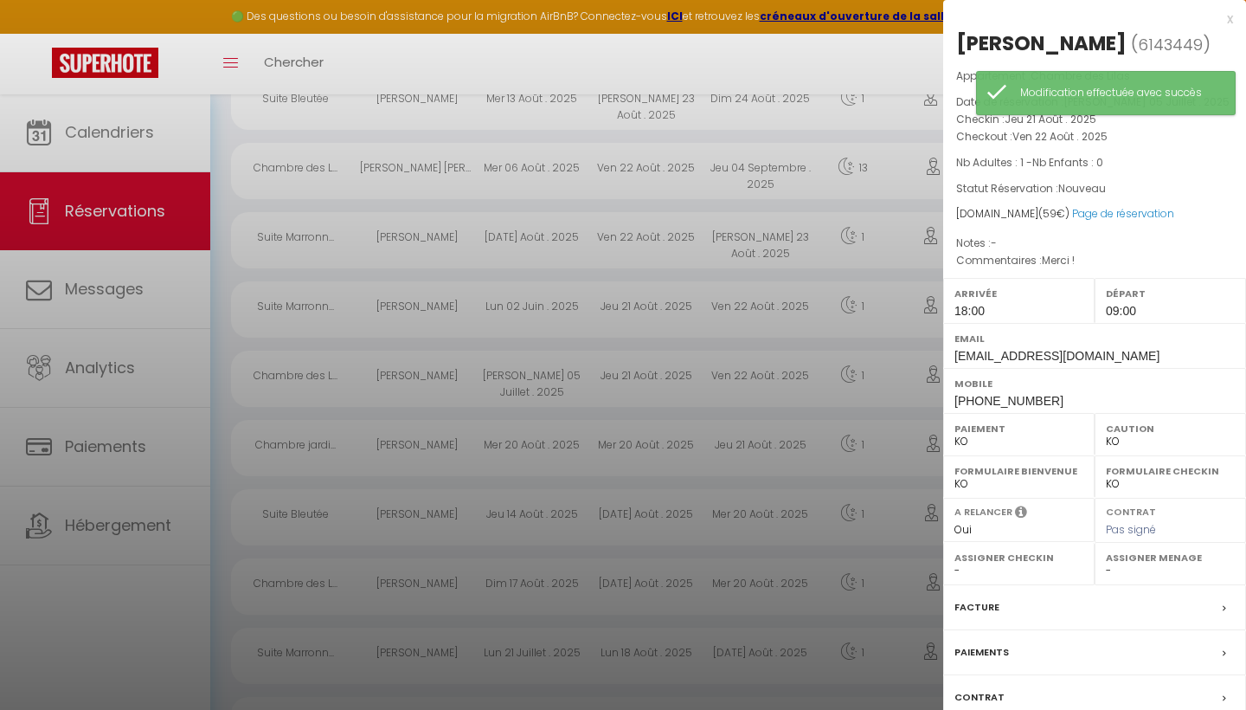
click at [952, 444] on div "Paiement OK KO" at bounding box center [1018, 434] width 151 height 42
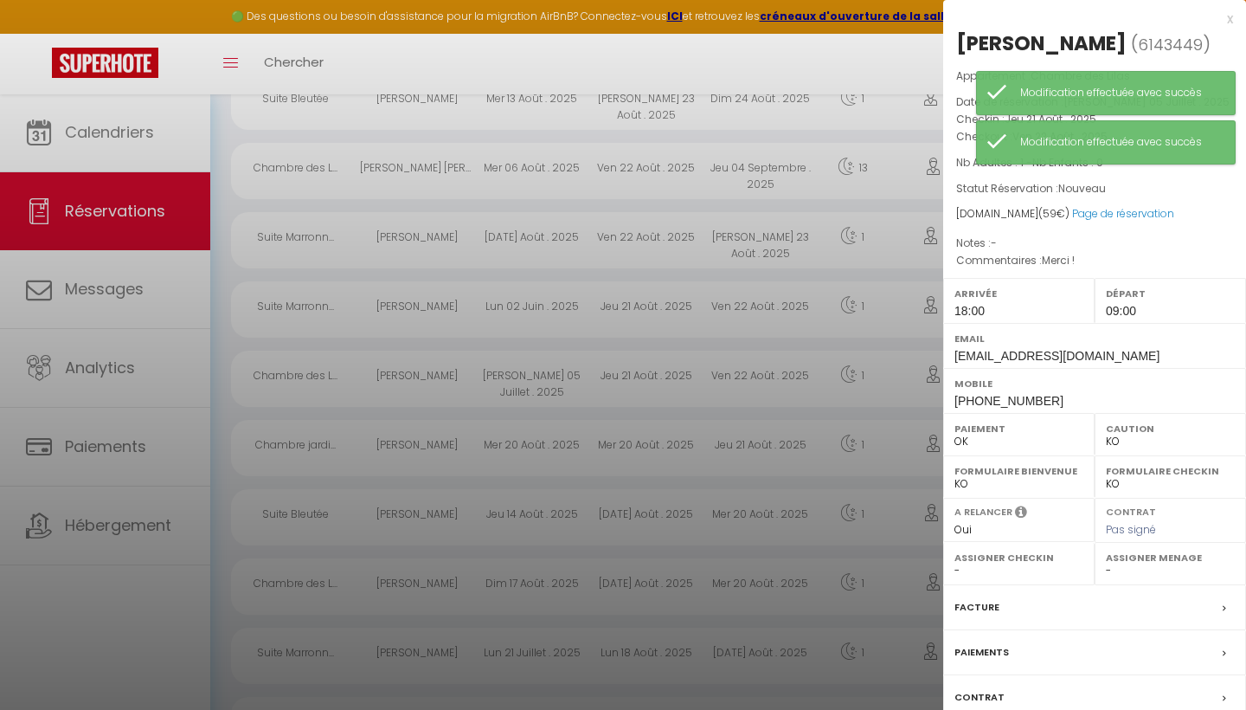
click at [855, 73] on div at bounding box center [623, 355] width 1246 height 710
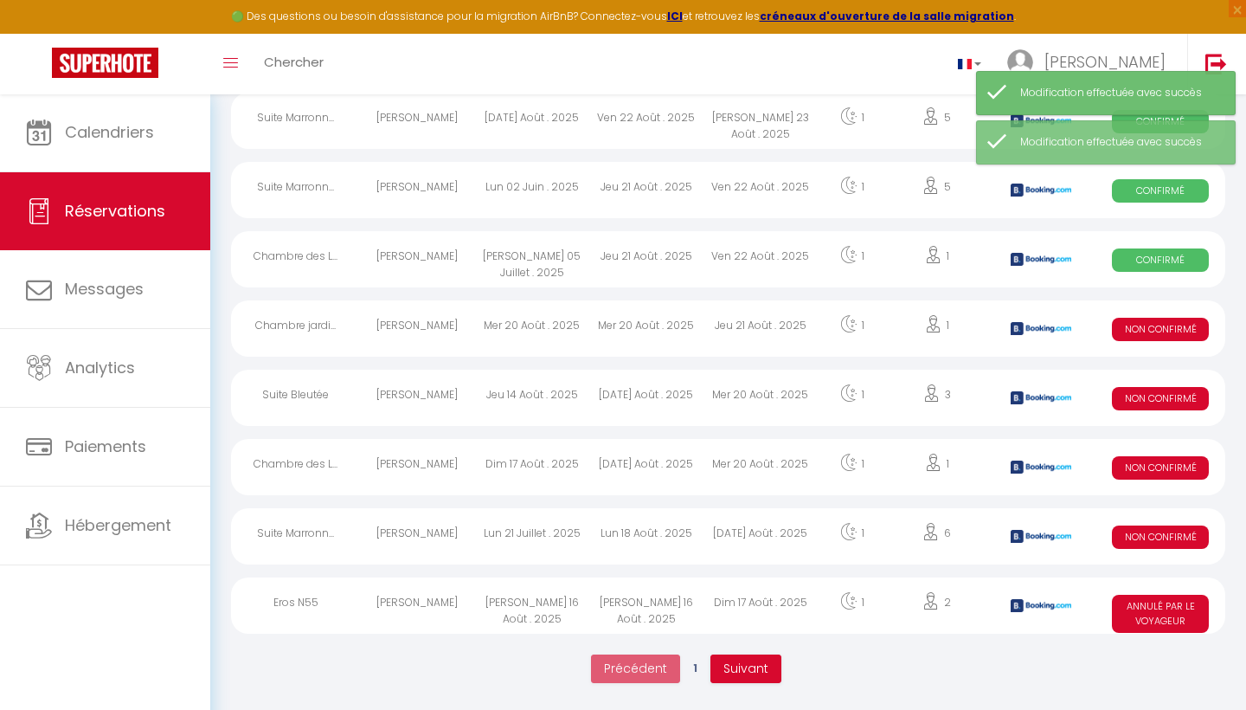
scroll to position [3079, 0]
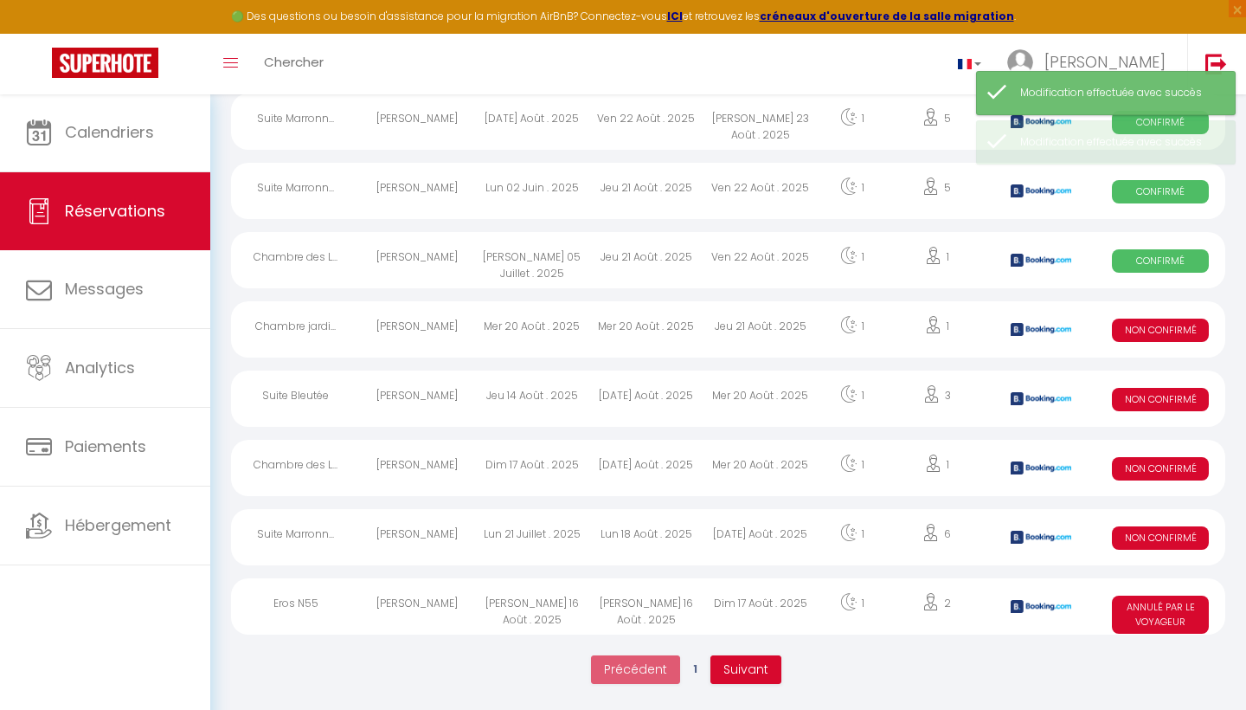
click at [1156, 327] on span "Non Confirmé" at bounding box center [1160, 329] width 97 height 23
select select "KO"
select select "0"
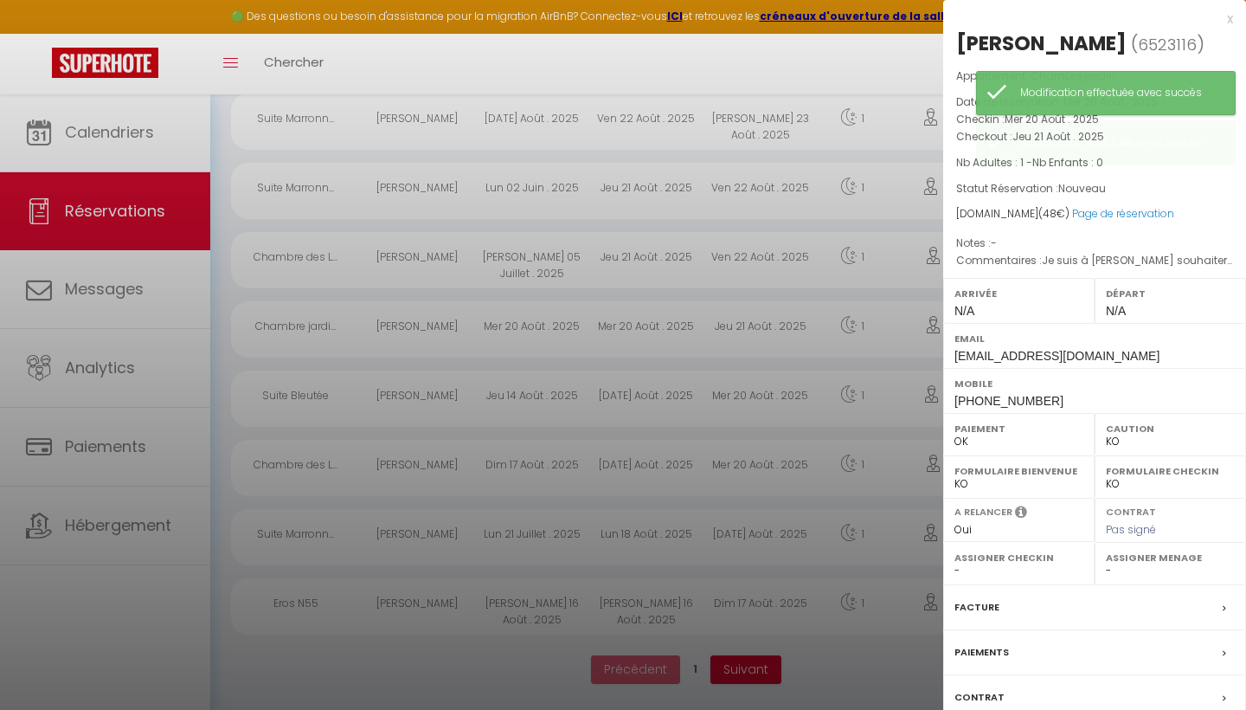
click at [897, 67] on div at bounding box center [623, 355] width 1246 height 710
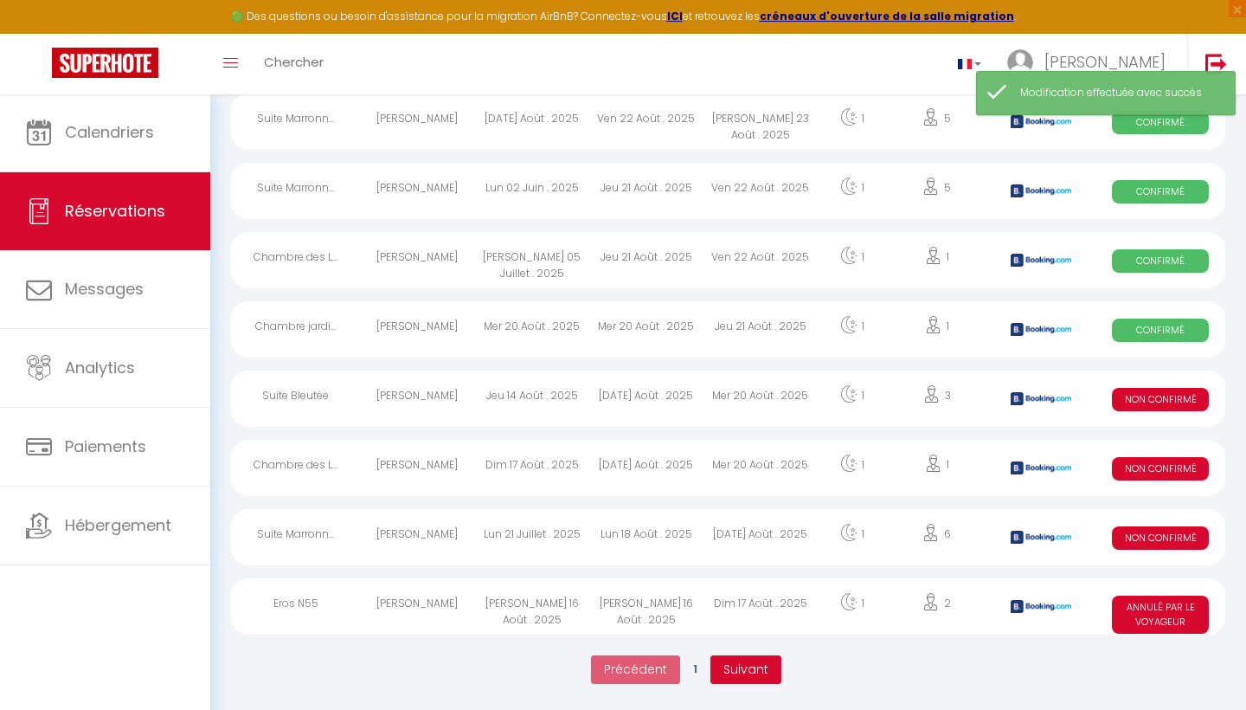
click at [1141, 399] on span "Non Confirmé" at bounding box center [1160, 399] width 97 height 23
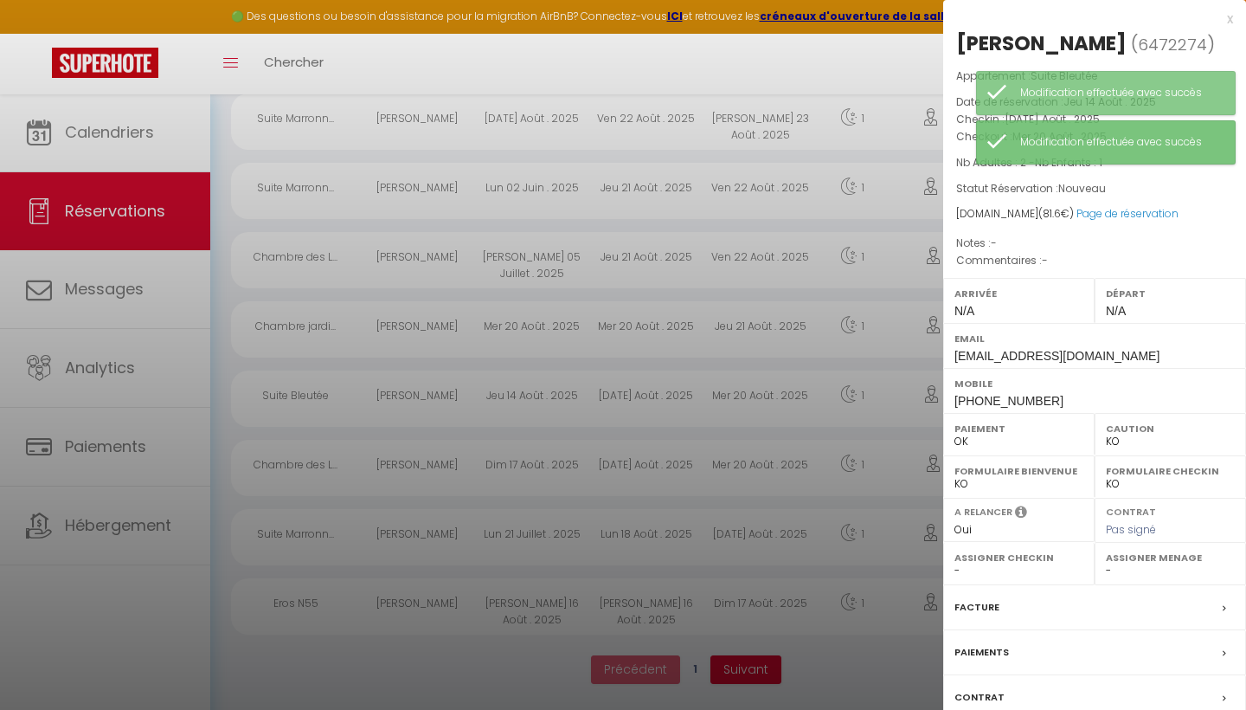
click at [817, 69] on div at bounding box center [623, 355] width 1246 height 710
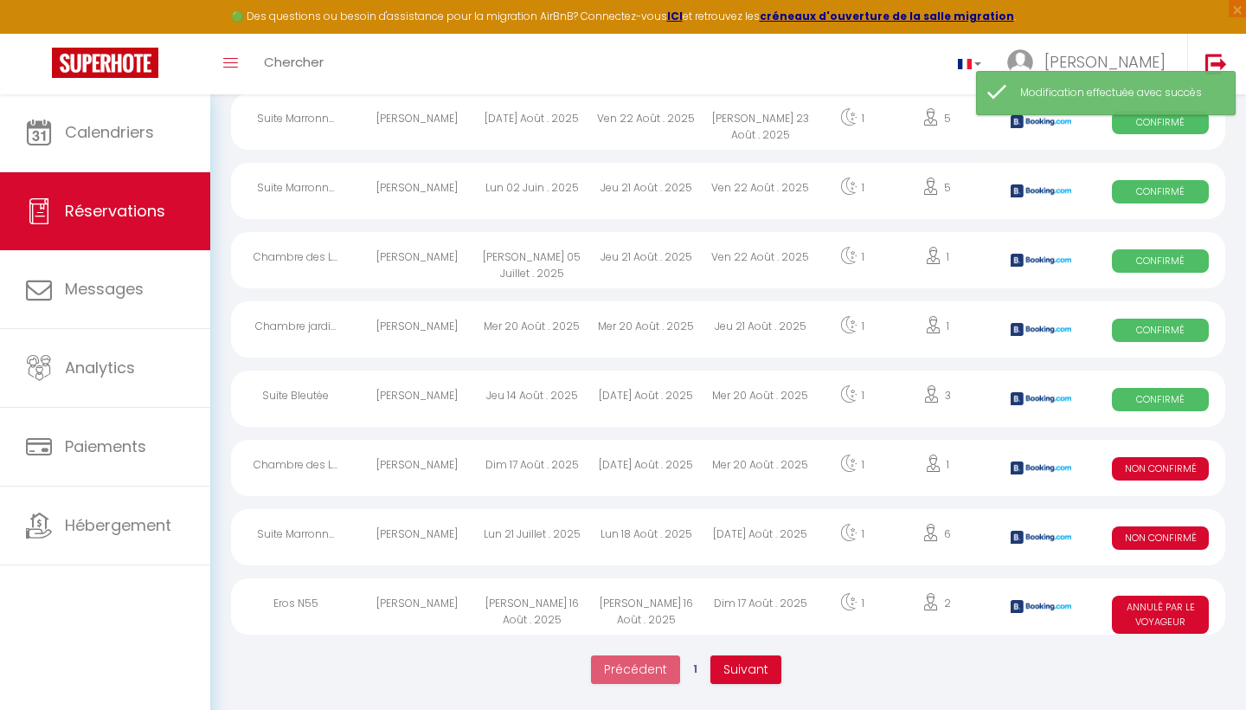
click at [1148, 472] on span "Non Confirmé" at bounding box center [1160, 468] width 97 height 23
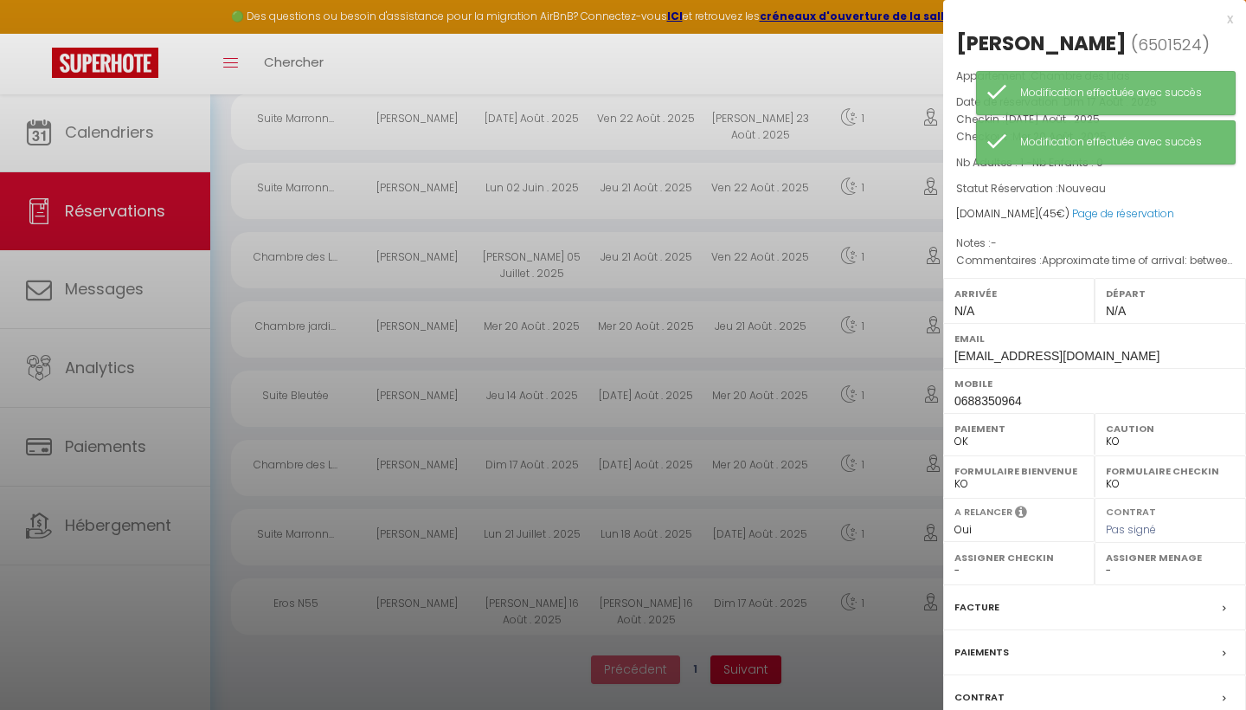
click at [867, 62] on div at bounding box center [623, 355] width 1246 height 710
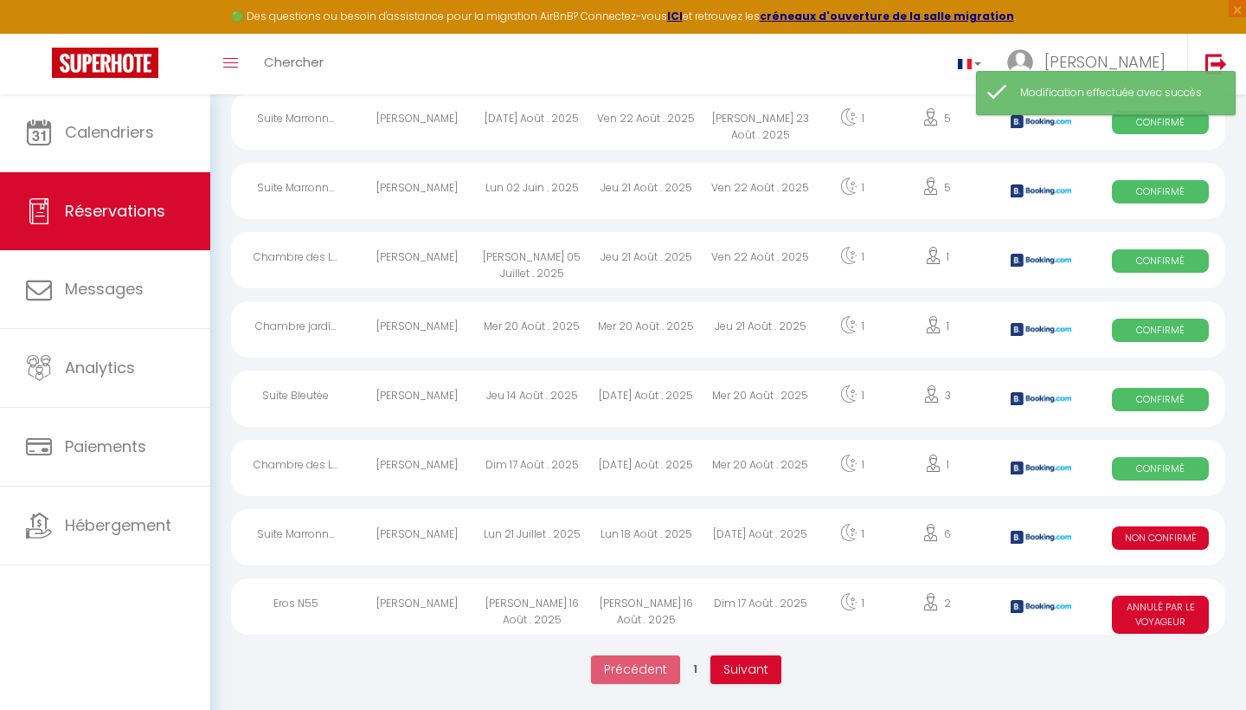
click at [1164, 537] on span "Non Confirmé" at bounding box center [1160, 537] width 97 height 23
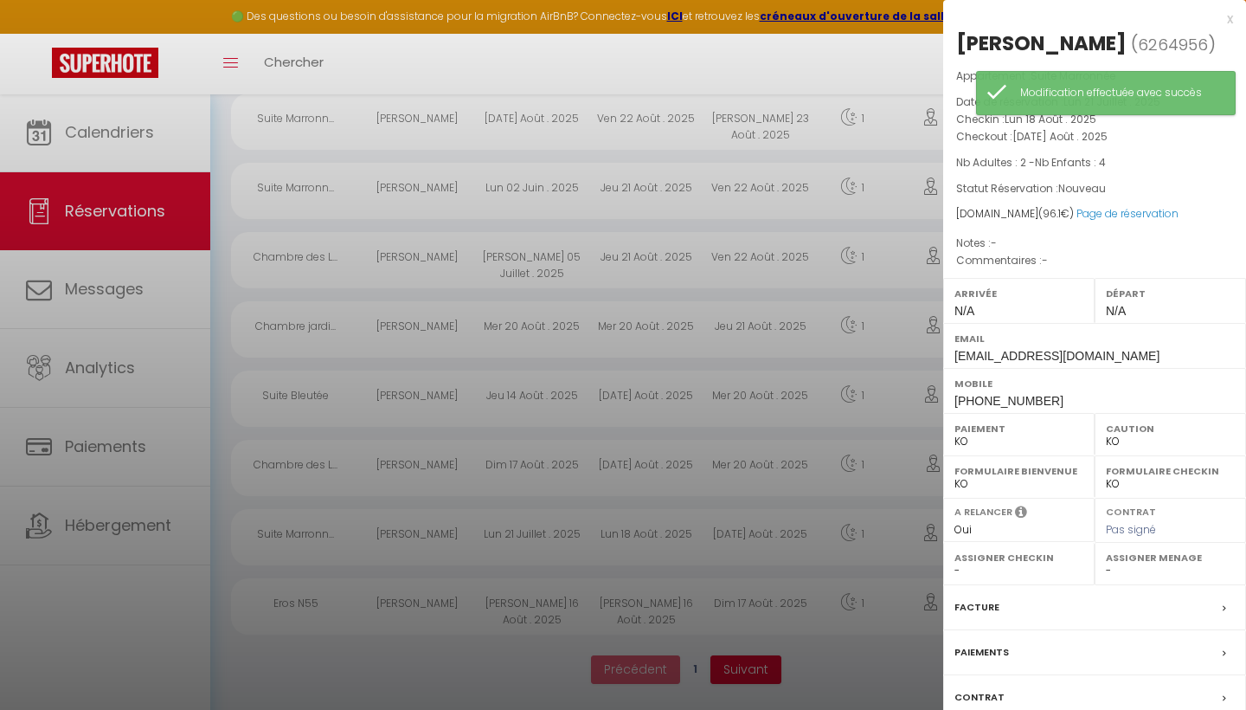
select select "OK"
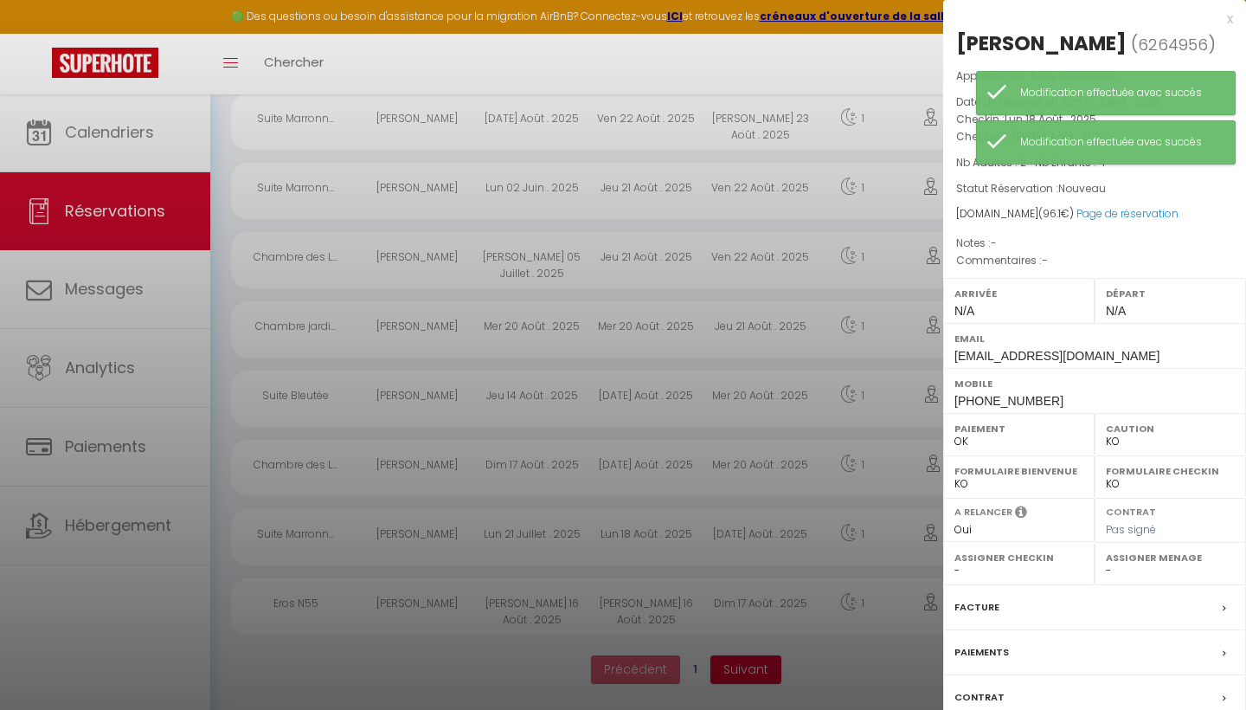
click at [824, 74] on div at bounding box center [623, 355] width 1246 height 710
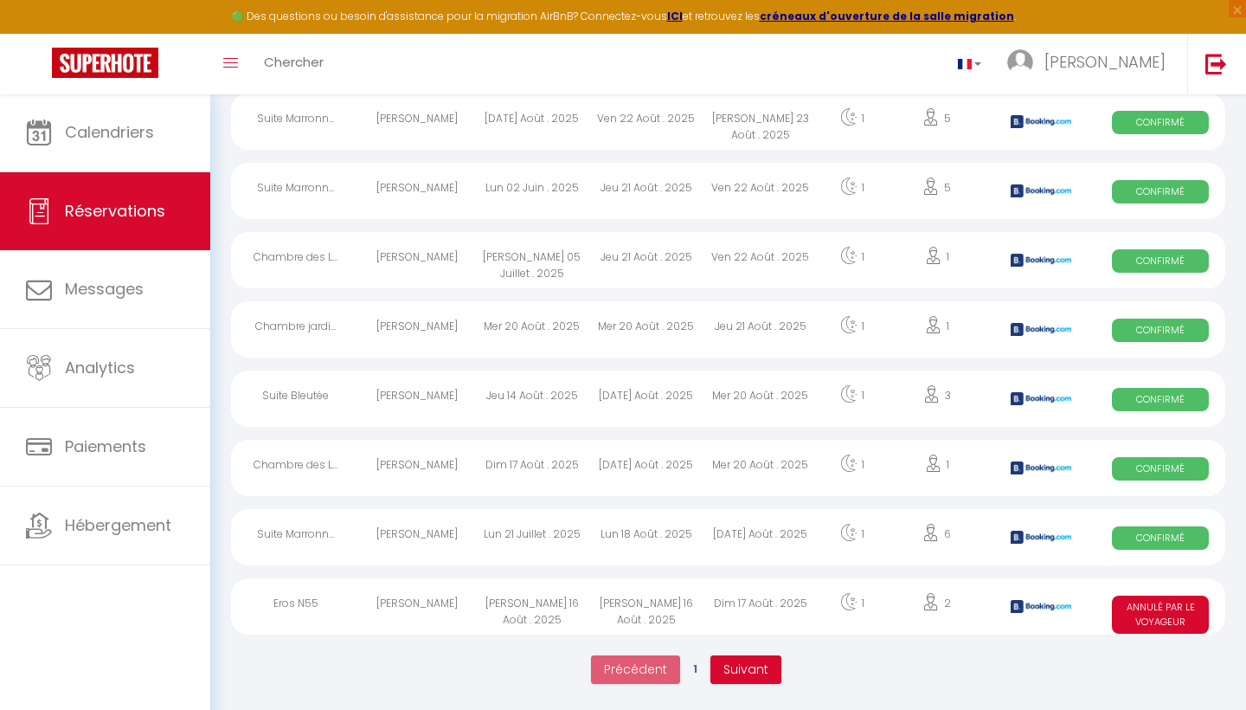
click at [743, 662] on span "Suivant" at bounding box center [745, 668] width 45 height 17
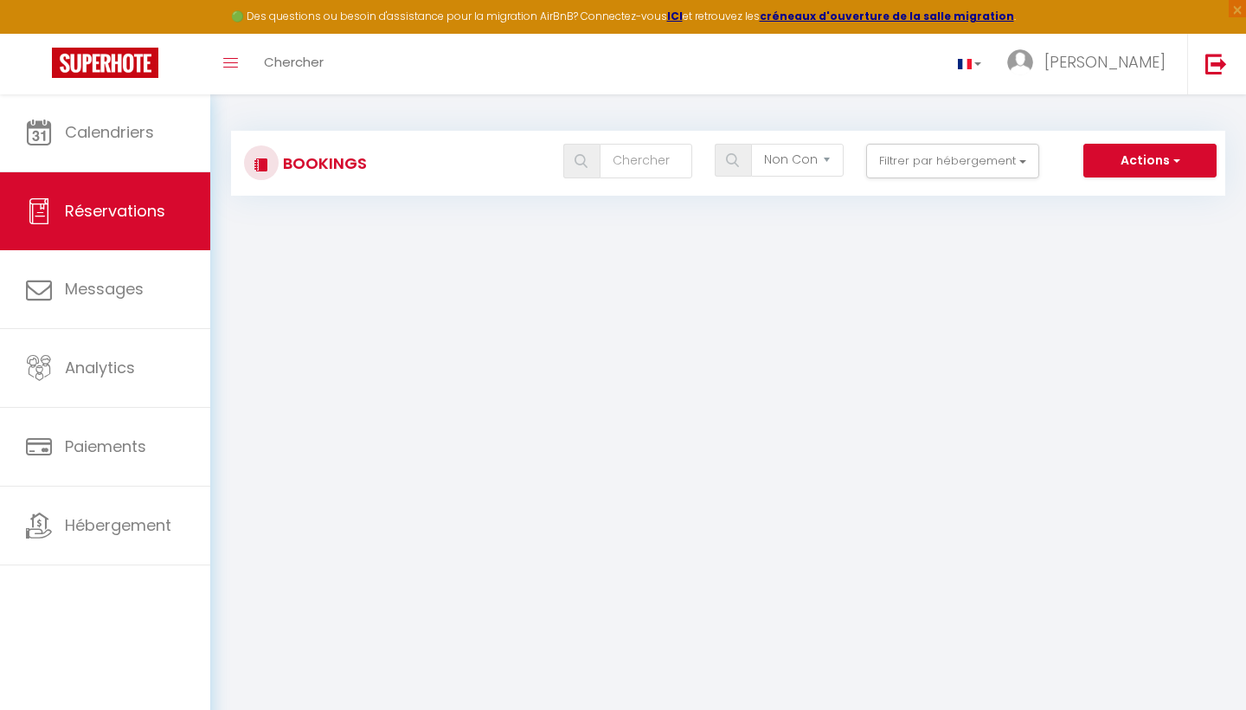
scroll to position [0, 0]
select select "2025"
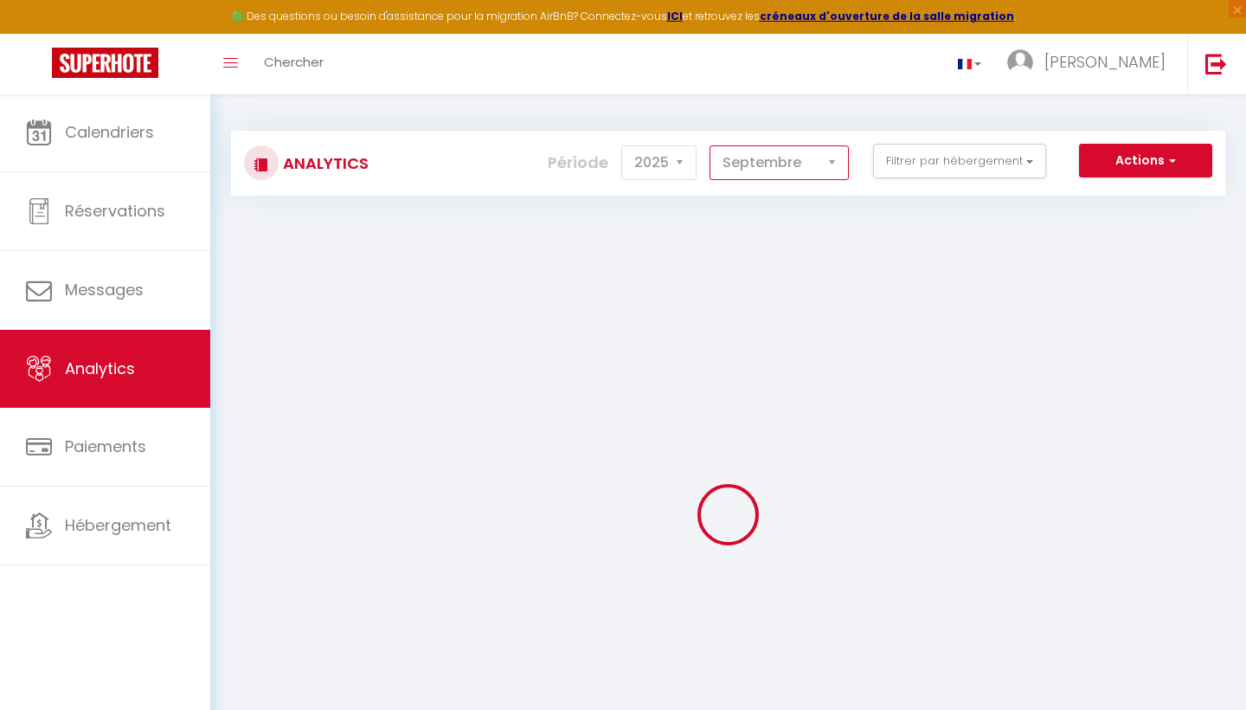
select select "8"
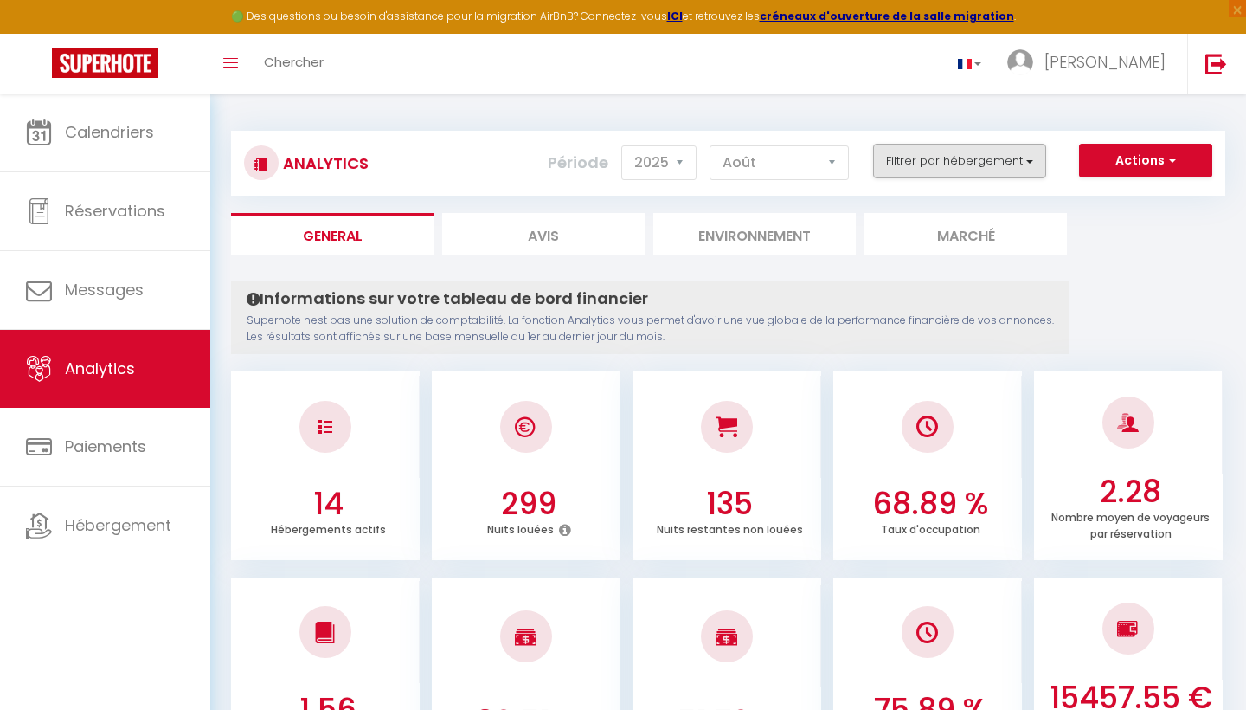
click at [1030, 147] on button "Filtrer par hébergement" at bounding box center [959, 161] width 173 height 35
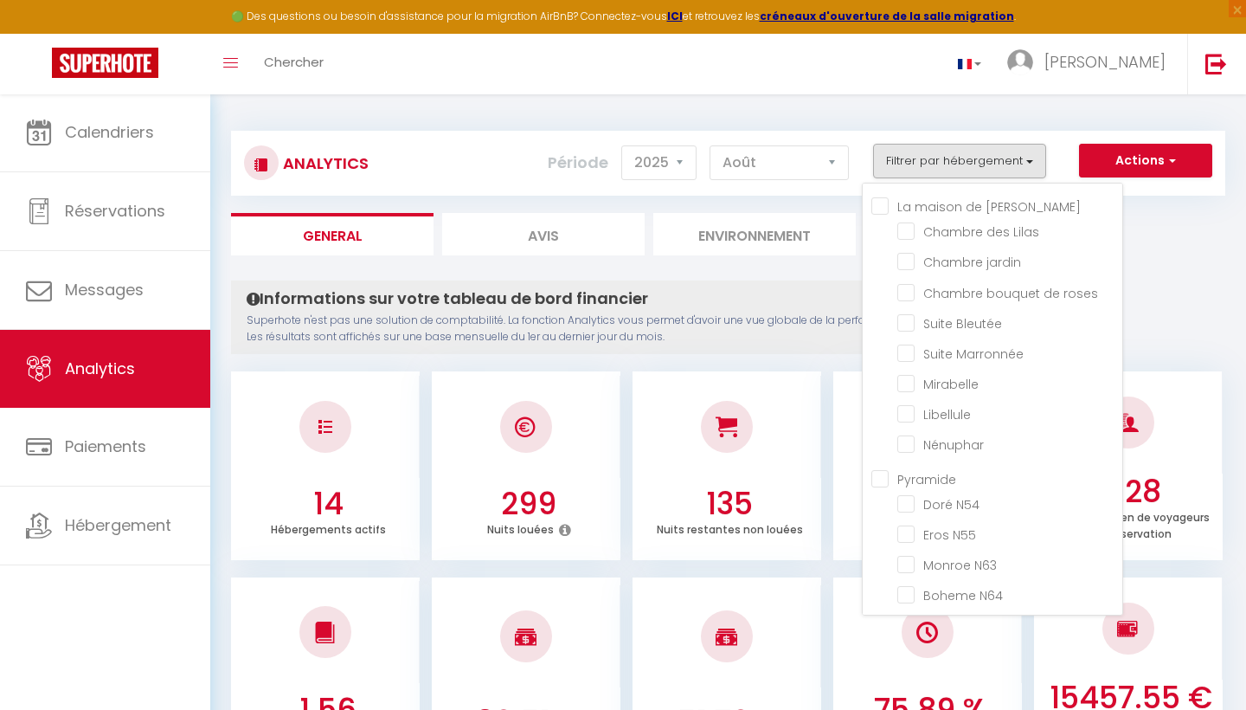
click at [887, 479] on input "Pyramide" at bounding box center [996, 476] width 251 height 17
checkbox input "true"
checkbox Lilas "false"
checkbox jardin "false"
checkbox roses "false"
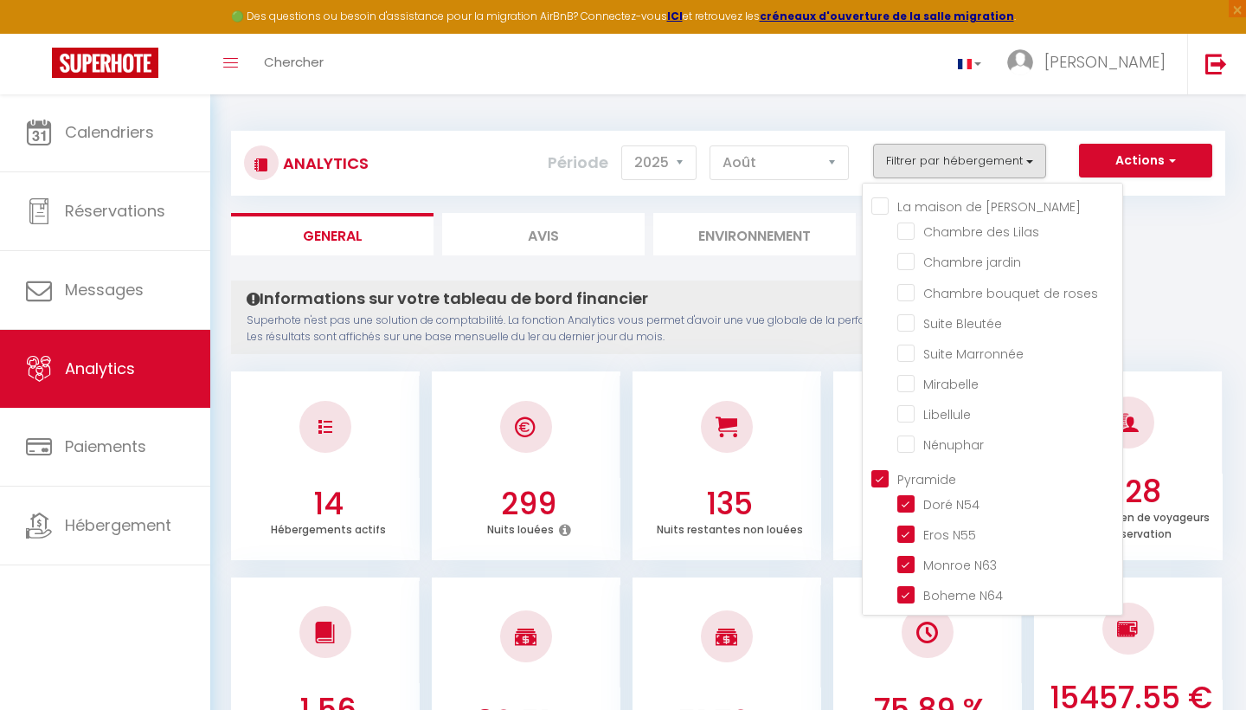
checkbox Bleutée "false"
checkbox Marronnée "false"
checkbox input "false"
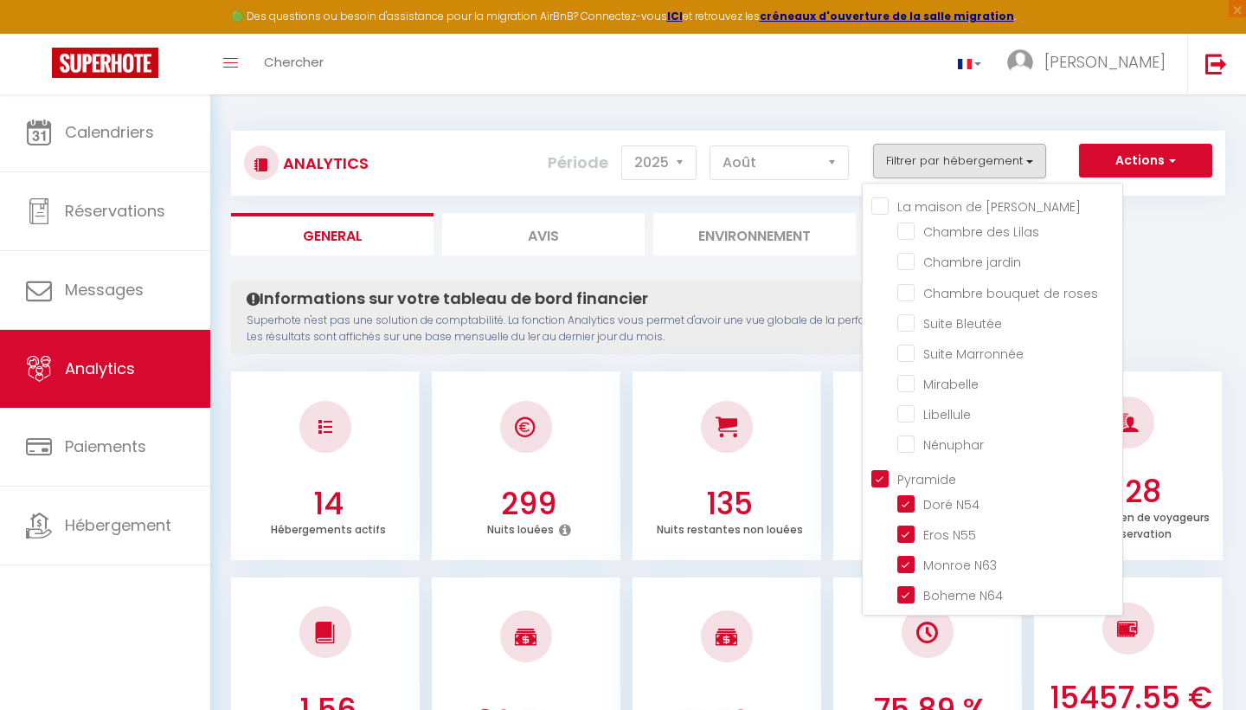
checkbox N54 "true"
checkbox N55 "true"
checkbox N63 "true"
checkbox N64 "true"
checkbox N57 "true"
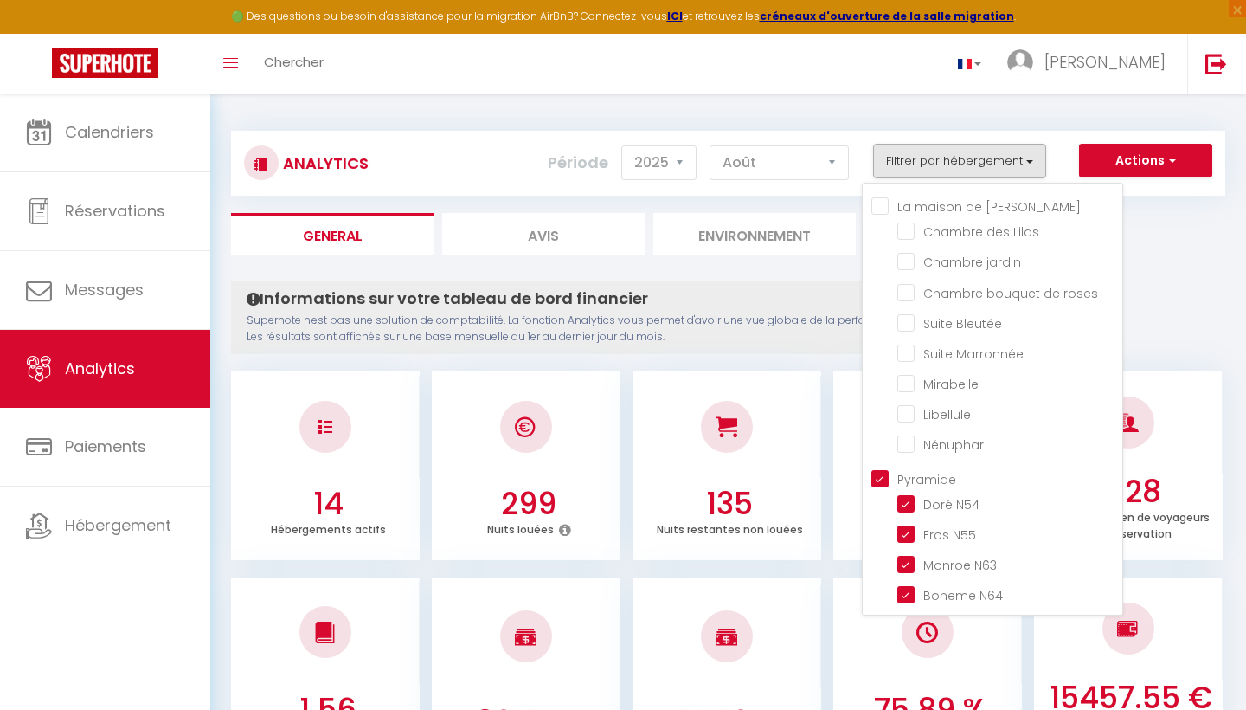
checkbox pyramide "true"
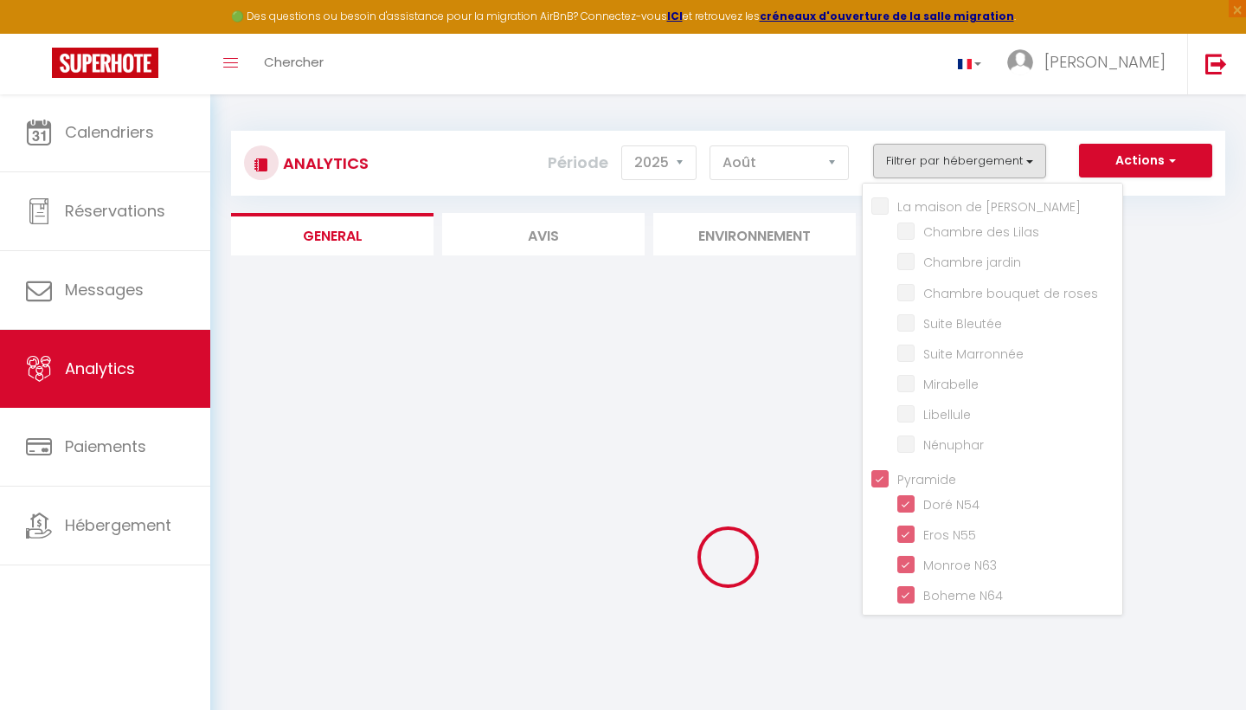
click at [1192, 230] on ul "General Avis Environnement Marché" at bounding box center [728, 234] width 994 height 42
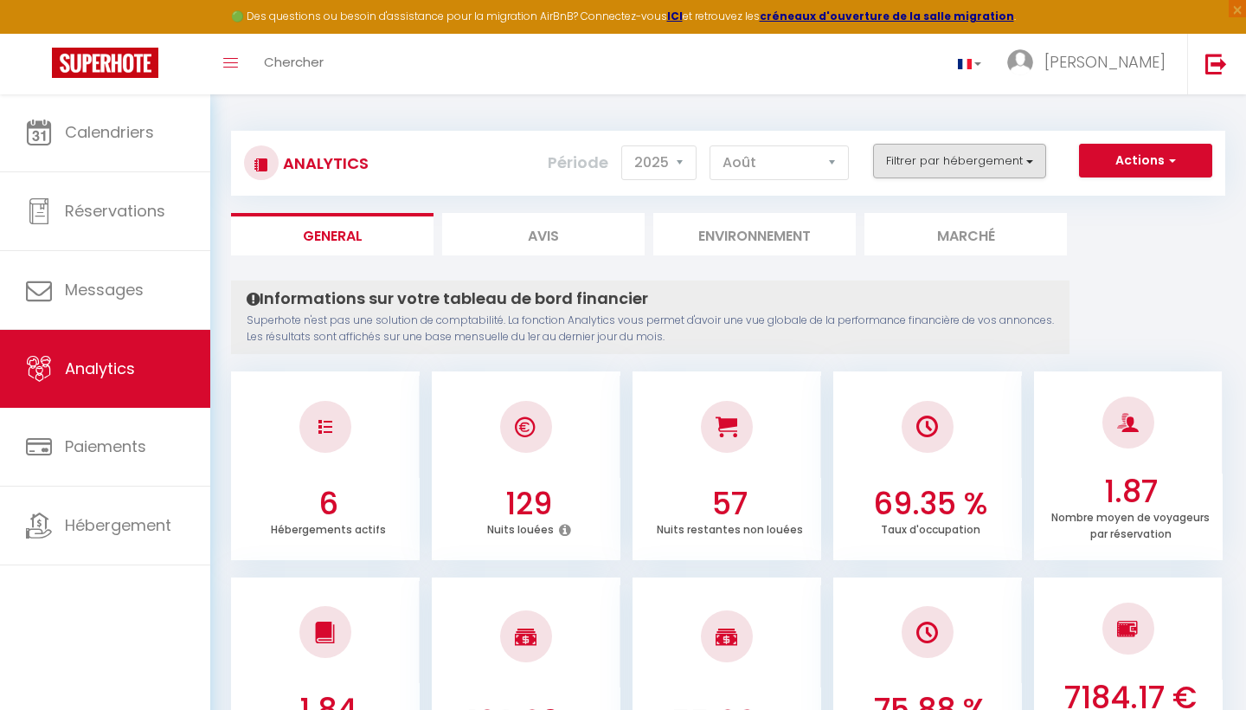
click at [1012, 163] on button "Filtrer par hébergement" at bounding box center [959, 161] width 173 height 35
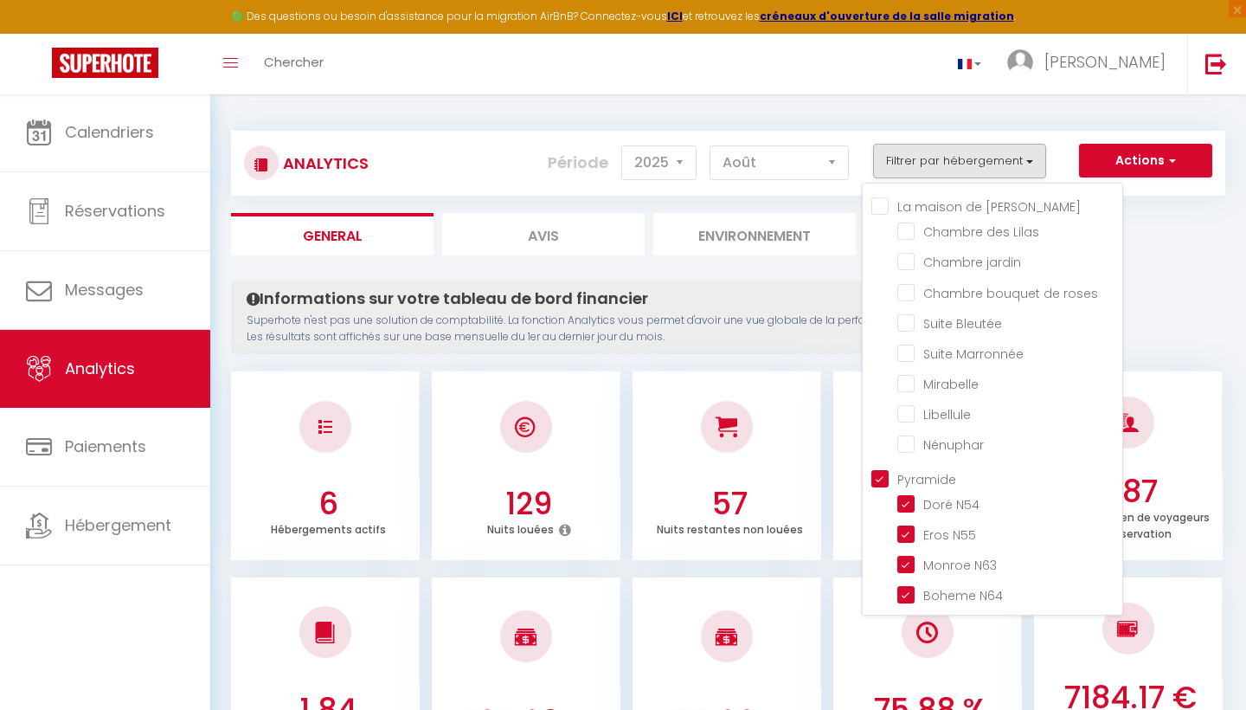
click at [882, 476] on input "Pyramide" at bounding box center [996, 476] width 251 height 17
checkbox input "false"
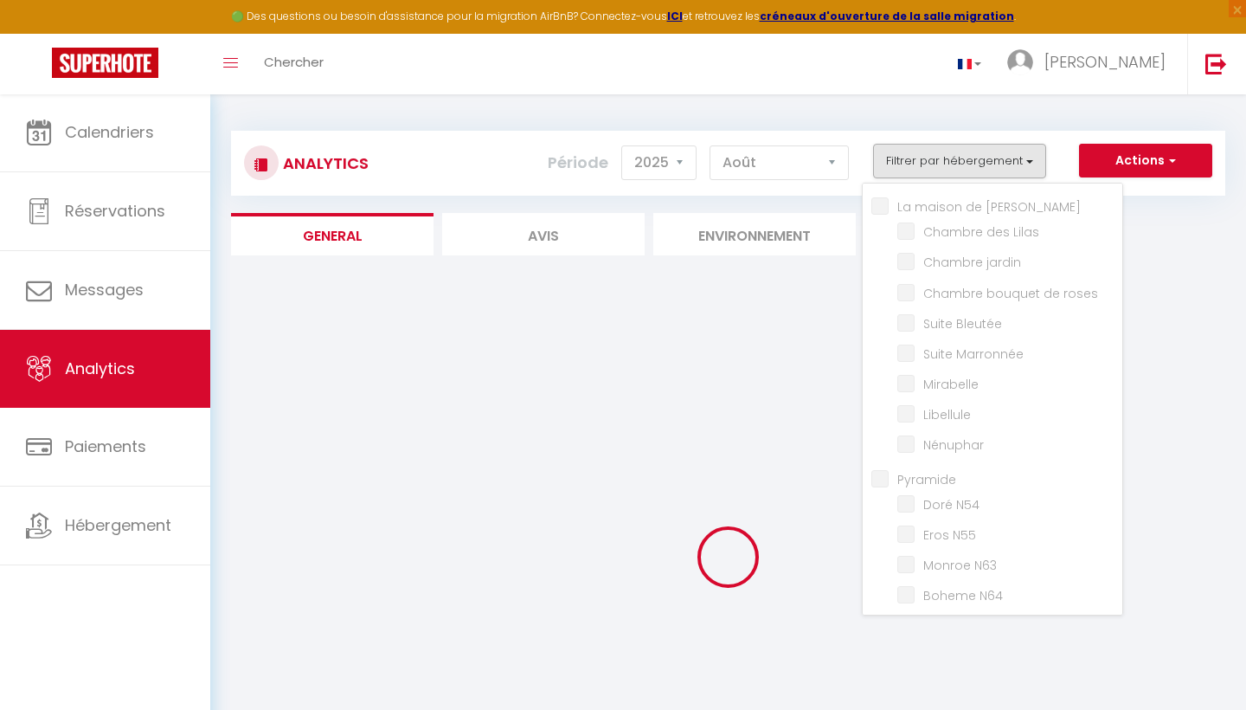
checkbox Lilas "false"
checkbox jardin "false"
checkbox roses "false"
checkbox Bleutée "false"
checkbox Marronnée "false"
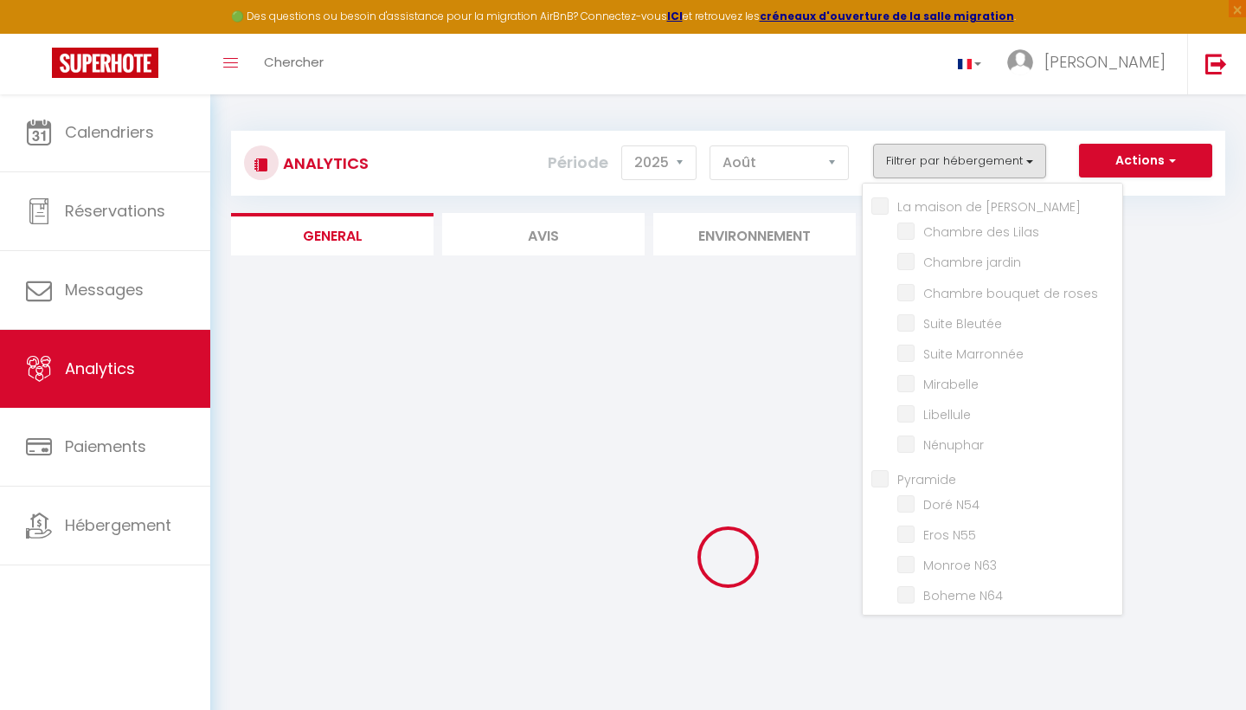
checkbox input "false"
checkbox N54 "false"
checkbox N55 "false"
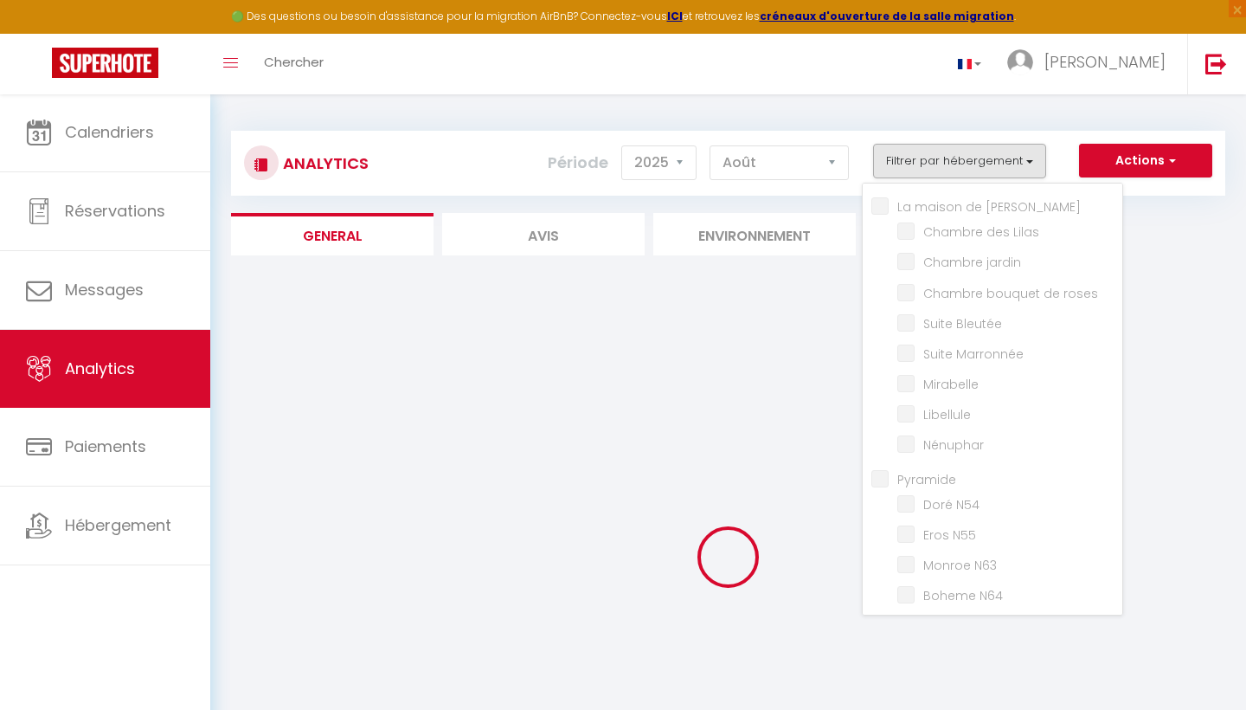
checkbox N63 "false"
checkbox N64 "false"
checkbox N57 "false"
checkbox pyramide "false"
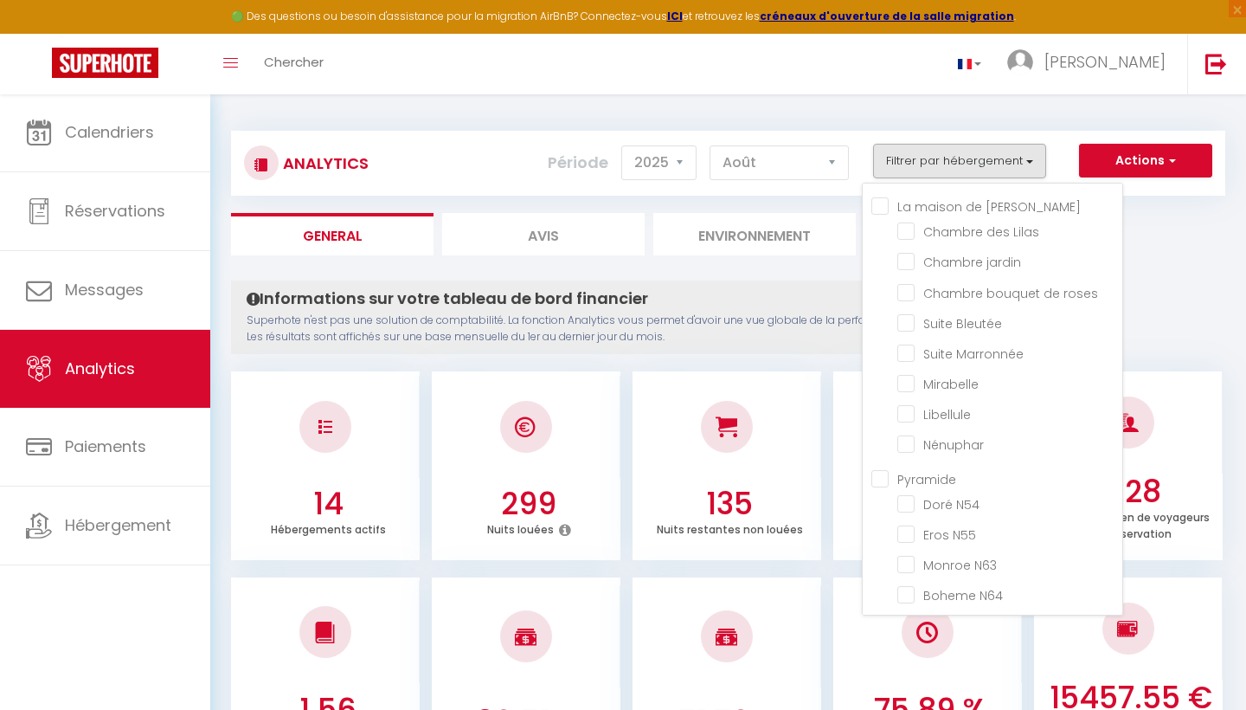
checkbox Lilas "false"
checkbox jardin "false"
checkbox roses "false"
checkbox Bleutée "false"
checkbox Marronnée "false"
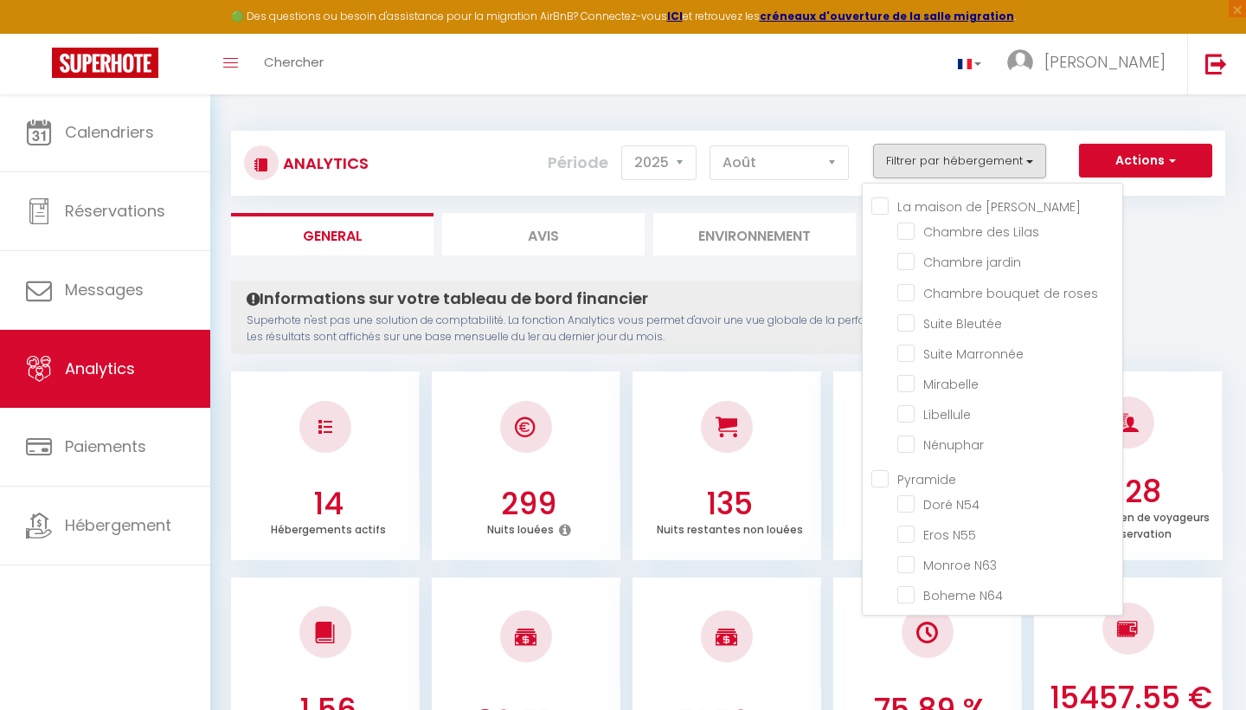
checkbox input "false"
click at [882, 204] on Mathilde "La maison de [PERSON_NAME]" at bounding box center [996, 204] width 251 height 17
checkbox Mathilde "true"
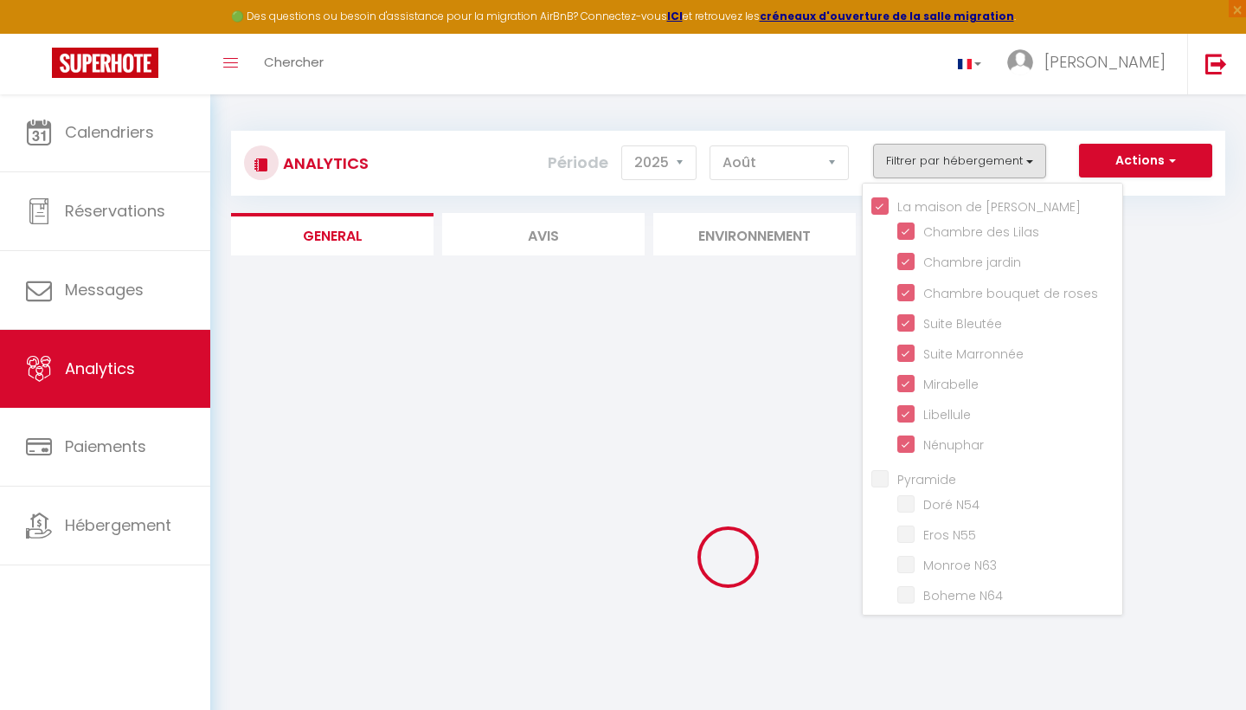
checkbox Lilas "true"
checkbox jardin "true"
checkbox roses "true"
checkbox Bleutée "true"
checkbox Marronnée "true"
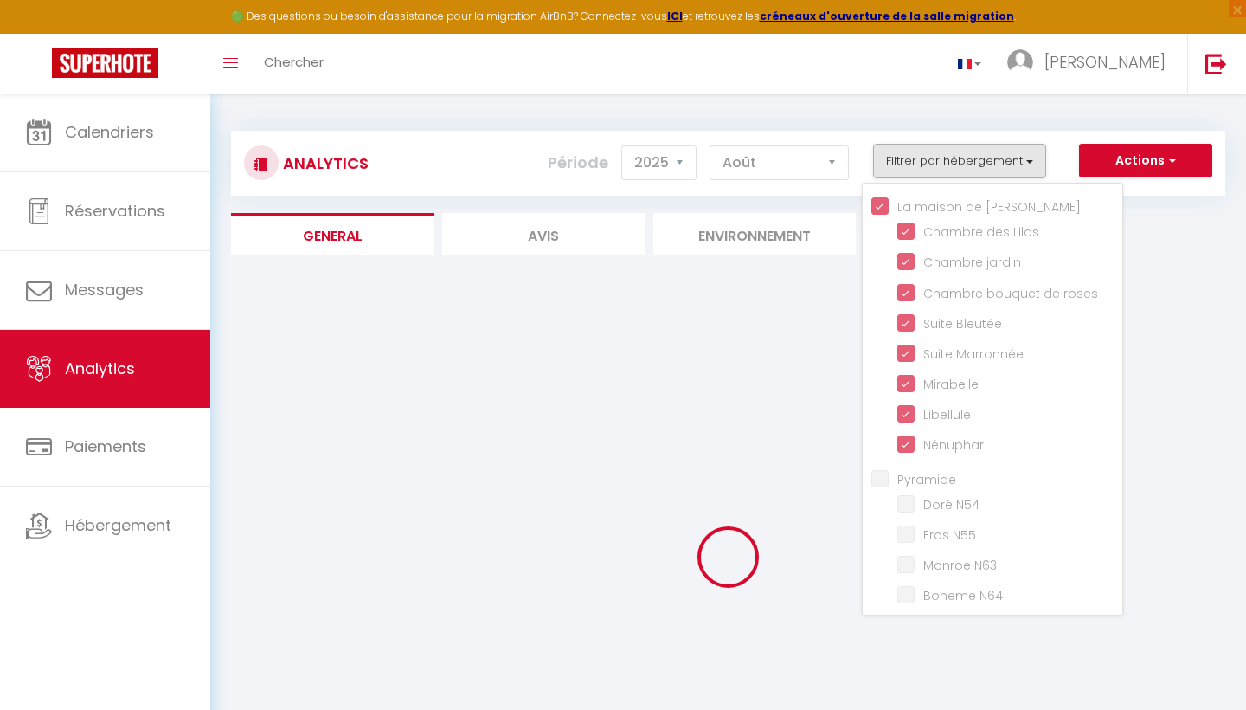
checkbox input "true"
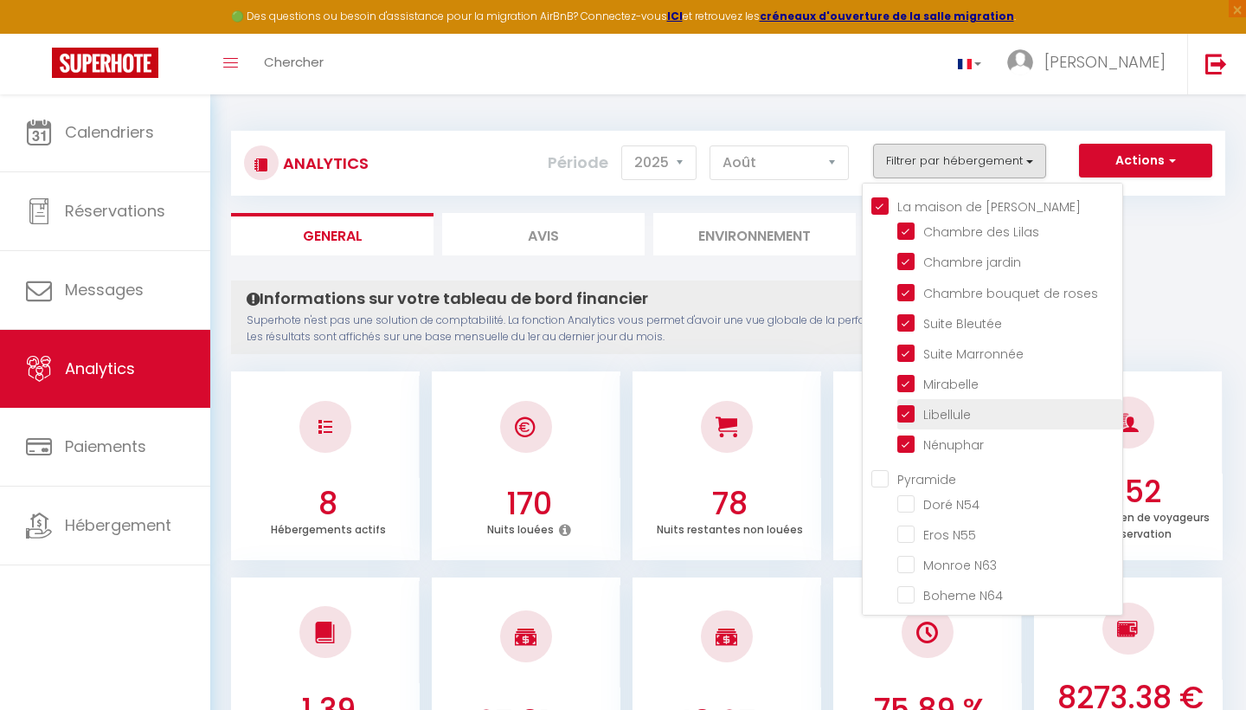
click at [904, 414] on input "checkbox" at bounding box center [1009, 412] width 225 height 17
checkbox input "false"
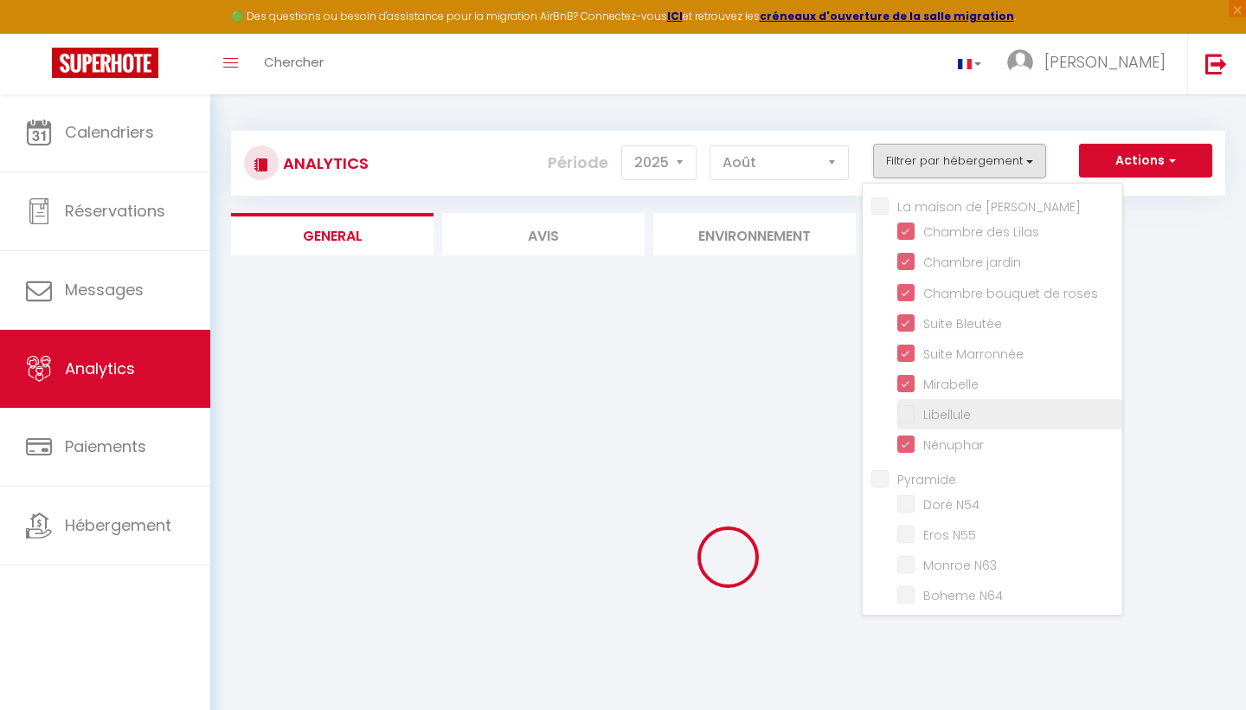
checkbox Mathilde "false"
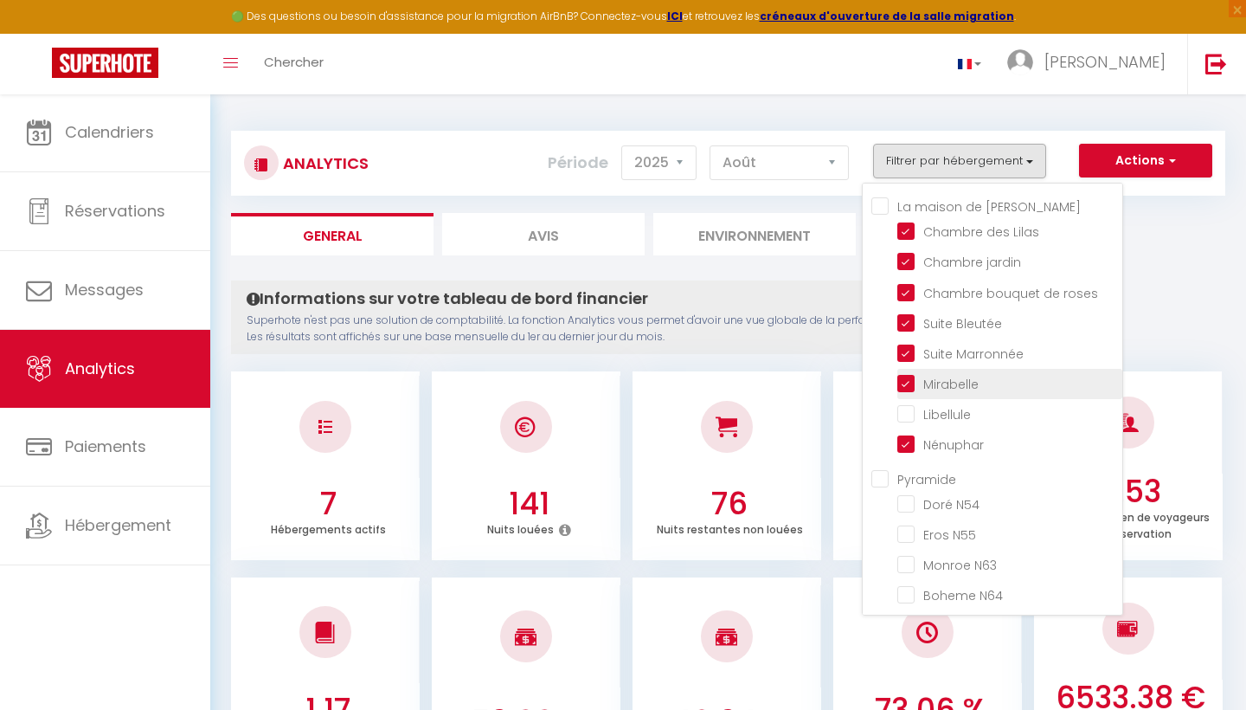
click at [905, 379] on input "checkbox" at bounding box center [1009, 382] width 225 height 17
checkbox input "false"
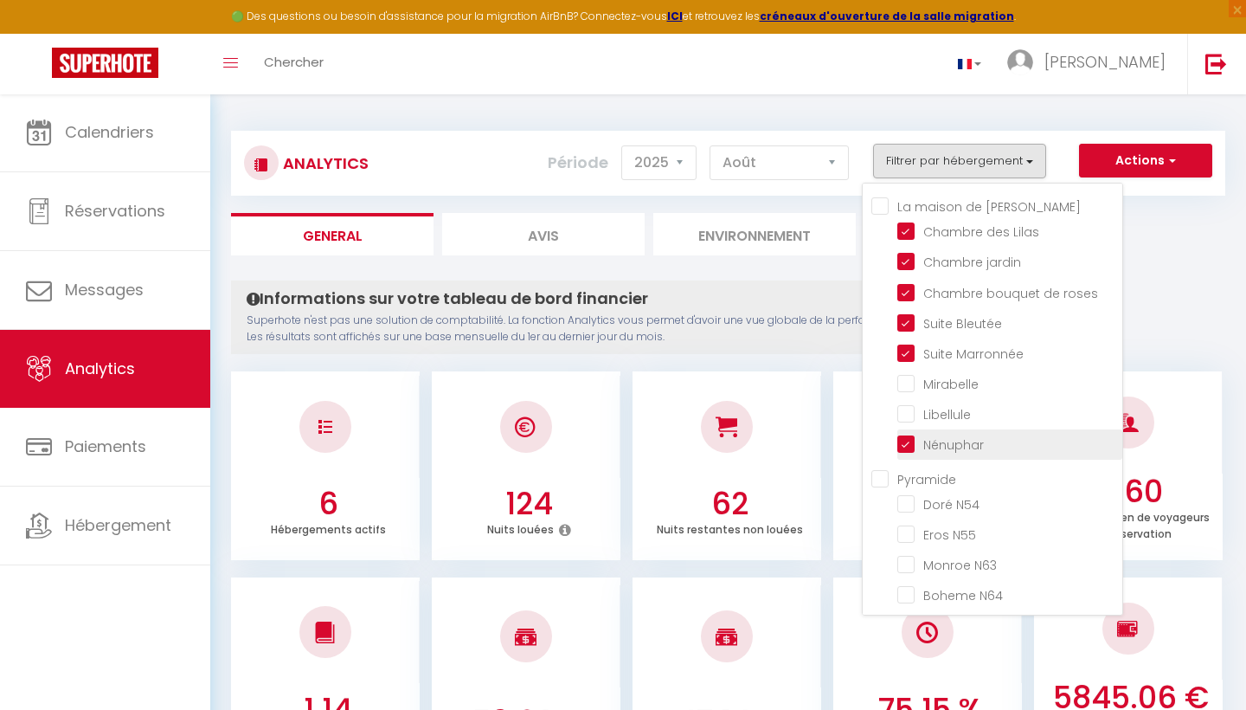
click at [904, 443] on input "checkbox" at bounding box center [1009, 442] width 225 height 17
checkbox input "false"
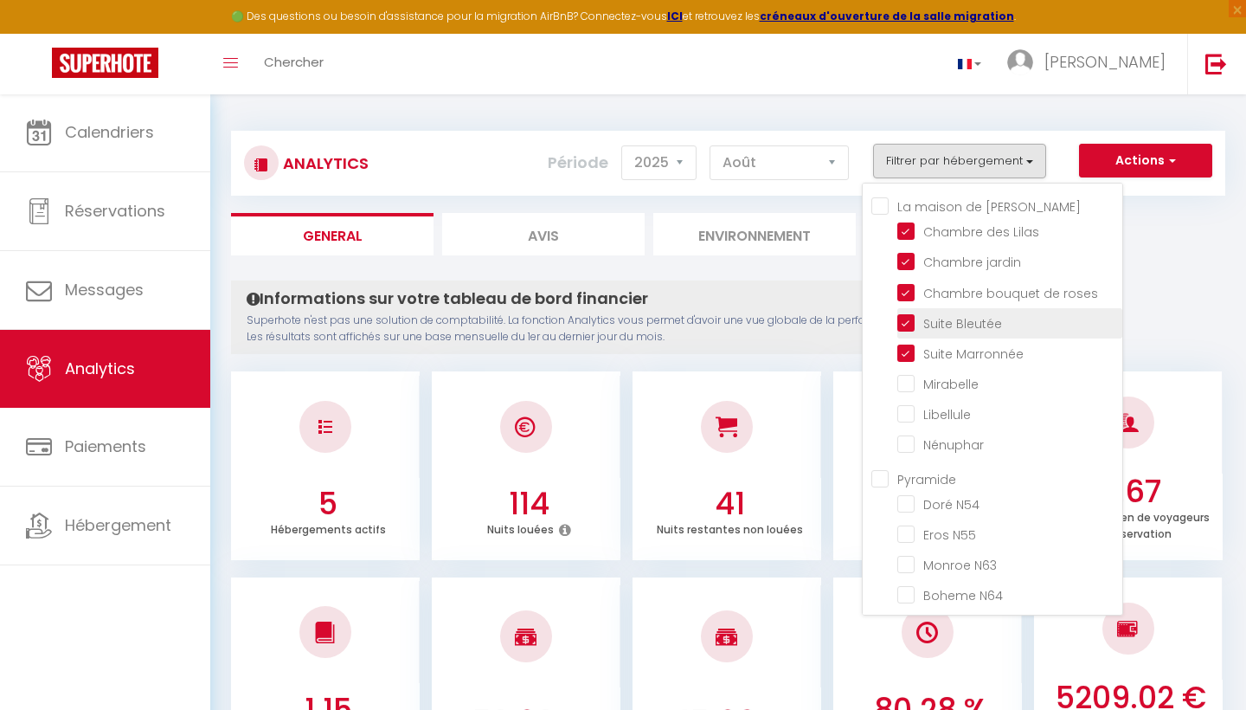
click at [908, 325] on Bleutée "checkbox" at bounding box center [1009, 321] width 225 height 17
checkbox Bleutée "false"
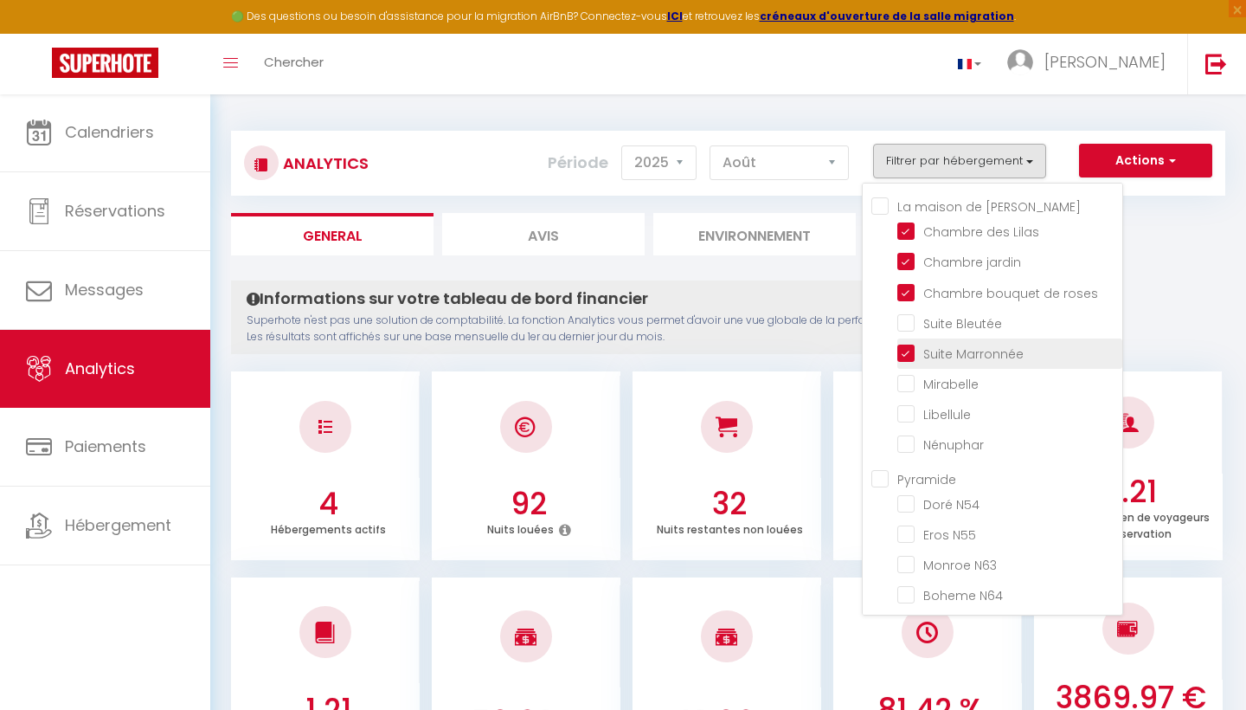
click at [904, 357] on Marronnée "checkbox" at bounding box center [1009, 352] width 225 height 17
checkbox Marronnée "false"
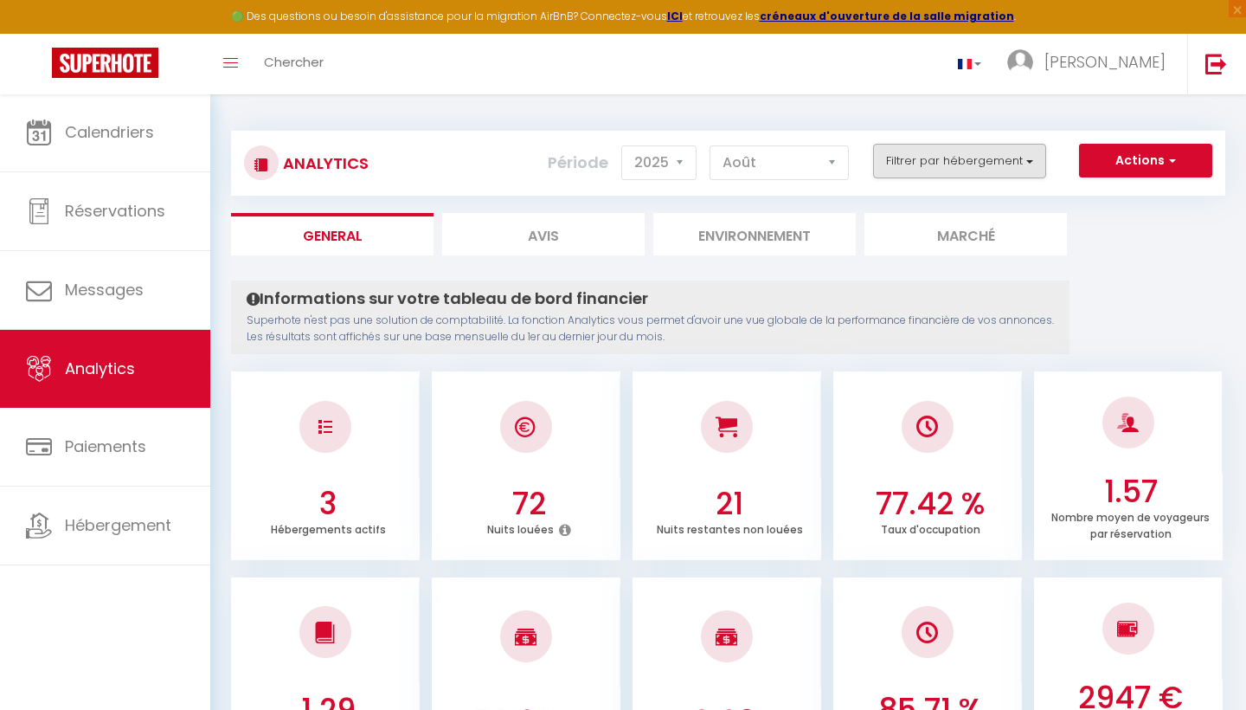
click at [1003, 161] on button "Filtrer par hébergement" at bounding box center [959, 161] width 173 height 35
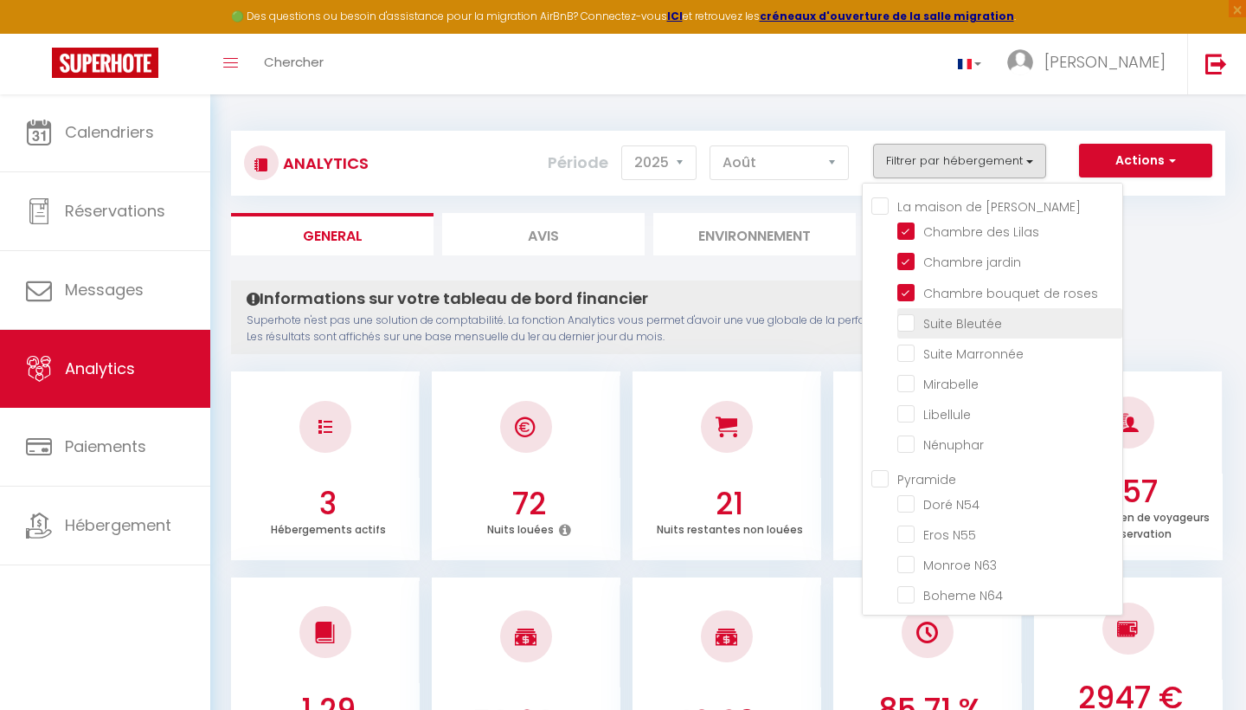
click at [909, 327] on Bleutée "checkbox" at bounding box center [1009, 321] width 225 height 17
checkbox Bleutée "true"
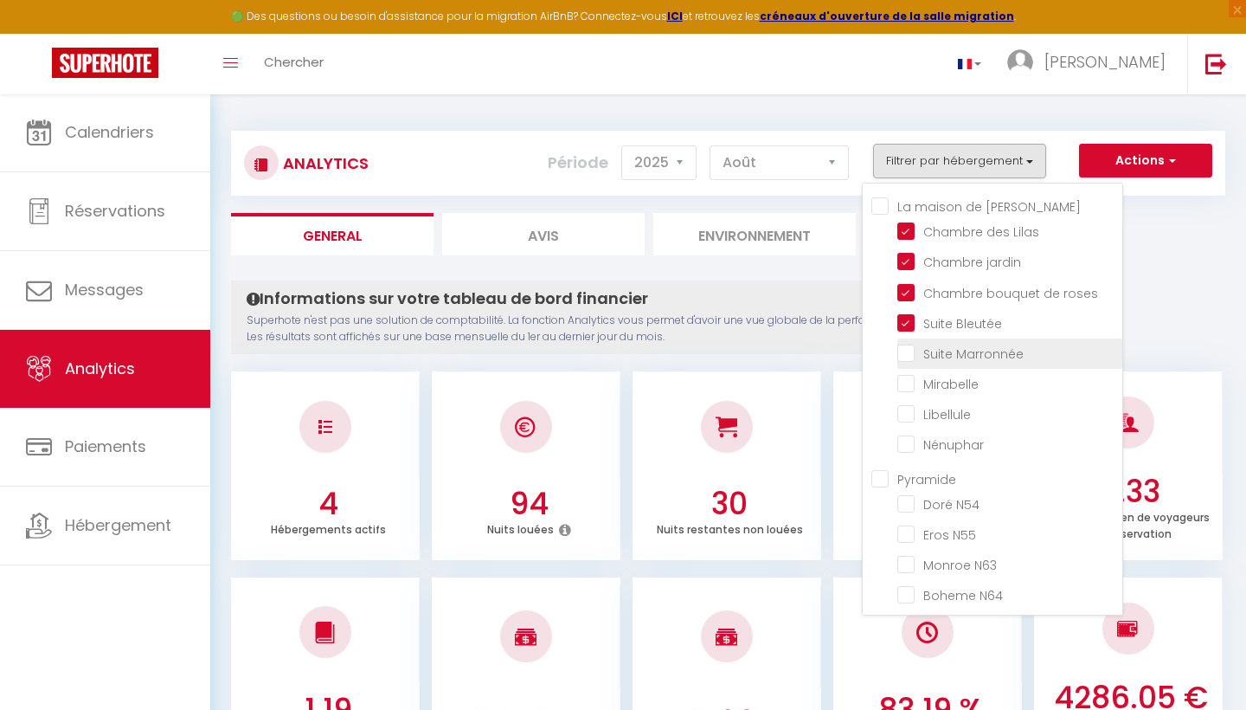
click at [909, 354] on Marronnée "checkbox" at bounding box center [1009, 352] width 225 height 17
checkbox Marronnée "true"
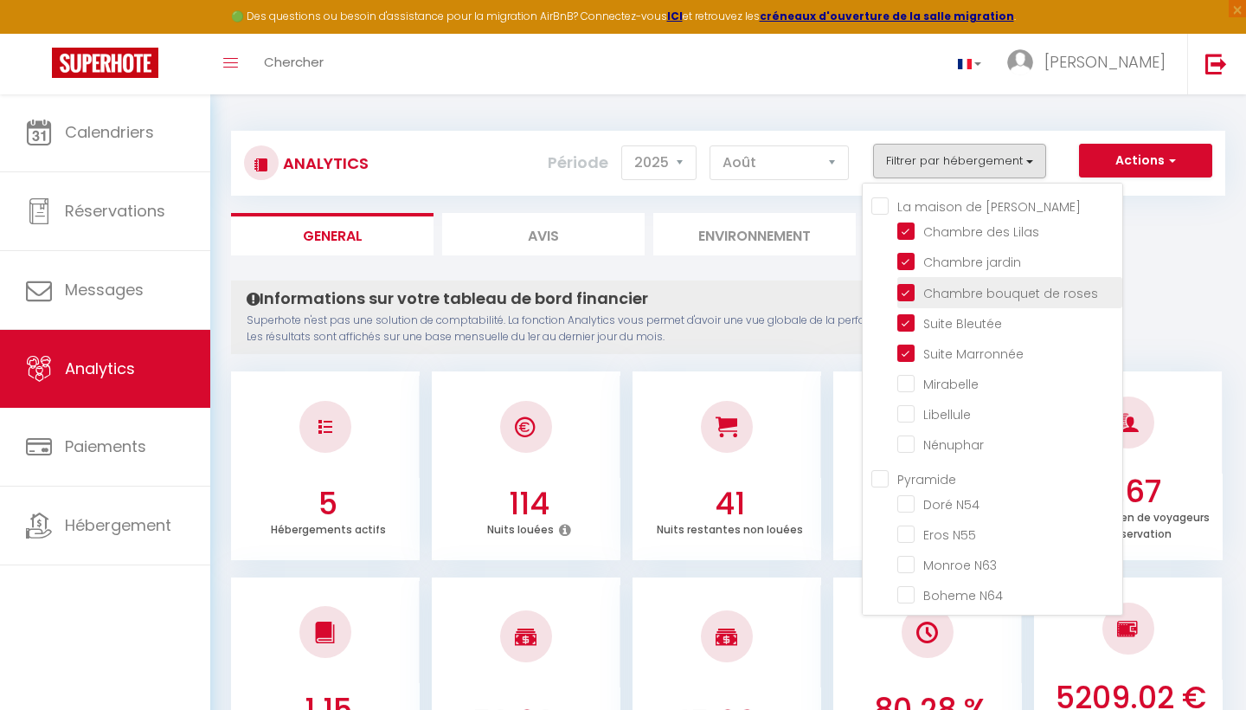
click at [905, 291] on roses "checkbox" at bounding box center [1009, 290] width 225 height 17
checkbox roses "false"
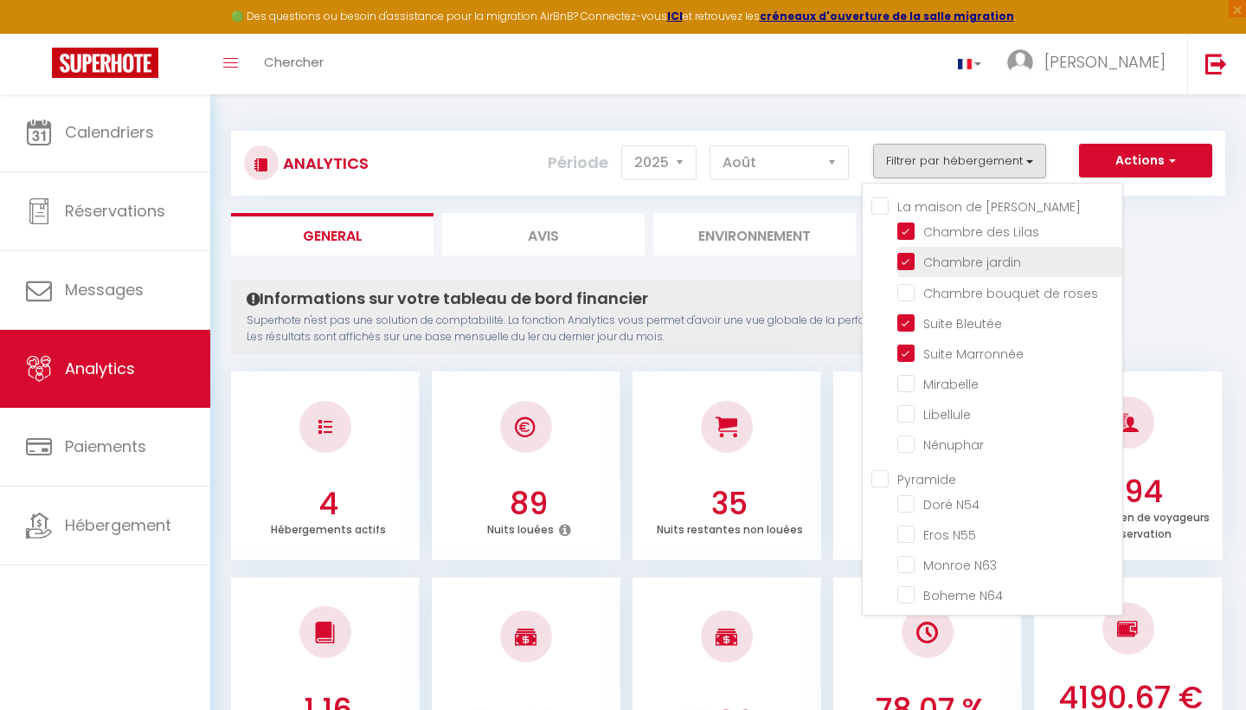
click at [910, 262] on jardin "checkbox" at bounding box center [1009, 260] width 225 height 17
checkbox jardin "false"
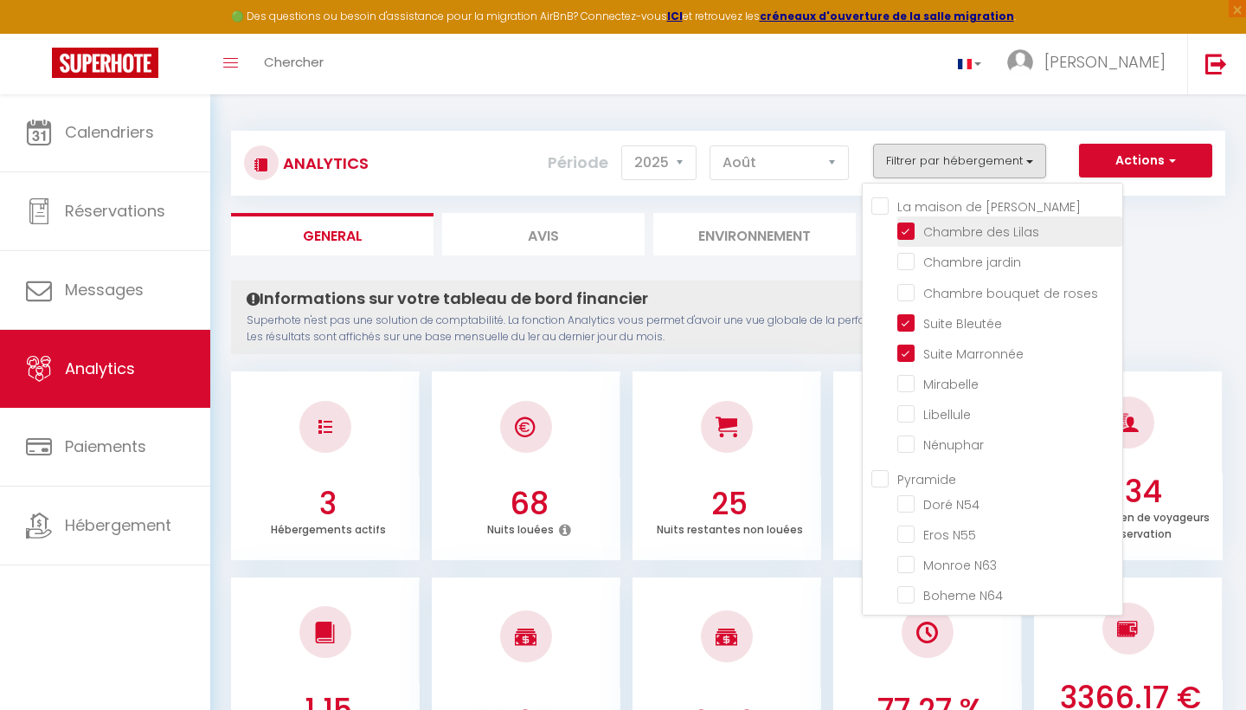
click at [905, 232] on Lilas "checkbox" at bounding box center [1009, 230] width 225 height 17
checkbox Lilas "false"
click at [1181, 237] on ul "General Avis Environnement Marché" at bounding box center [728, 234] width 994 height 42
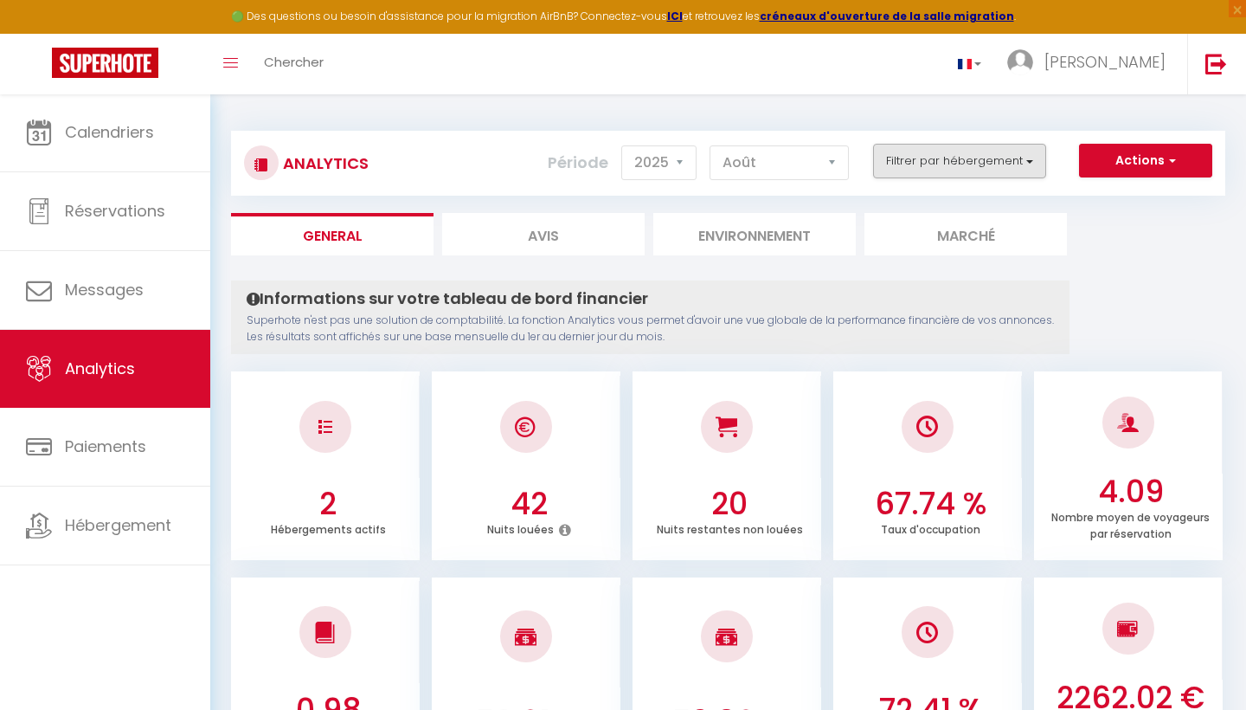
click at [1030, 159] on button "Filtrer par hébergement" at bounding box center [959, 161] width 173 height 35
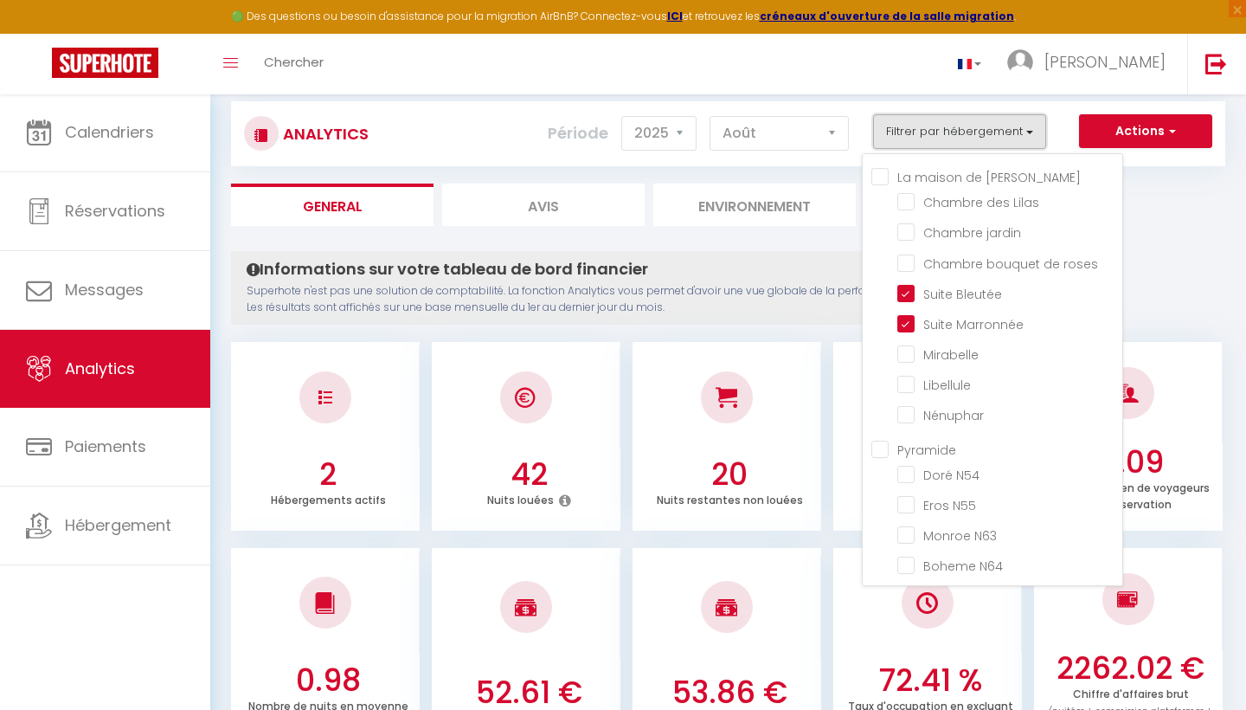
scroll to position [42, 0]
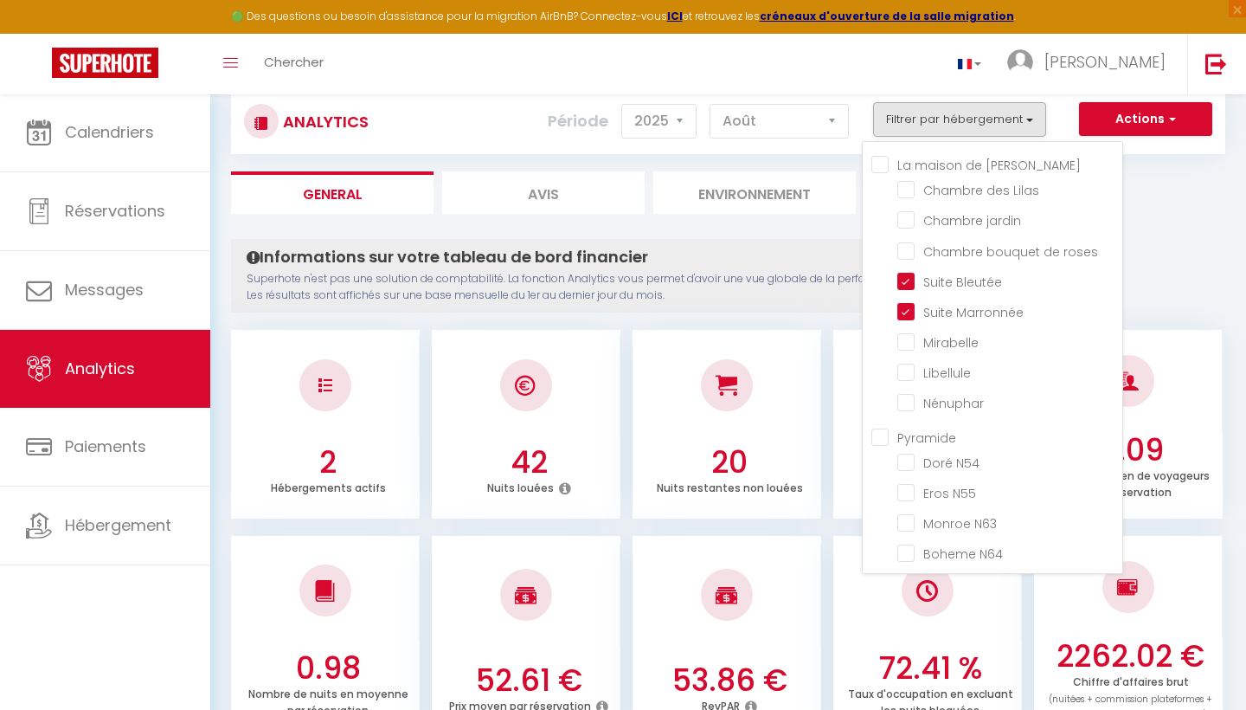
drag, startPoint x: 1186, startPoint y: 325, endPoint x: 1191, endPoint y: 310, distance: 16.2
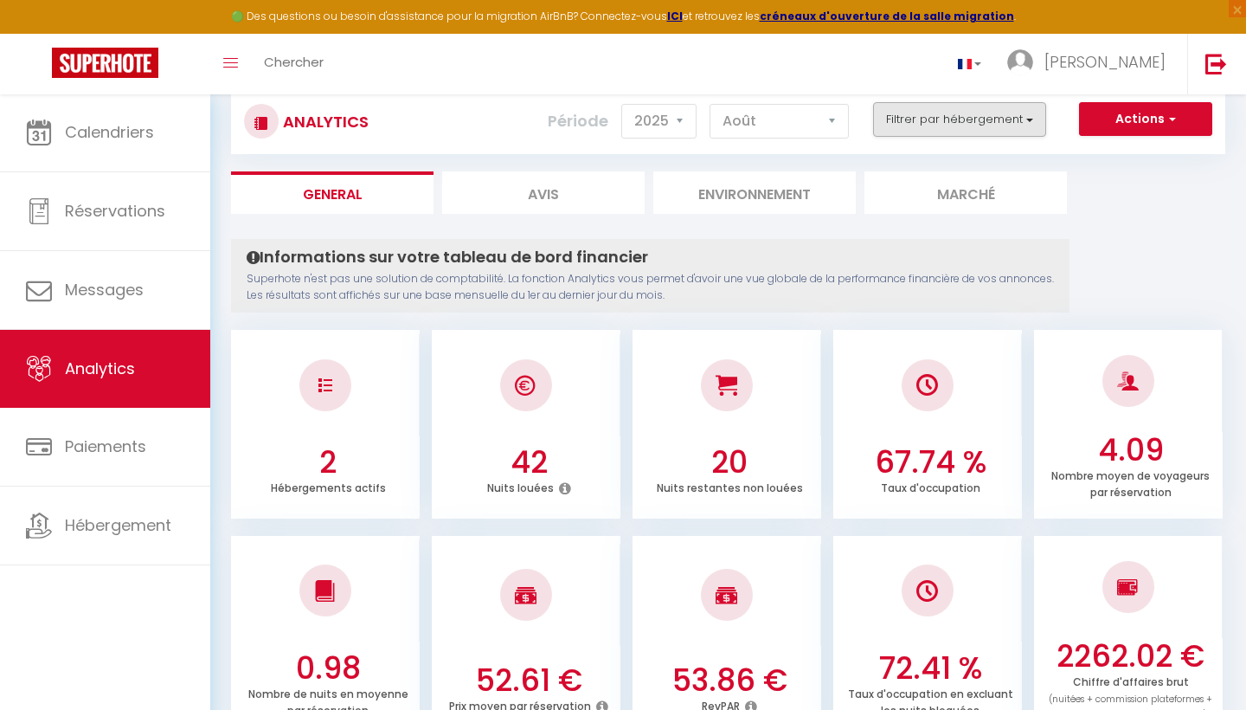
click at [1019, 132] on button "Filtrer par hébergement" at bounding box center [959, 119] width 173 height 35
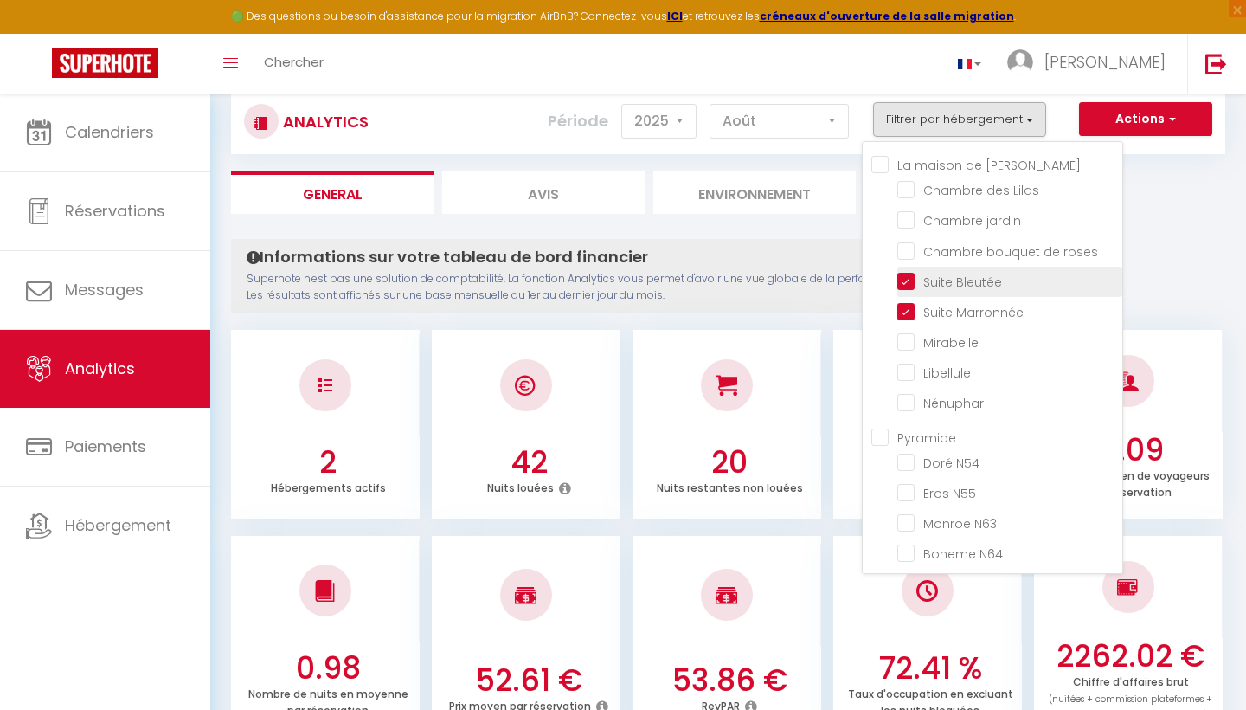
click at [915, 288] on label "Suite Bleutée" at bounding box center [958, 282] width 87 height 19
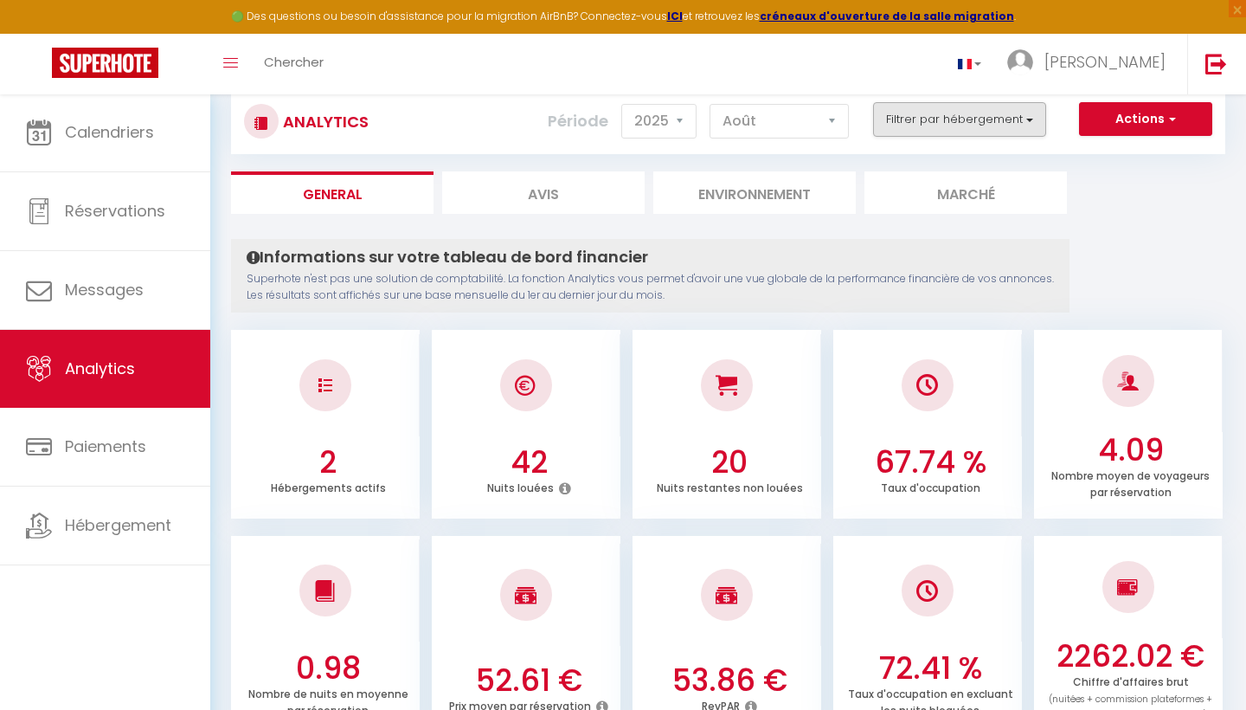
click at [996, 128] on button "Filtrer par hébergement" at bounding box center [959, 119] width 173 height 35
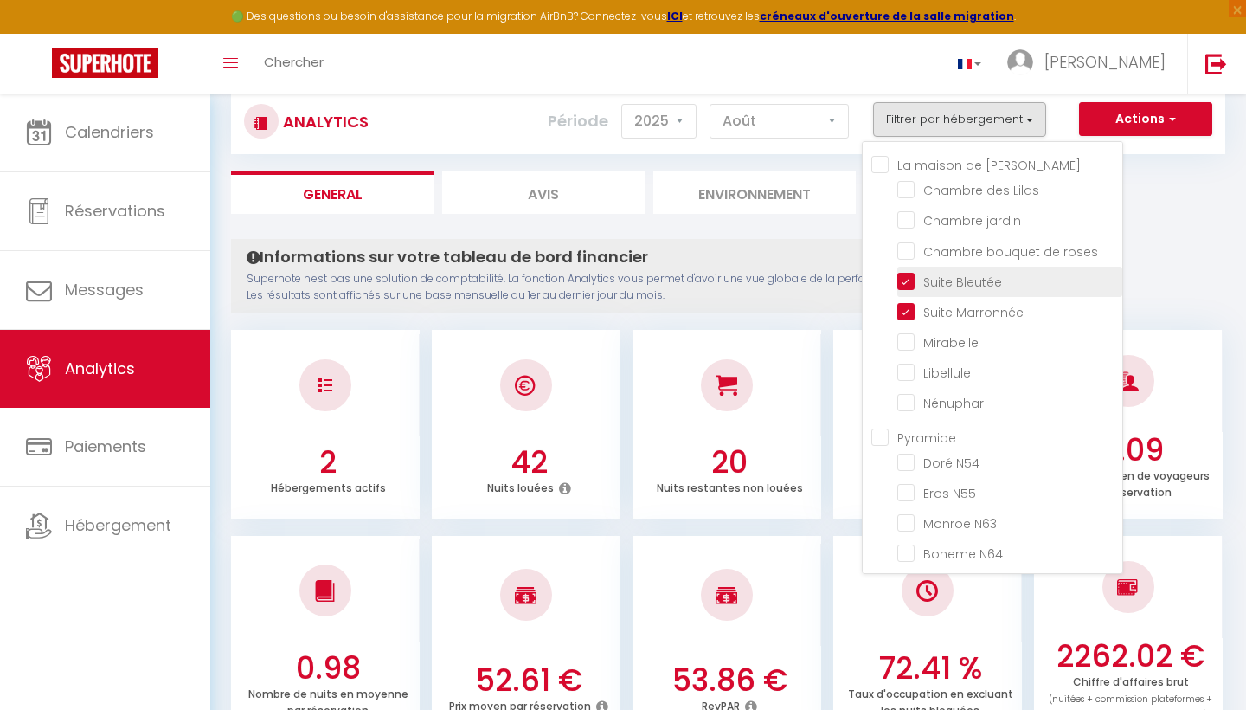
click at [907, 276] on Bleutée "checkbox" at bounding box center [1009, 280] width 225 height 17
checkbox Bleutée "false"
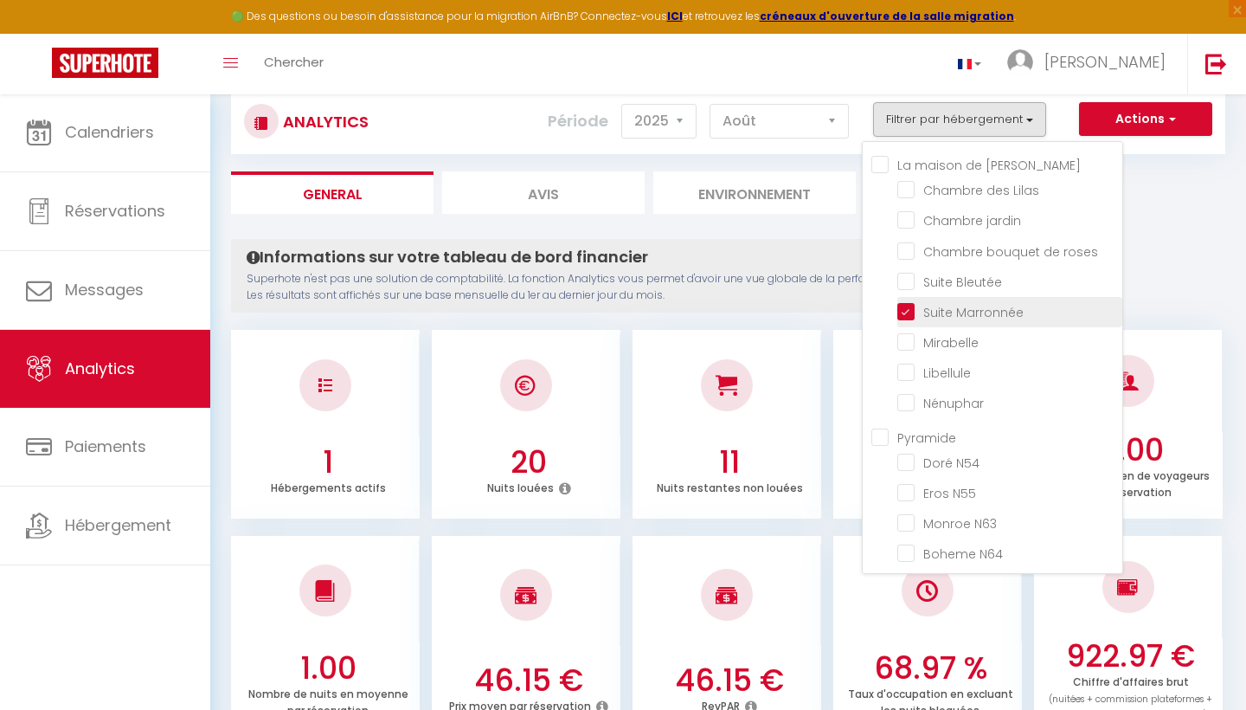
click at [904, 313] on Marronnée "checkbox" at bounding box center [1009, 310] width 225 height 17
checkbox Marronnée "false"
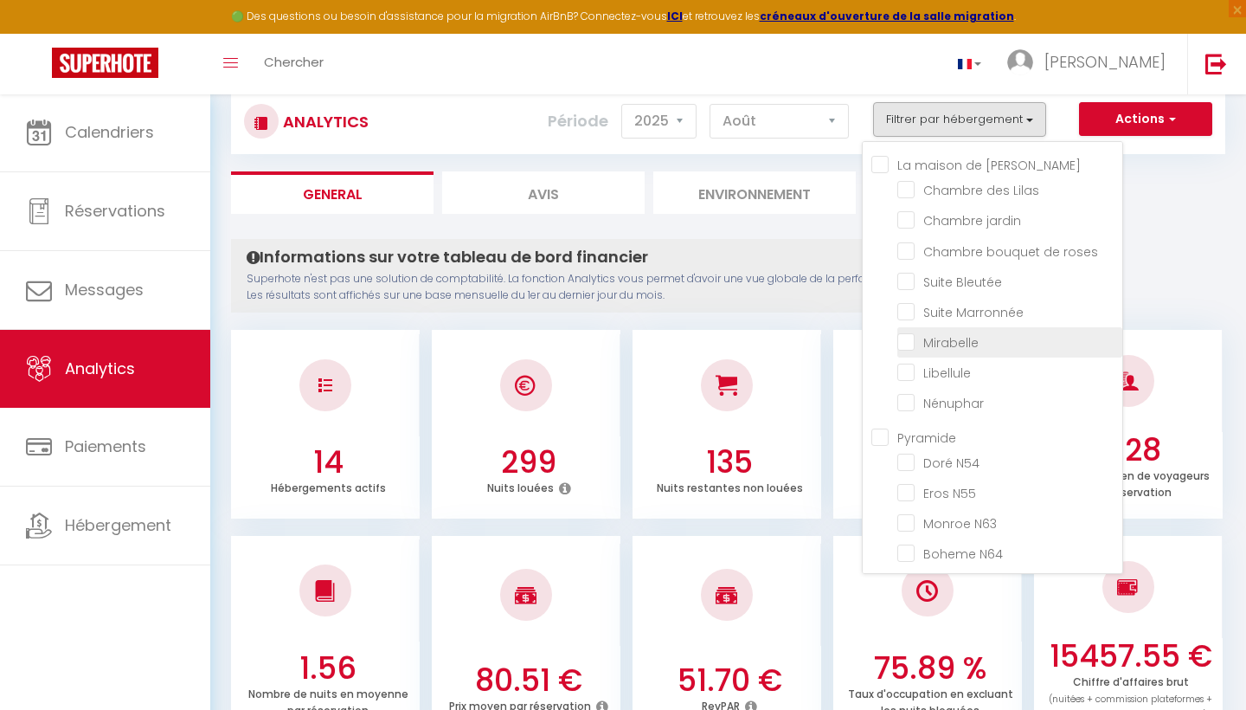
click at [905, 339] on input "checkbox" at bounding box center [1009, 340] width 225 height 17
checkbox input "true"
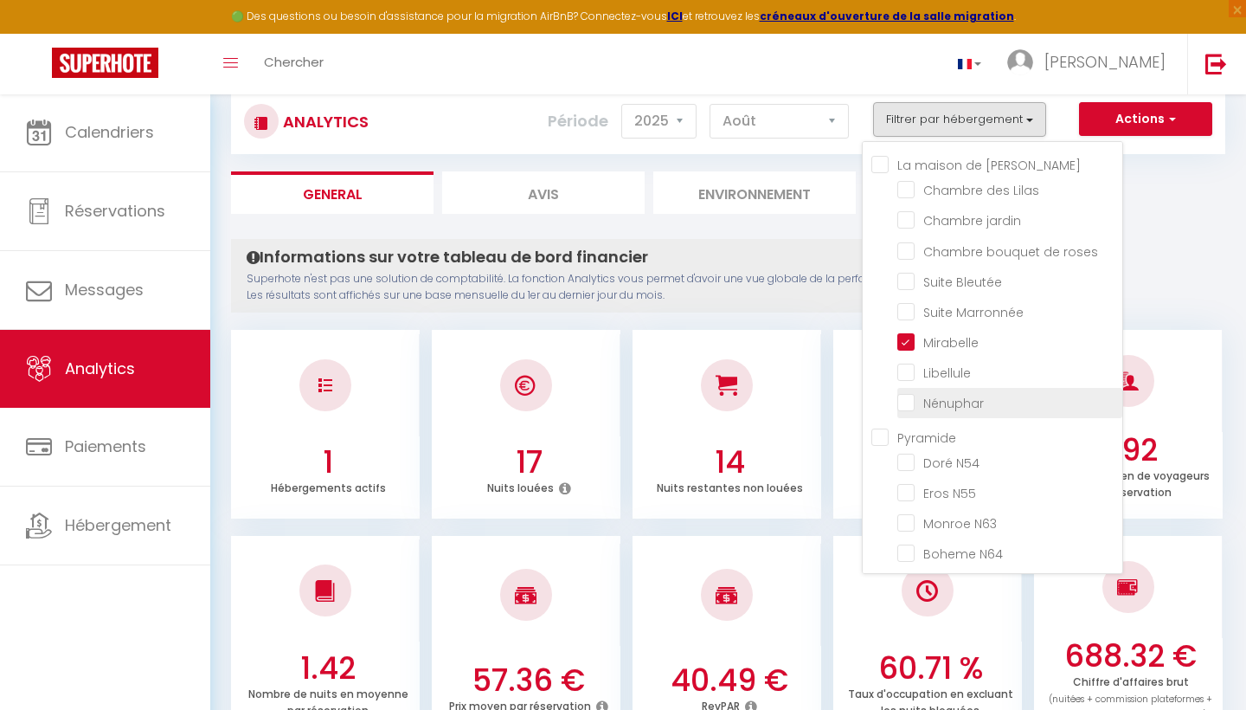
click at [906, 404] on input "checkbox" at bounding box center [1009, 401] width 225 height 17
checkbox input "true"
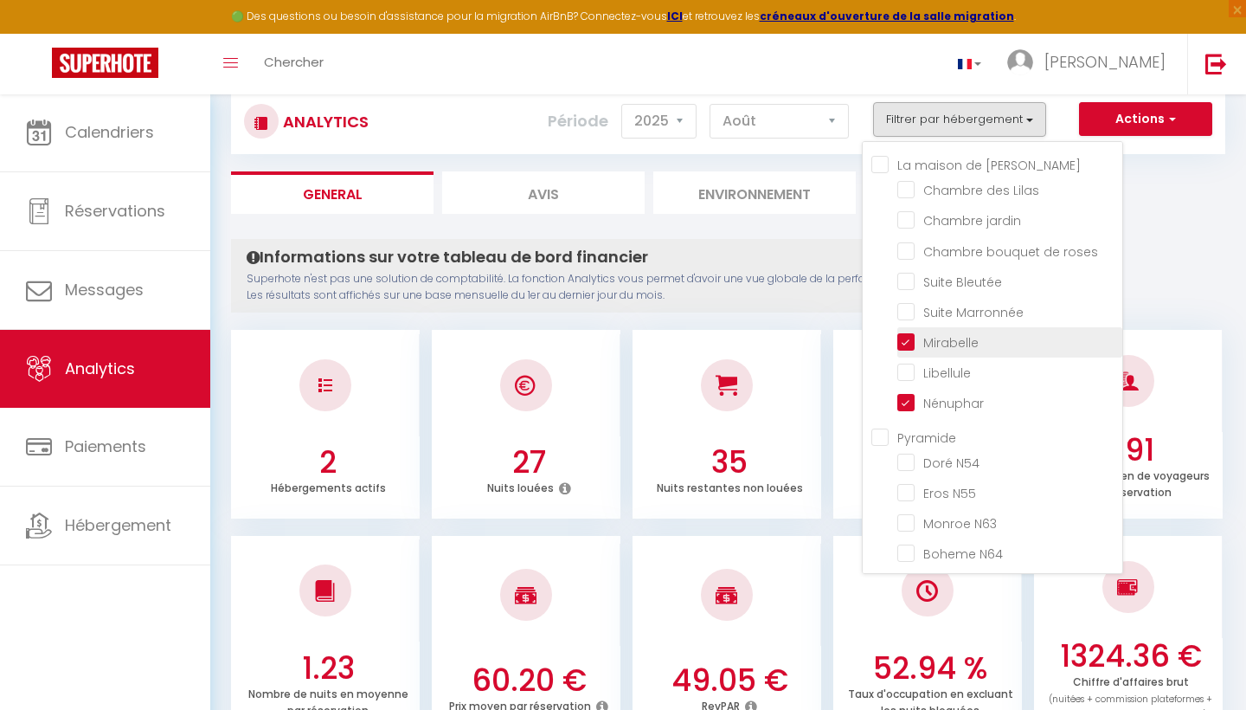
click at [906, 339] on input "checkbox" at bounding box center [1009, 340] width 225 height 17
checkbox input "false"
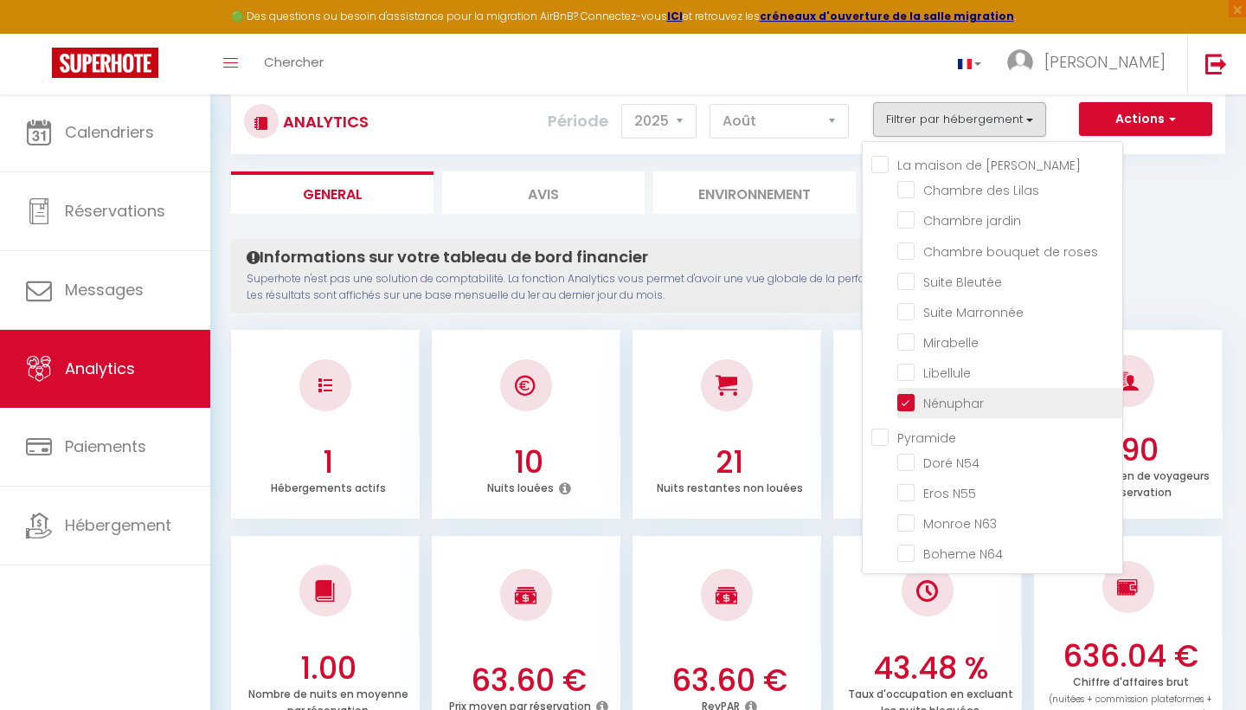
click at [907, 402] on input "checkbox" at bounding box center [1009, 401] width 225 height 17
checkbox input "false"
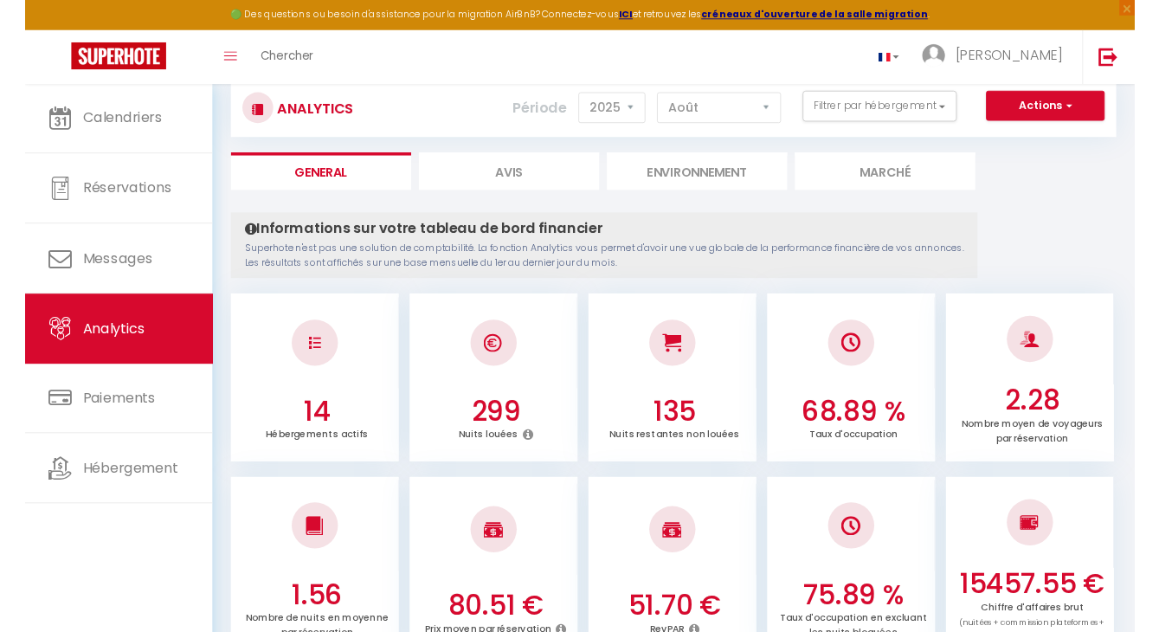
scroll to position [41, 0]
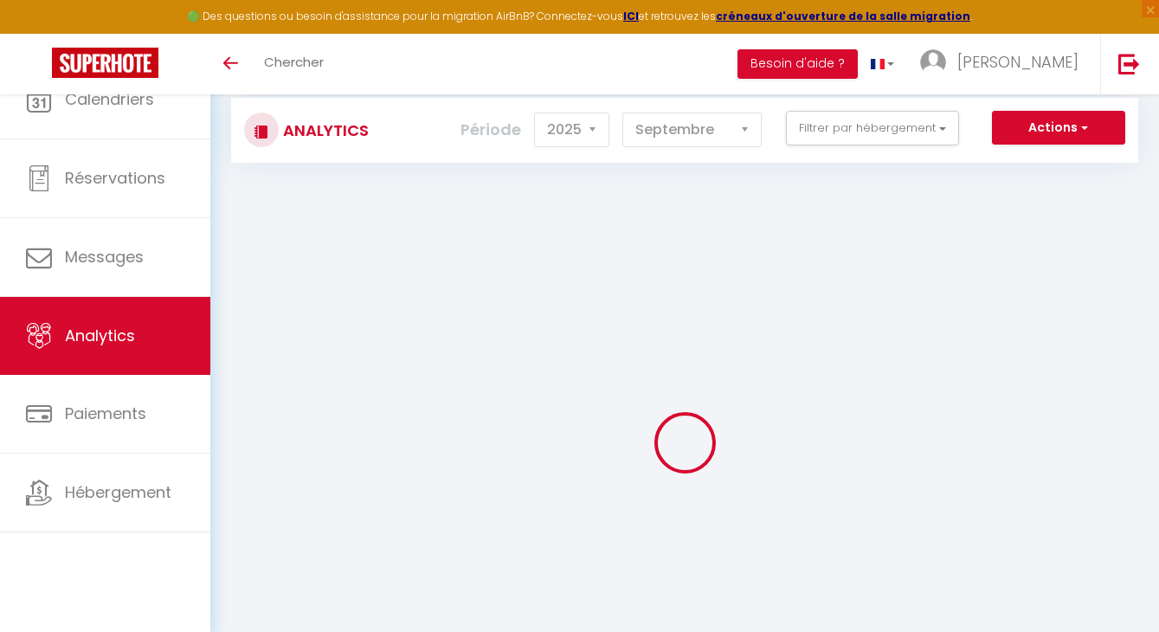
select select "2025"
select select "9"
